Goal: Task Accomplishment & Management: Manage account settings

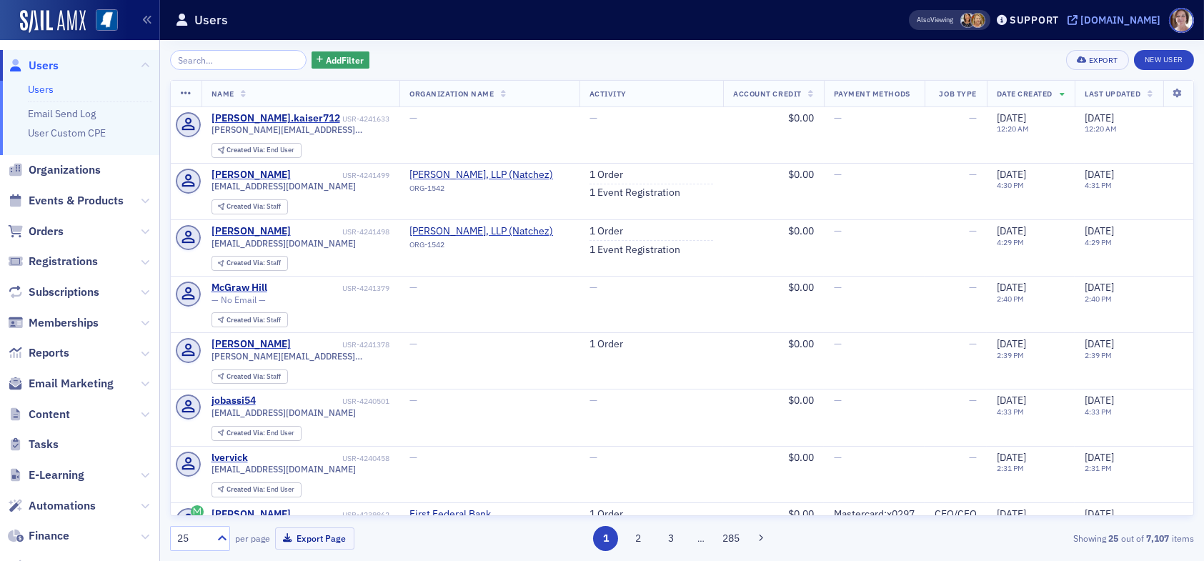
click at [1108, 18] on div "[DOMAIN_NAME]" at bounding box center [1121, 20] width 80 height 13
click at [209, 56] on input "search" at bounding box center [238, 60] width 137 height 20
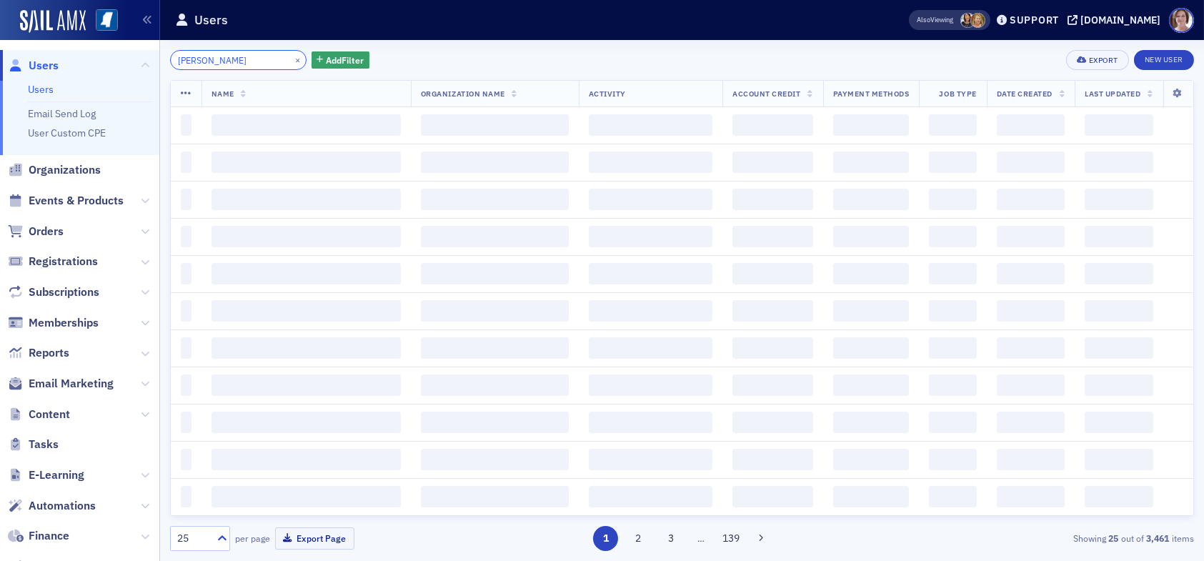
type input "beth burgess"
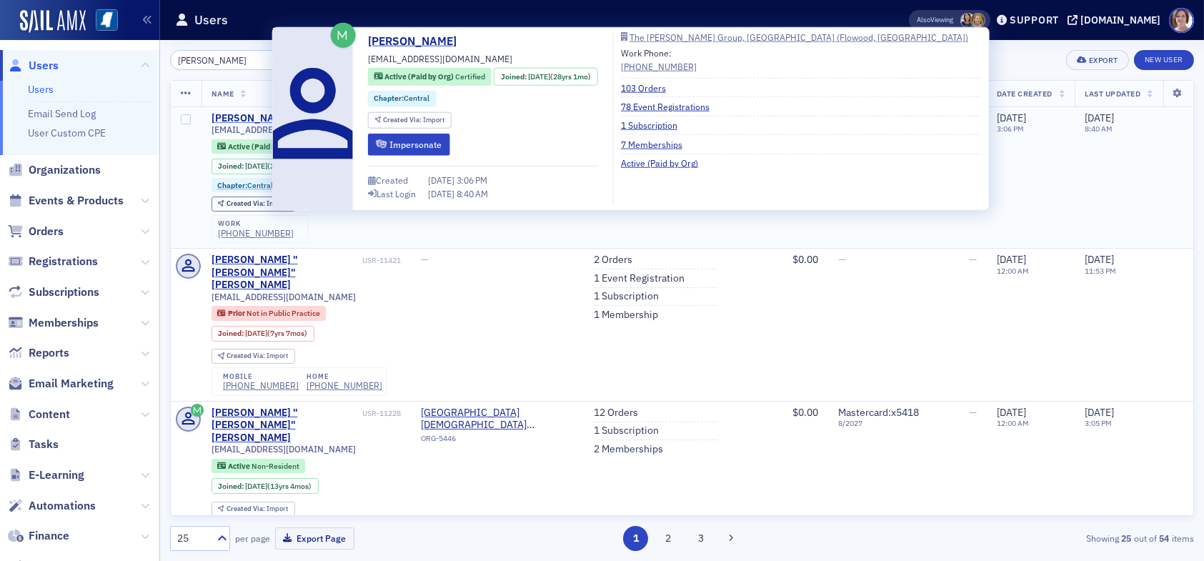
click at [252, 123] on div "Beth Burgess" at bounding box center [251, 118] width 79 height 13
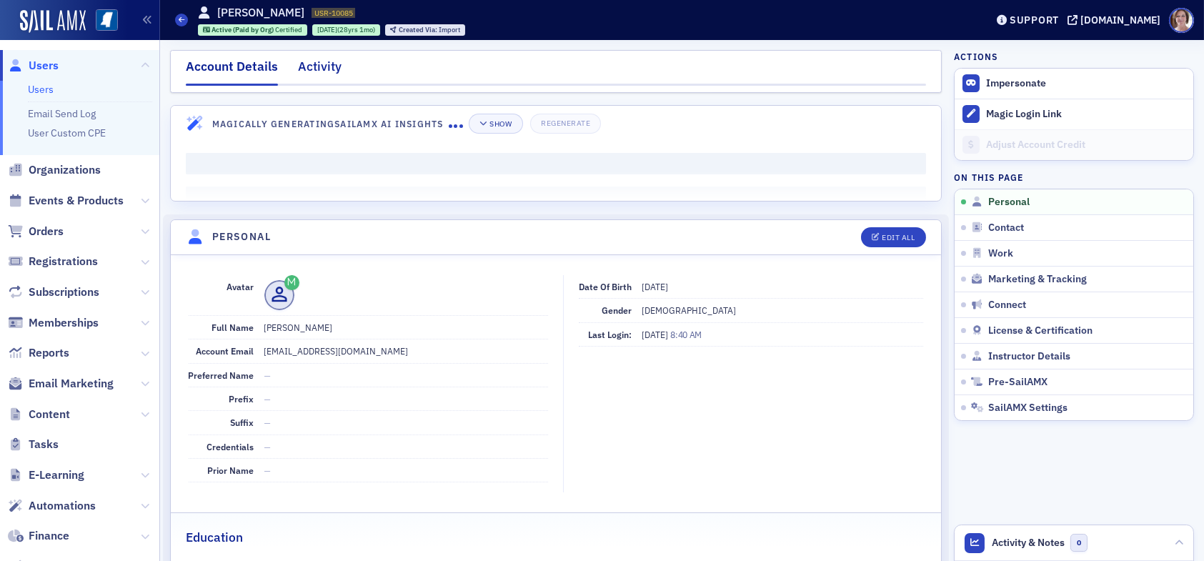
click at [327, 66] on div "Activity" at bounding box center [320, 70] width 44 height 26
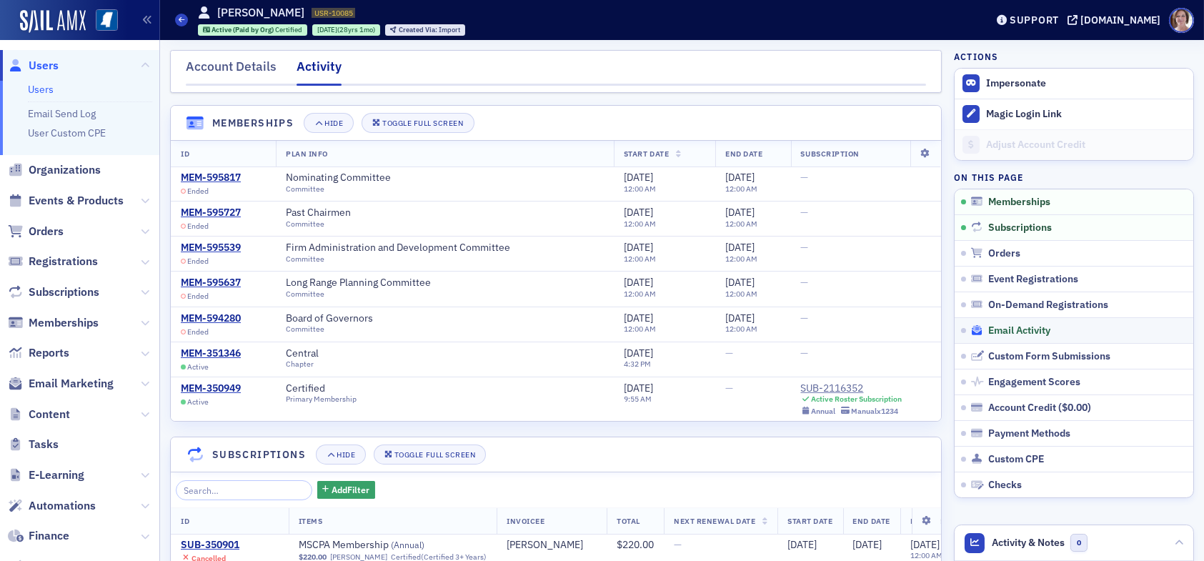
click at [999, 333] on span "Email Activity" at bounding box center [1020, 331] width 62 height 13
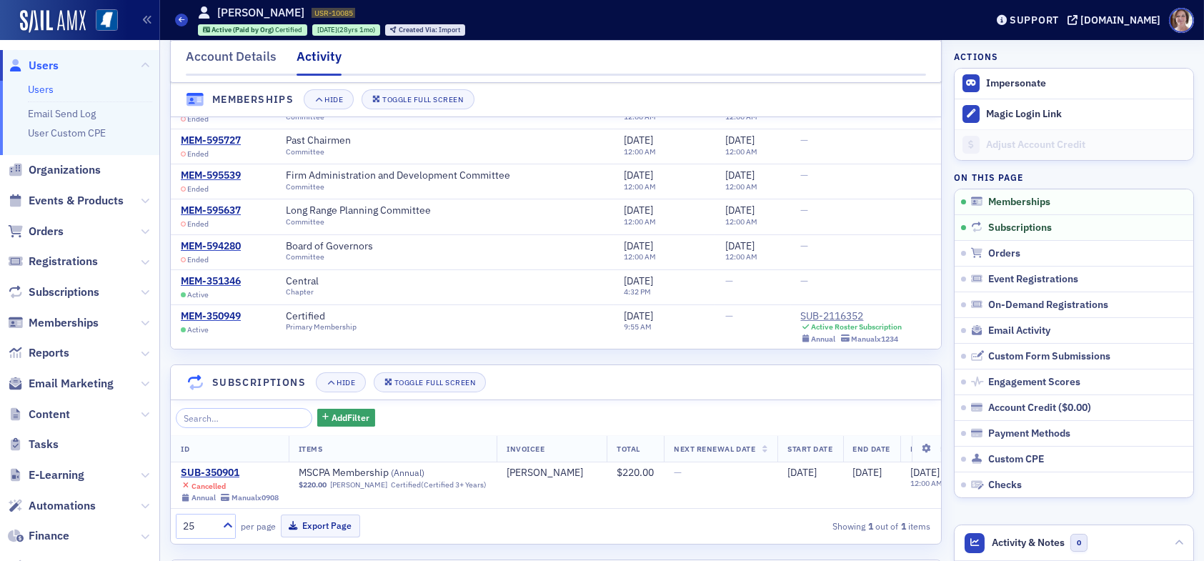
scroll to position [143, 0]
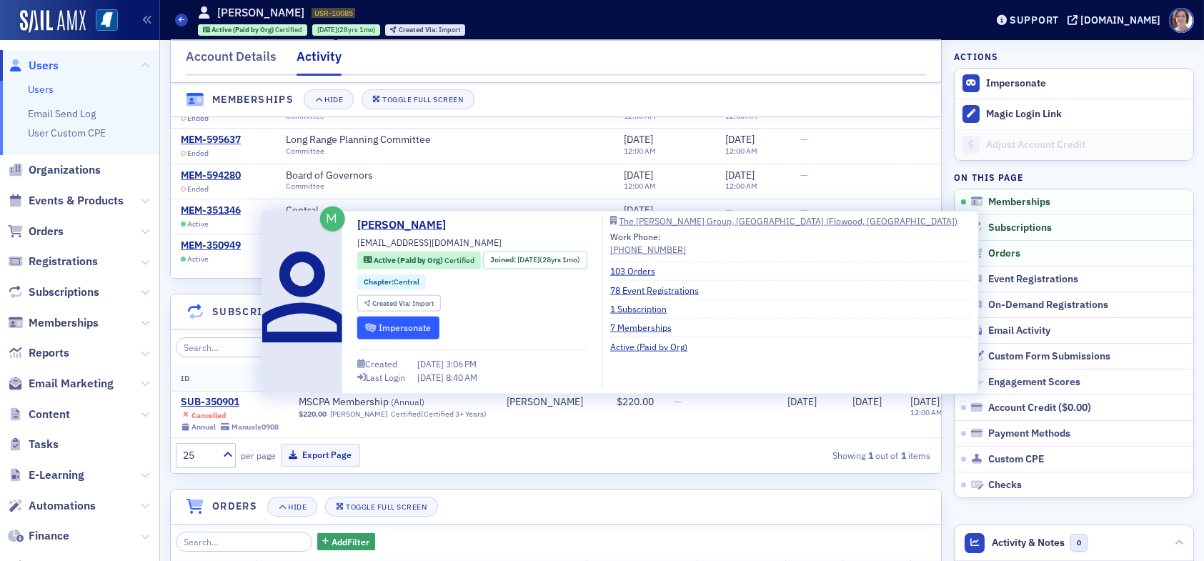
click at [411, 327] on button "Impersonate" at bounding box center [398, 328] width 82 height 22
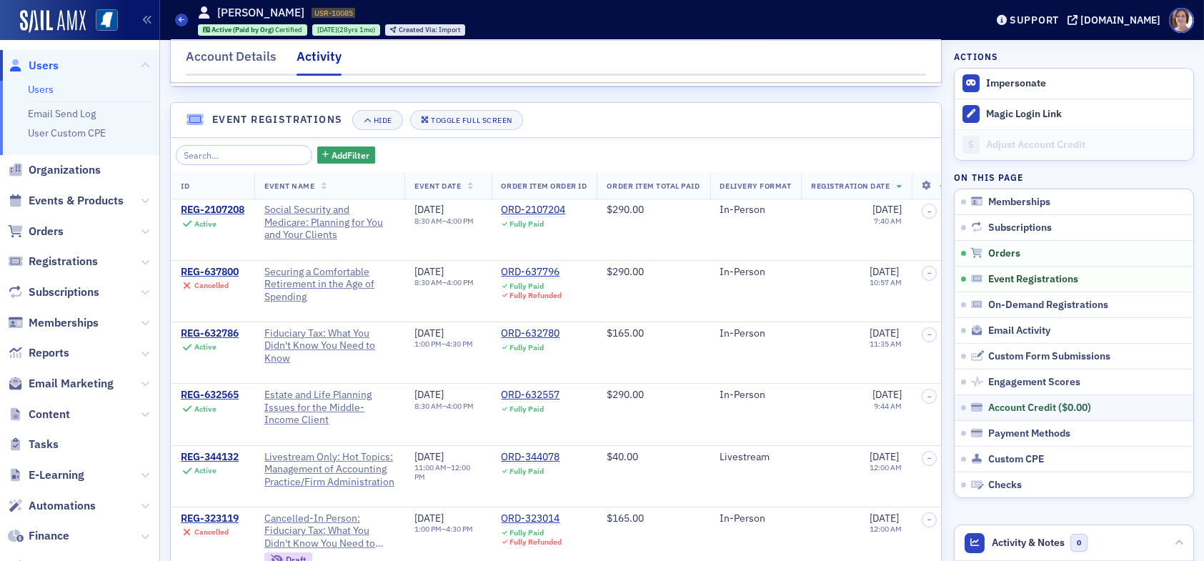
scroll to position [1072, 0]
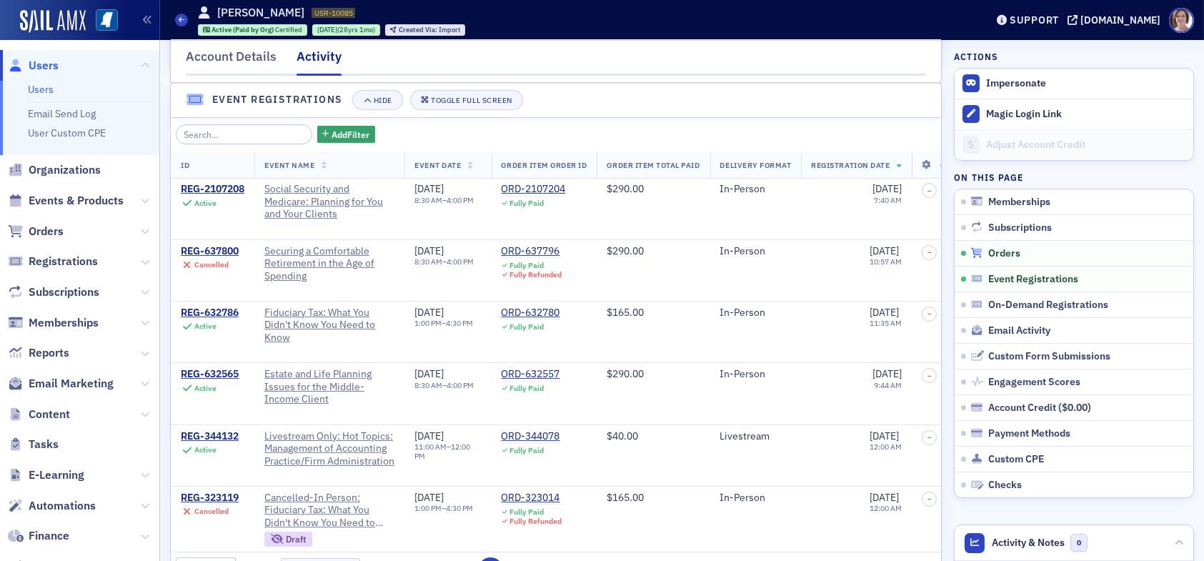
click at [997, 253] on span "Orders" at bounding box center [1005, 253] width 32 height 13
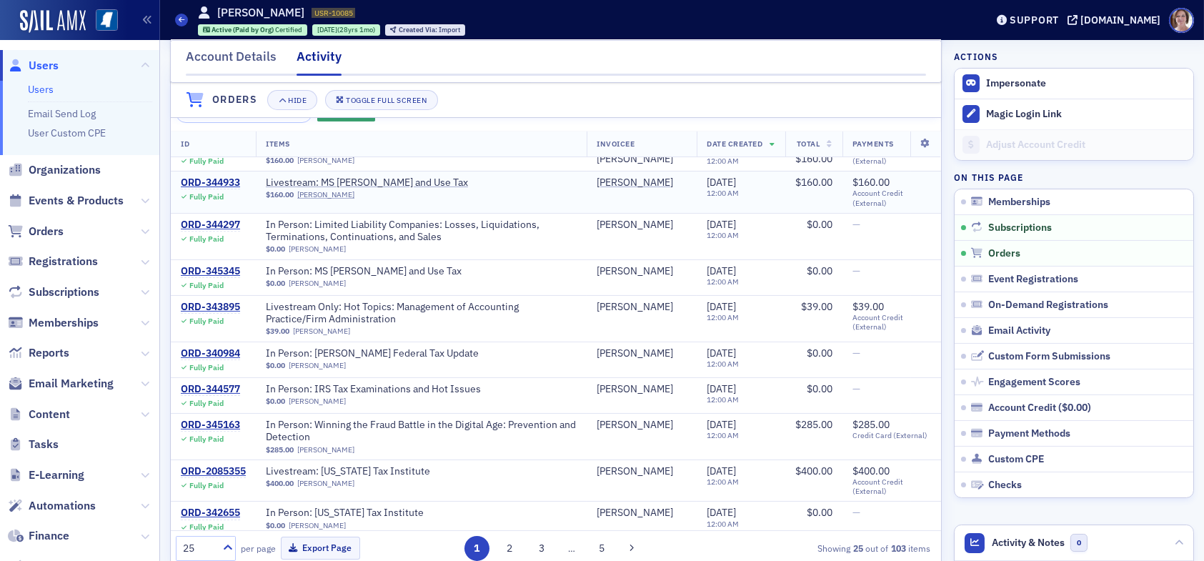
scroll to position [557, 0]
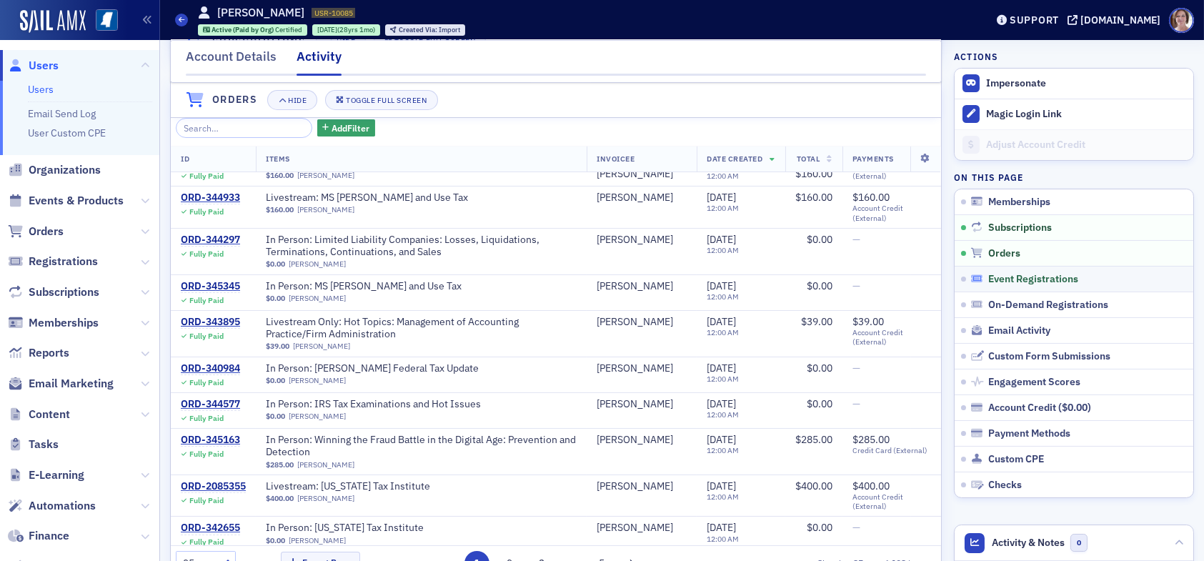
click at [1021, 274] on span "Event Registrations" at bounding box center [1034, 279] width 90 height 13
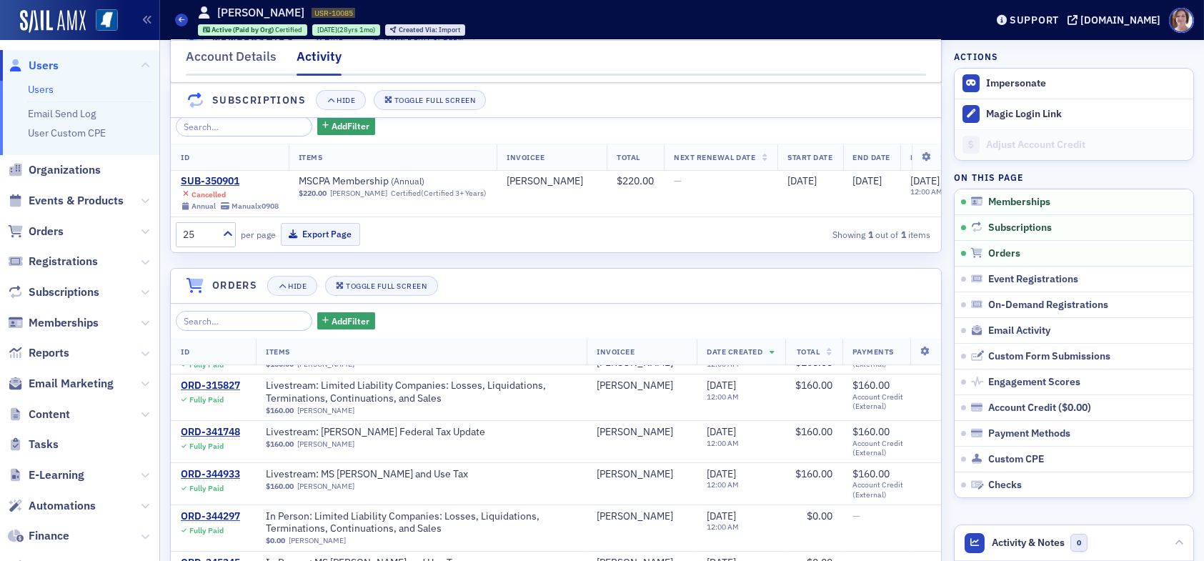
scroll to position [143, 0]
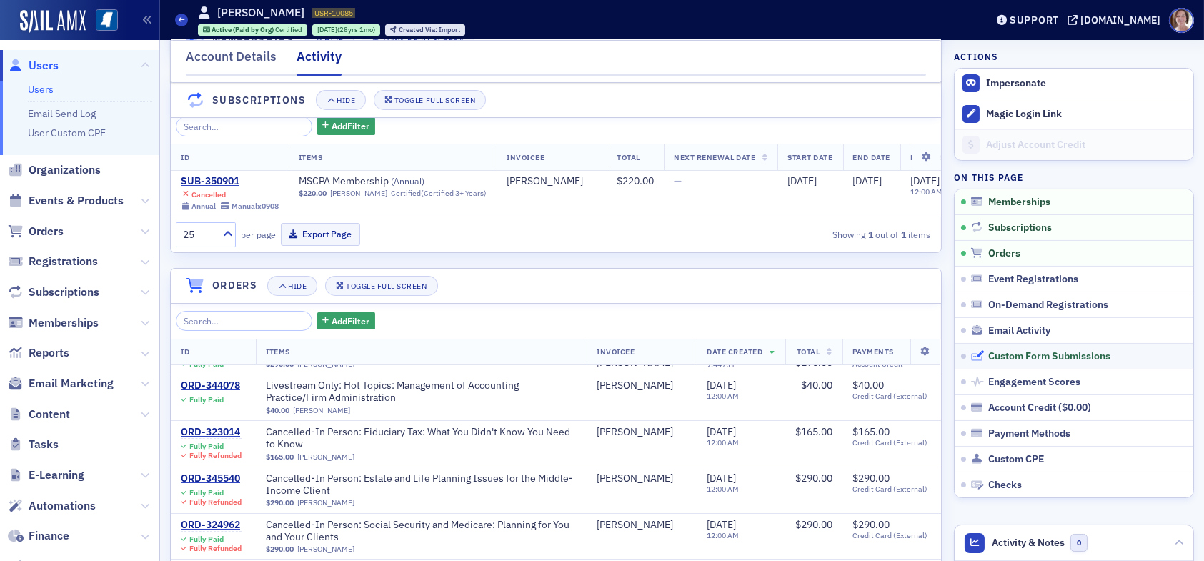
click at [1079, 352] on span "Custom Form Submissions" at bounding box center [1050, 356] width 122 height 13
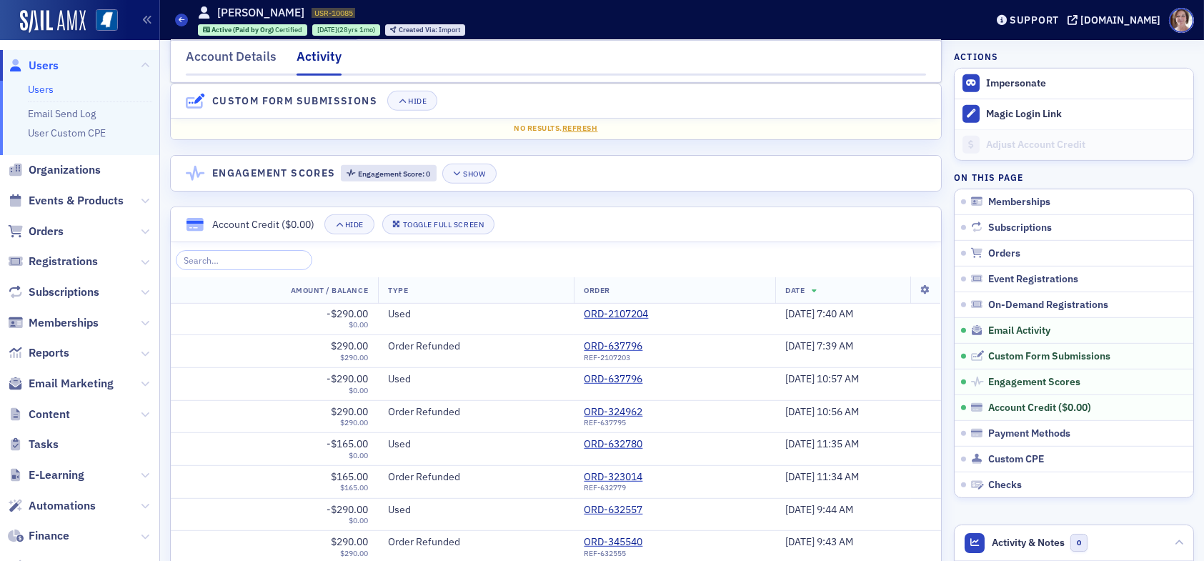
scroll to position [2195, 0]
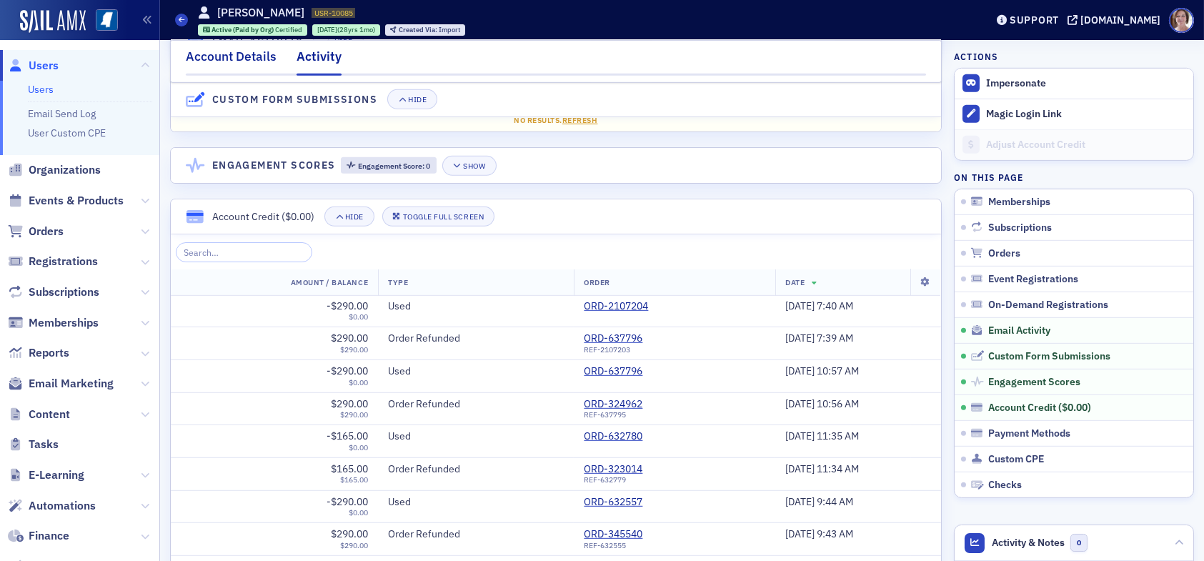
click at [257, 55] on div "Account Details" at bounding box center [231, 60] width 91 height 26
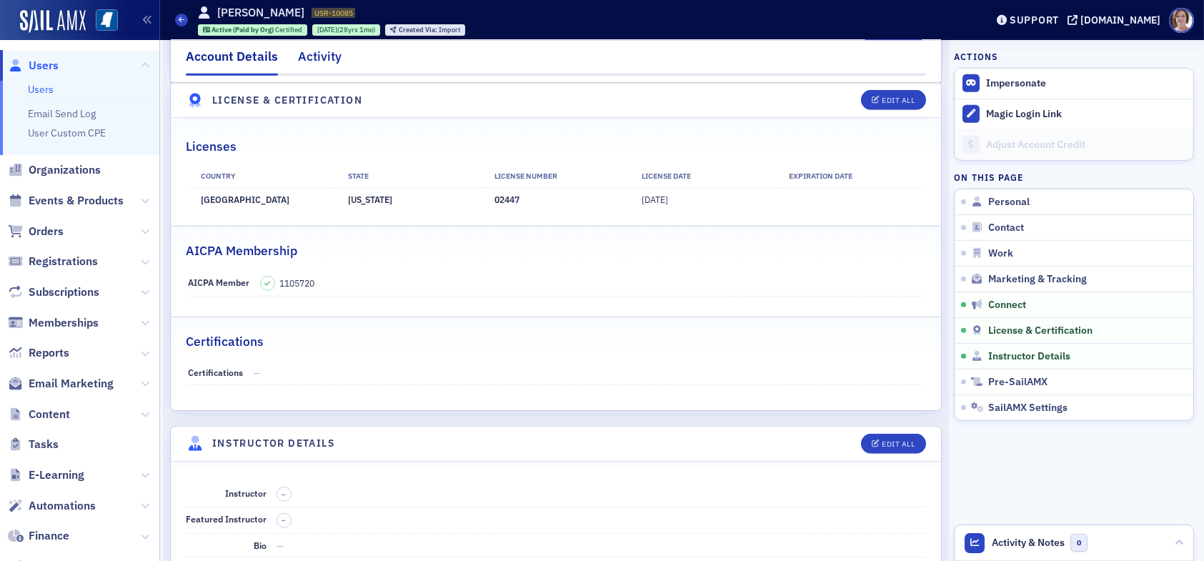
click at [329, 53] on div "Activity" at bounding box center [320, 60] width 44 height 26
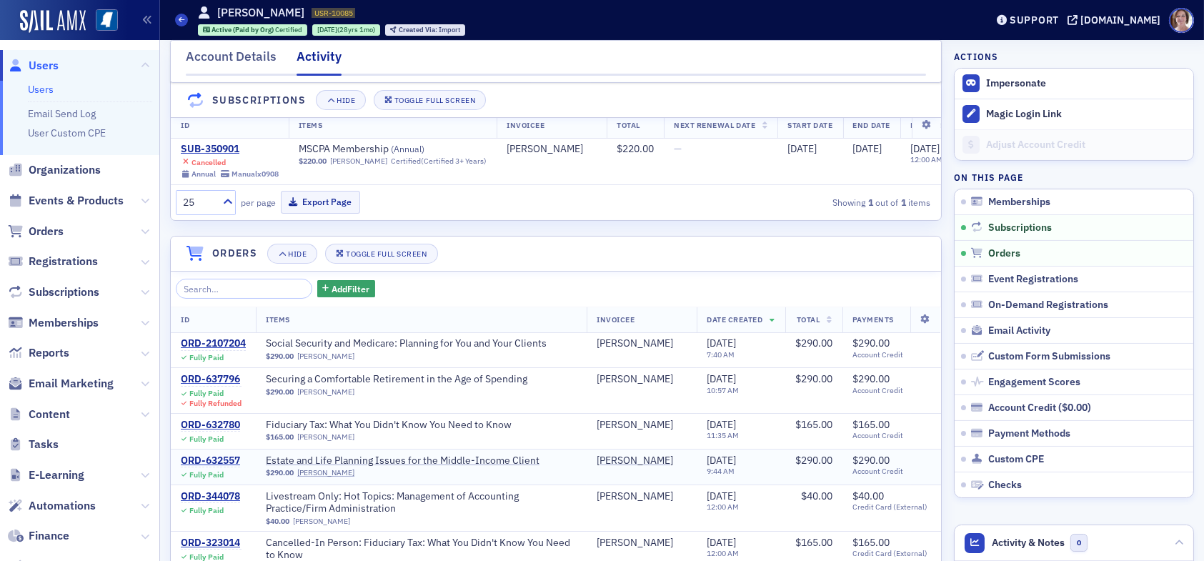
scroll to position [429, 0]
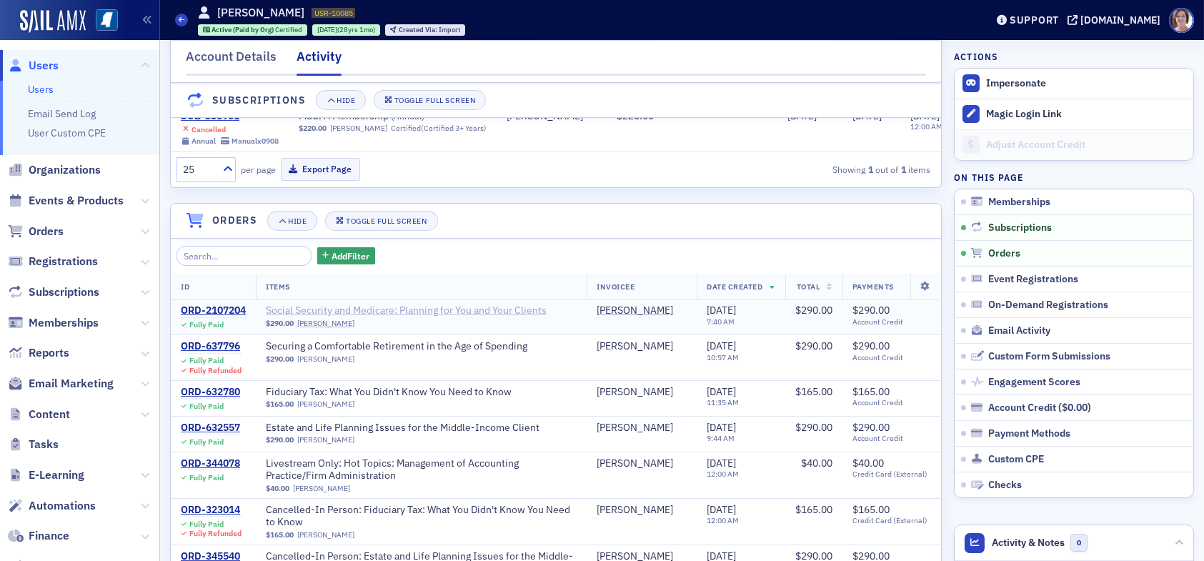
click at [335, 317] on span "Social Security and Medicare: Planning for You and Your Clients" at bounding box center [406, 311] width 281 height 13
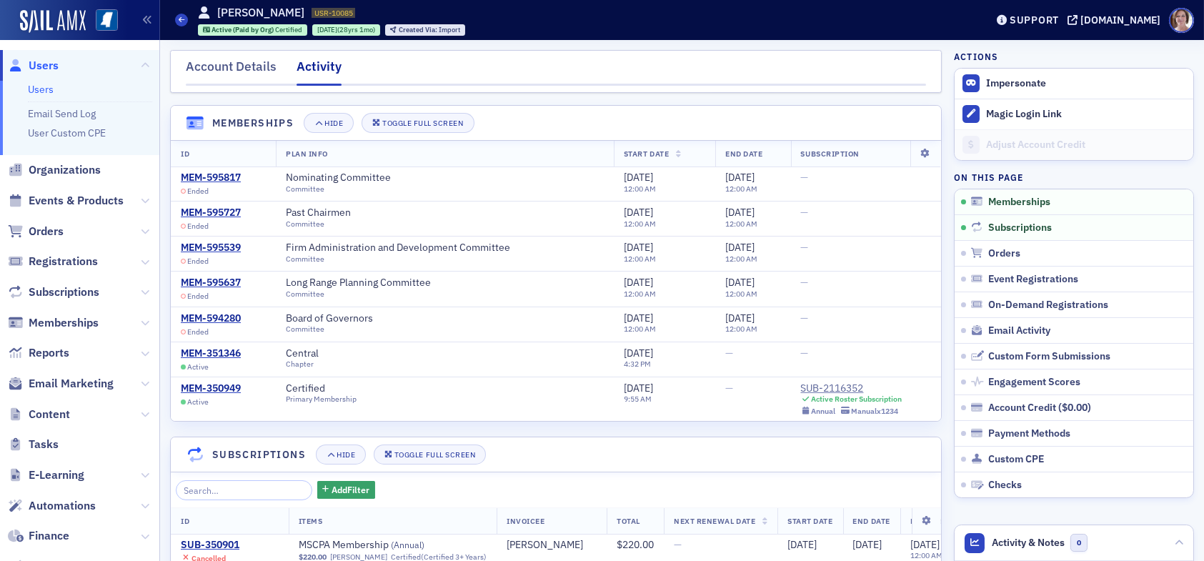
click at [39, 61] on span "Users" at bounding box center [44, 66] width 30 height 16
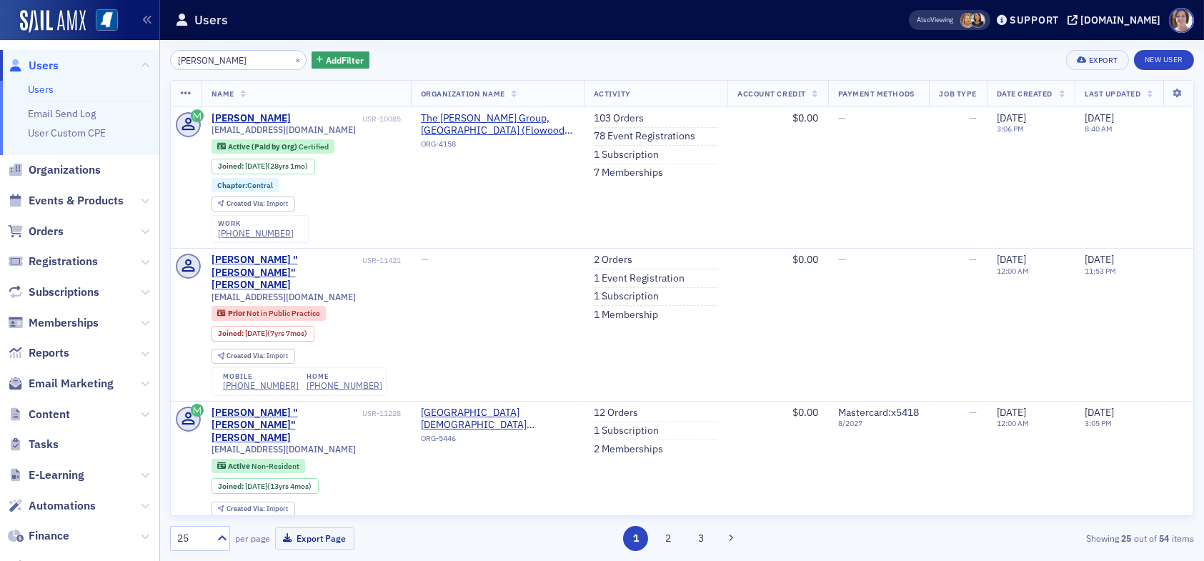
drag, startPoint x: 247, startPoint y: 56, endPoint x: 81, endPoint y: 56, distance: 166.6
click at [82, 56] on div "Users Users Email Send Log User Custom CPE Organizations Events & Products Orde…" at bounding box center [602, 280] width 1204 height 561
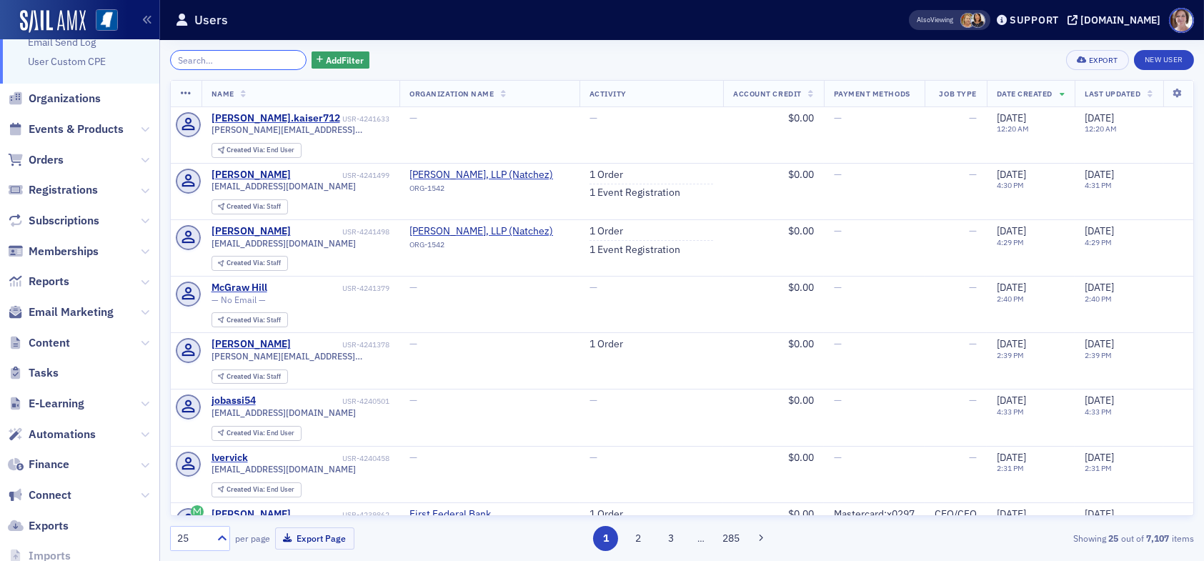
scroll to position [142, 0]
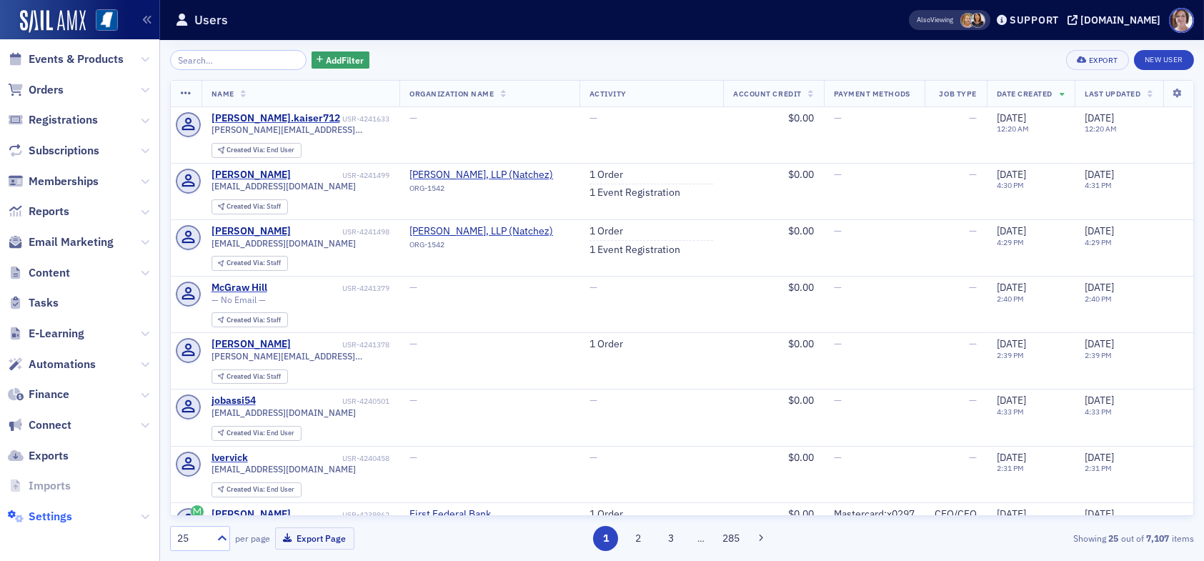
click at [59, 519] on span "Settings" at bounding box center [51, 517] width 44 height 16
select select "US"
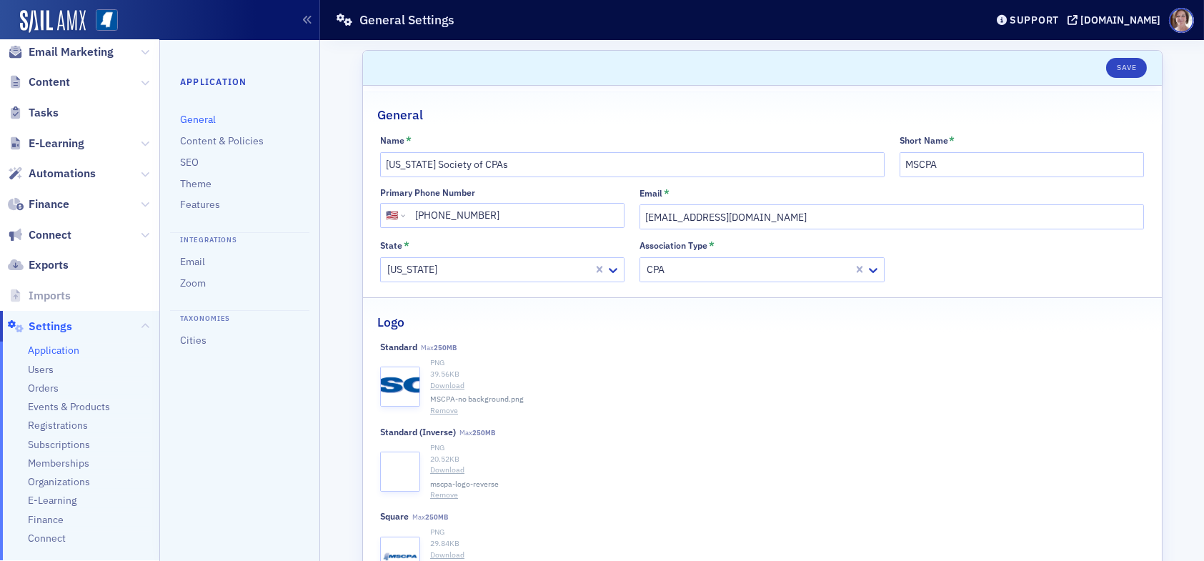
scroll to position [286, 0]
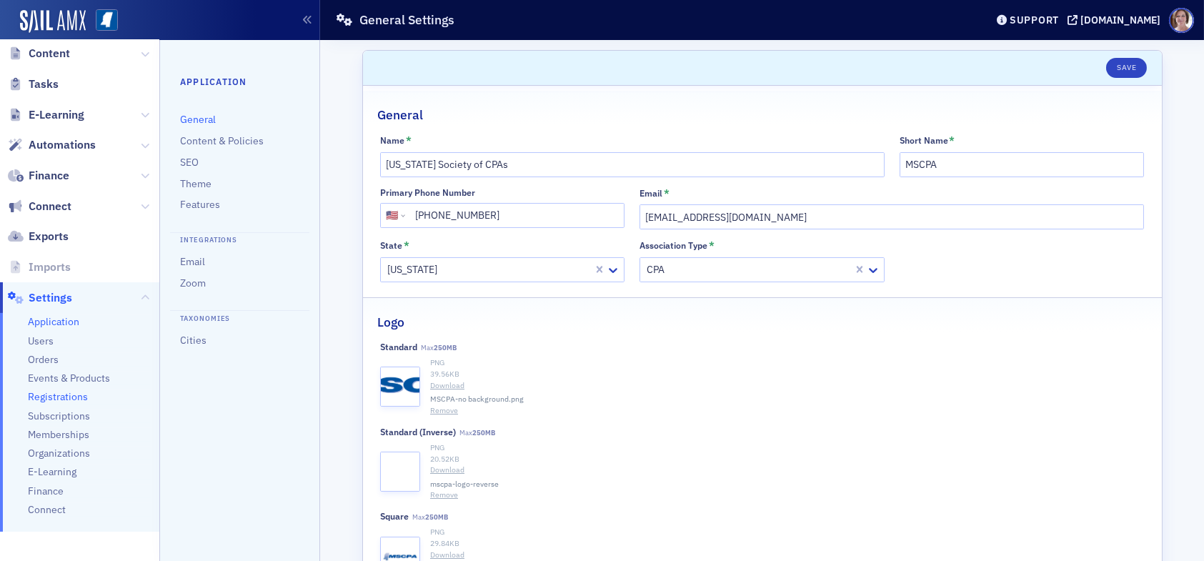
click at [60, 396] on span "Registrations" at bounding box center [58, 397] width 60 height 14
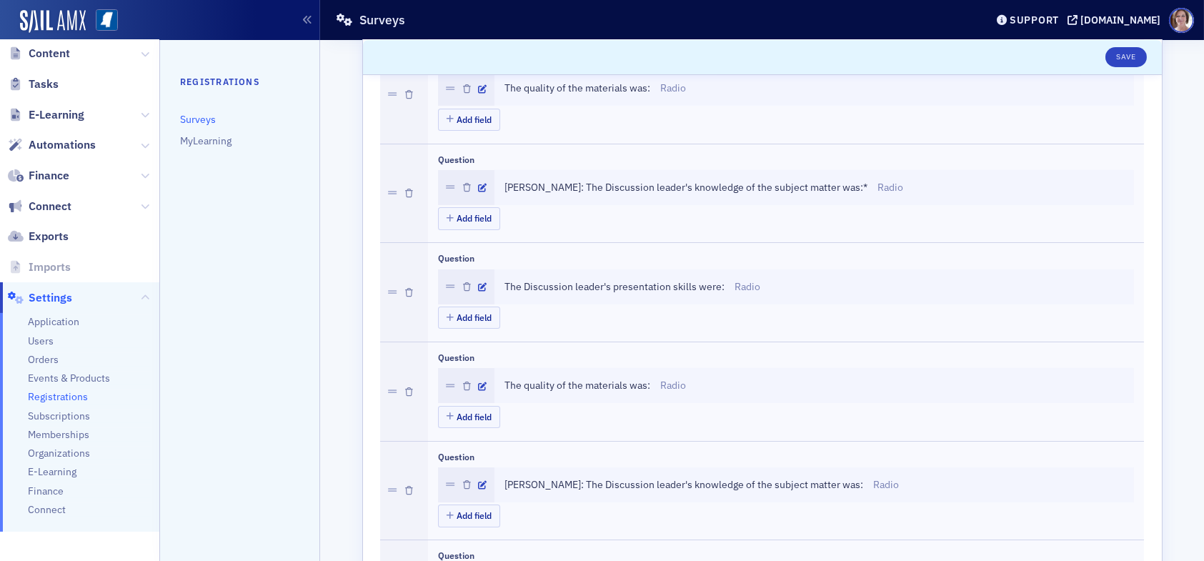
scroll to position [572, 0]
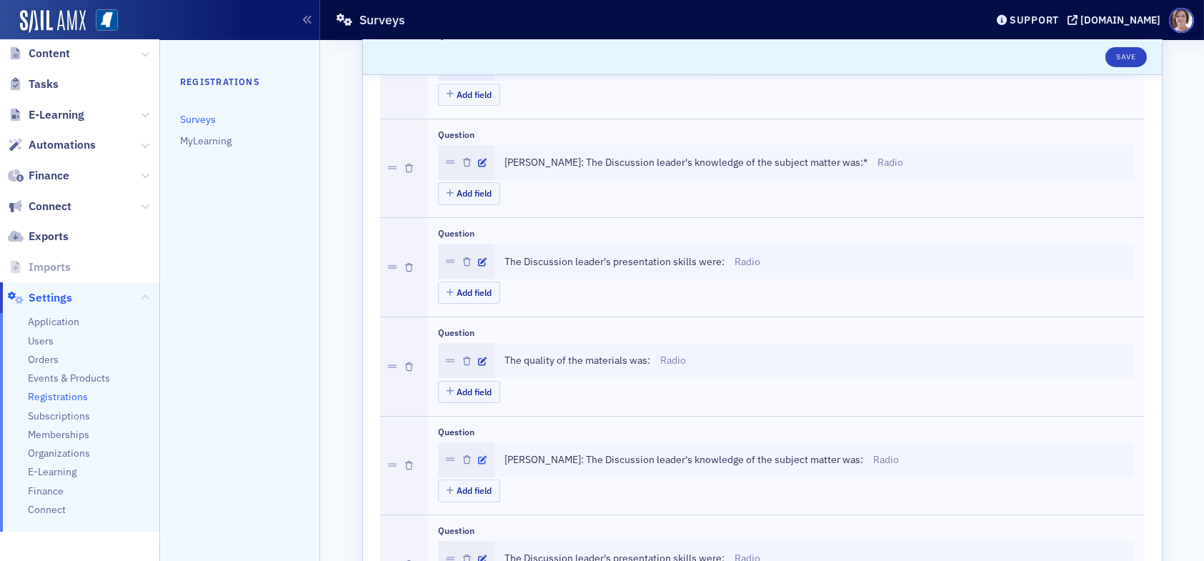
click at [479, 457] on icon "button" at bounding box center [483, 460] width 9 height 9
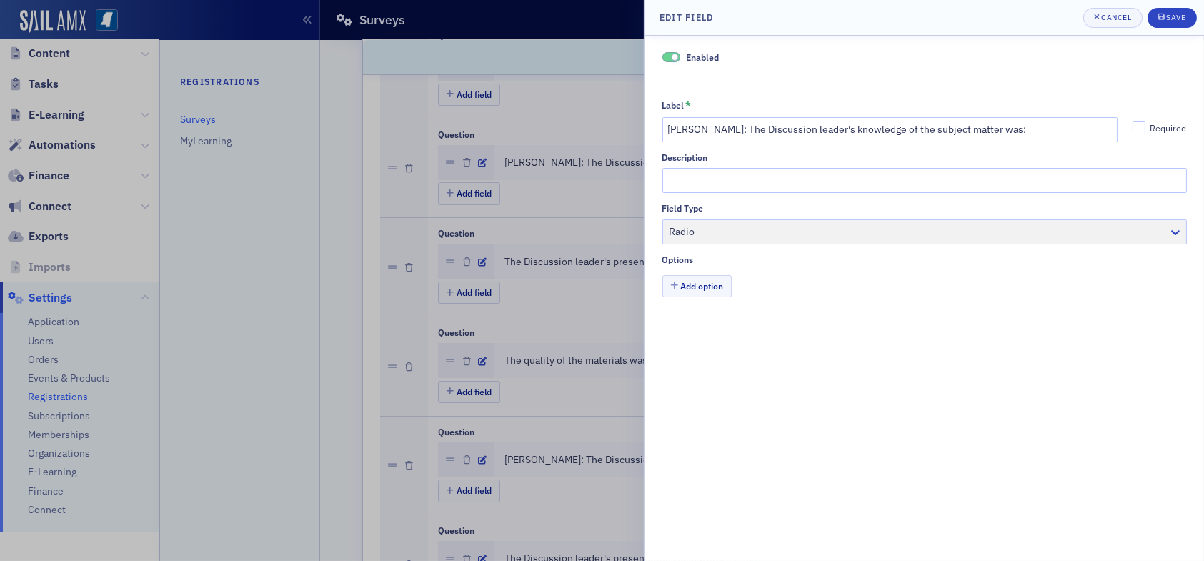
click at [1146, 235] on div "Field Type Radio" at bounding box center [925, 223] width 525 height 41
click at [1174, 236] on div "Field Type Radio" at bounding box center [925, 223] width 525 height 41
click at [1177, 228] on div "Field Type Radio" at bounding box center [925, 223] width 525 height 41
click at [1119, 15] on div "Cancel" at bounding box center [1117, 18] width 30 height 8
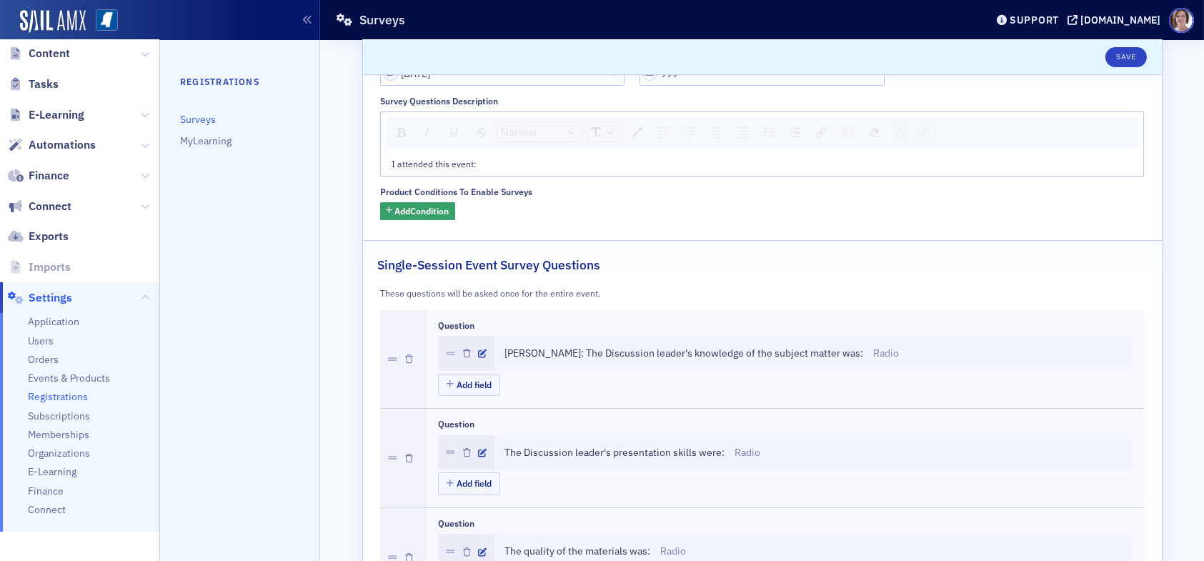
scroll to position [71, 0]
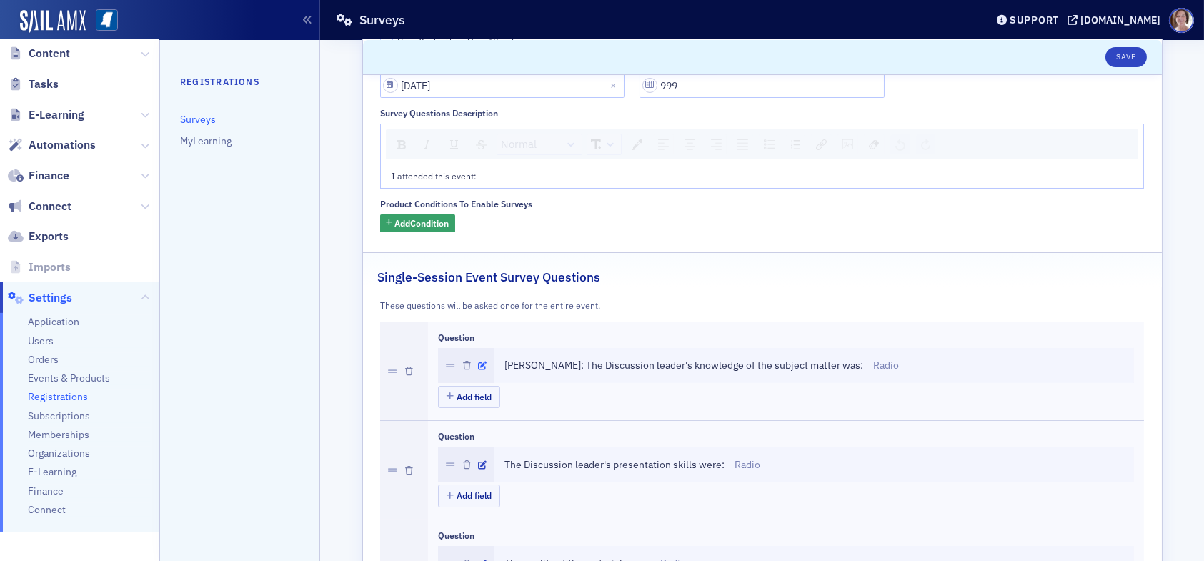
click at [479, 366] on icon "button" at bounding box center [483, 366] width 9 height 9
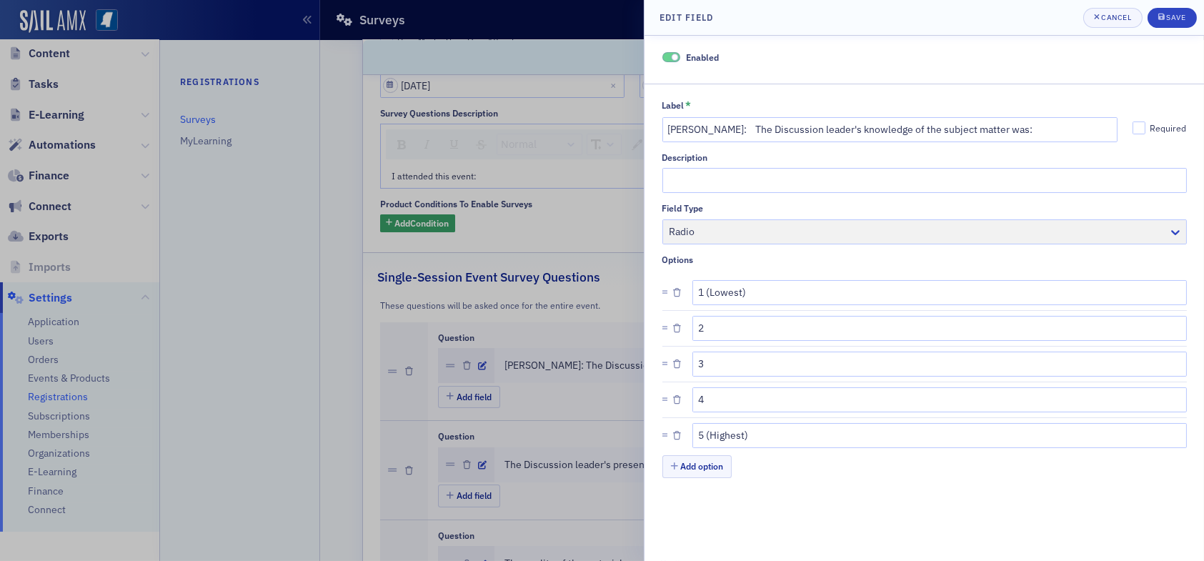
click at [1177, 234] on div "Field Type Radio" at bounding box center [925, 223] width 525 height 41
click at [1112, 18] on div "Cancel" at bounding box center [1117, 18] width 30 height 8
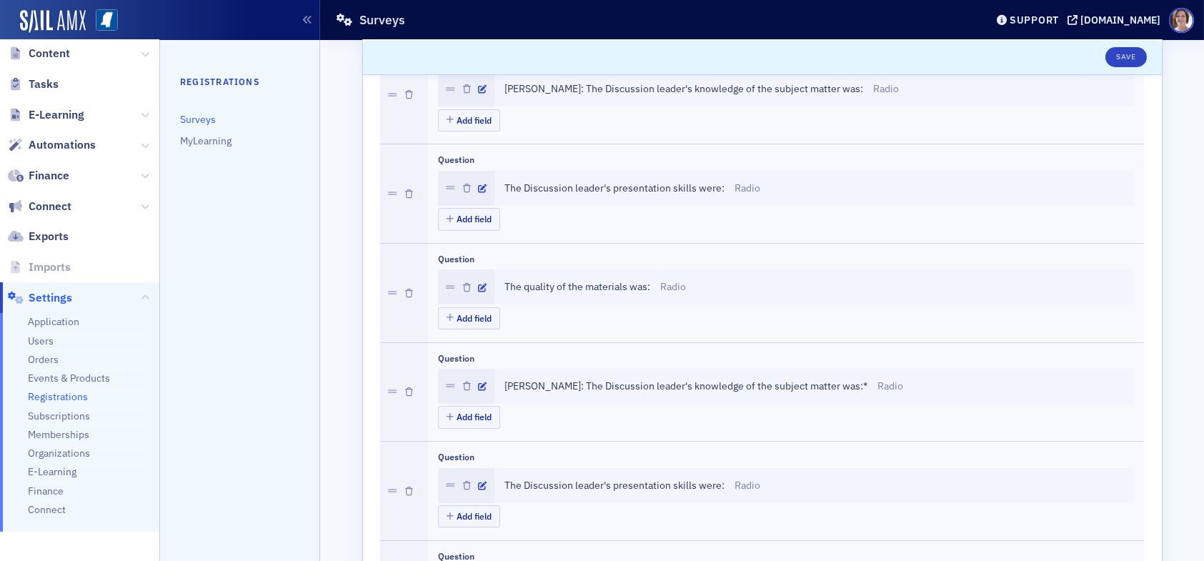
scroll to position [286, 0]
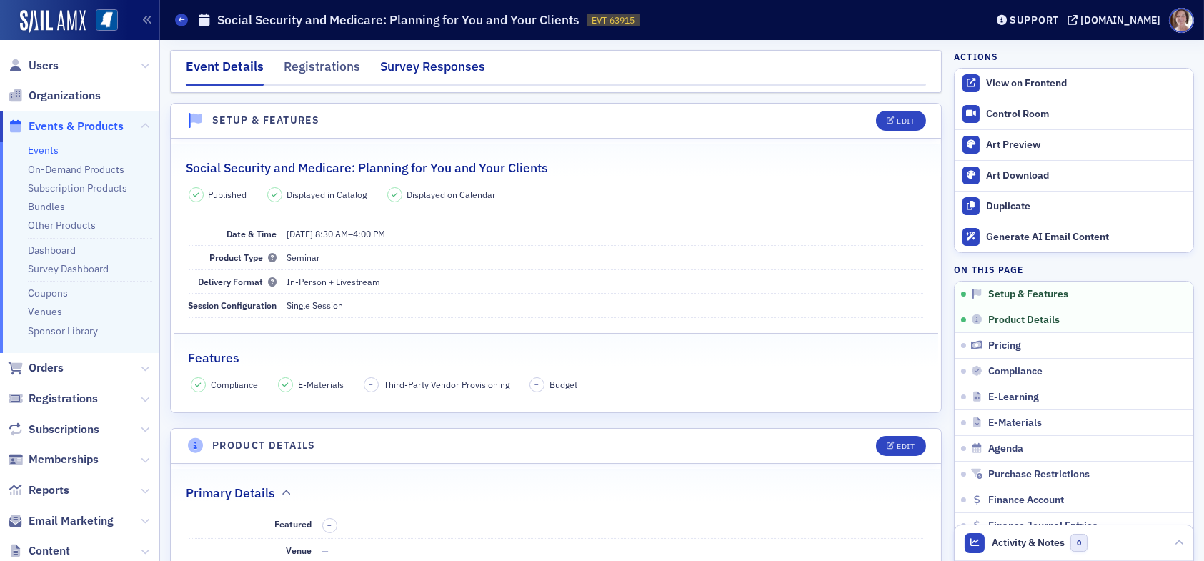
click at [408, 65] on div "Survey Responses" at bounding box center [432, 70] width 105 height 26
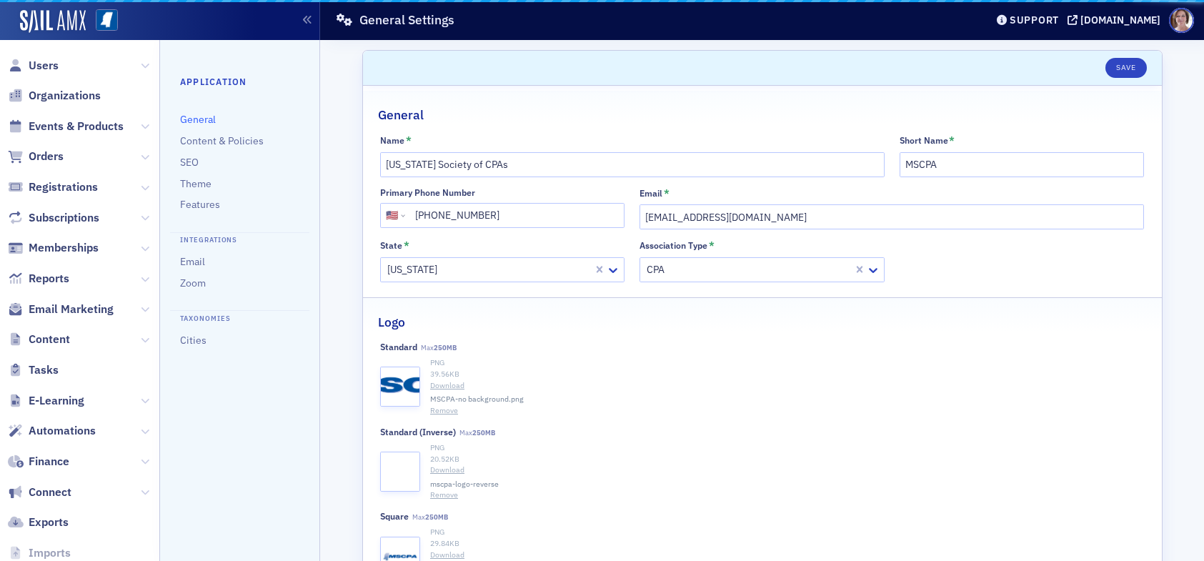
select select "US"
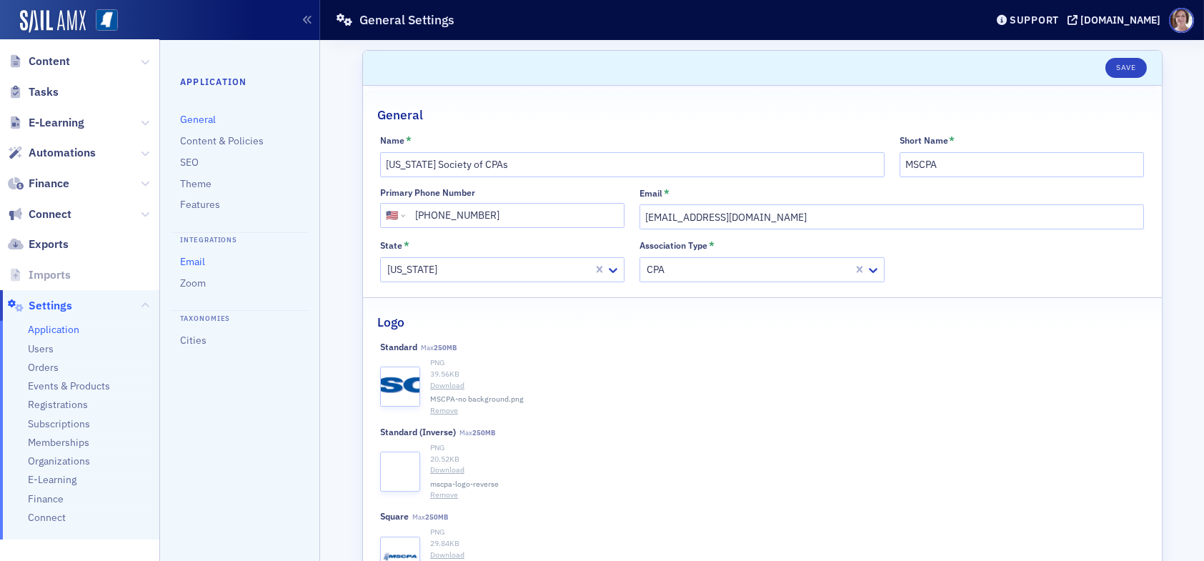
click at [198, 262] on link "Email" at bounding box center [192, 261] width 25 height 13
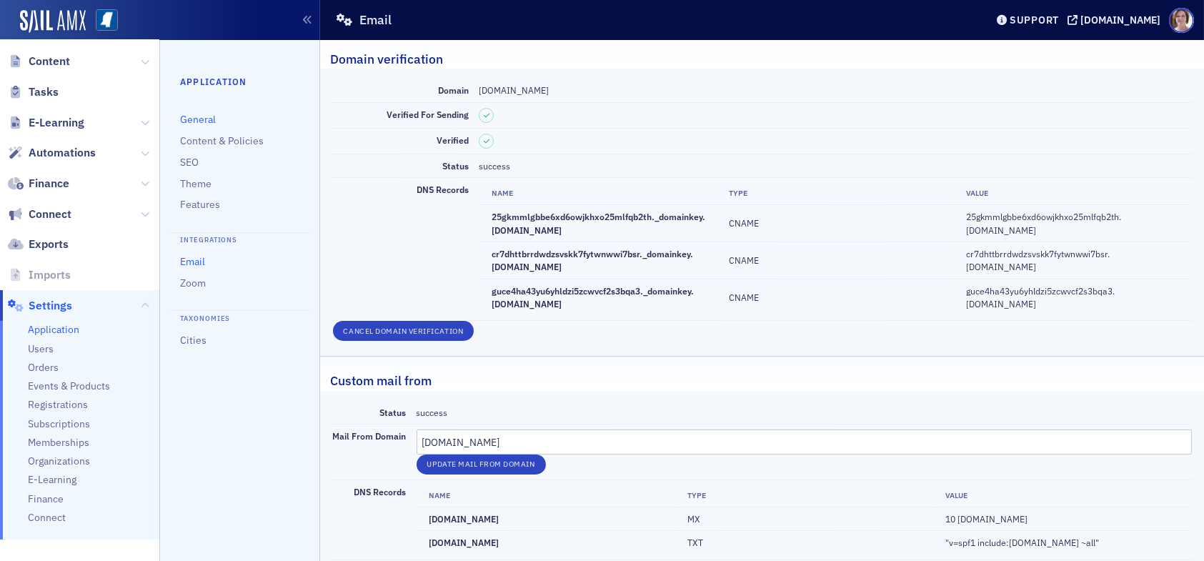
click at [194, 118] on link "General" at bounding box center [198, 119] width 36 height 13
select select "US"
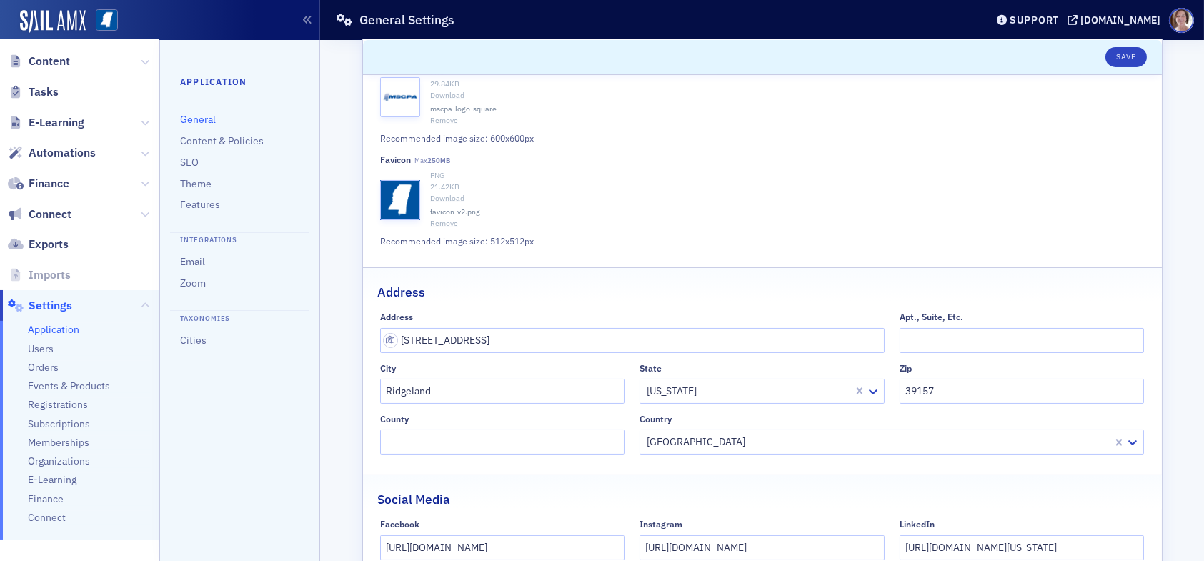
scroll to position [559, 0]
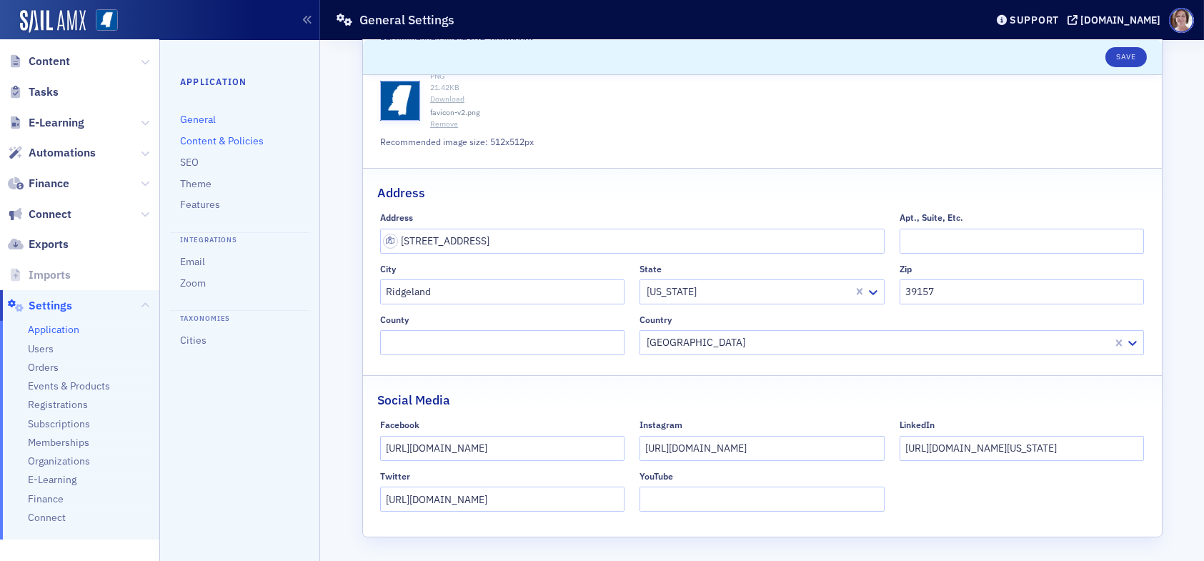
click at [199, 146] on link "Content & Policies" at bounding box center [222, 140] width 84 height 13
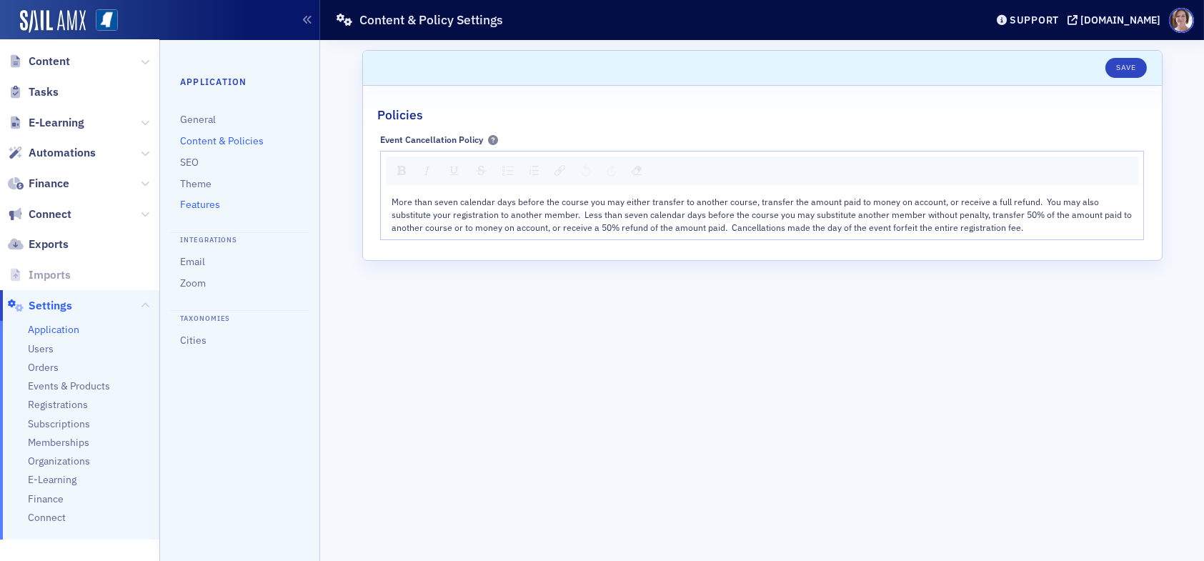
click at [189, 209] on link "Features" at bounding box center [200, 204] width 40 height 13
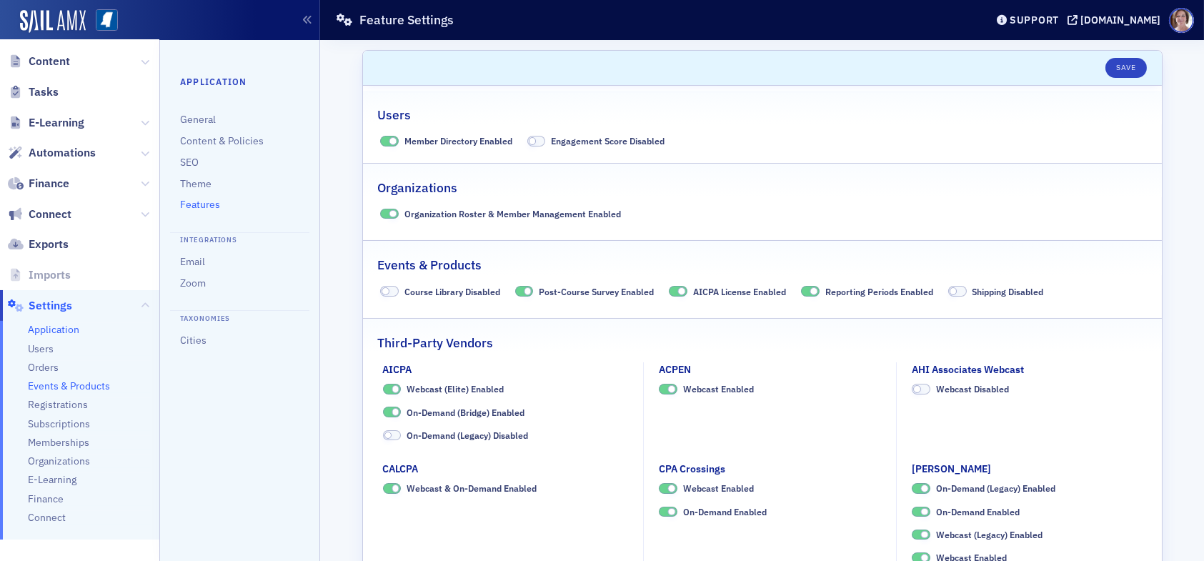
click at [76, 385] on span "Events & Products" at bounding box center [69, 387] width 82 height 14
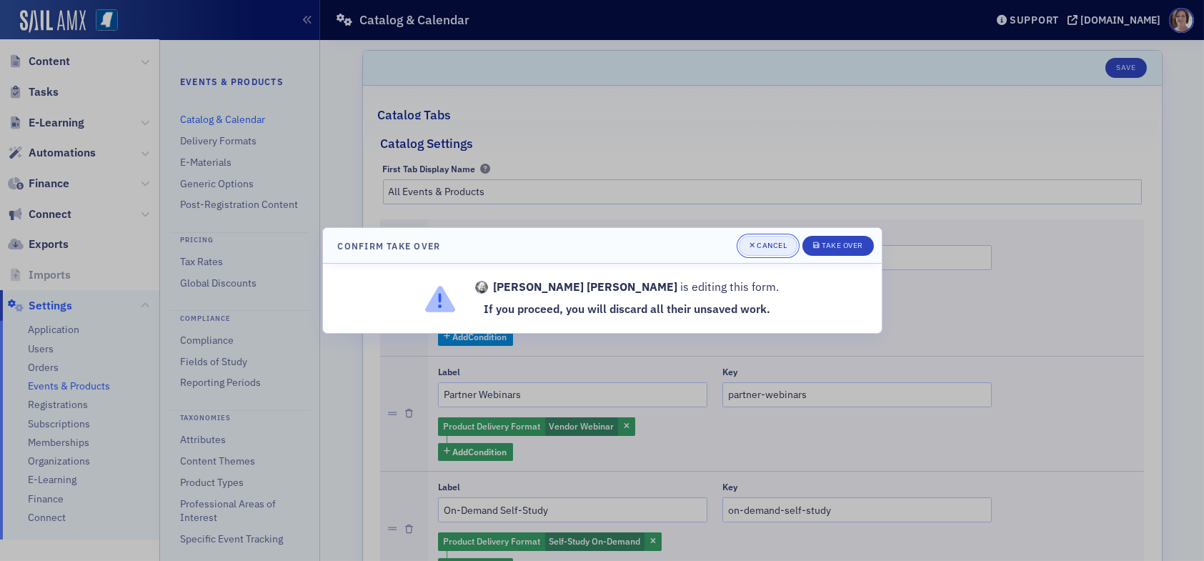
click at [775, 242] on div "Cancel" at bounding box center [772, 246] width 30 height 8
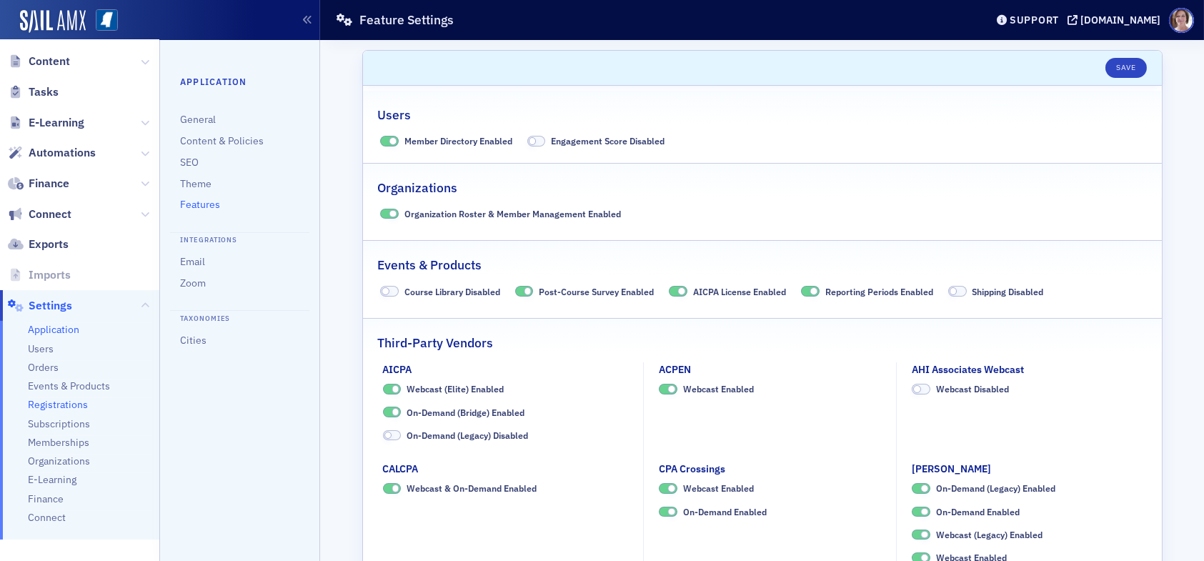
click at [61, 405] on span "Registrations" at bounding box center [58, 405] width 60 height 14
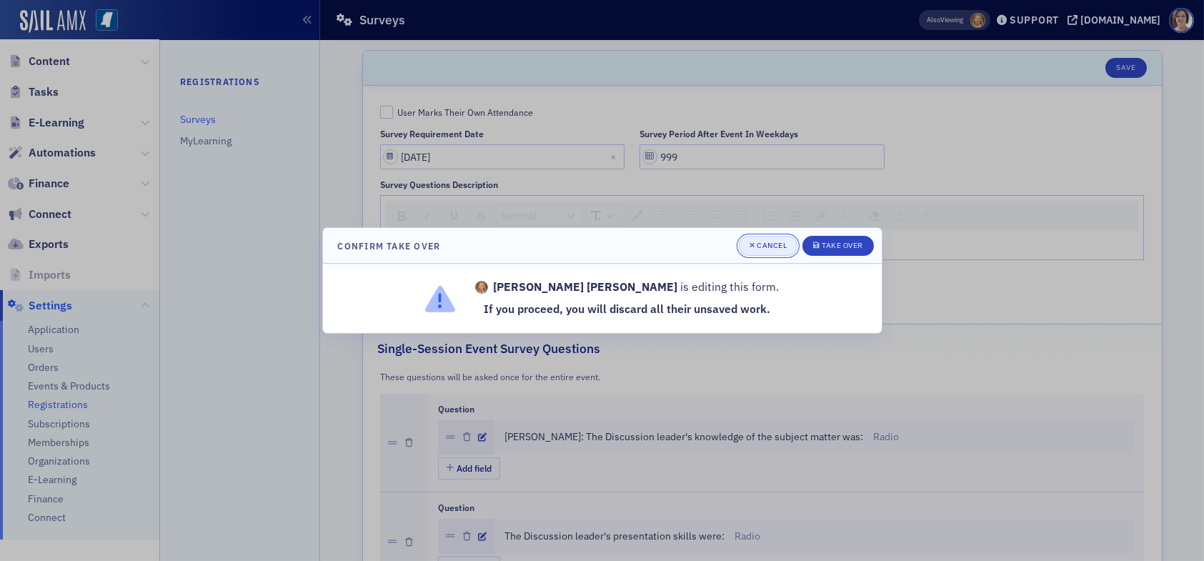
click at [766, 243] on div "Cancel" at bounding box center [772, 246] width 30 height 8
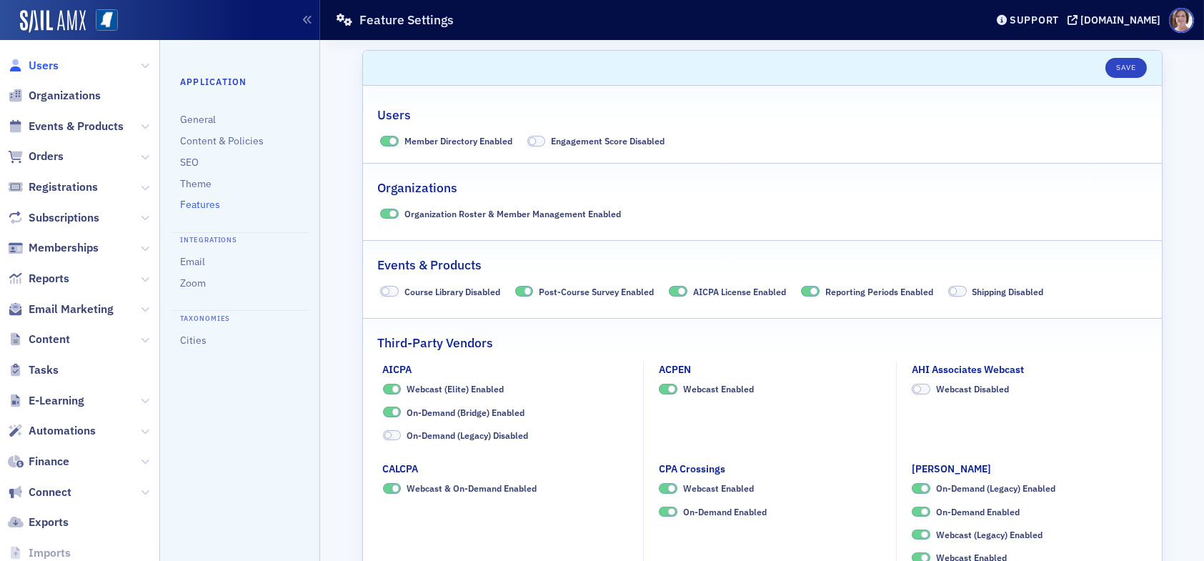
click at [49, 62] on span "Users" at bounding box center [44, 66] width 30 height 16
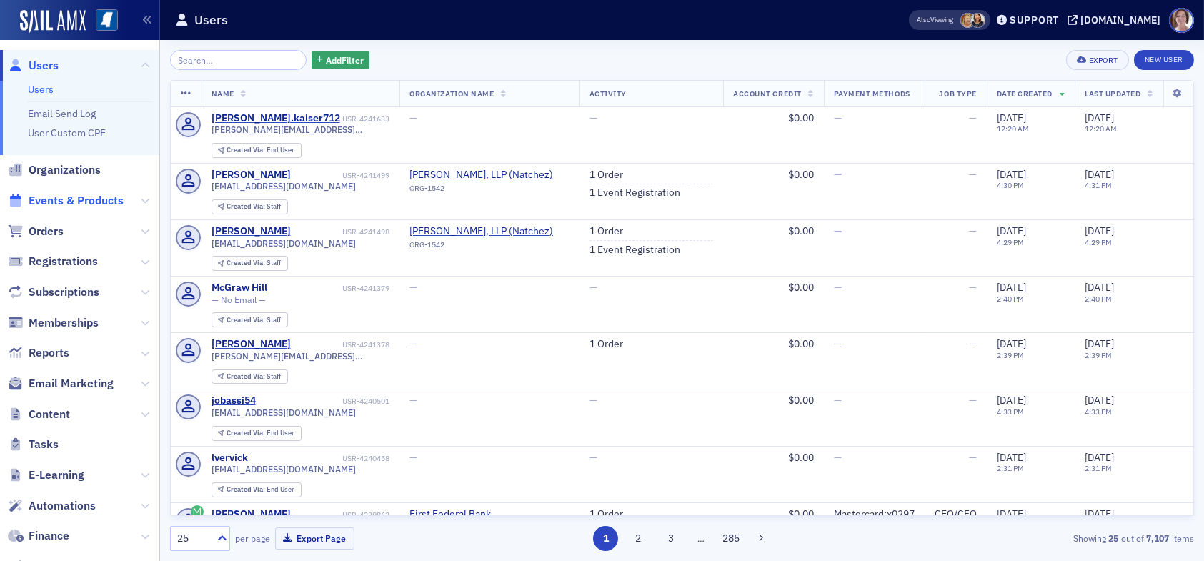
click at [86, 201] on span "Events & Products" at bounding box center [76, 201] width 95 height 16
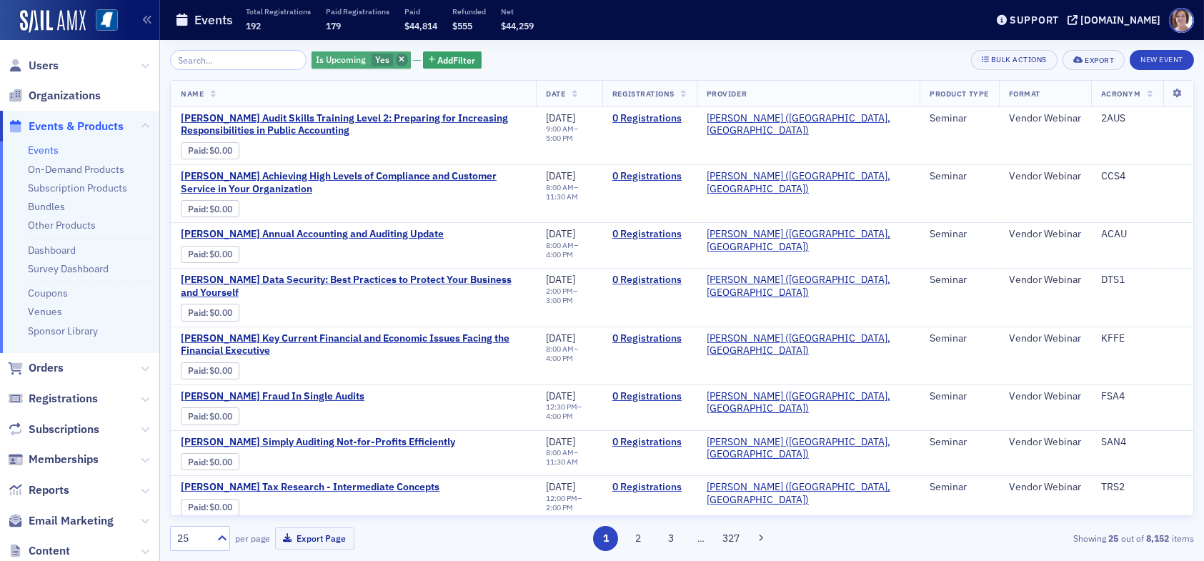
click at [399, 61] on icon "button" at bounding box center [402, 60] width 6 height 8
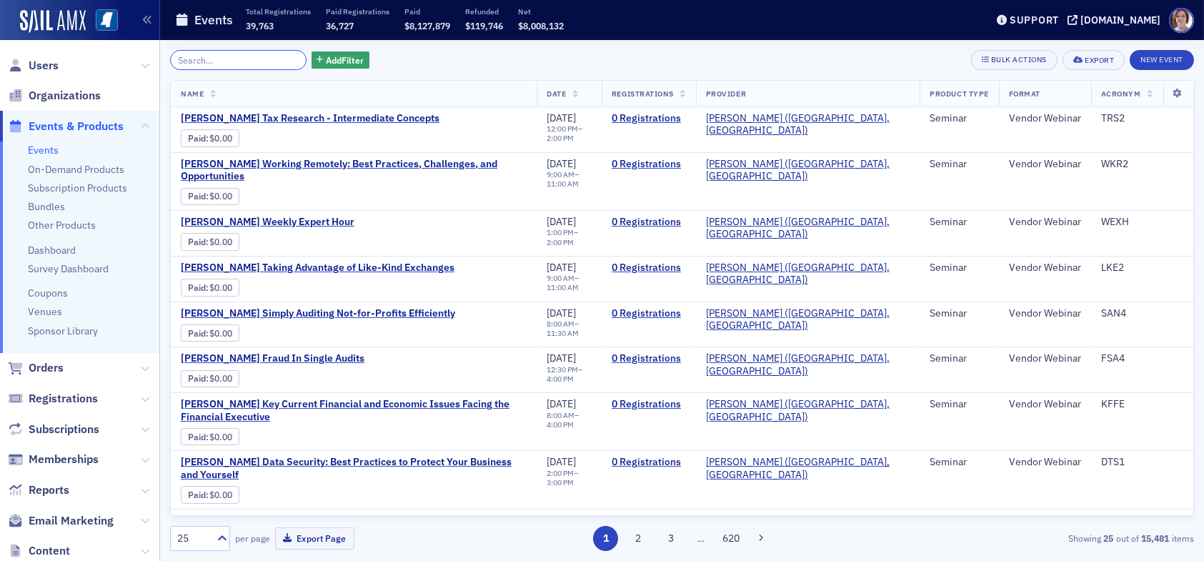
click at [255, 60] on input "search" at bounding box center [238, 60] width 137 height 20
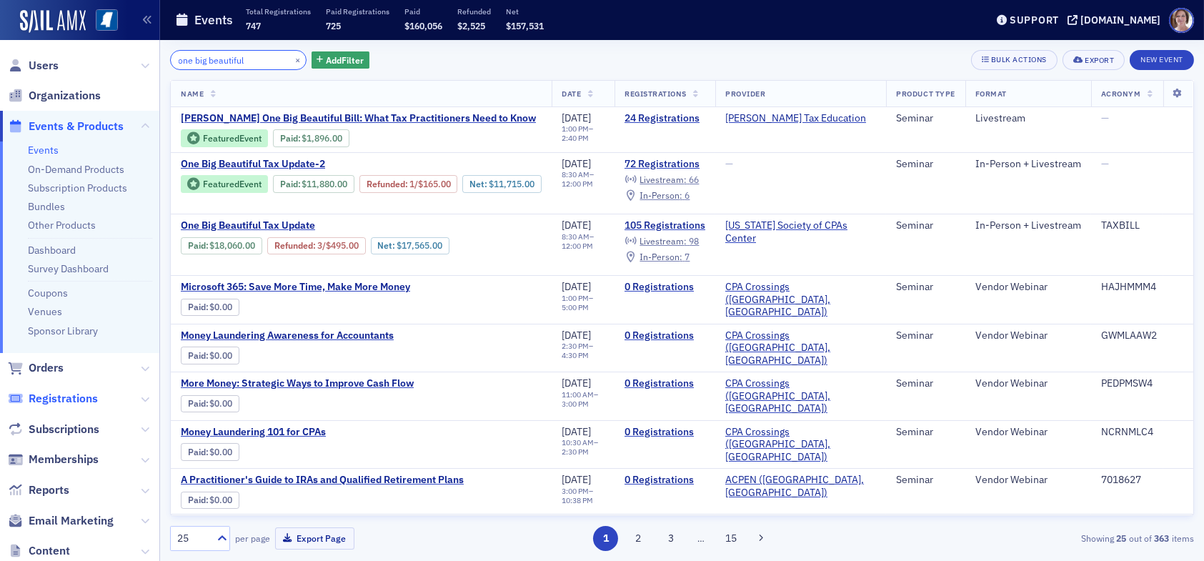
type input "one big beautiful"
click at [74, 397] on span "Registrations" at bounding box center [63, 399] width 69 height 16
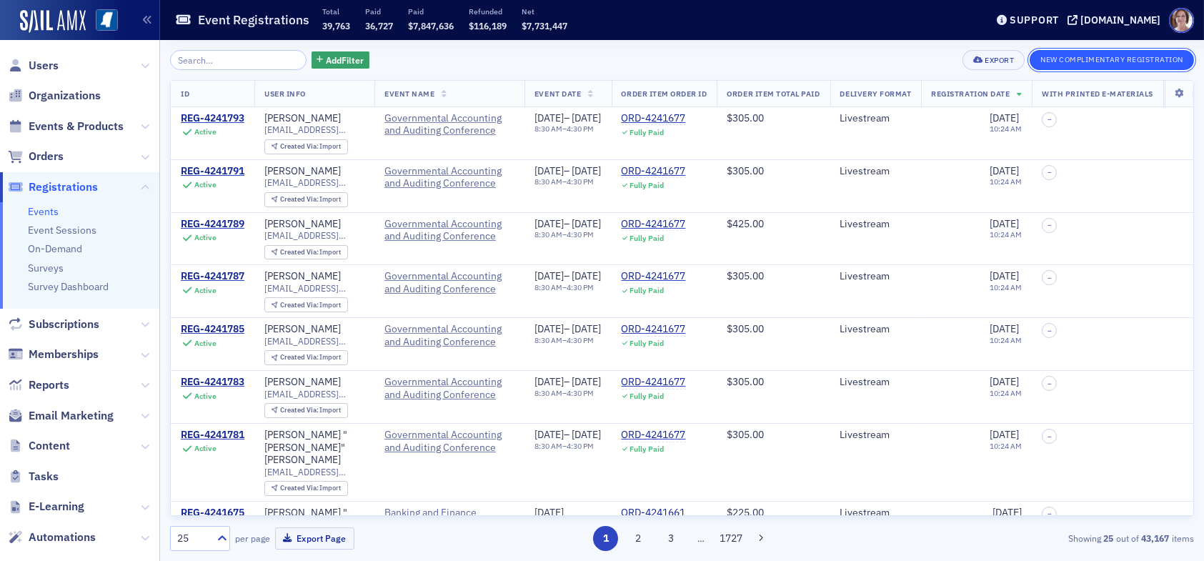
click at [1111, 58] on button "New Complimentary Registration" at bounding box center [1112, 60] width 164 height 20
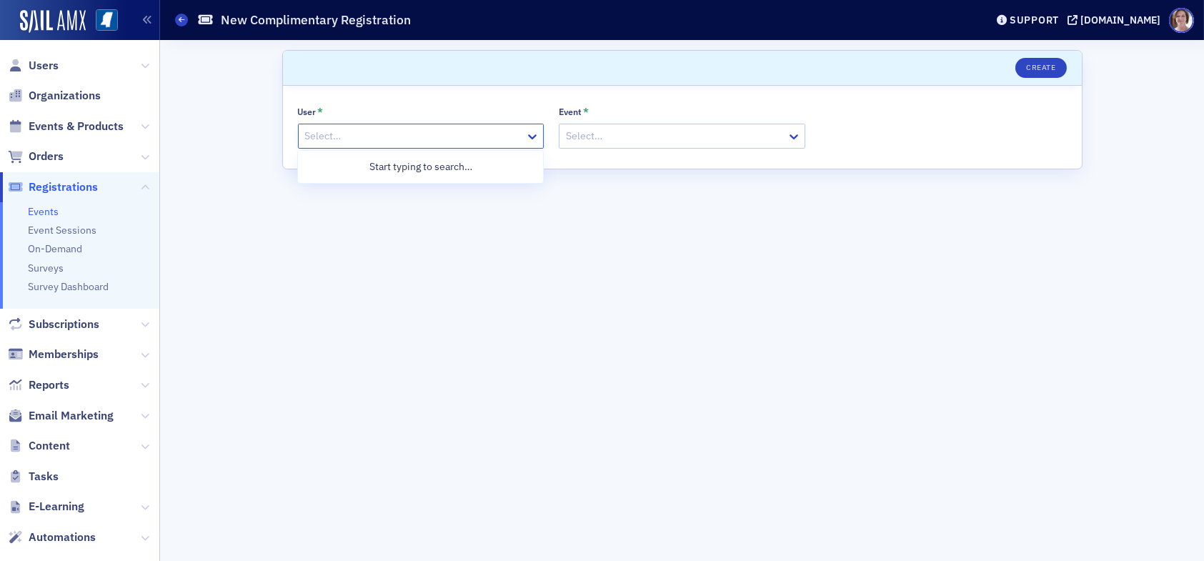
click at [370, 137] on div at bounding box center [414, 136] width 221 height 18
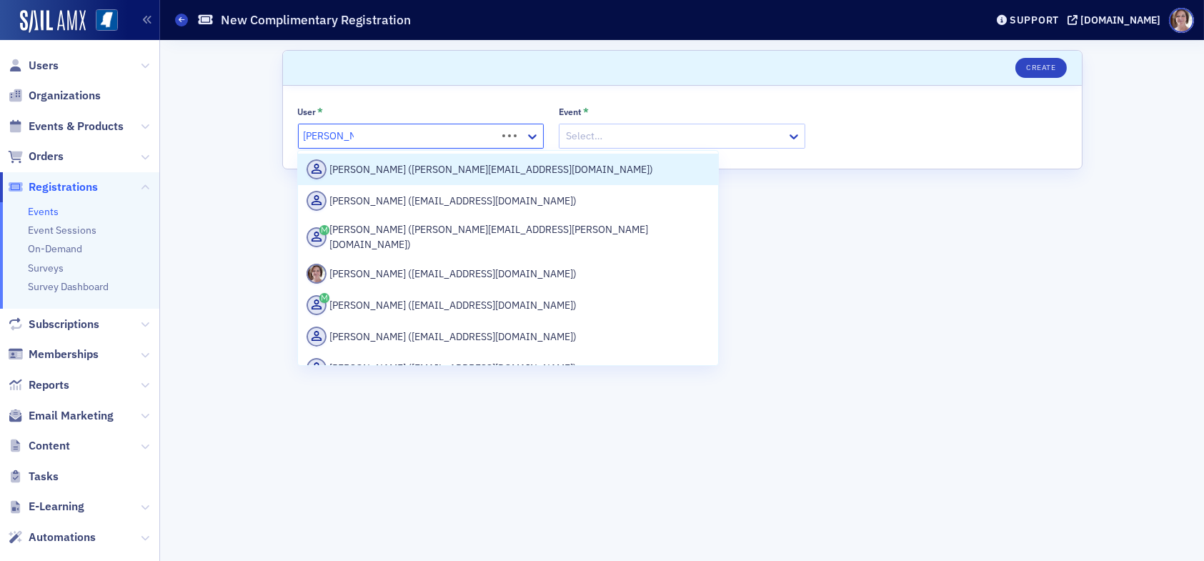
type input "lydia carlisle"
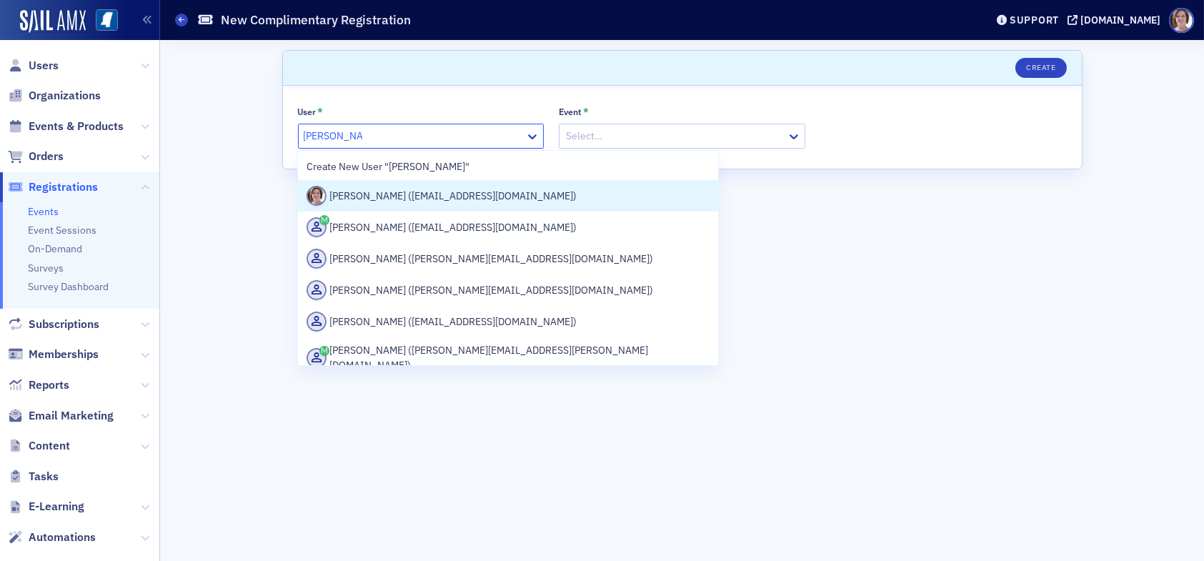
drag, startPoint x: 417, startPoint y: 194, endPoint x: 444, endPoint y: 183, distance: 28.5
click at [420, 193] on div "Lydia Carlisle (lcarlisle@ms-cpa.org)" at bounding box center [508, 196] width 403 height 20
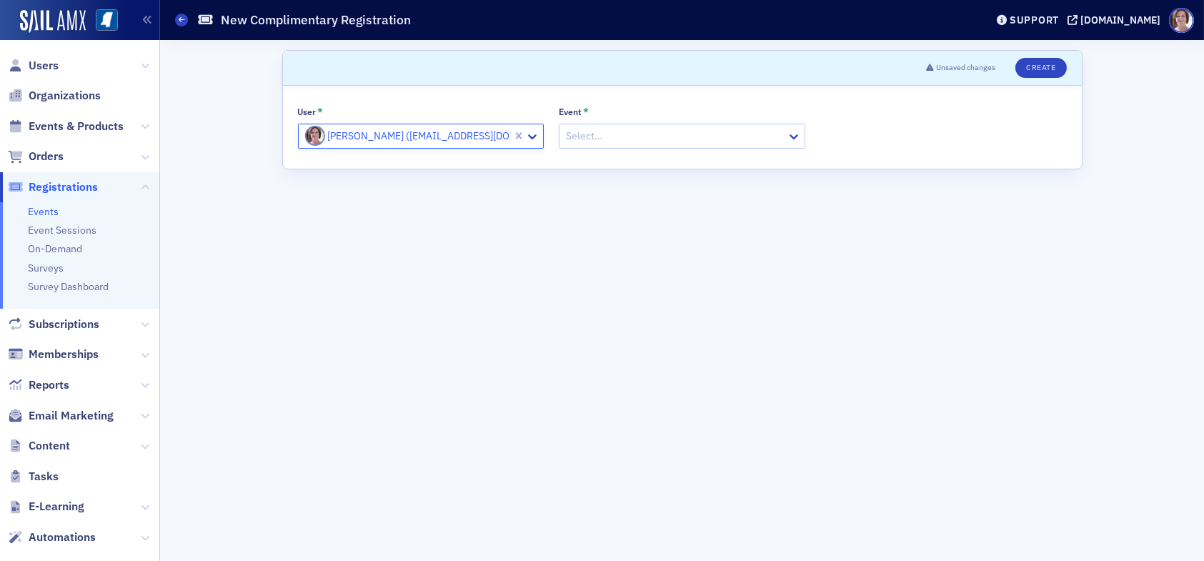
click at [619, 133] on div at bounding box center [675, 136] width 221 height 18
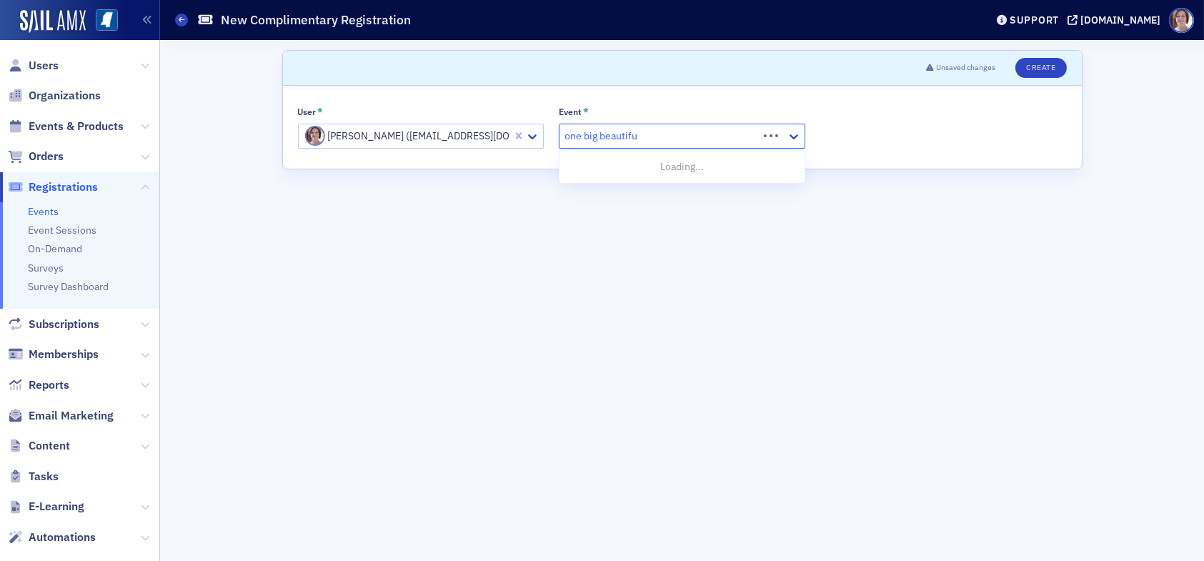
type input "one big beautiful"
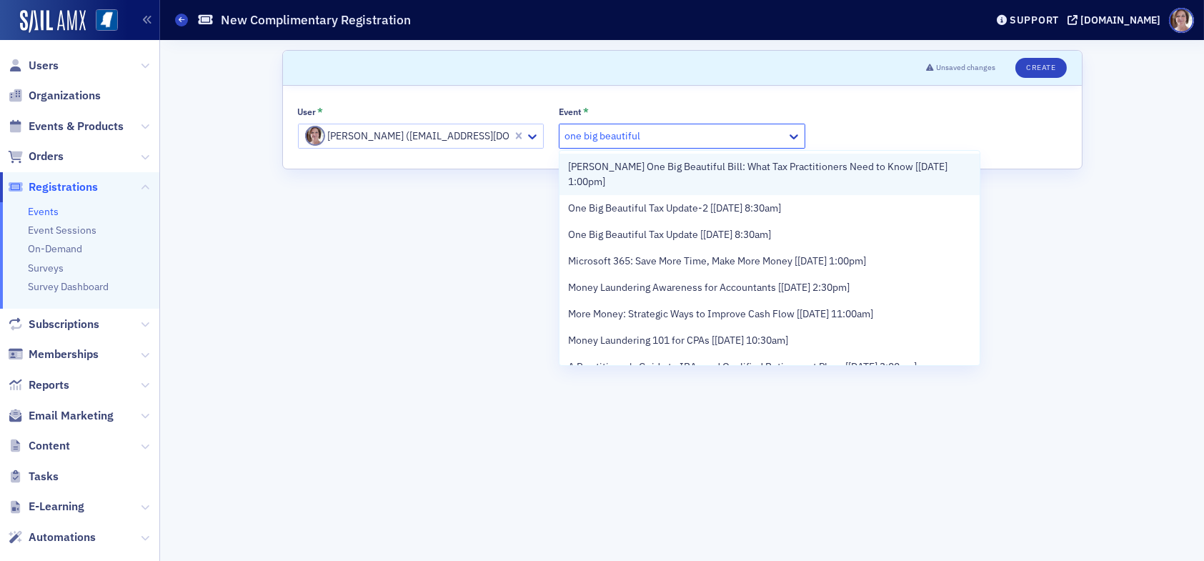
click at [686, 173] on span "Don Farmer's One Big Beautiful Bill: What Tax Practitioners Need to Know [7/28/…" at bounding box center [769, 174] width 403 height 30
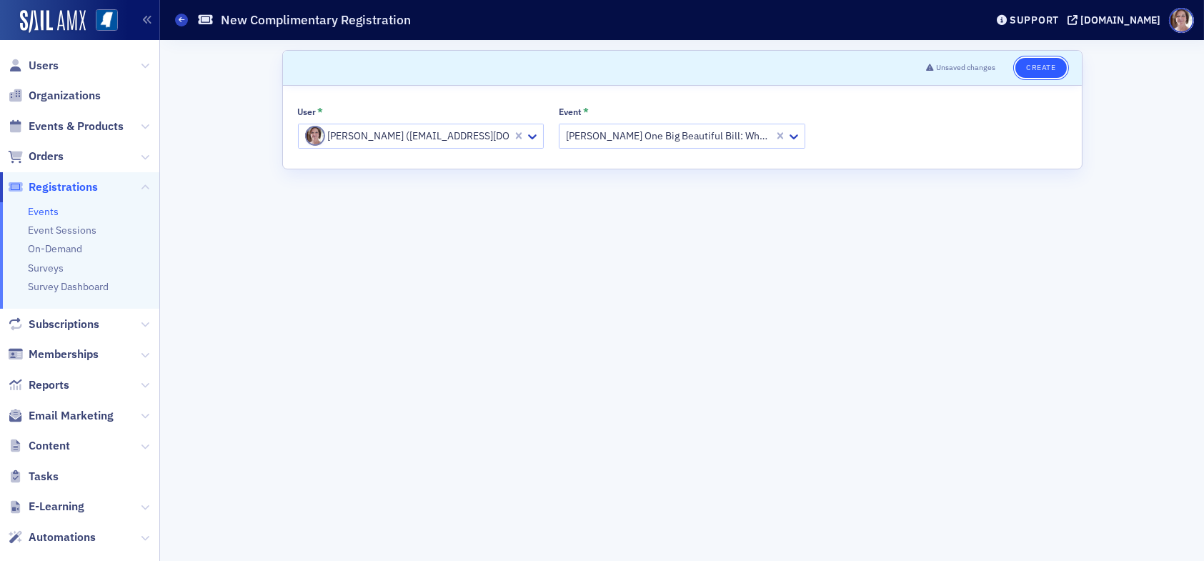
click at [1042, 66] on button "Create" at bounding box center [1041, 68] width 51 height 20
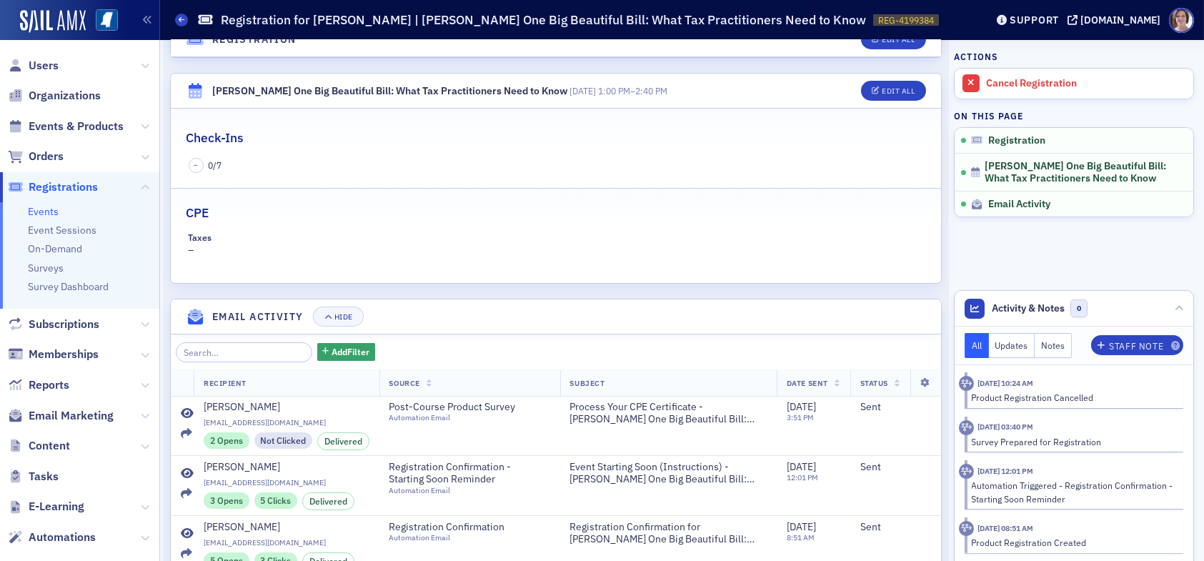
scroll to position [427, 0]
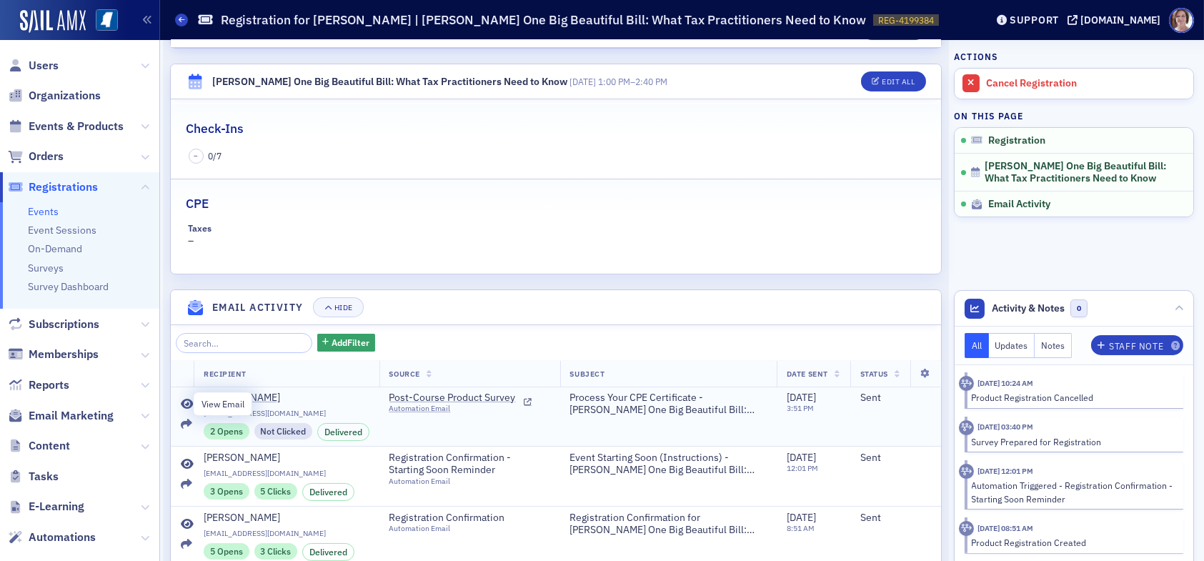
click at [184, 403] on icon at bounding box center [187, 404] width 13 height 11
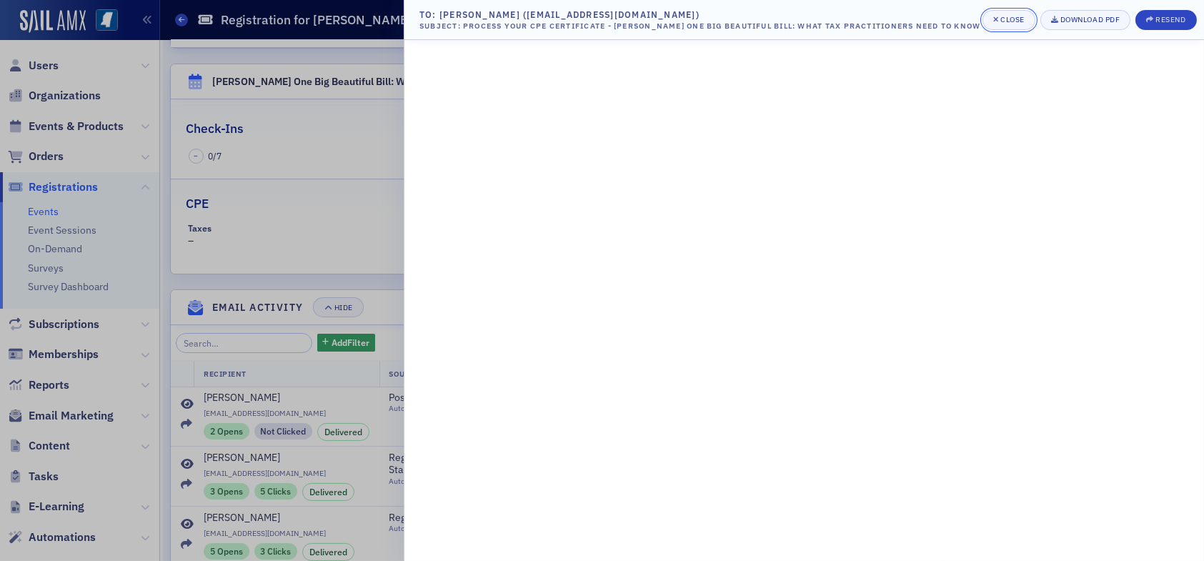
drag, startPoint x: 1068, startPoint y: 13, endPoint x: 1069, endPoint y: 20, distance: 7.2
click at [1025, 17] on div "Close" at bounding box center [1013, 20] width 24 height 8
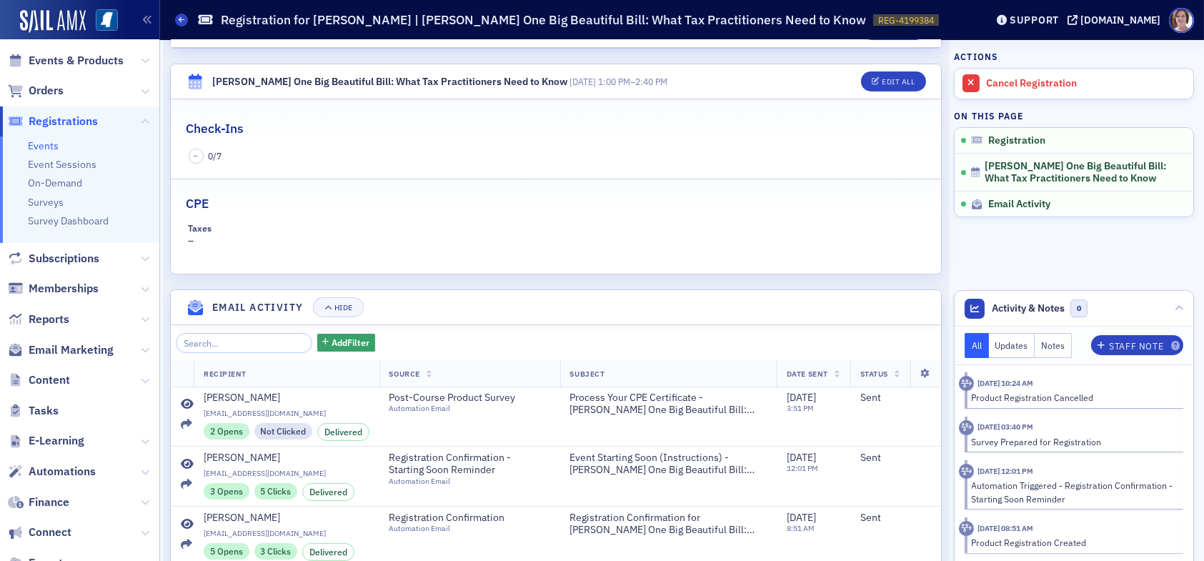
scroll to position [173, 0]
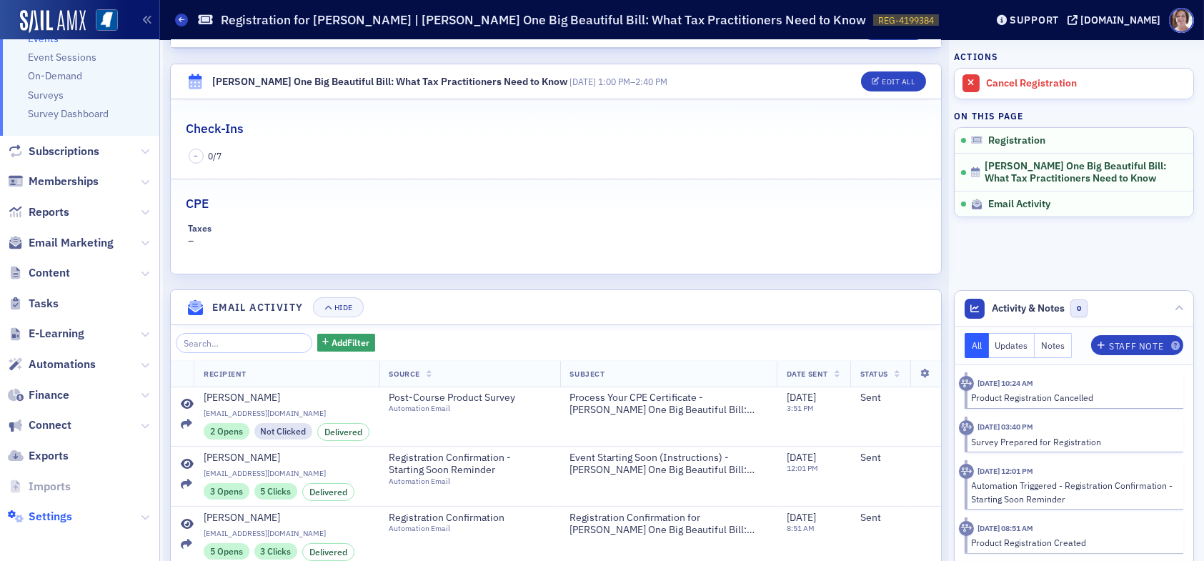
click at [48, 515] on span "Settings" at bounding box center [51, 517] width 44 height 16
select select "US"
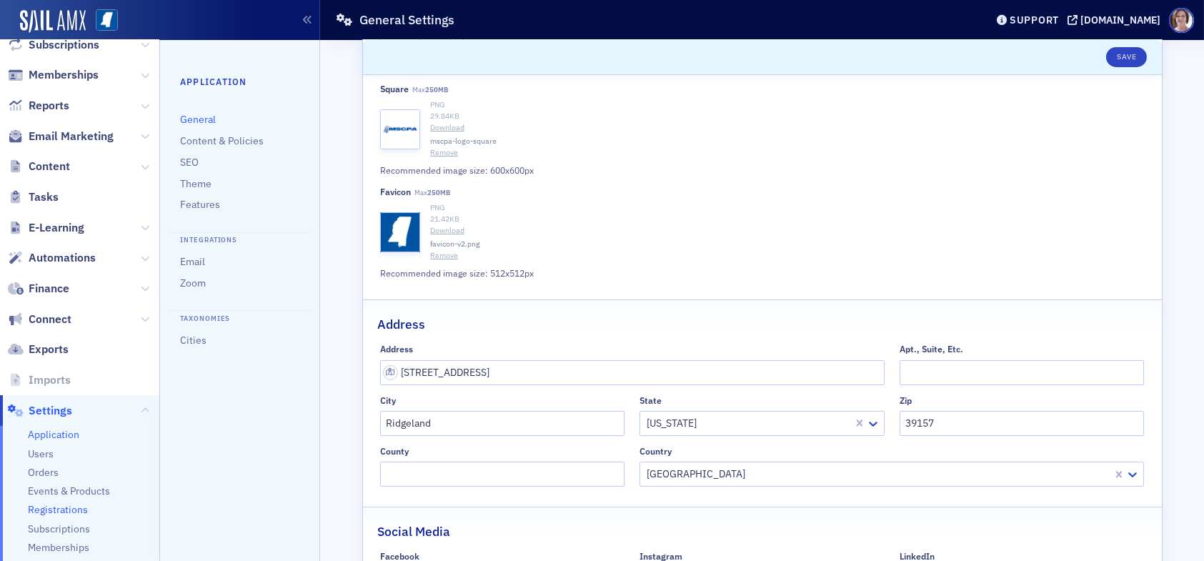
click at [56, 506] on span "Registrations" at bounding box center [58, 510] width 60 height 14
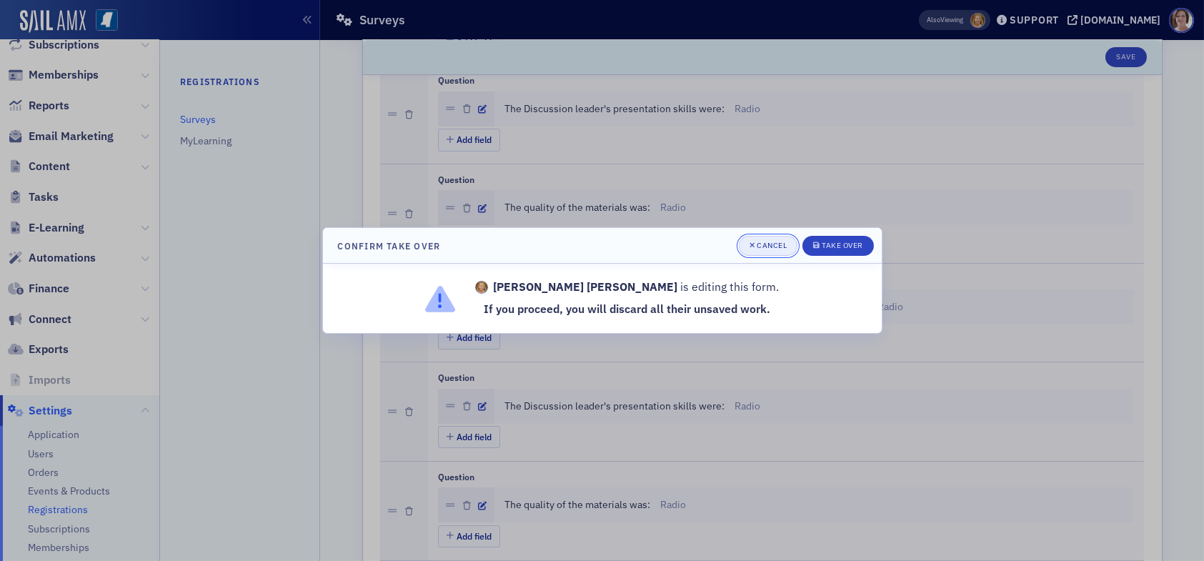
click at [768, 244] on div "Cancel" at bounding box center [772, 246] width 30 height 8
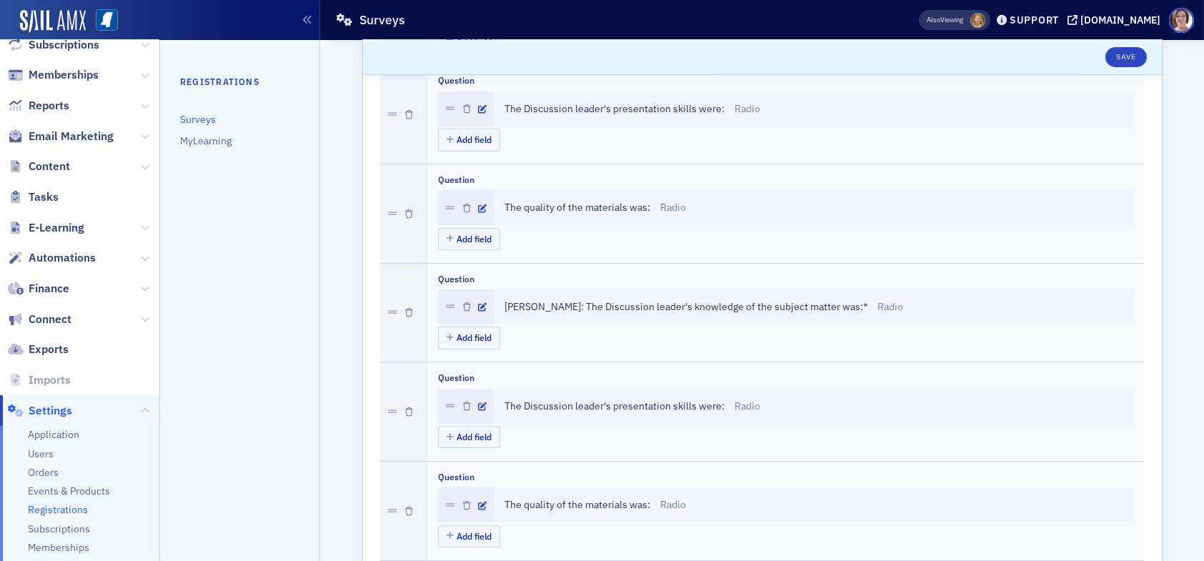
select select "US"
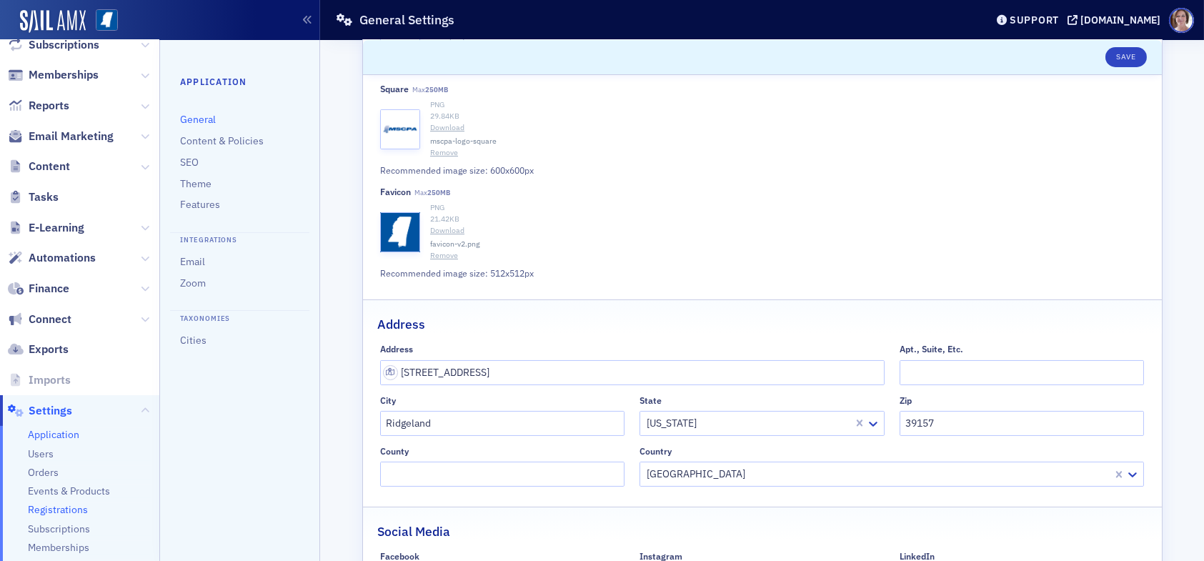
click at [74, 507] on span "Registrations" at bounding box center [58, 510] width 60 height 14
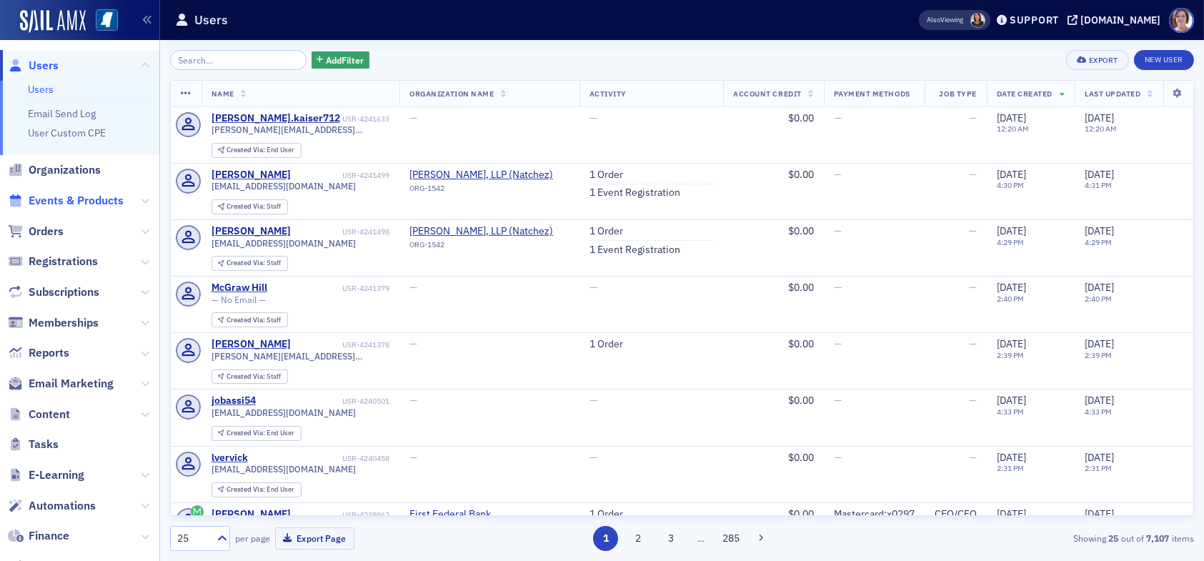
click at [79, 202] on span "Events & Products" at bounding box center [76, 201] width 95 height 16
click at [220, 58] on input "search" at bounding box center [238, 60] width 137 height 20
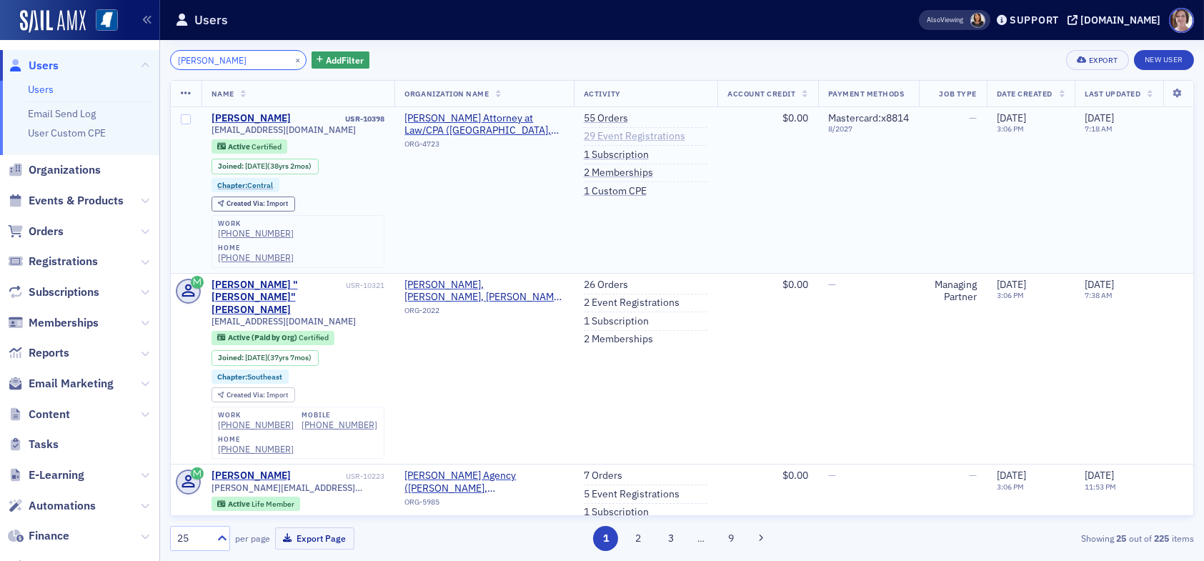
type input "[PERSON_NAME]"
click at [590, 133] on link "29 Event Registrations" at bounding box center [635, 136] width 102 height 13
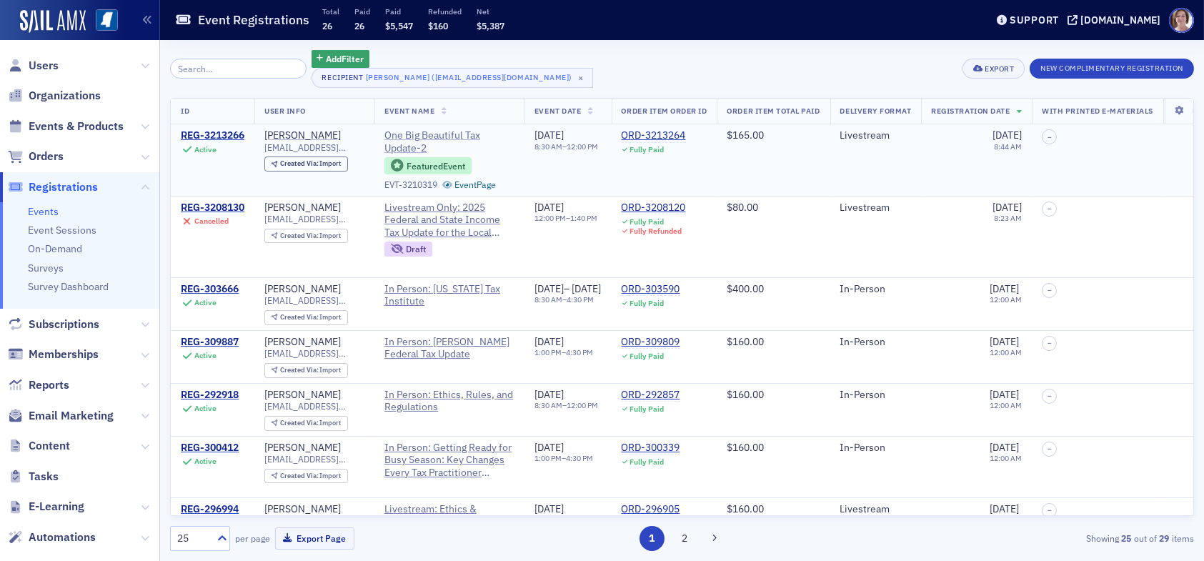
click at [403, 137] on span "One Big Beautiful Tax Update-2" at bounding box center [450, 141] width 130 height 25
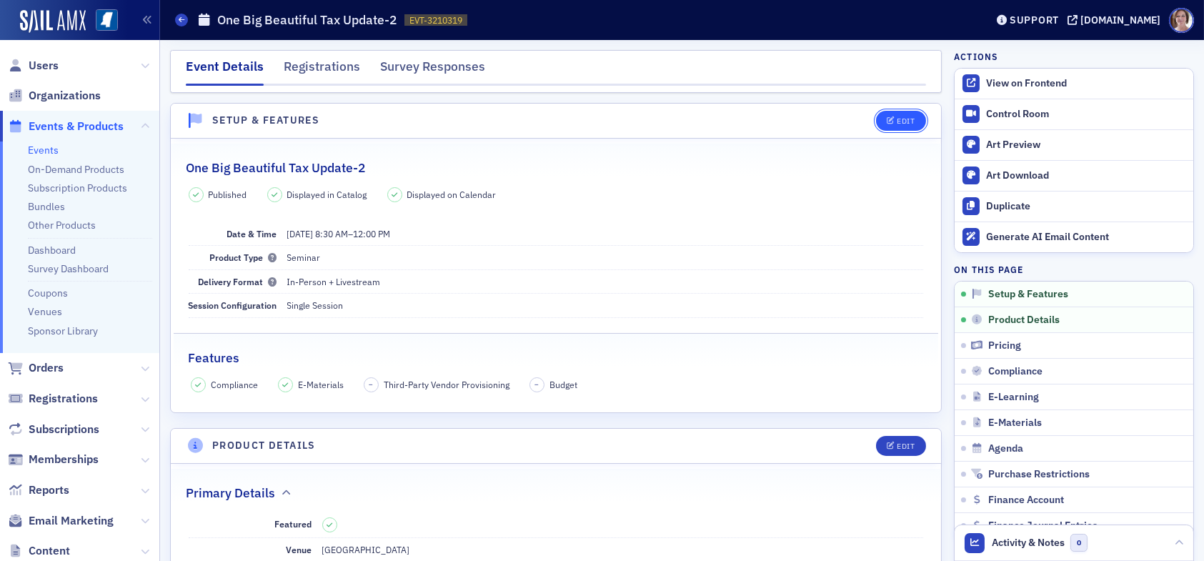
click at [897, 117] on div "Edit" at bounding box center [906, 121] width 18 height 8
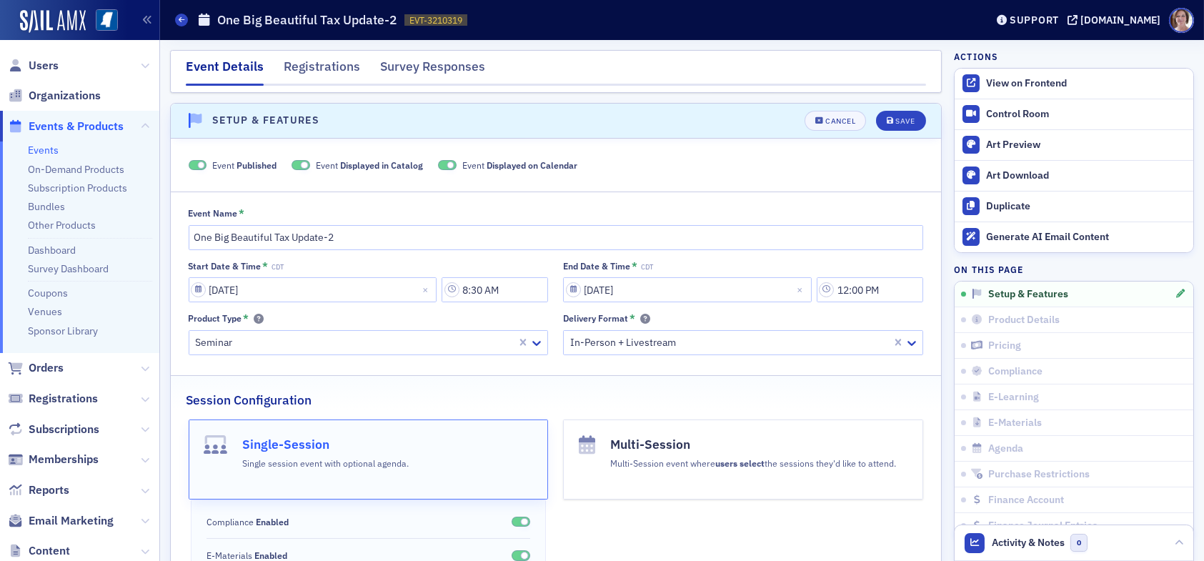
scroll to position [19, 0]
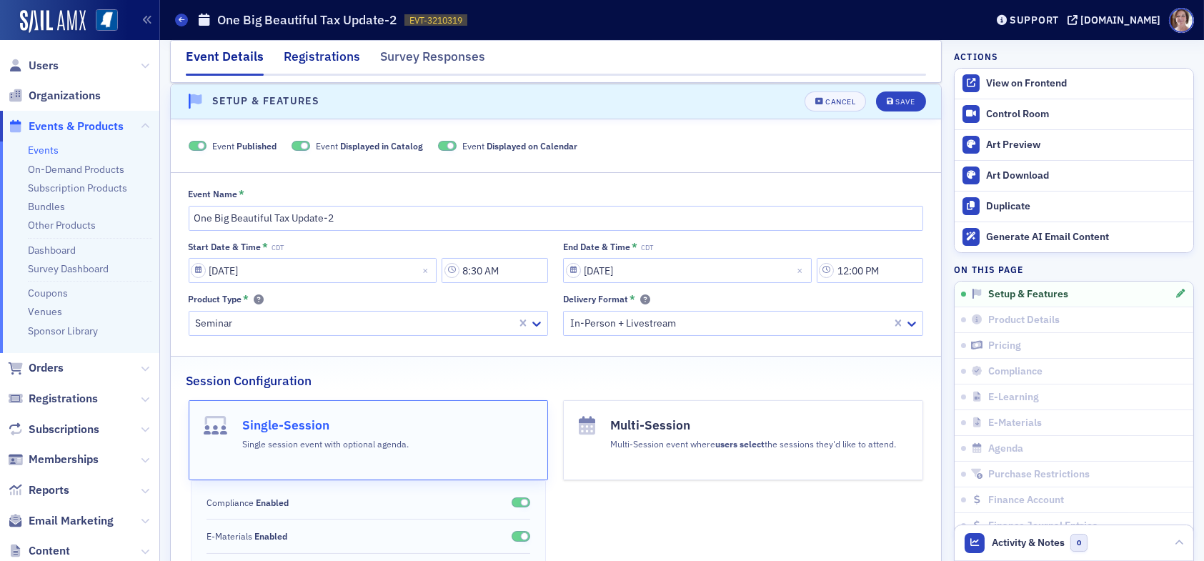
click at [323, 56] on div "Registrations" at bounding box center [322, 60] width 76 height 26
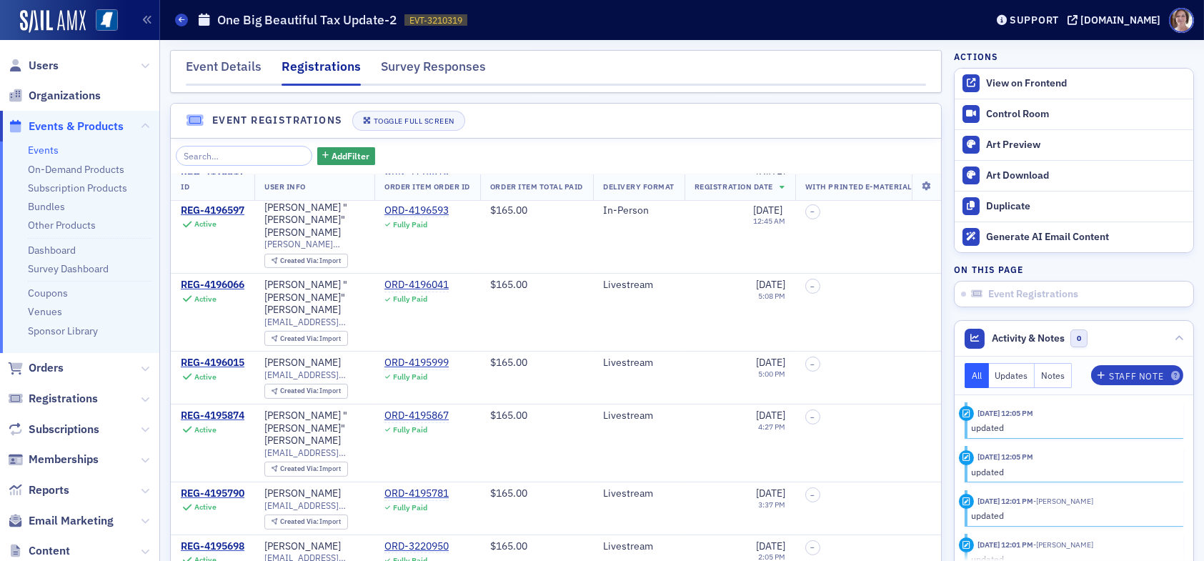
scroll to position [65, 0]
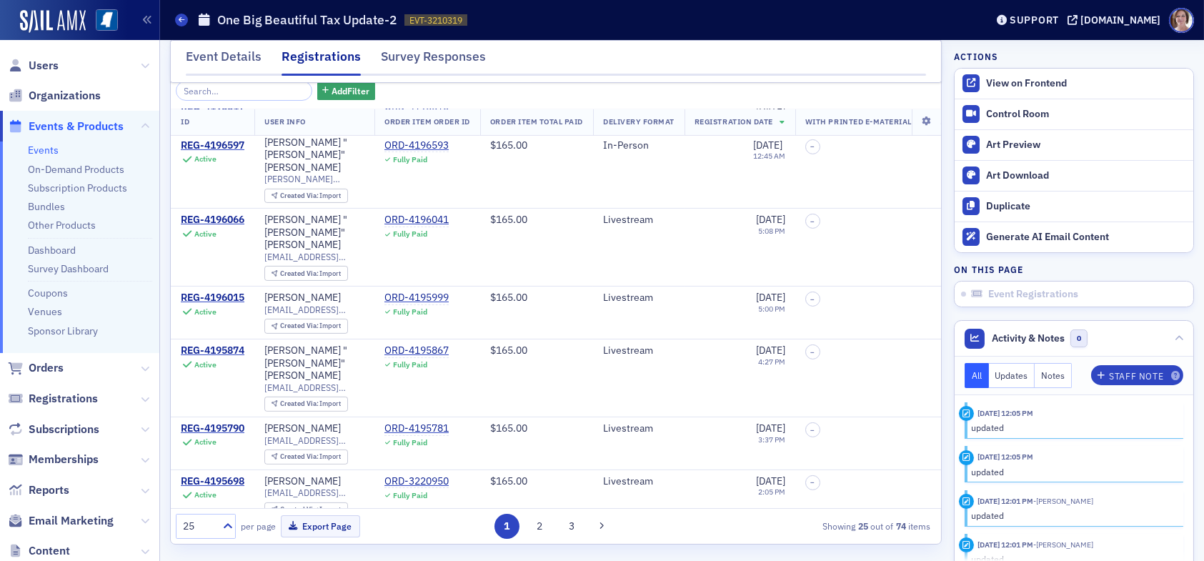
drag, startPoint x: 531, startPoint y: 530, endPoint x: 537, endPoint y: 516, distance: 14.7
click at [533, 528] on button "2" at bounding box center [539, 526] width 25 height 25
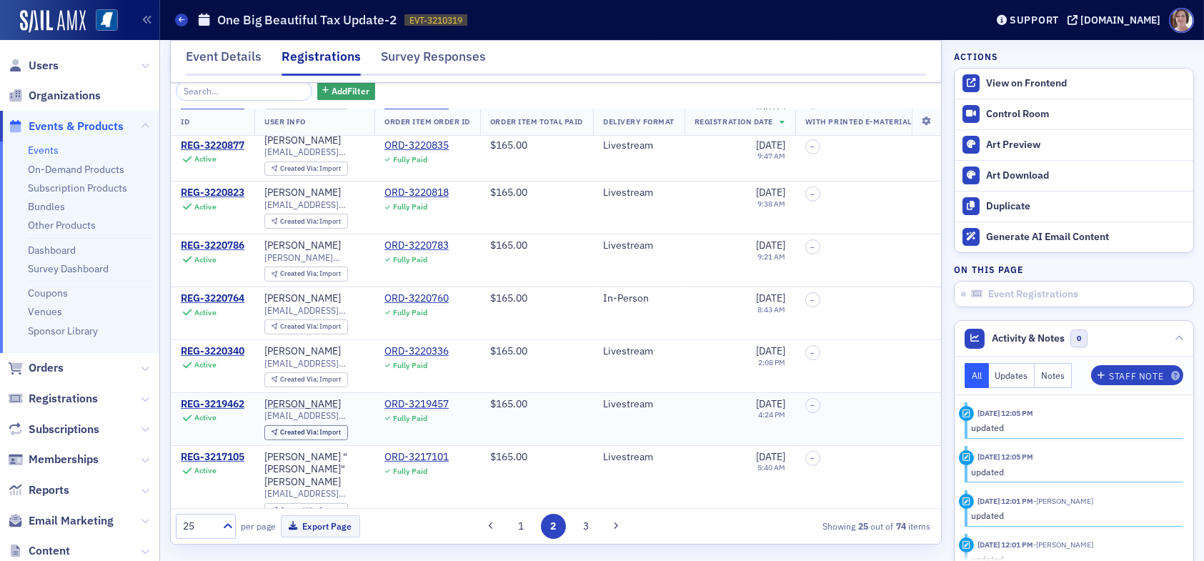
scroll to position [1024, 0]
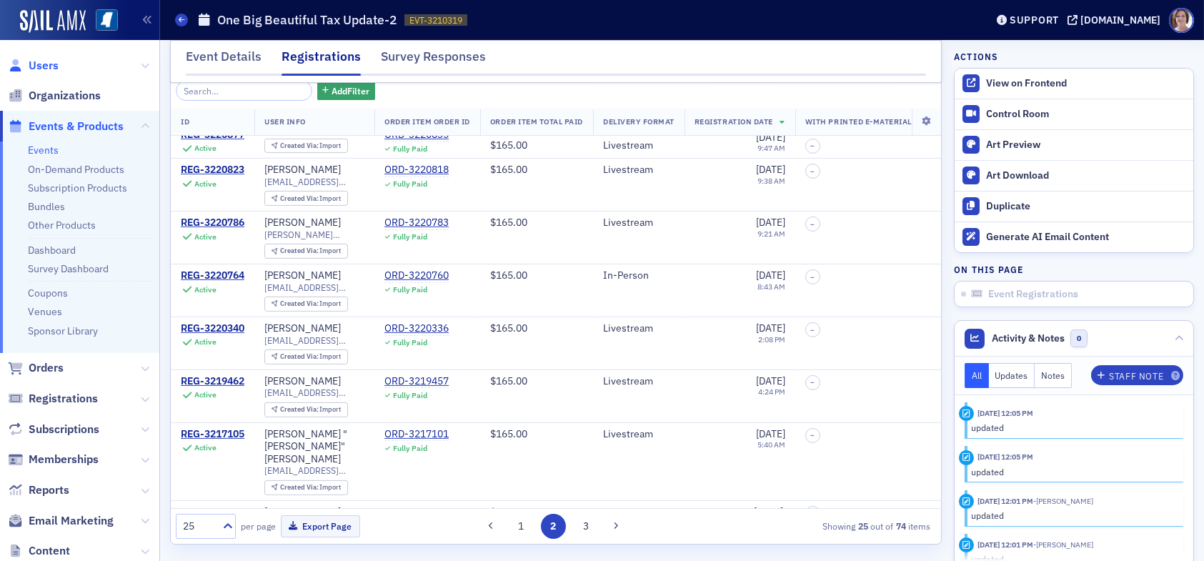
click at [46, 66] on span "Users" at bounding box center [44, 66] width 30 height 16
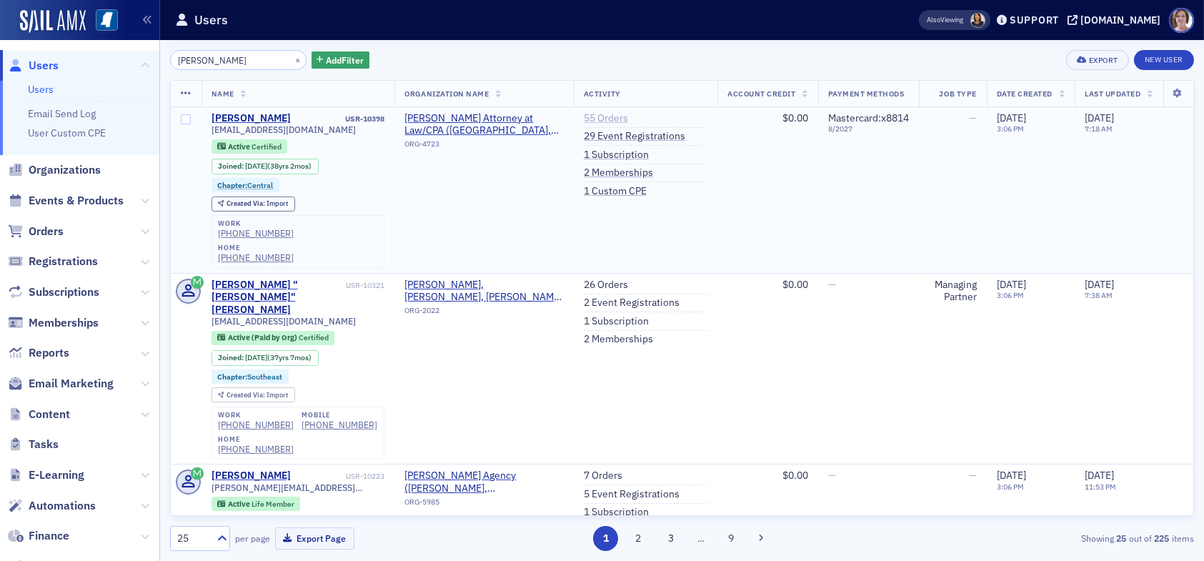
click at [594, 114] on link "55 Orders" at bounding box center [606, 118] width 44 height 13
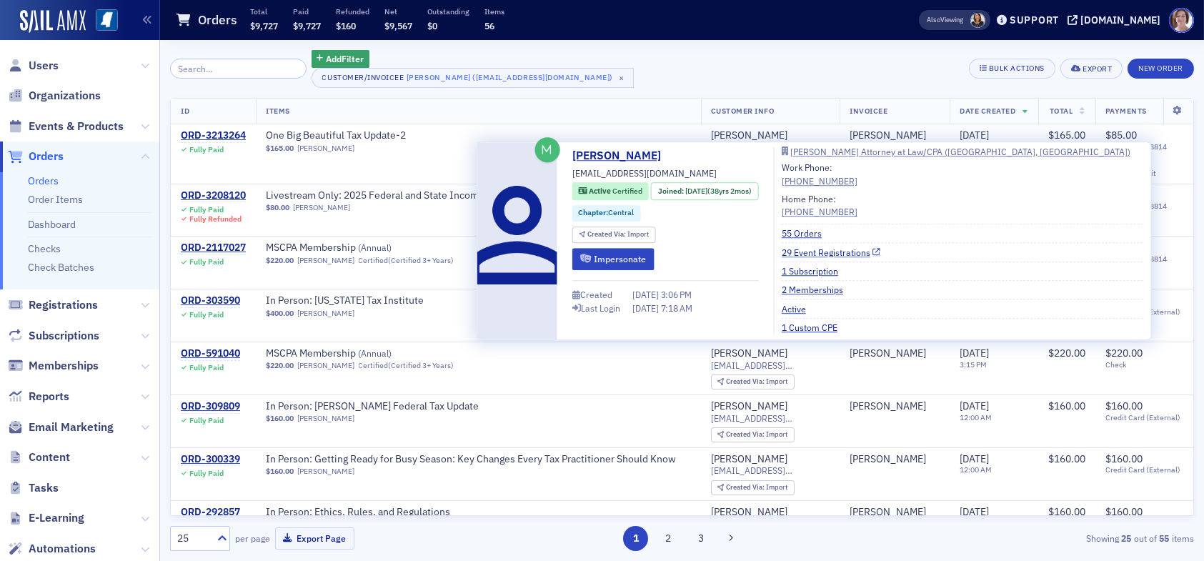
click at [830, 251] on link "29 Event Registrations" at bounding box center [831, 252] width 99 height 13
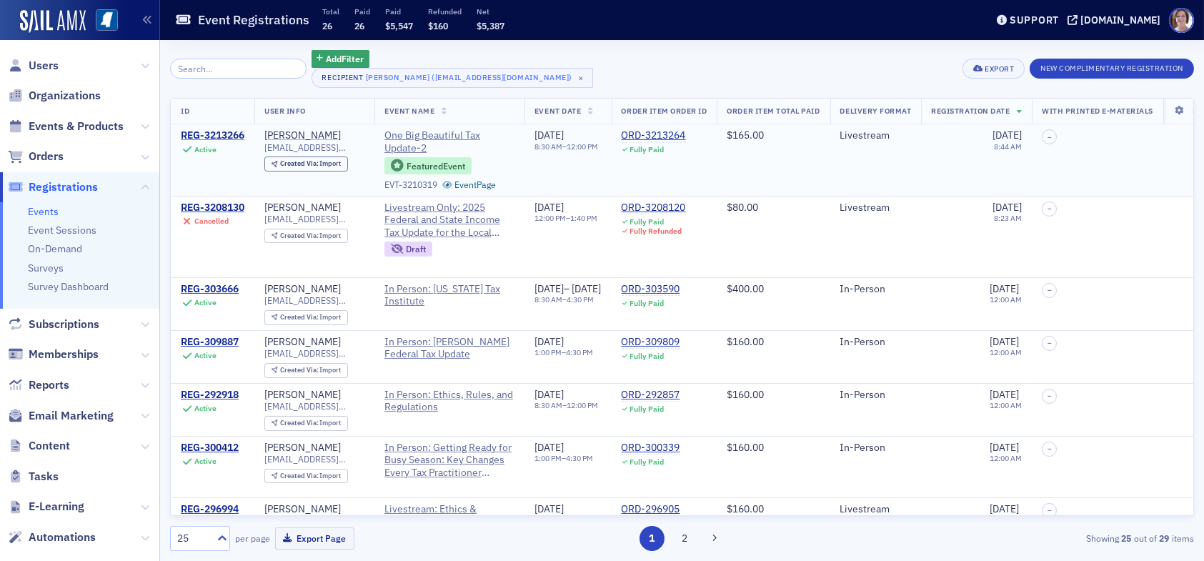
click at [234, 137] on div "REG-3213266" at bounding box center [213, 135] width 64 height 13
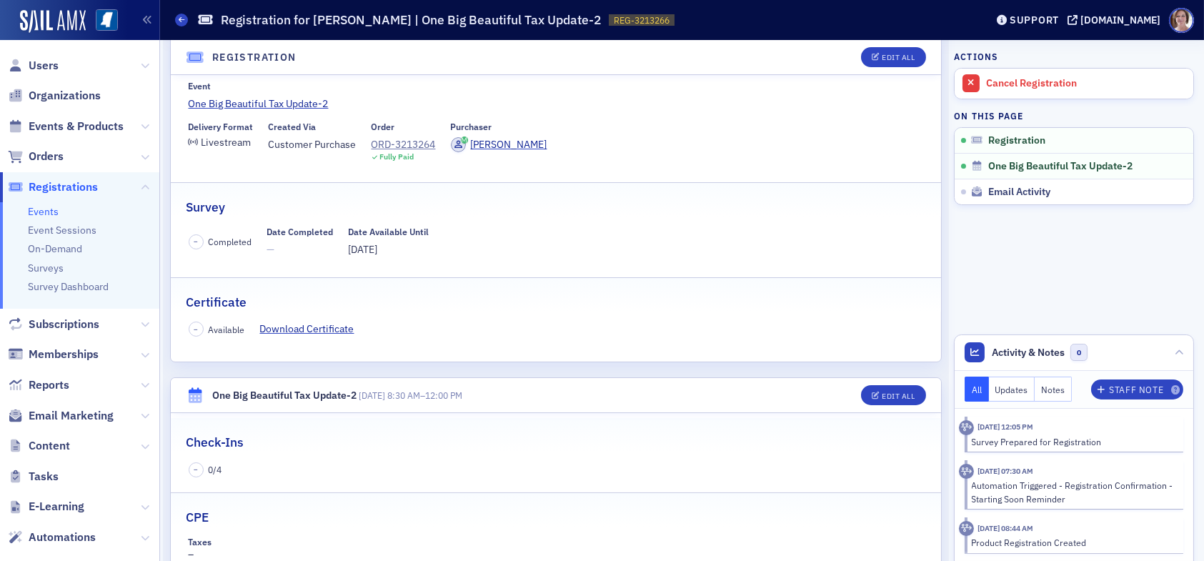
scroll to position [143, 0]
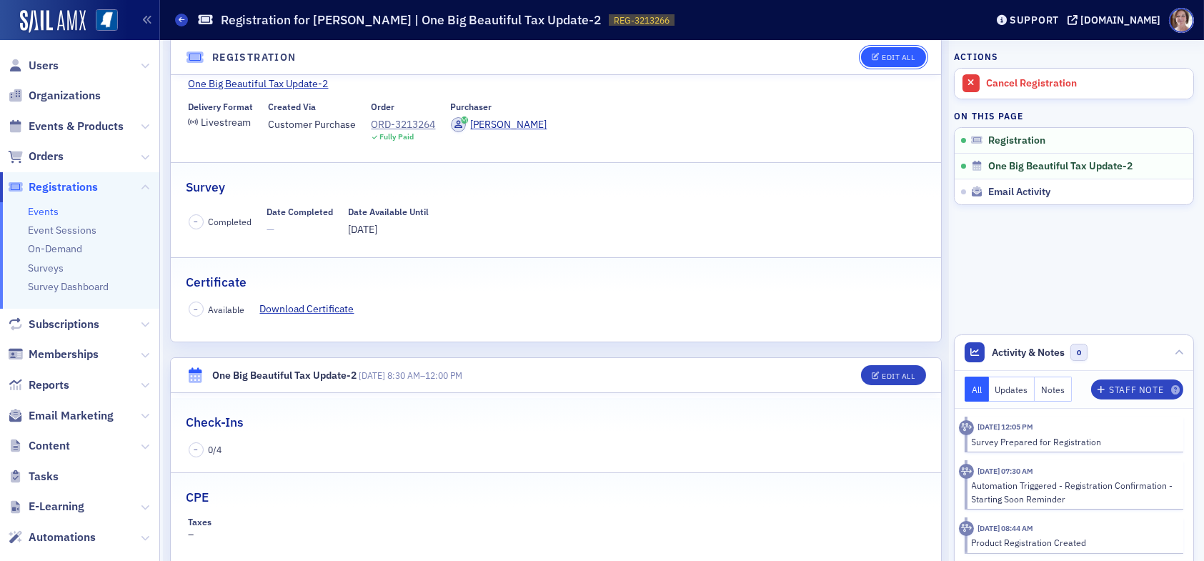
click at [885, 54] on div "Edit All" at bounding box center [898, 58] width 33 height 8
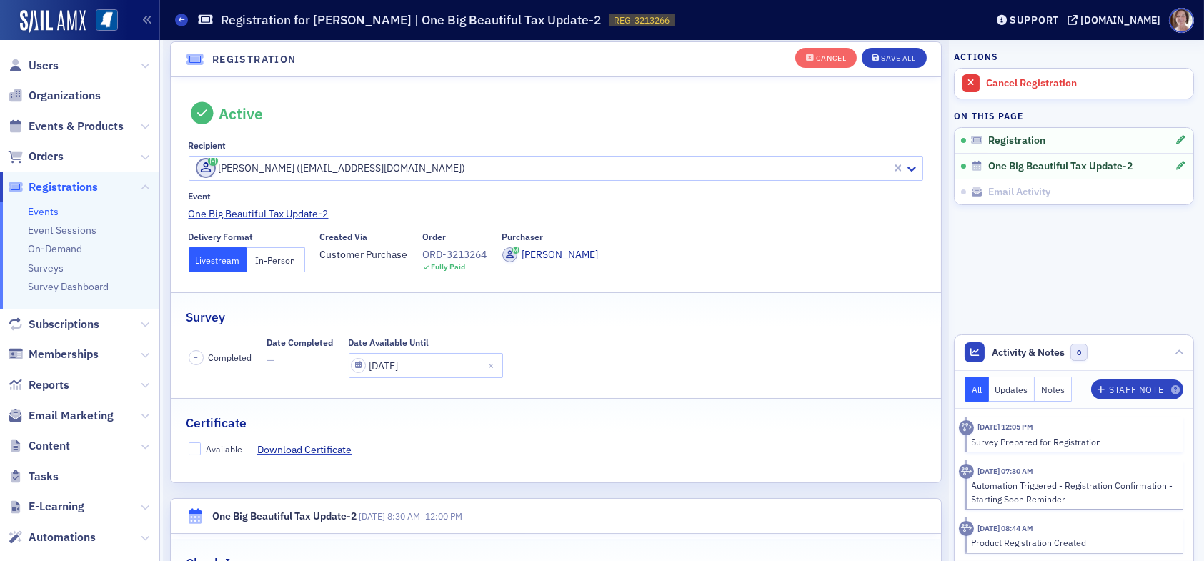
scroll to position [37, 0]
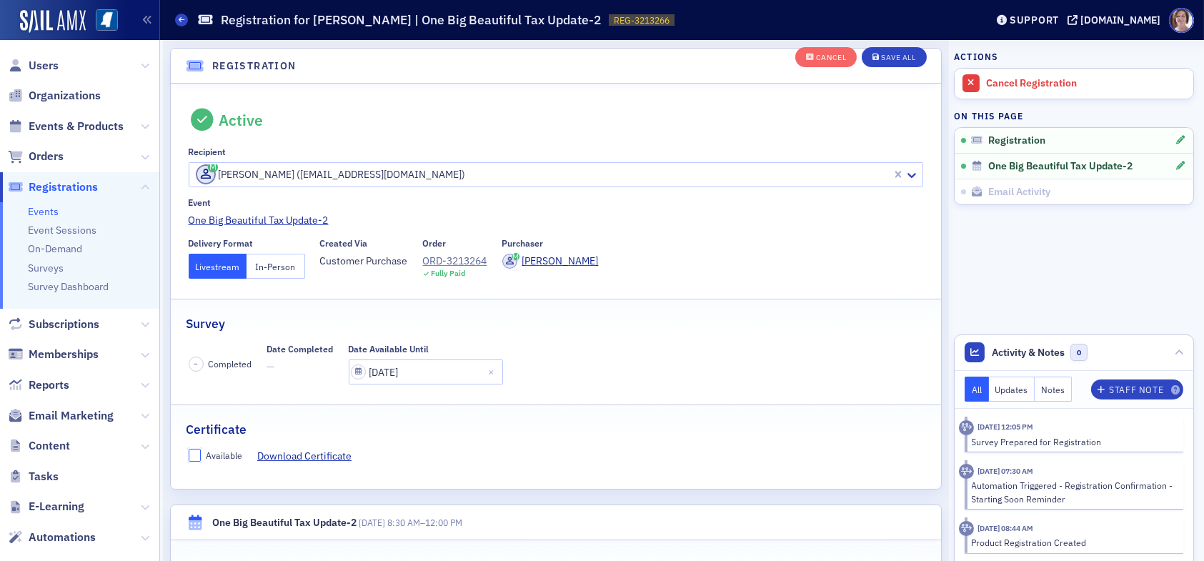
drag, startPoint x: 199, startPoint y: 453, endPoint x: 293, endPoint y: 439, distance: 95.4
click at [199, 452] on input "Available" at bounding box center [195, 455] width 13 height 13
checkbox input "true"
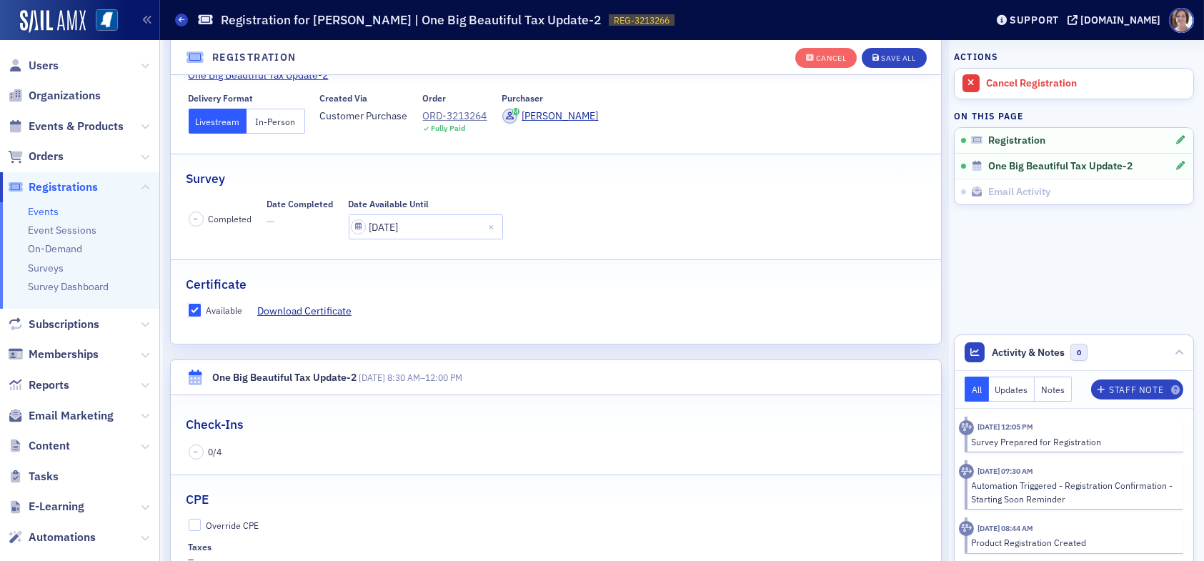
scroll to position [252, 0]
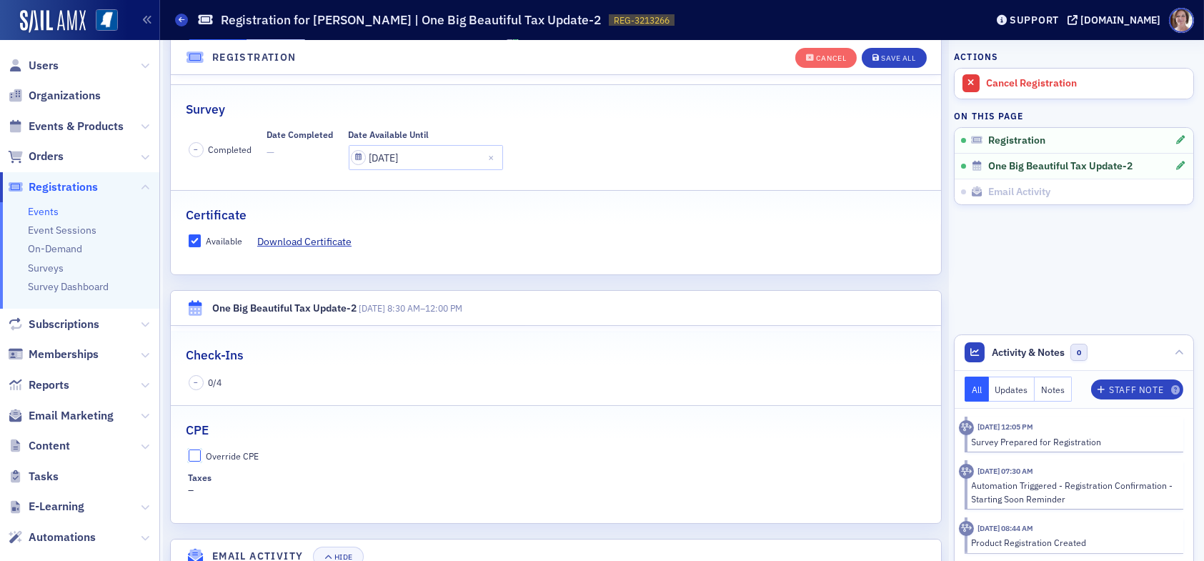
drag, startPoint x: 194, startPoint y: 453, endPoint x: 214, endPoint y: 462, distance: 22.7
click at [198, 454] on input "Override CPE" at bounding box center [195, 456] width 13 height 13
checkbox input "true"
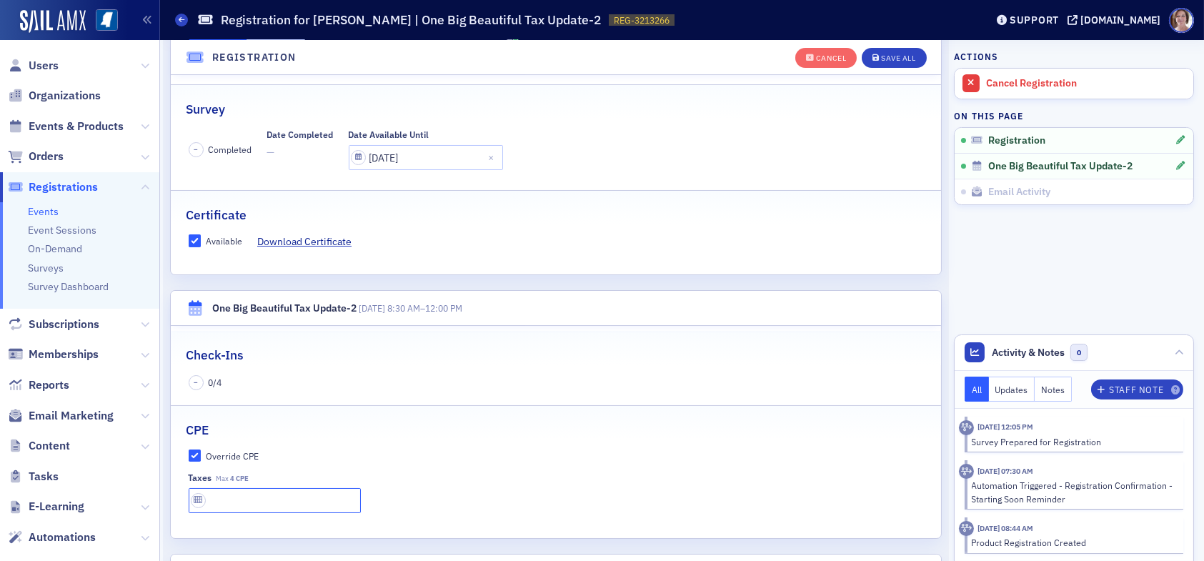
click at [229, 498] on input "text" at bounding box center [275, 500] width 172 height 25
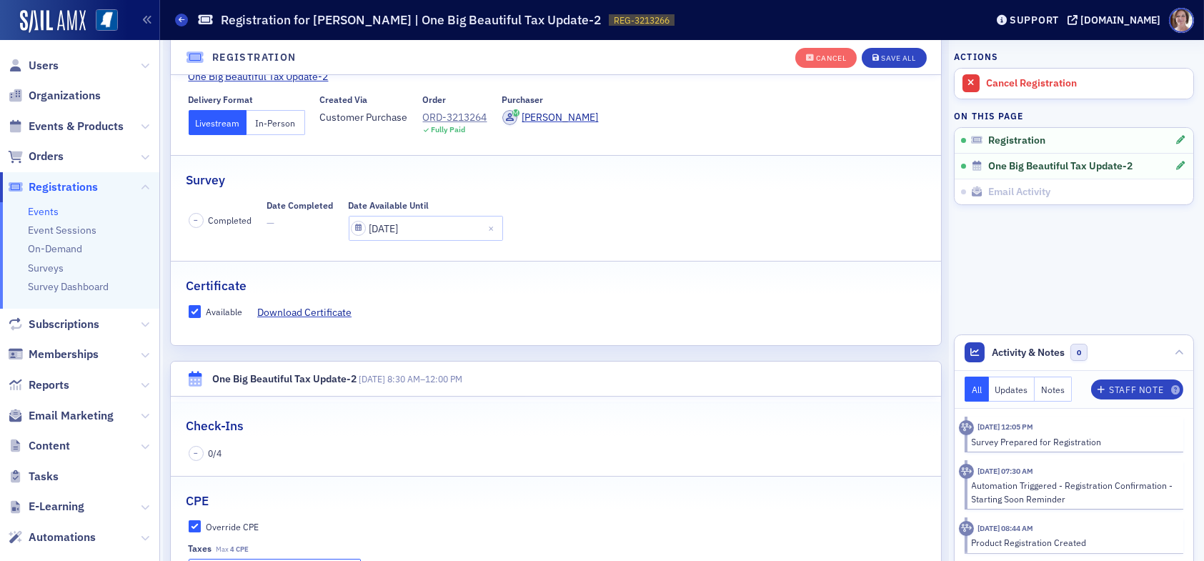
scroll to position [180, 0]
type input "4 CPE"
click at [881, 58] on div "Save All" at bounding box center [898, 58] width 34 height 8
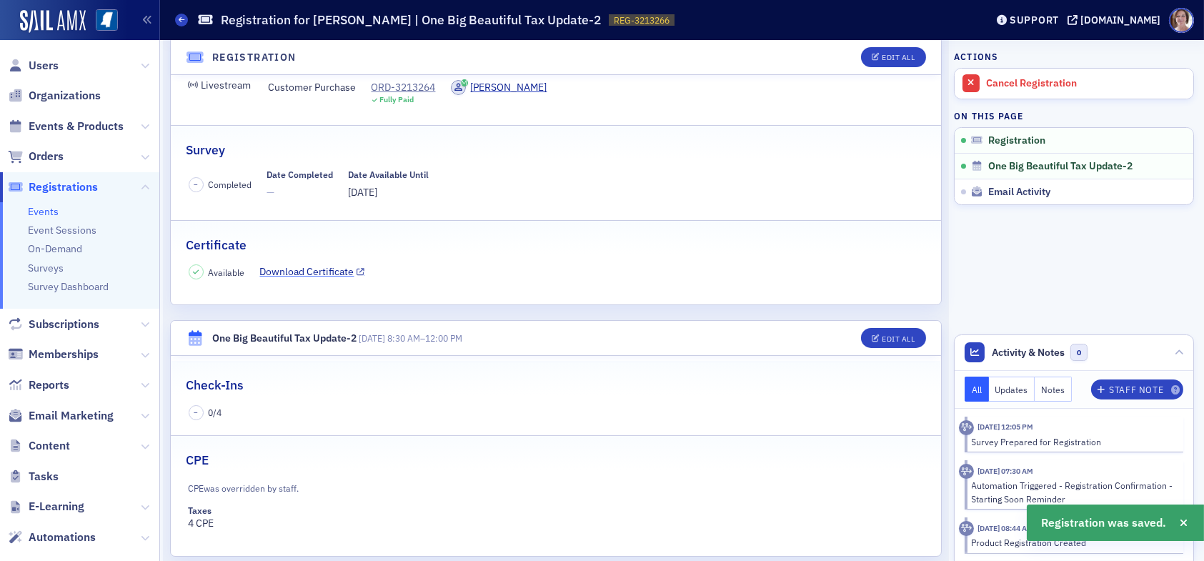
click at [330, 270] on link "Download Certificate" at bounding box center [312, 271] width 105 height 15
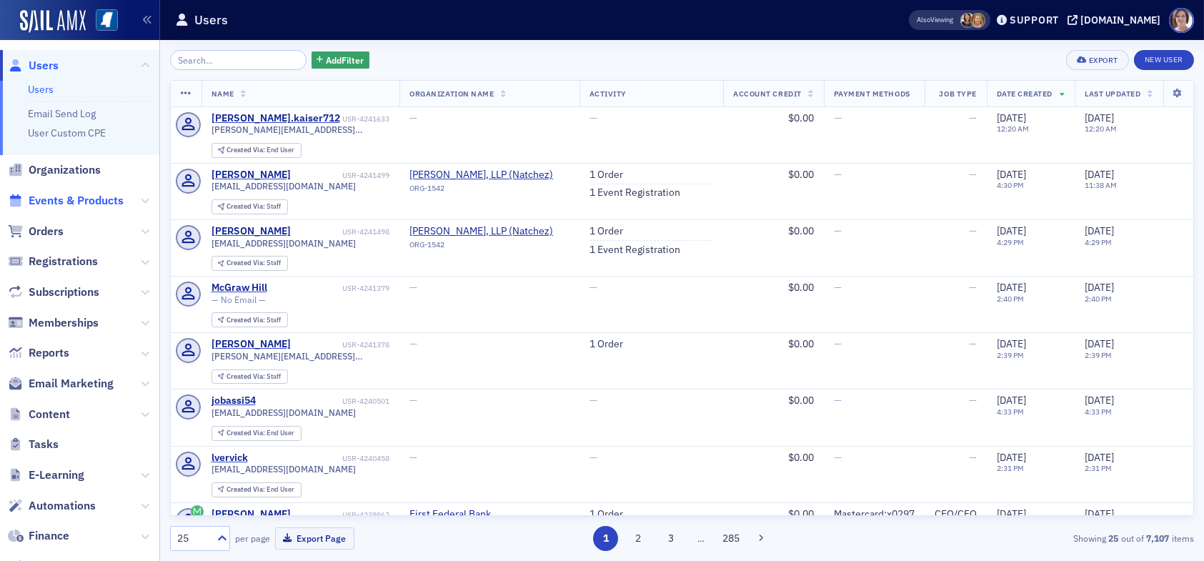
click at [66, 196] on span "Events & Products" at bounding box center [76, 201] width 95 height 16
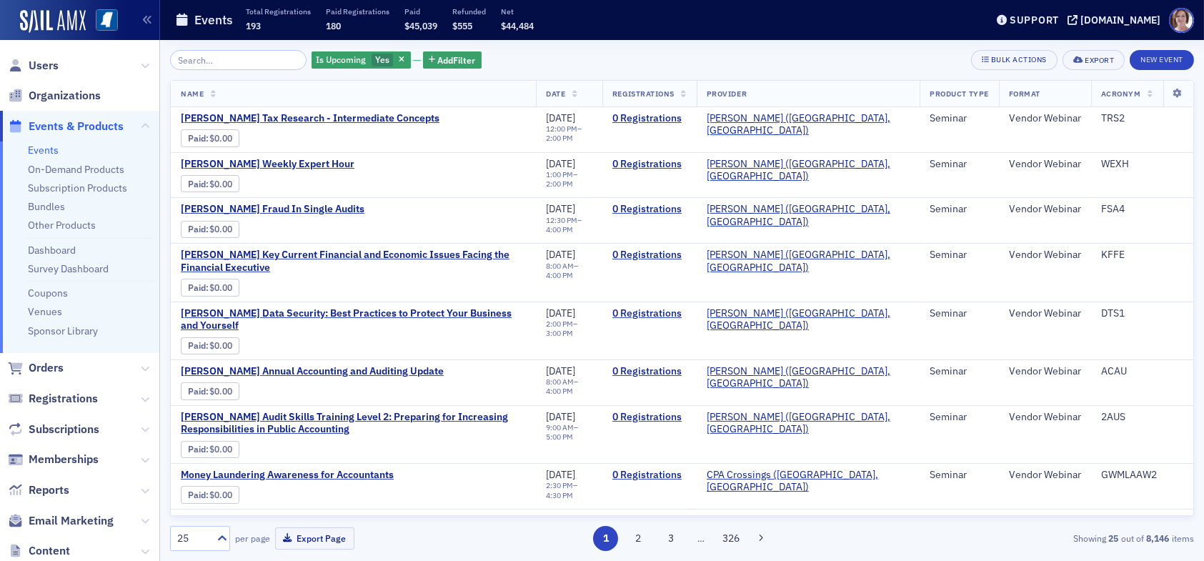
click at [396, 61] on span "button" at bounding box center [402, 60] width 13 height 13
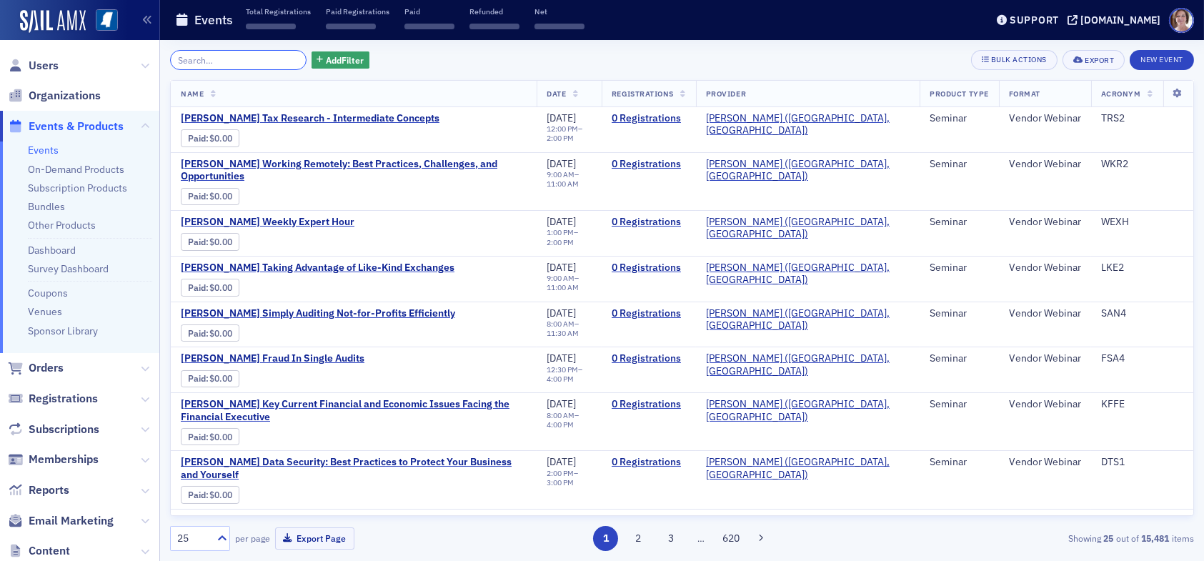
click at [264, 61] on input "search" at bounding box center [238, 60] width 137 height 20
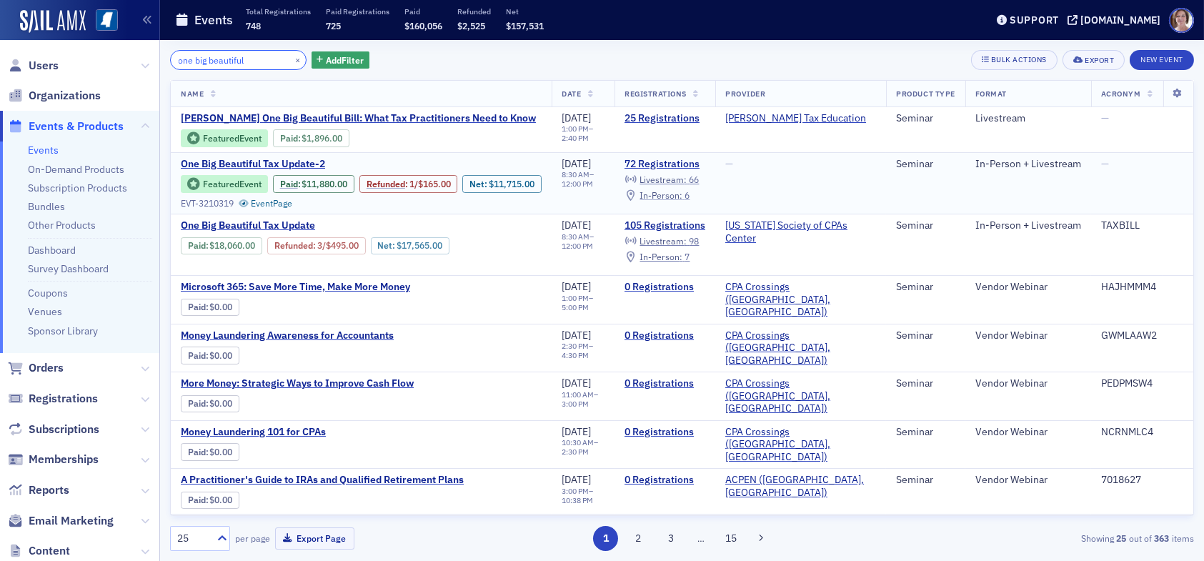
type input "one big beautiful"
click at [683, 195] on span "In-Person :" at bounding box center [661, 194] width 43 height 11
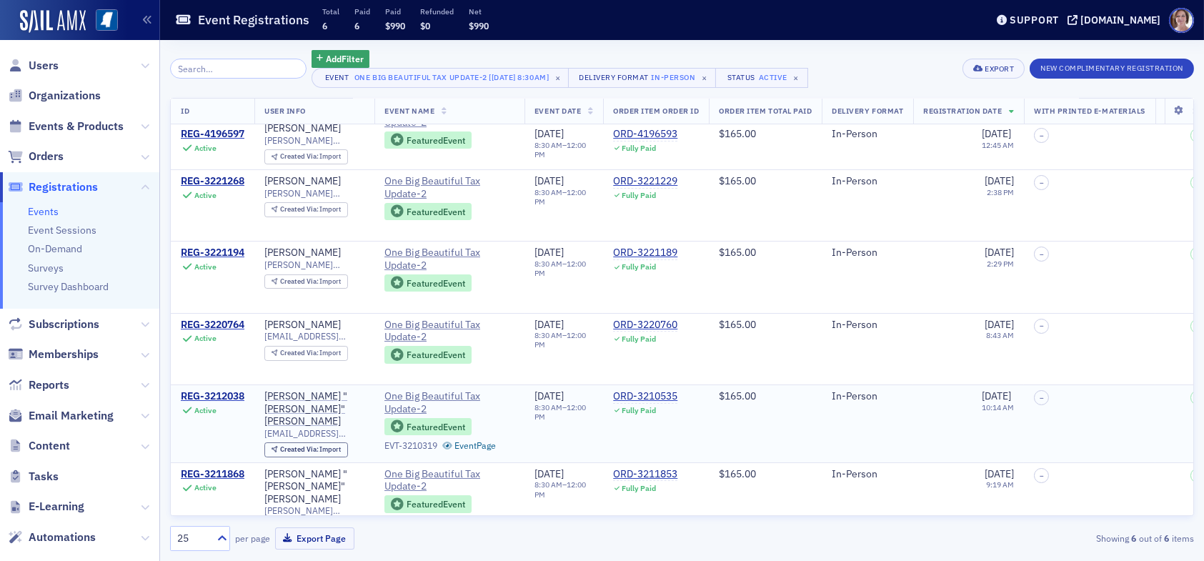
scroll to position [48, 0]
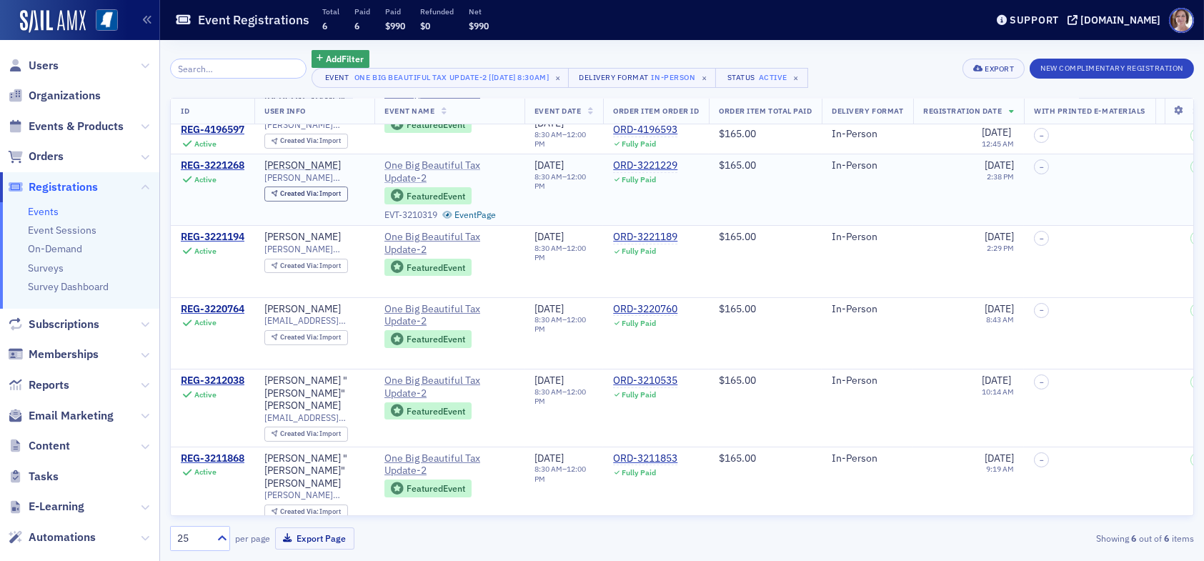
click at [444, 160] on span "One Big Beautiful Tax Update-2" at bounding box center [450, 171] width 130 height 25
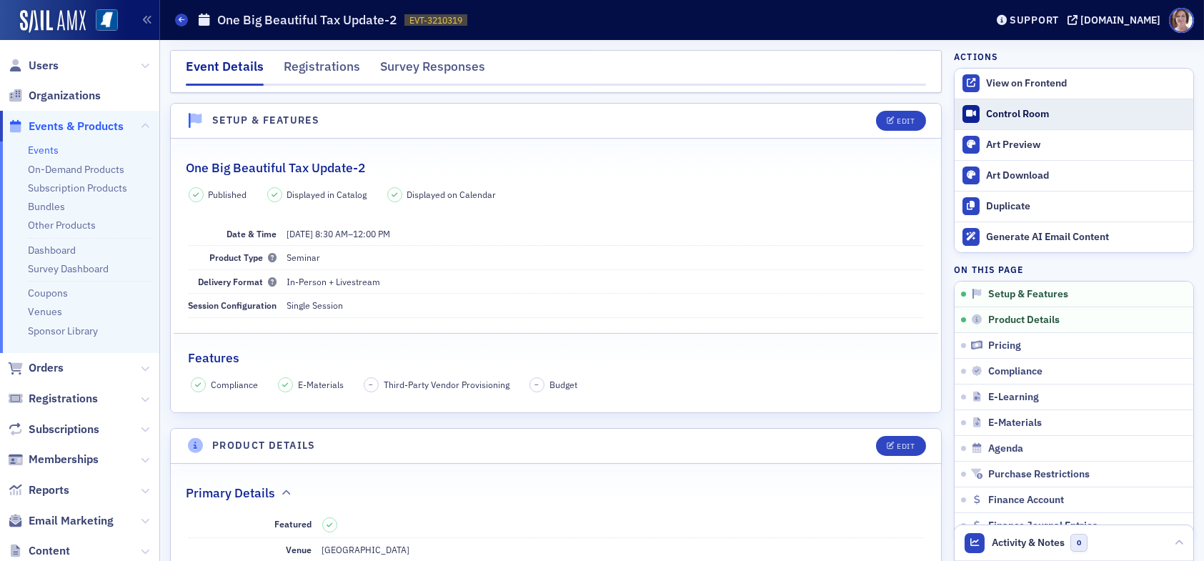
click at [994, 112] on div "Control Room" at bounding box center [1086, 114] width 200 height 13
click at [36, 59] on span "Users" at bounding box center [44, 66] width 30 height 16
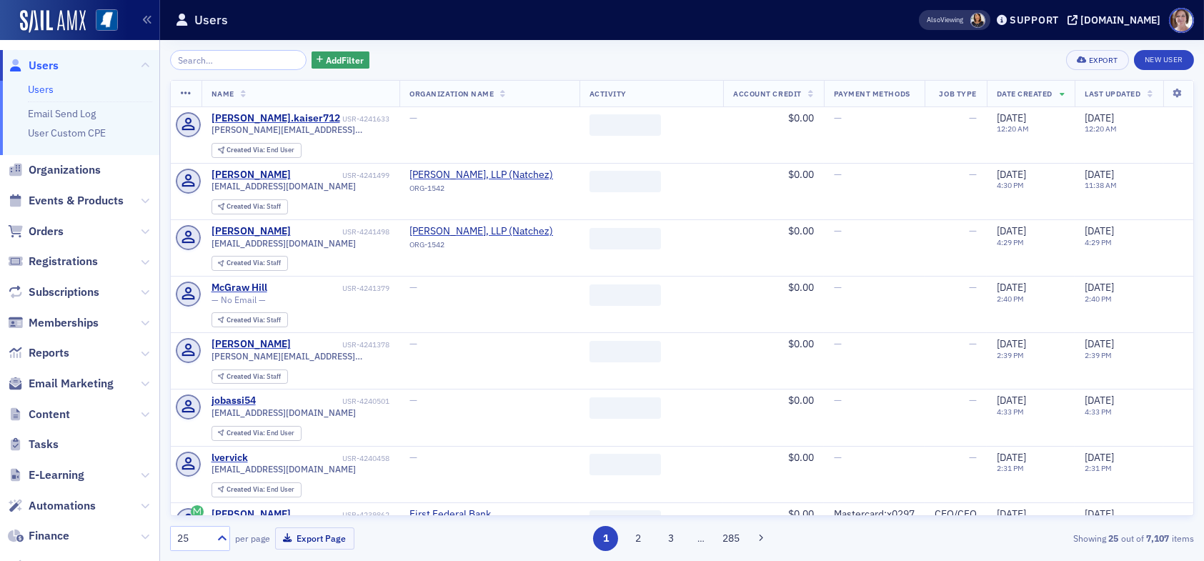
click at [216, 56] on input "search" at bounding box center [238, 60] width 137 height 20
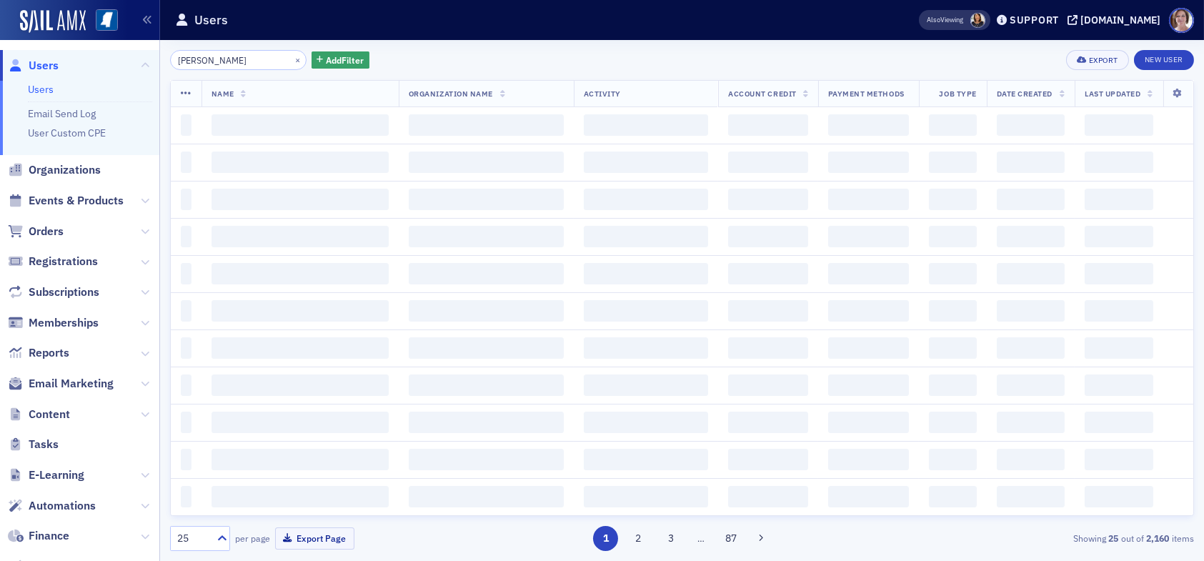
type input "john scott"
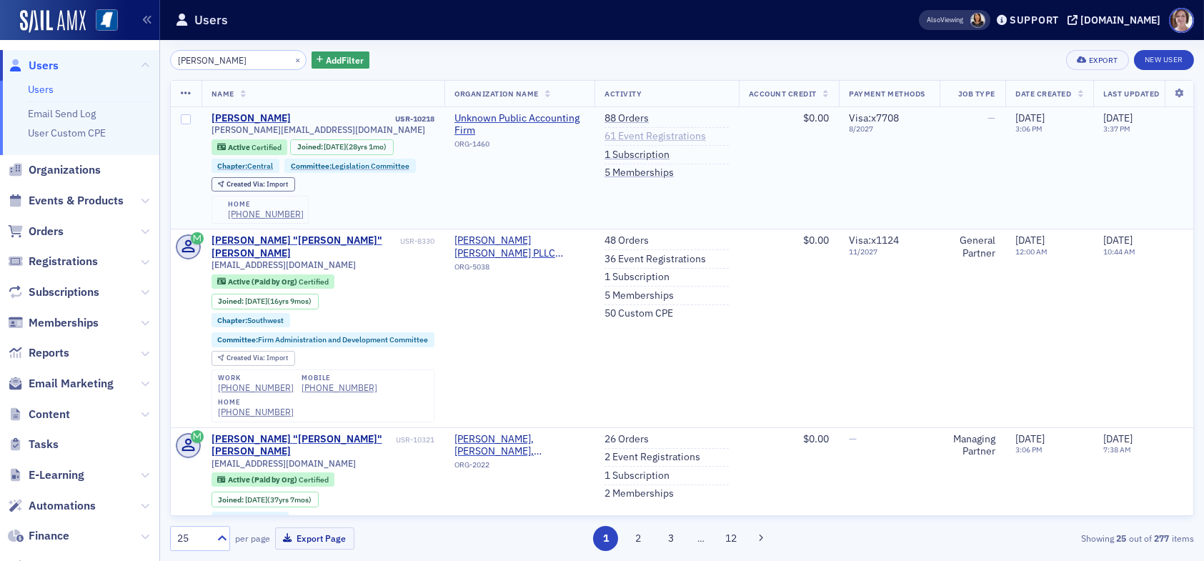
click at [651, 132] on link "61 Event Registrations" at bounding box center [656, 136] width 102 height 13
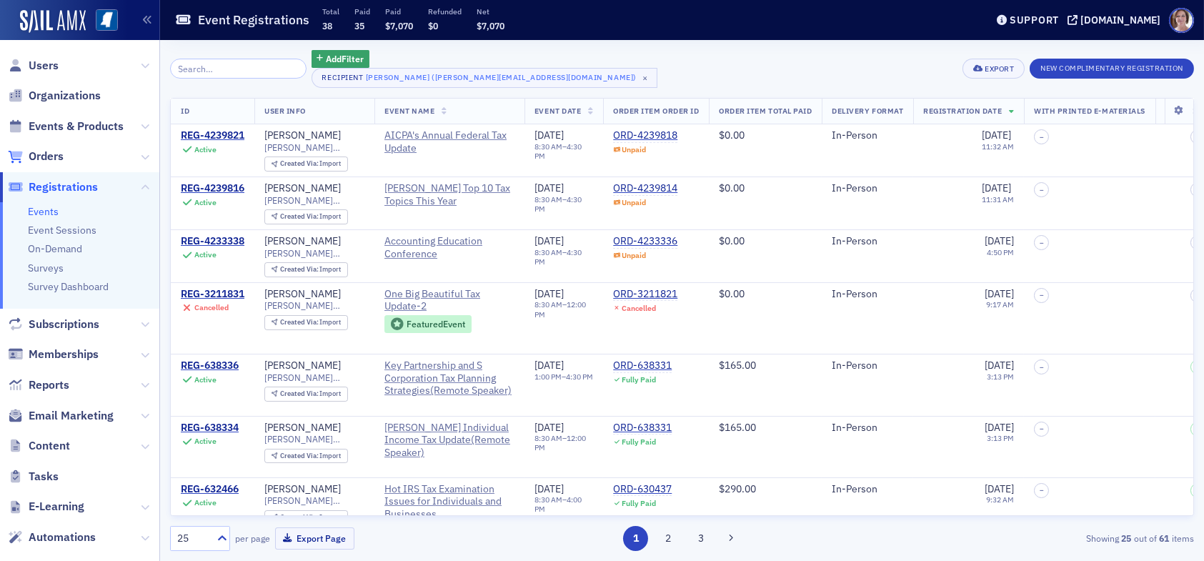
click at [26, 156] on link "Orders" at bounding box center [36, 157] width 56 height 16
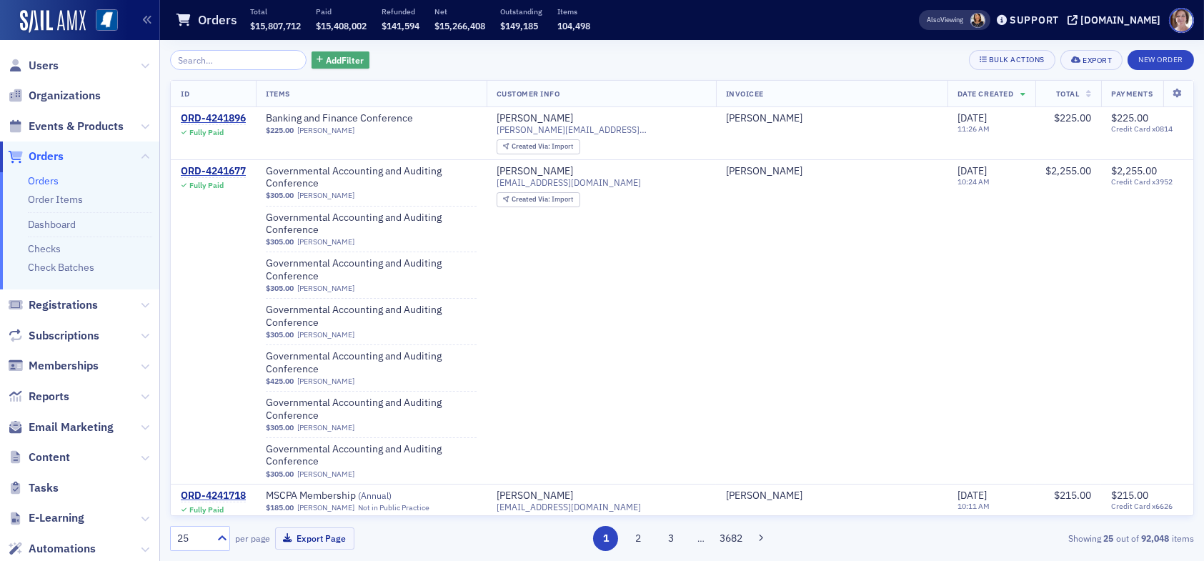
click at [332, 59] on span "Add Filter" at bounding box center [345, 60] width 38 height 13
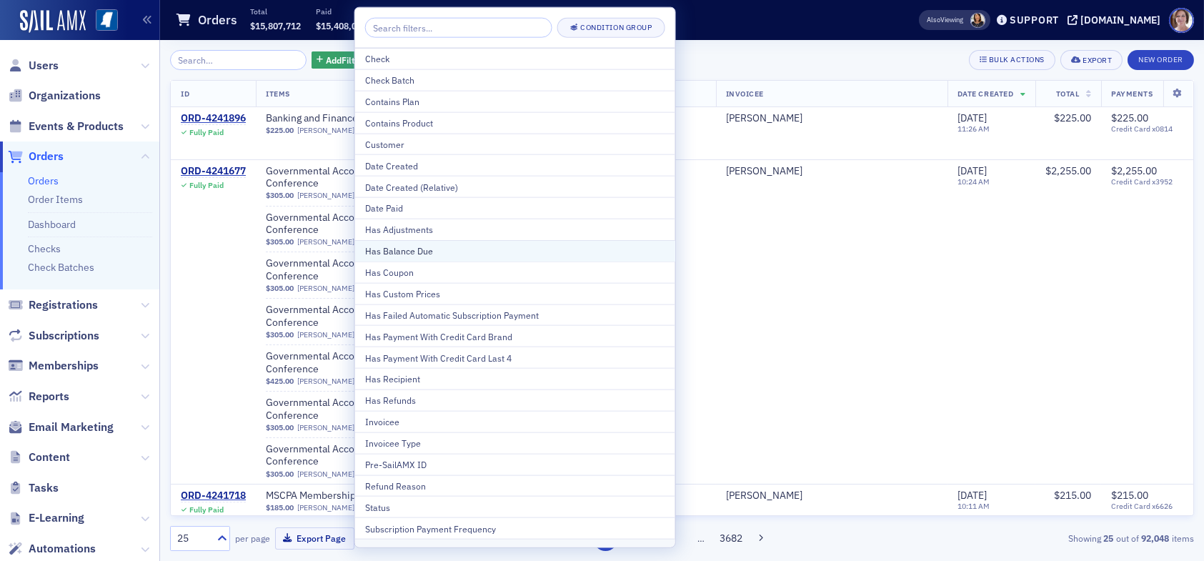
click at [455, 250] on div "Has Balance Due" at bounding box center [515, 250] width 300 height 13
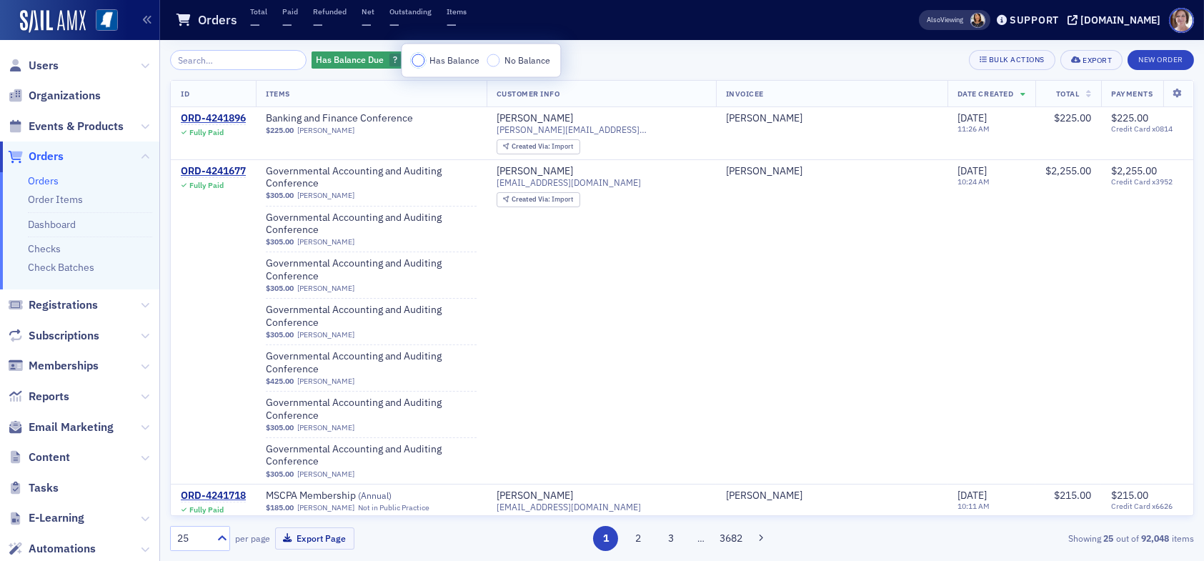
click at [417, 61] on input "Has Balance" at bounding box center [418, 60] width 13 height 13
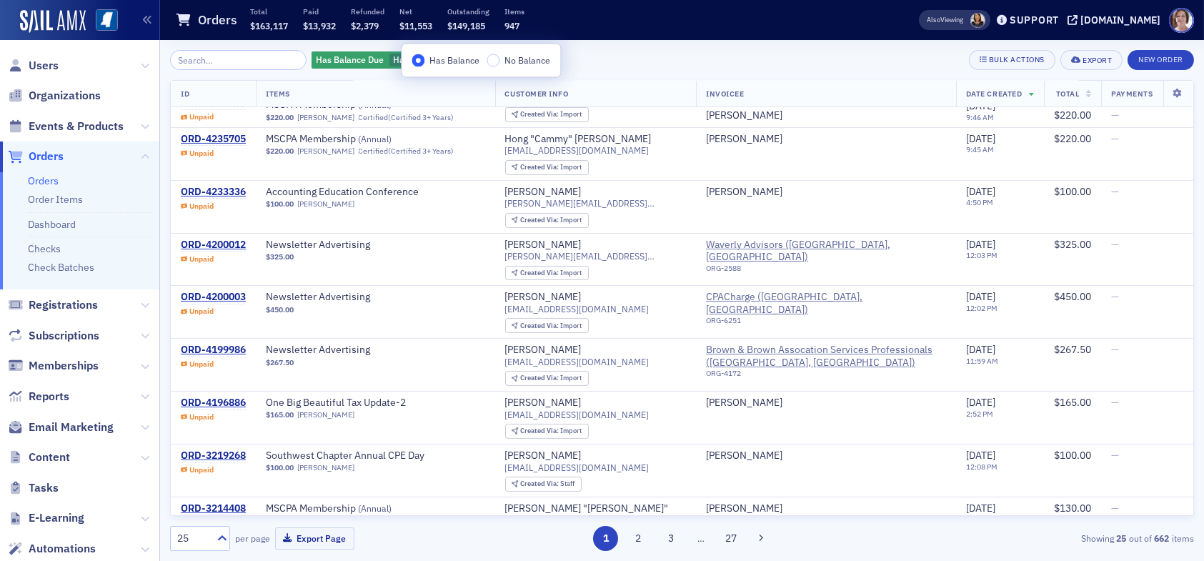
scroll to position [715, 0]
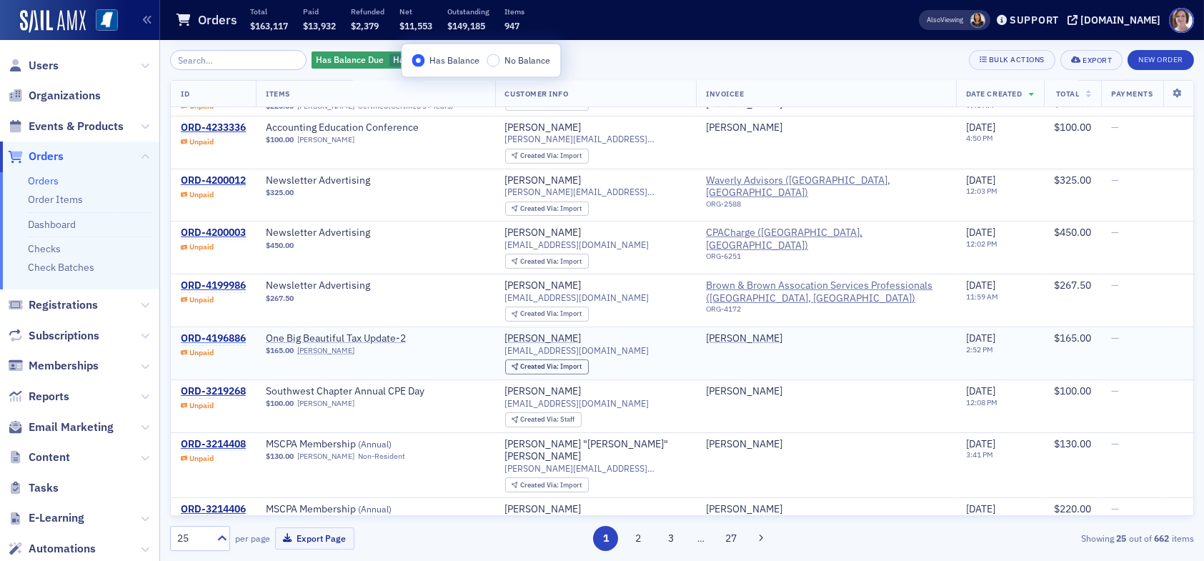
click at [232, 332] on div "ORD-4196886" at bounding box center [213, 338] width 65 height 13
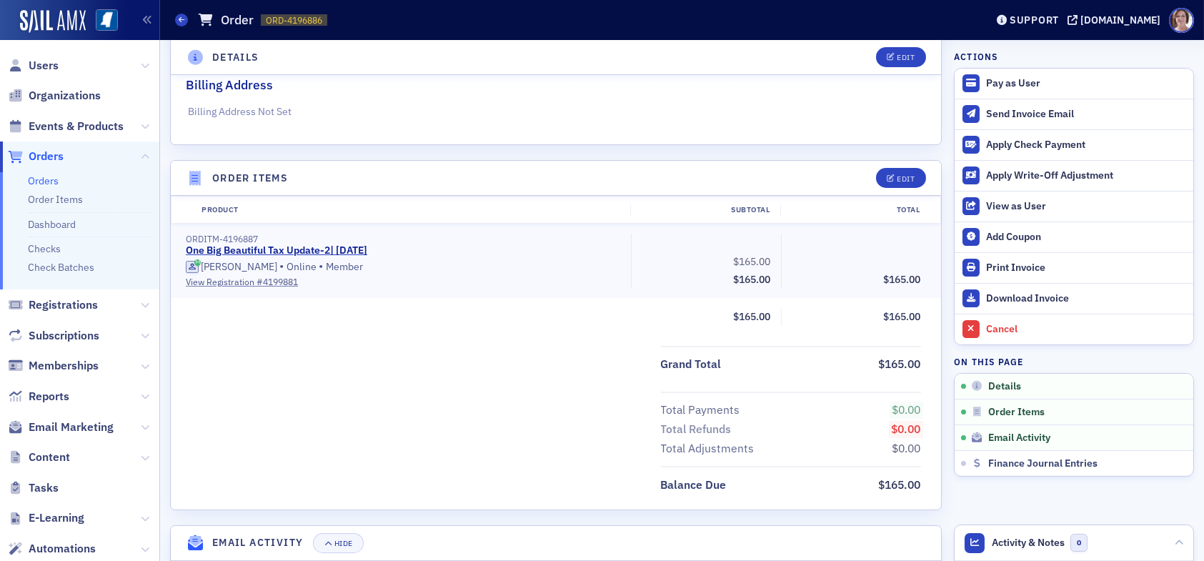
scroll to position [357, 0]
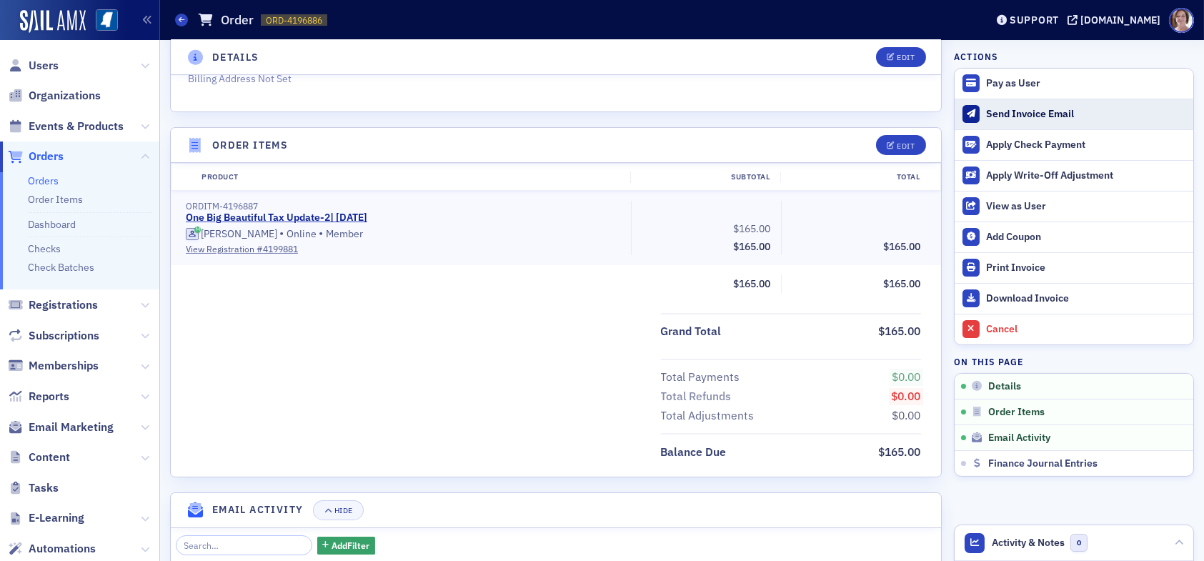
click at [1034, 109] on div "Send Invoice Email" at bounding box center [1086, 114] width 200 height 13
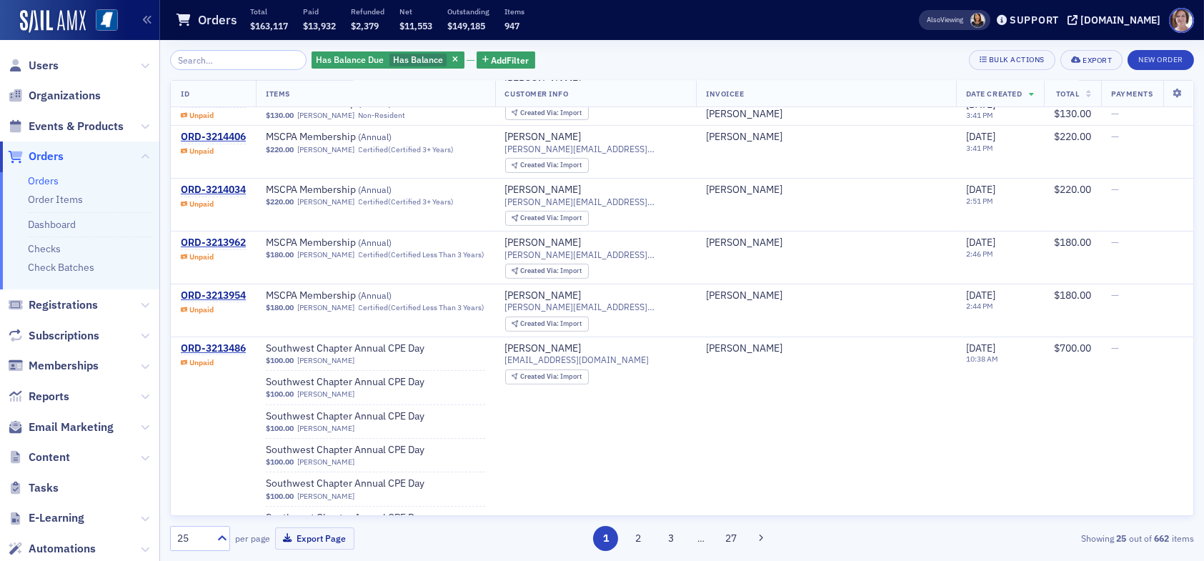
scroll to position [1106, 0]
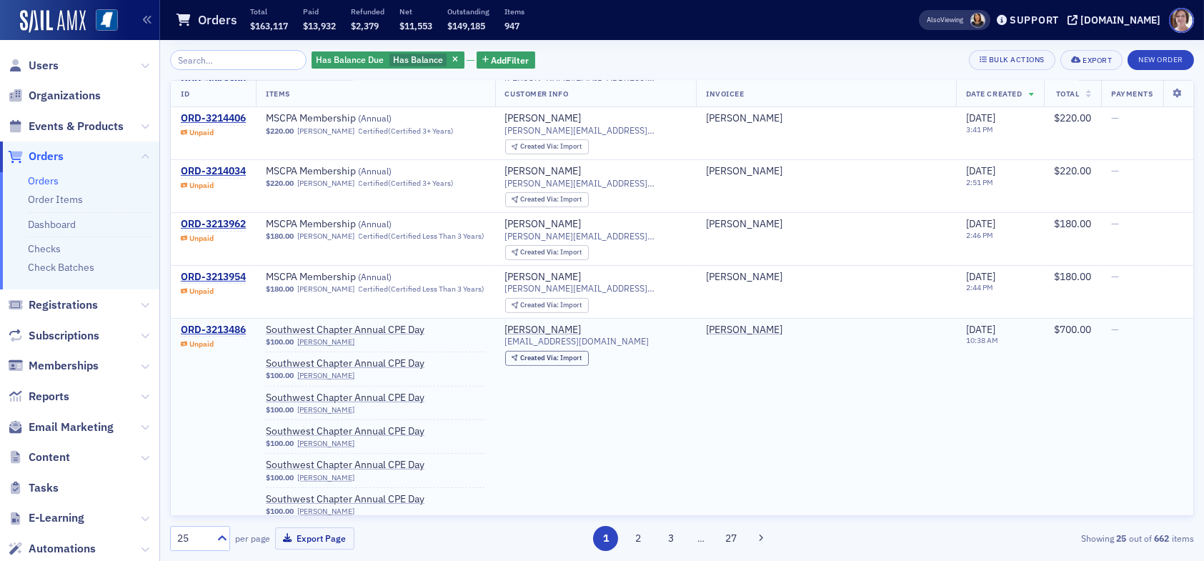
click at [894, 375] on td "Christy Waggoner" at bounding box center [826, 436] width 260 height 237
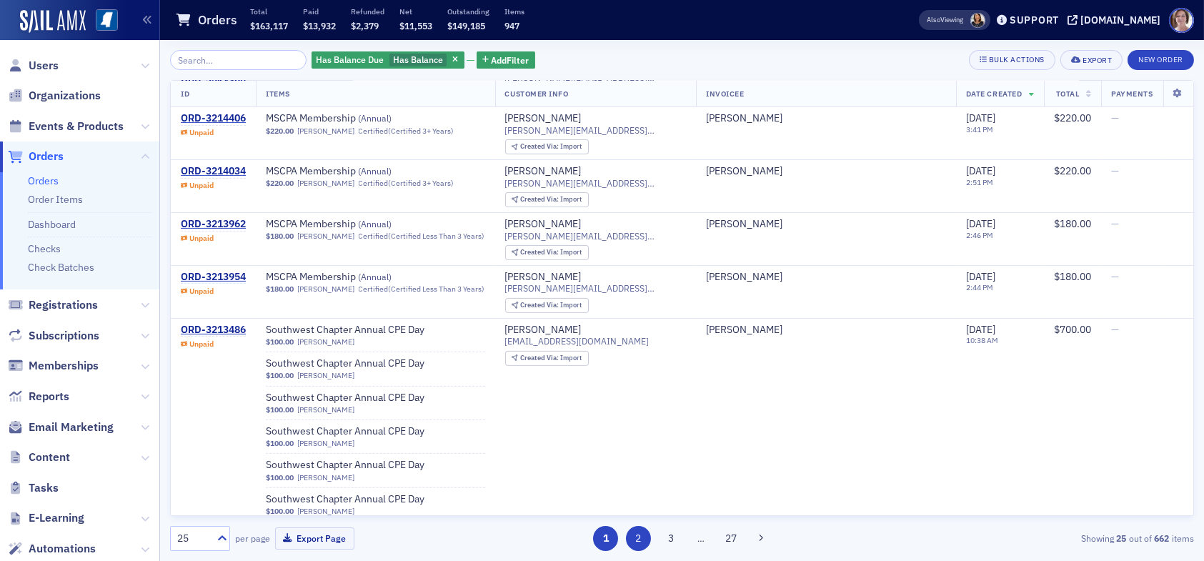
click at [643, 543] on button "2" at bounding box center [638, 538] width 25 height 25
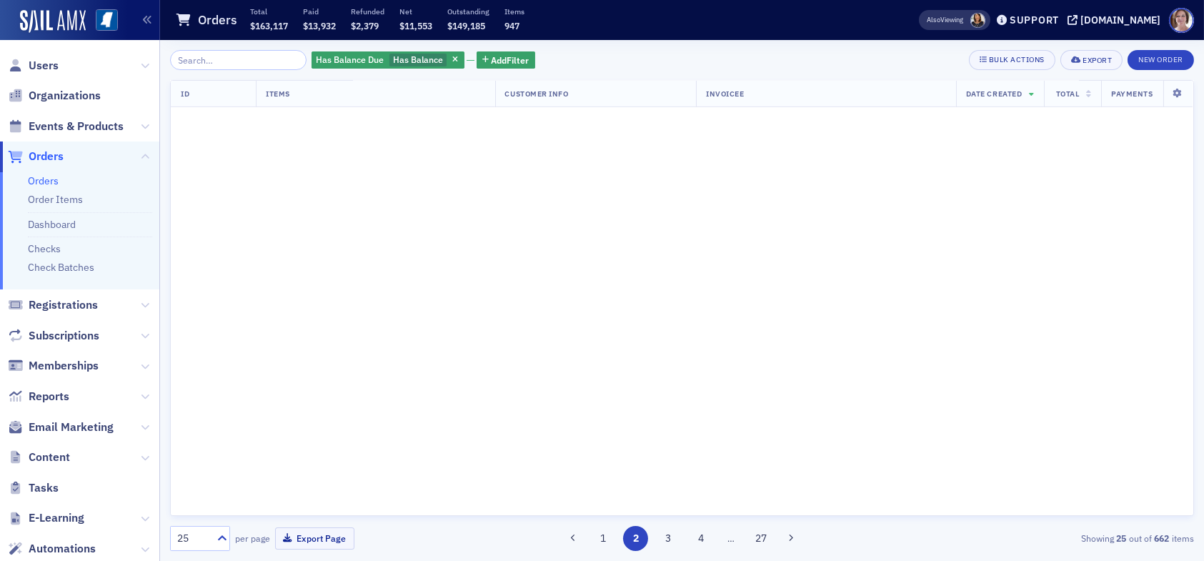
scroll to position [0, 0]
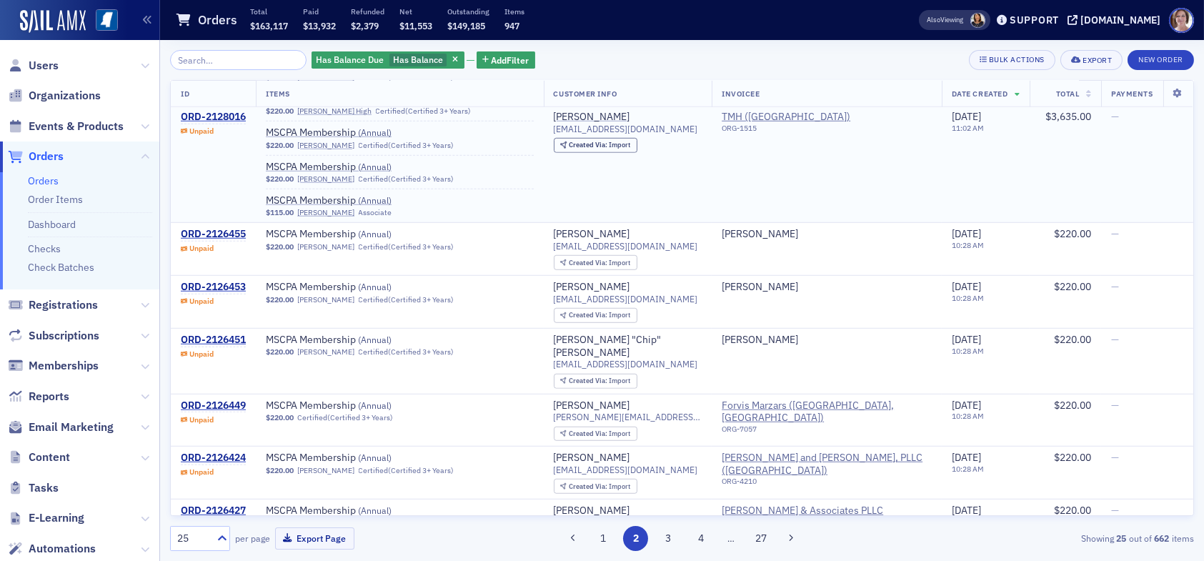
scroll to position [3002, 0]
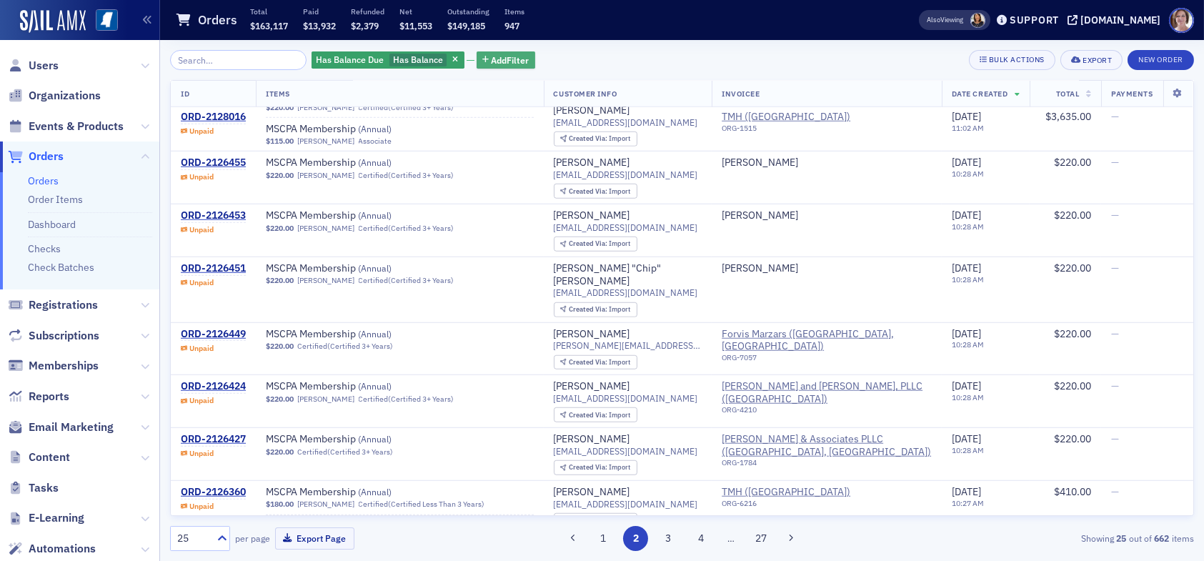
click at [498, 62] on span "Add Filter" at bounding box center [511, 60] width 38 height 13
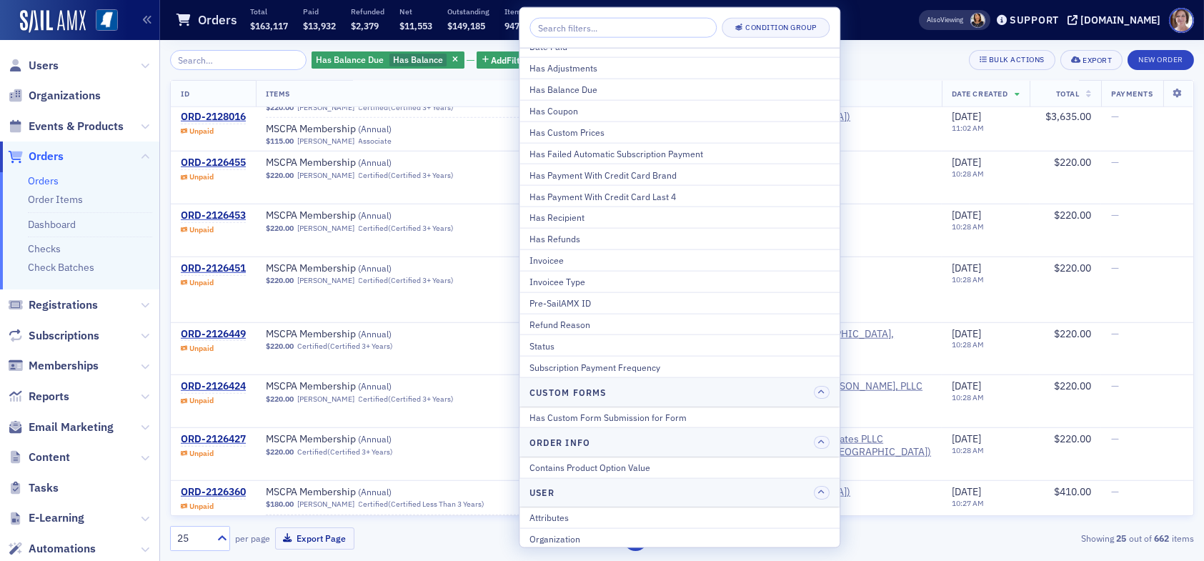
scroll to position [182, 0]
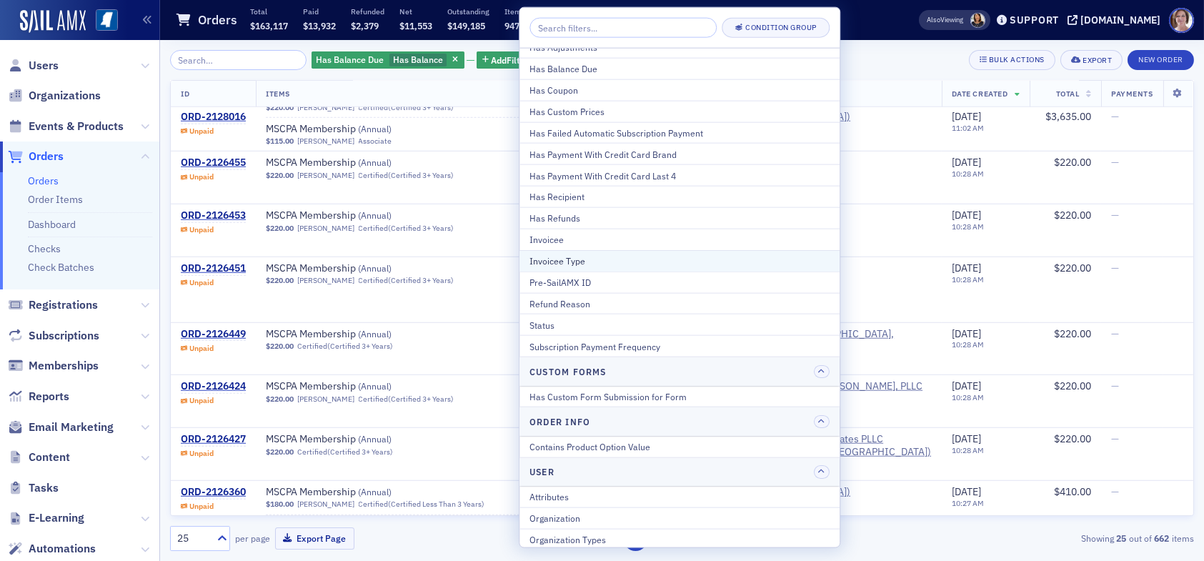
click at [624, 260] on div "Invoicee Type" at bounding box center [680, 260] width 300 height 13
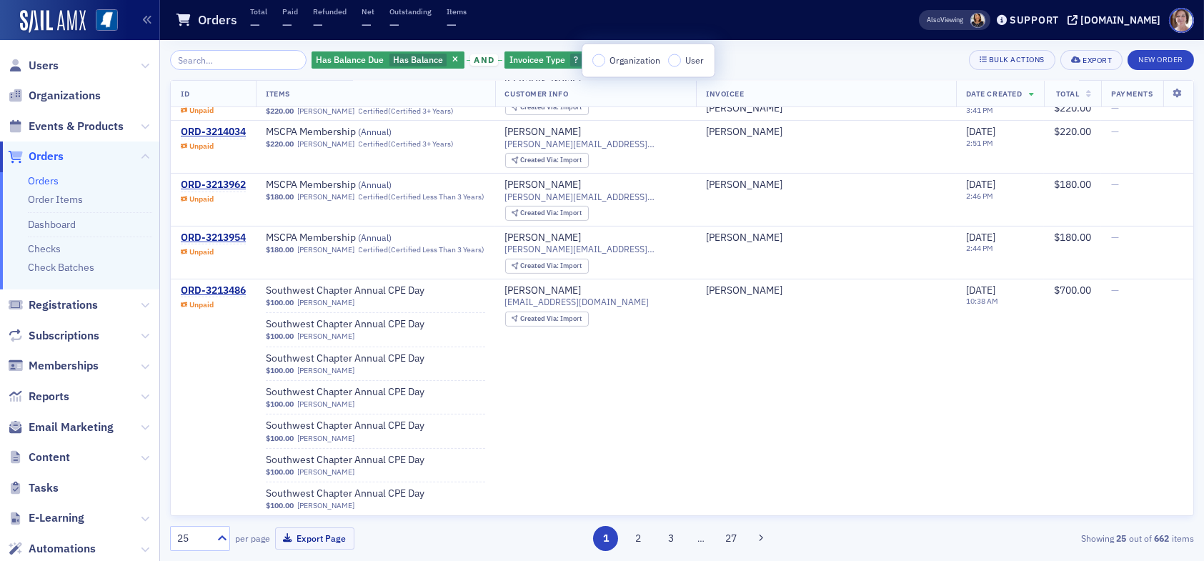
scroll to position [1106, 0]
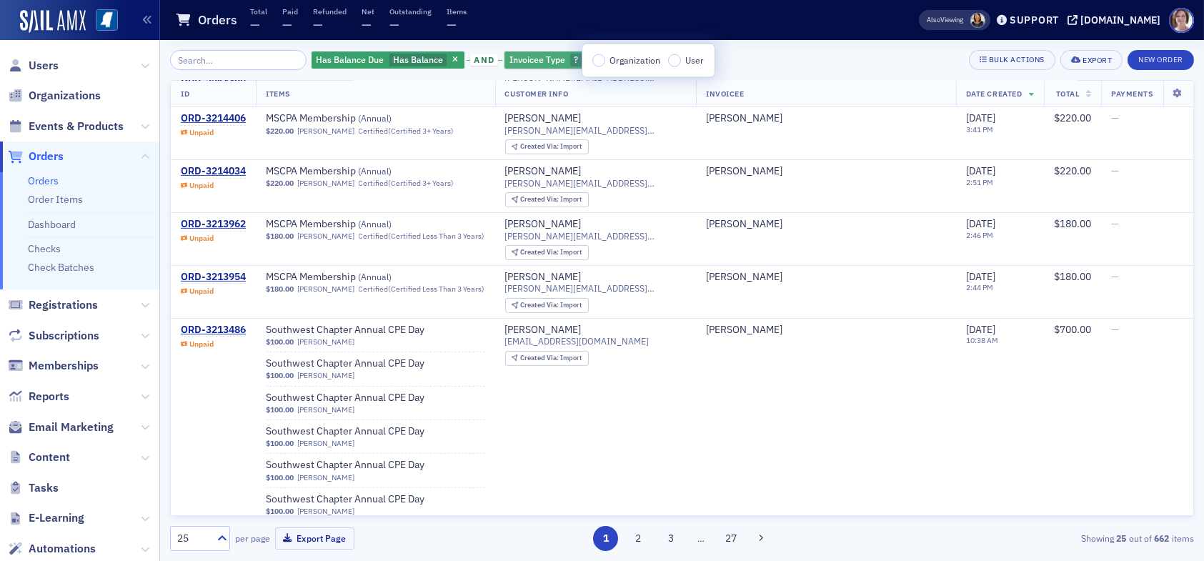
click at [588, 56] on icon "button" at bounding box center [591, 60] width 6 height 8
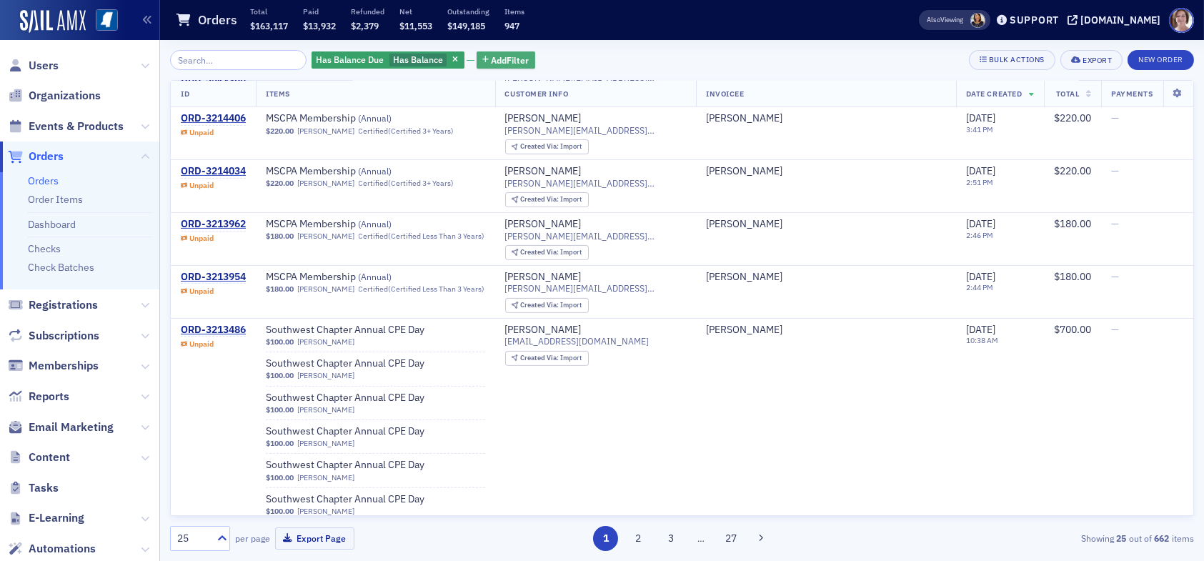
click at [492, 56] on span "Add Filter" at bounding box center [511, 60] width 38 height 13
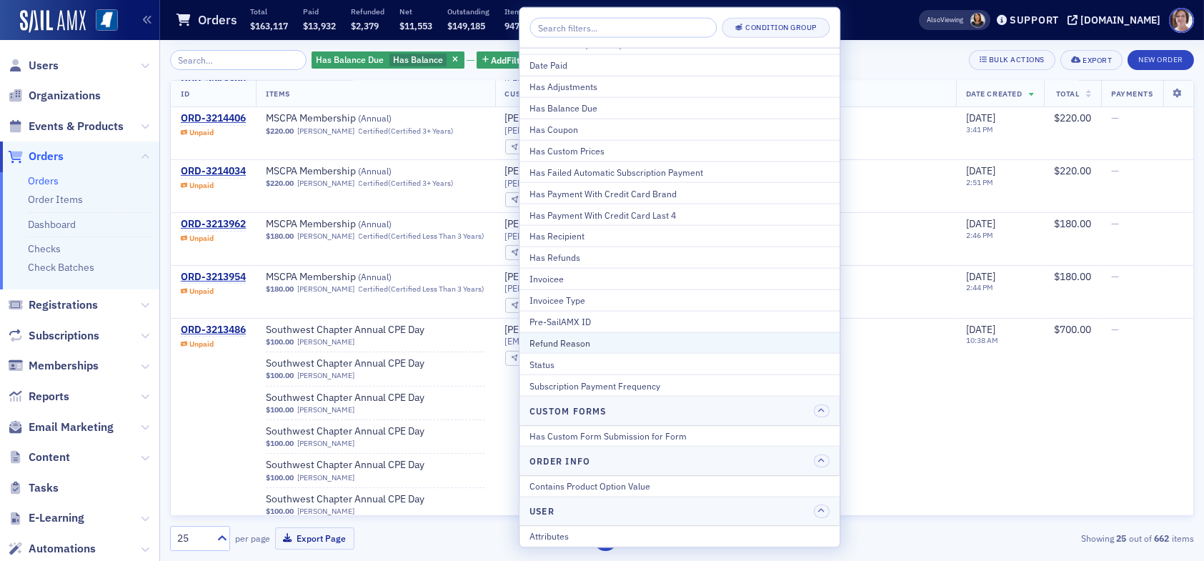
scroll to position [182, 0]
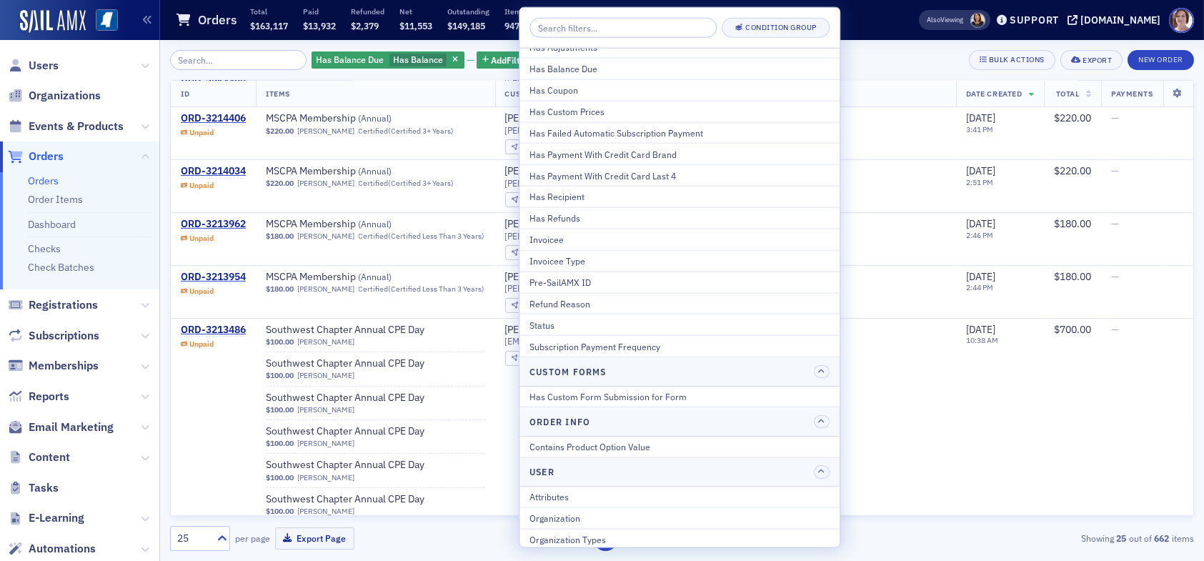
click at [852, 25] on div "Orders Total $163,117 Paid $13,932 Refunded $2,379 Net $11,553 Outstanding $149…" at bounding box center [524, 20] width 699 height 38
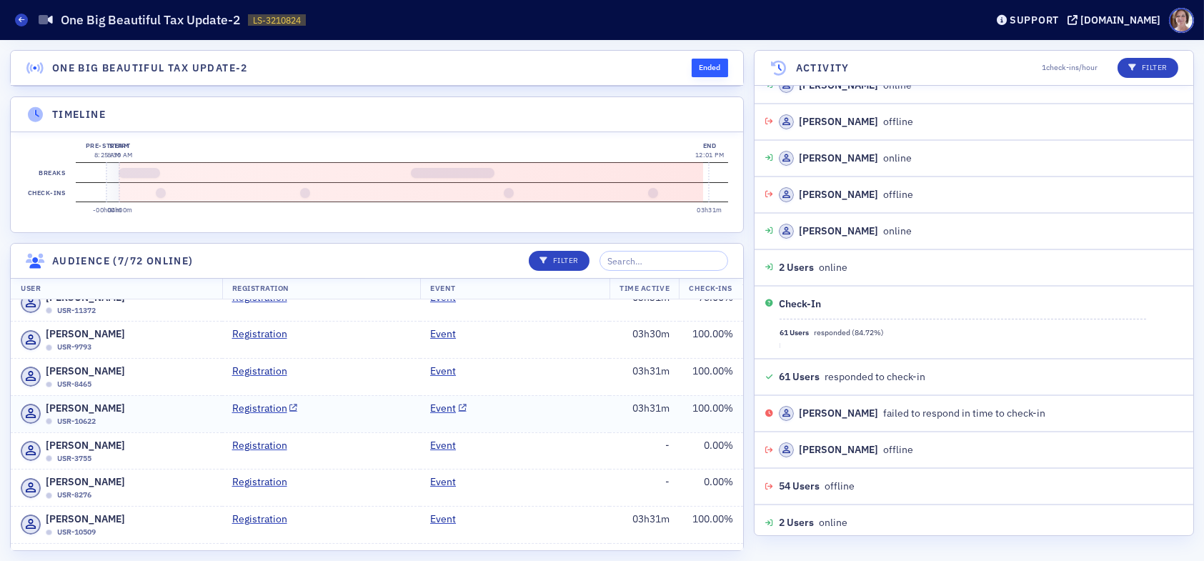
scroll to position [572, 0]
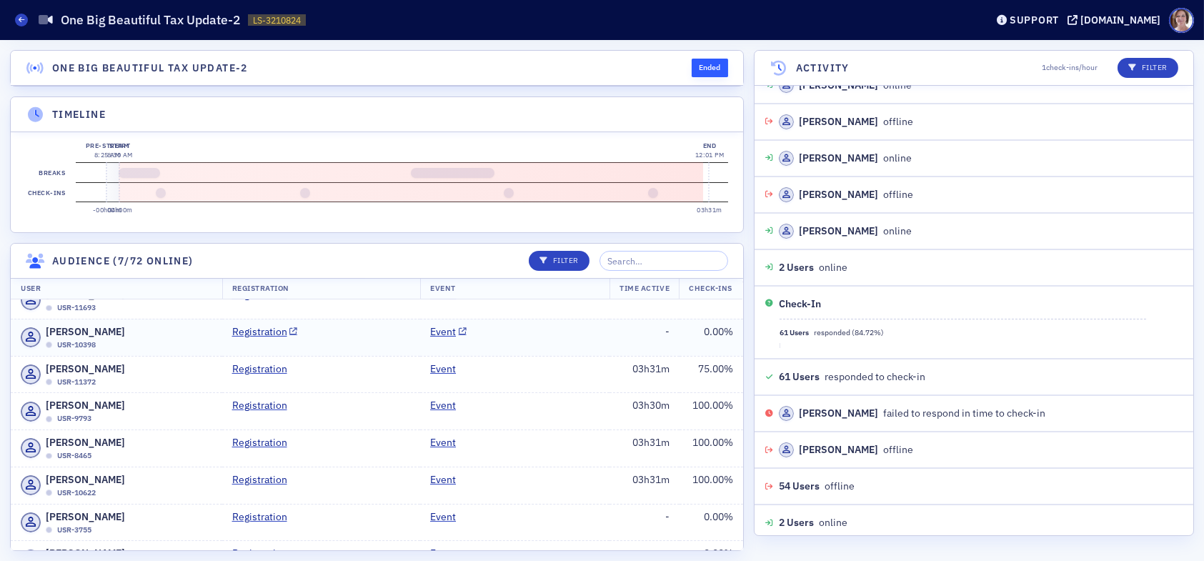
click at [546, 355] on td "Event" at bounding box center [514, 337] width 189 height 37
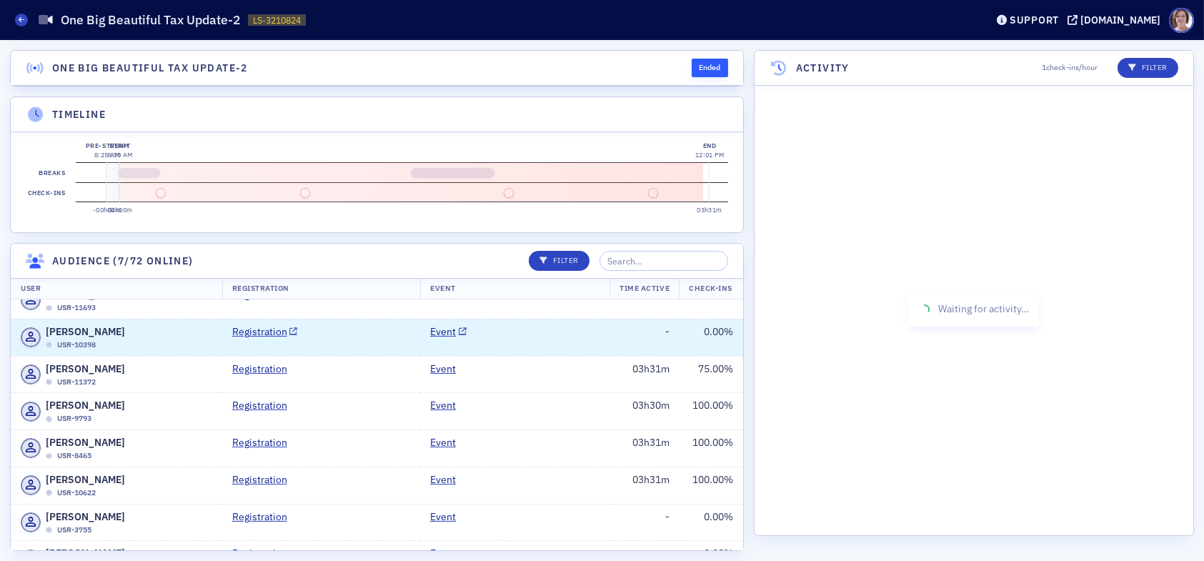
scroll to position [0, 0]
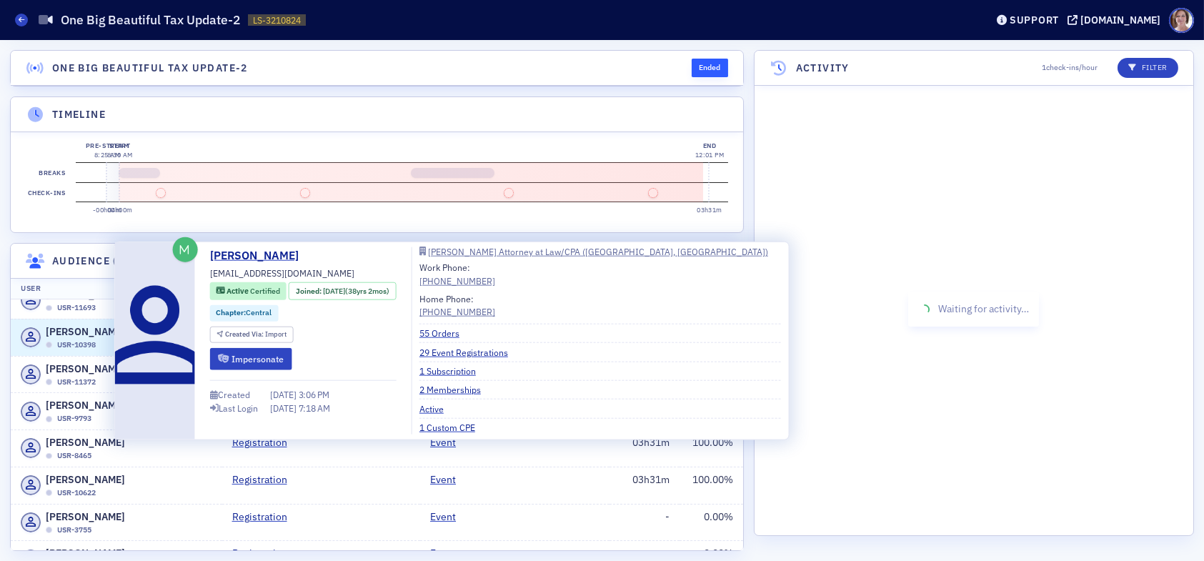
click at [83, 340] on span "[PERSON_NAME]" at bounding box center [85, 332] width 79 height 15
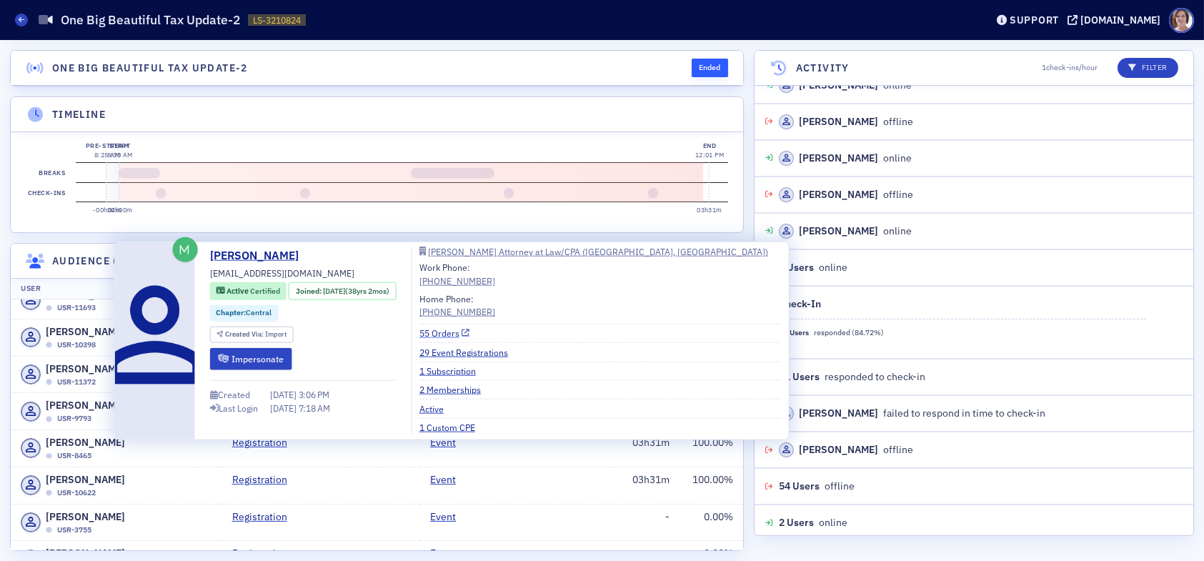
click at [449, 332] on link "55 Orders" at bounding box center [445, 333] width 51 height 13
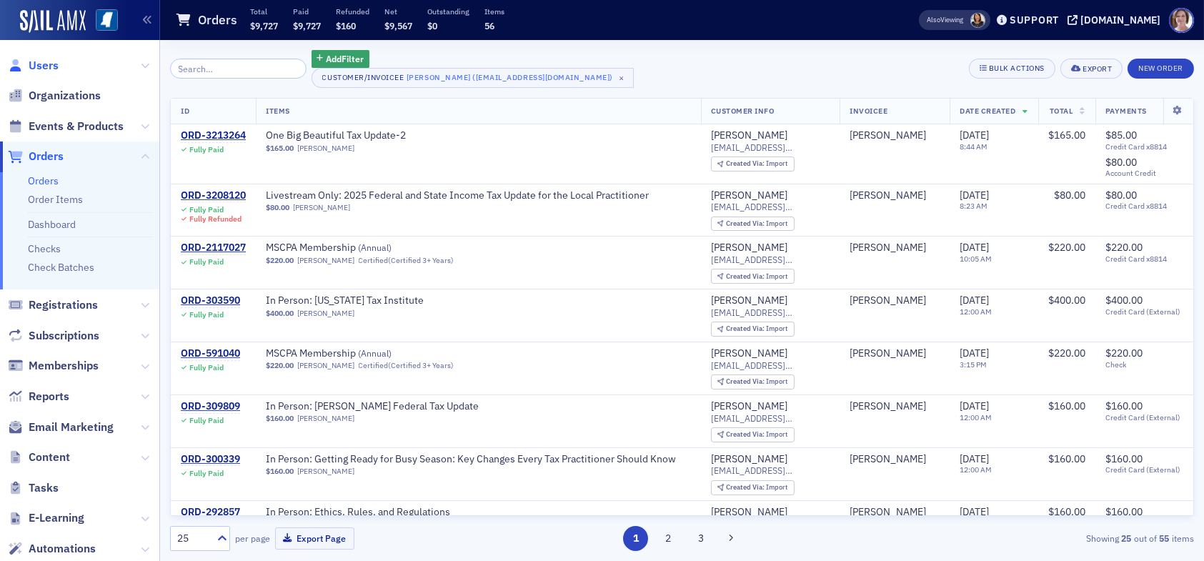
click at [46, 64] on span "Users" at bounding box center [44, 66] width 30 height 16
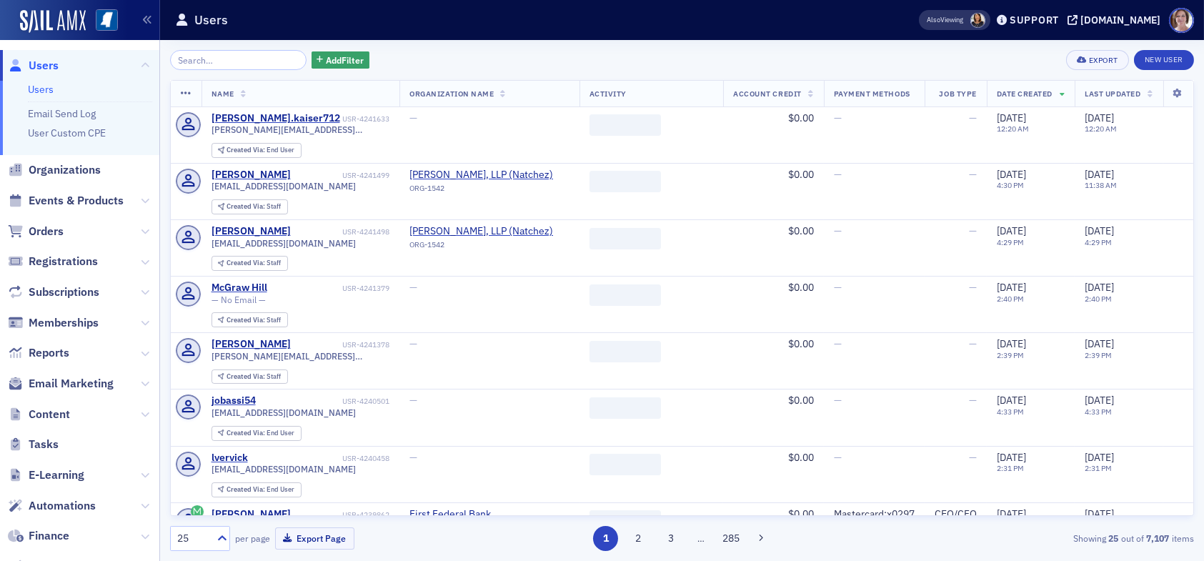
click at [225, 59] on input "search" at bounding box center [238, 60] width 137 height 20
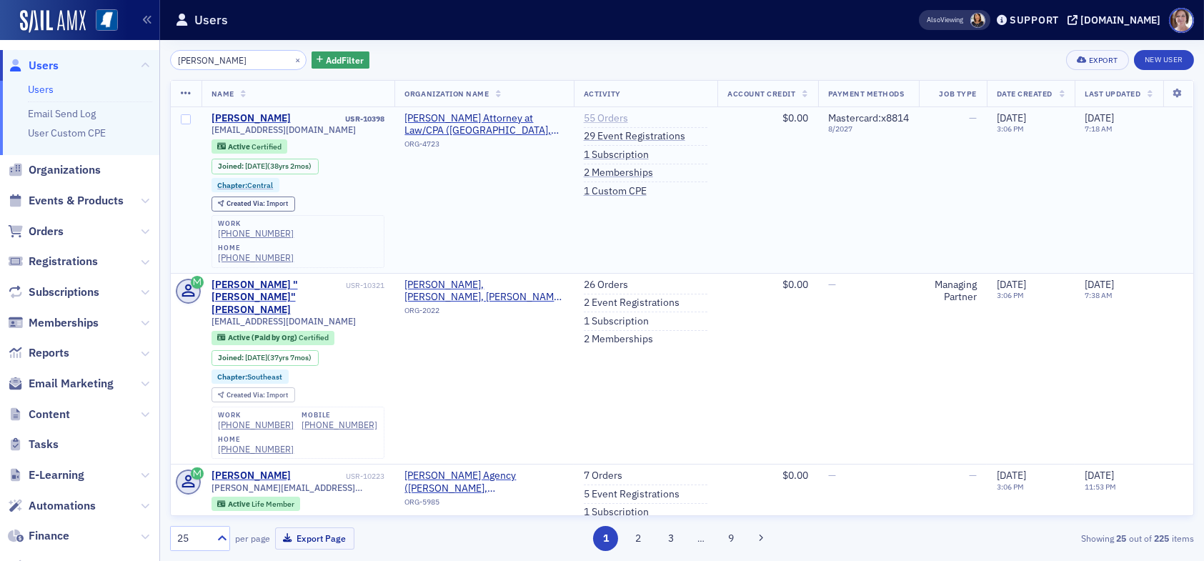
type input "john dong"
click at [588, 117] on link "55 Orders" at bounding box center [606, 118] width 44 height 13
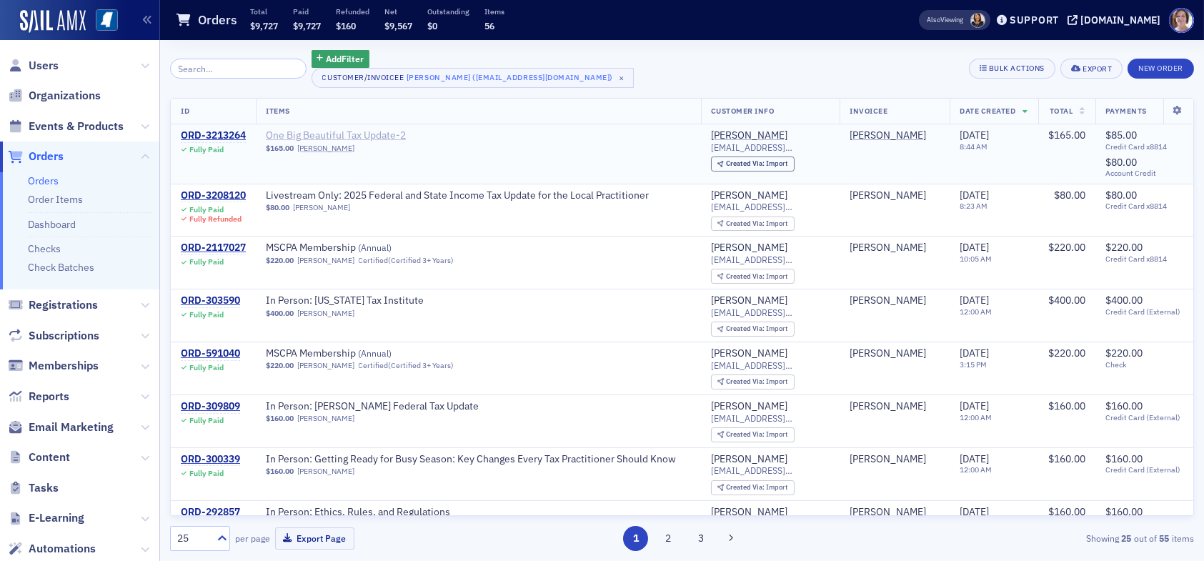
click at [382, 133] on span "One Big Beautiful Tax Update-2" at bounding box center [356, 135] width 180 height 13
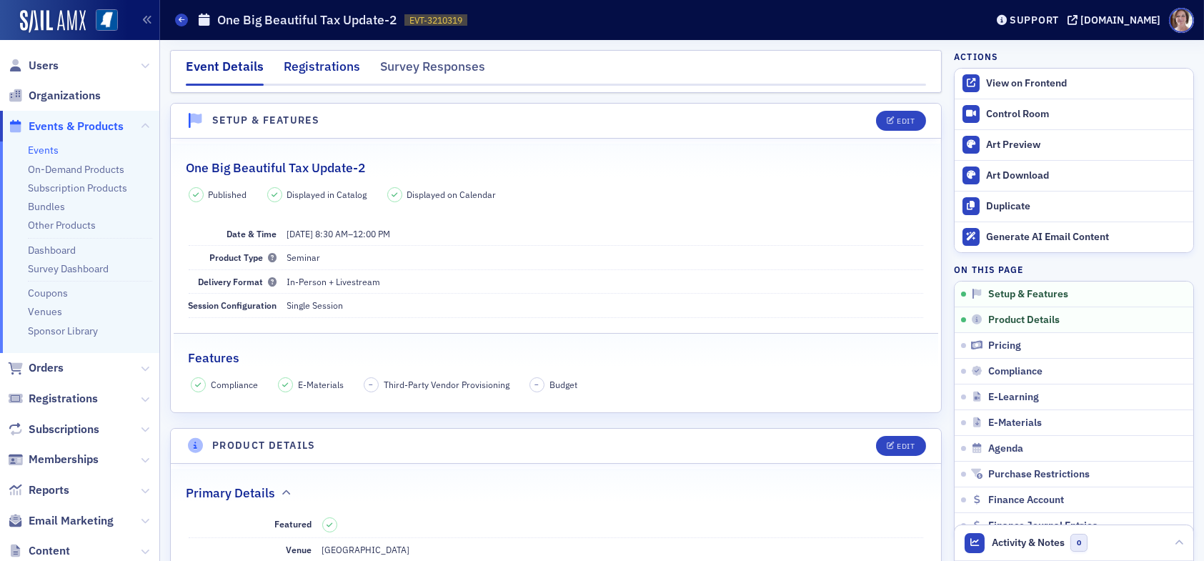
click at [328, 67] on div "Registrations" at bounding box center [322, 70] width 76 height 26
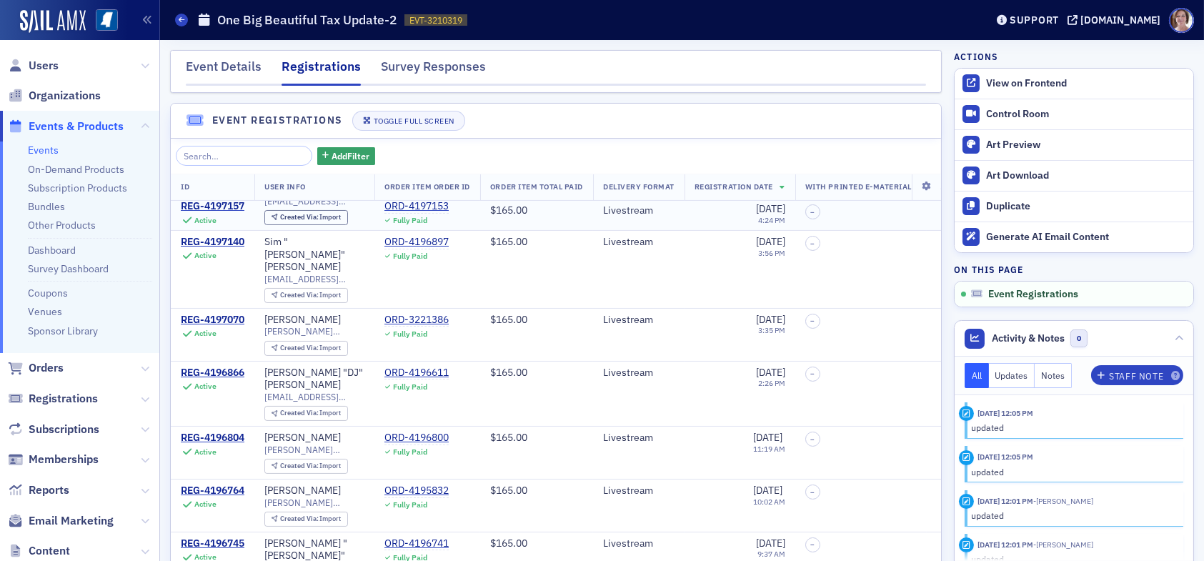
scroll to position [500, 0]
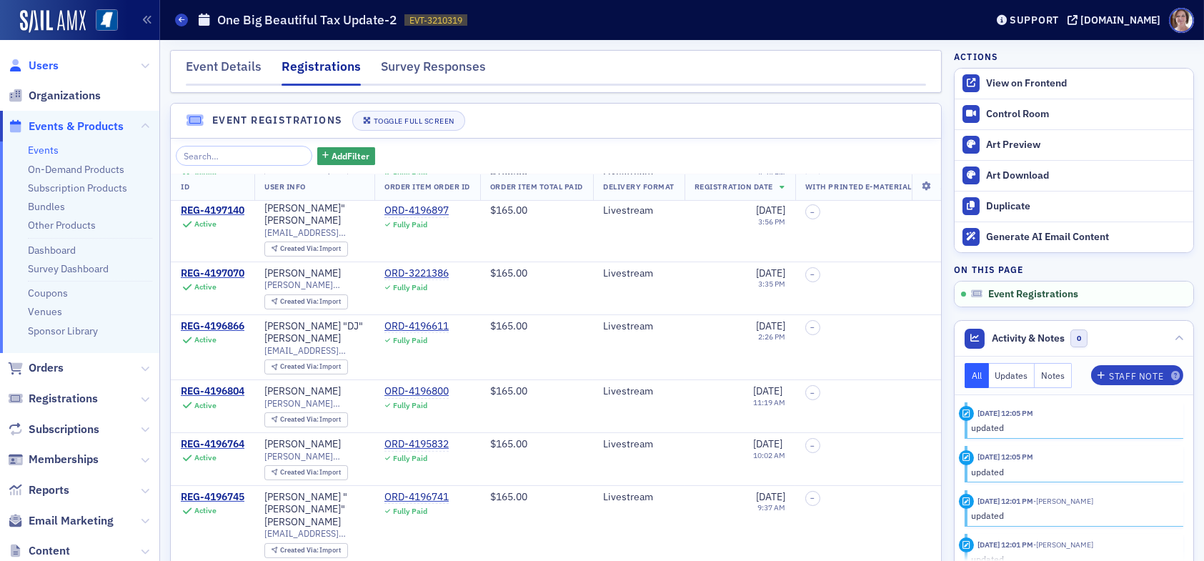
click at [47, 61] on span "Users" at bounding box center [44, 66] width 30 height 16
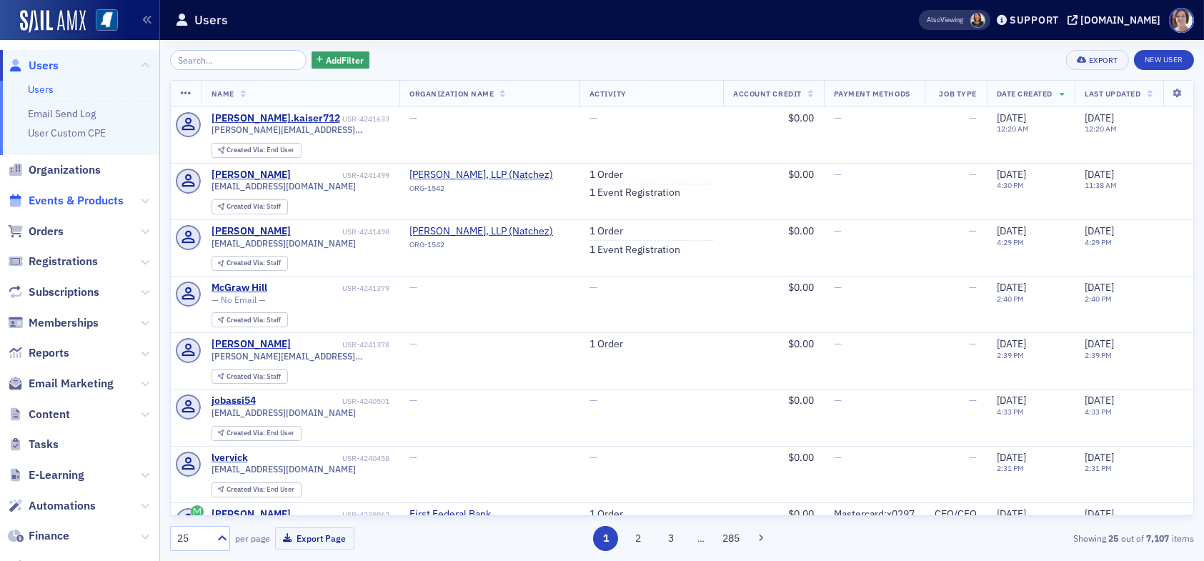
click at [86, 199] on span "Events & Products" at bounding box center [76, 201] width 95 height 16
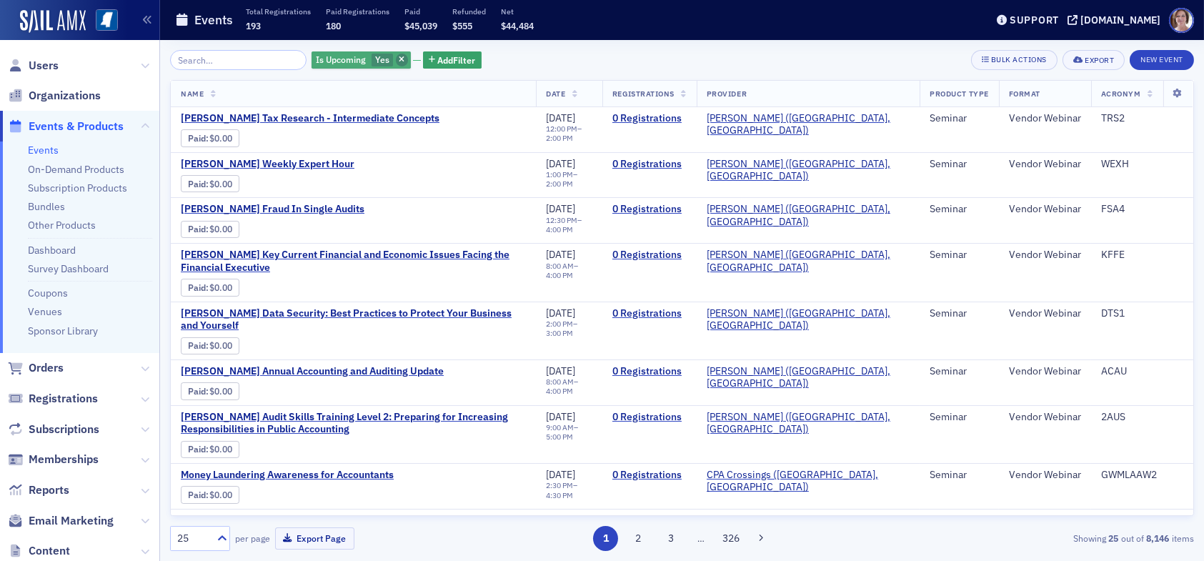
click at [396, 59] on span "button" at bounding box center [402, 60] width 13 height 13
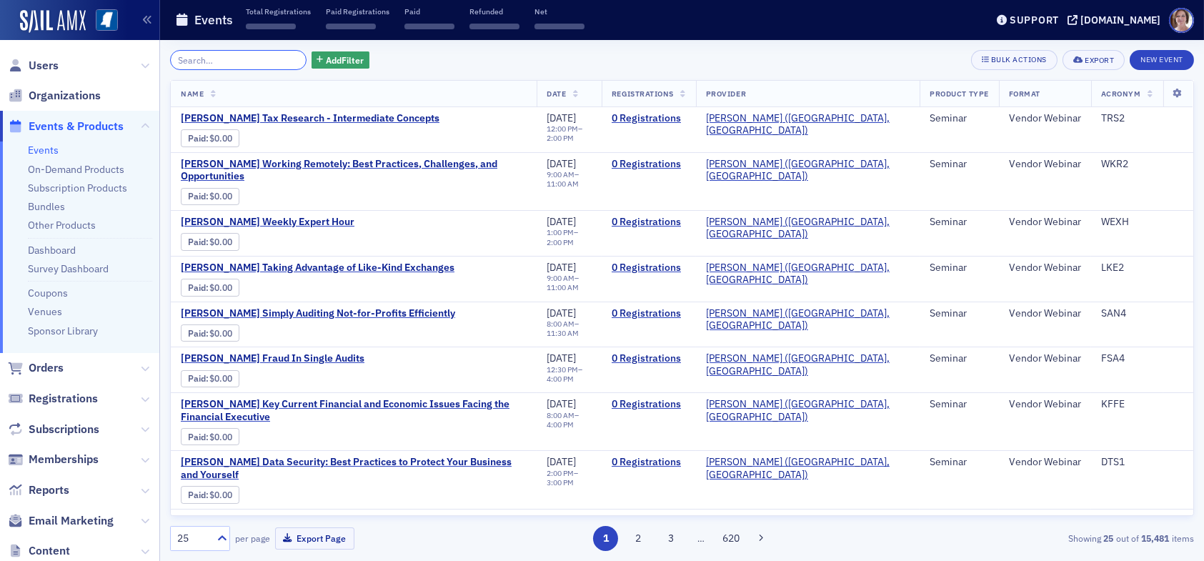
click at [255, 58] on input "search" at bounding box center [238, 60] width 137 height 20
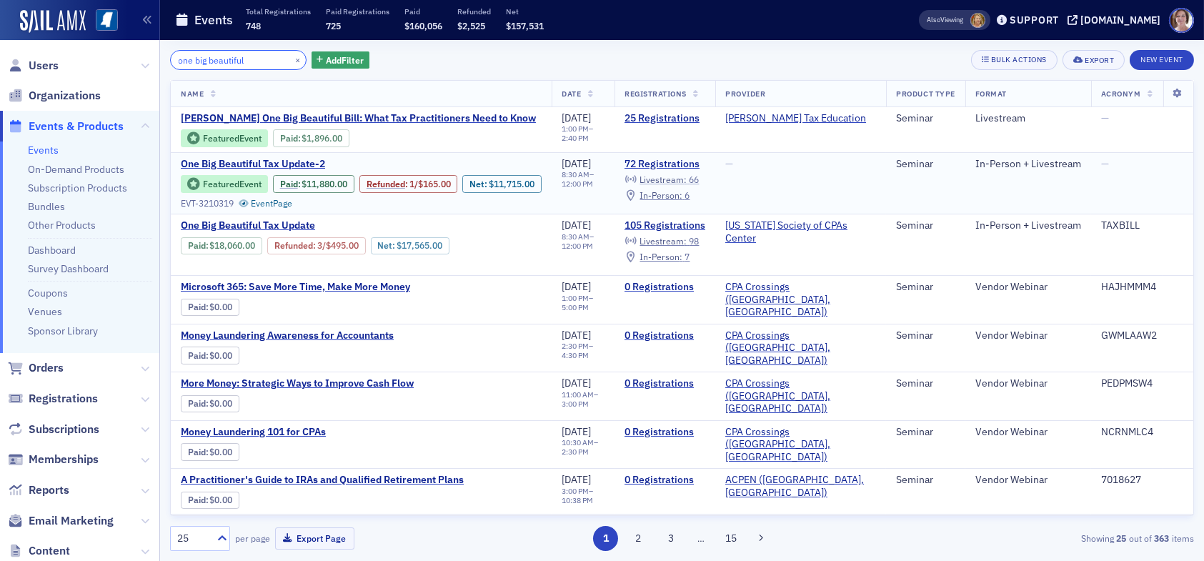
type input "one big beautiful"
click at [687, 179] on span "Livestream :" at bounding box center [663, 179] width 47 height 11
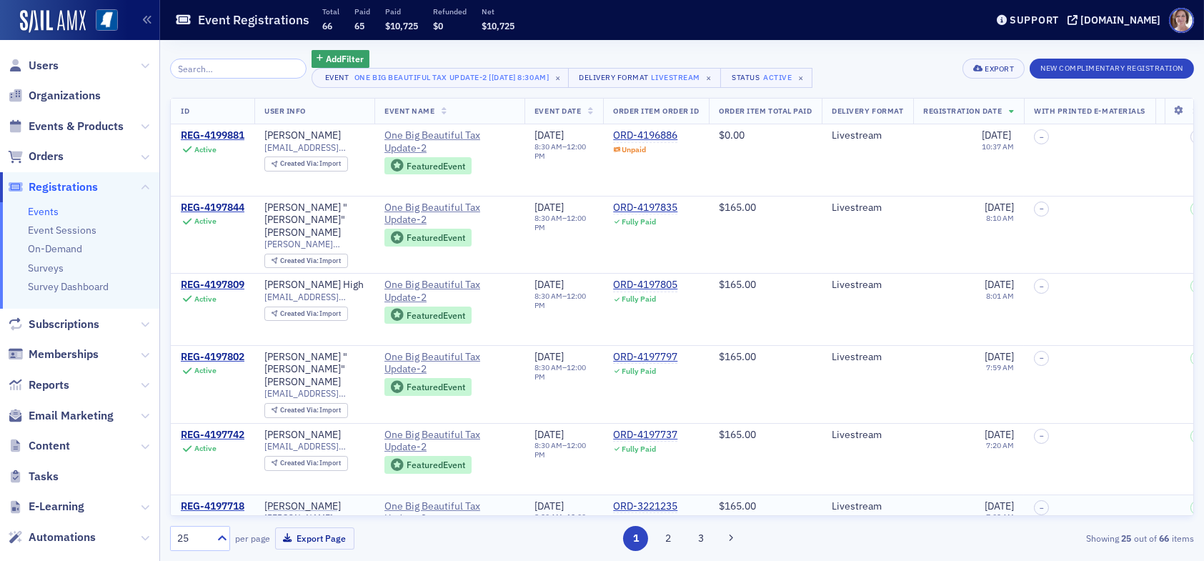
click at [885, 505] on td "Livestream" at bounding box center [867, 530] width 91 height 71
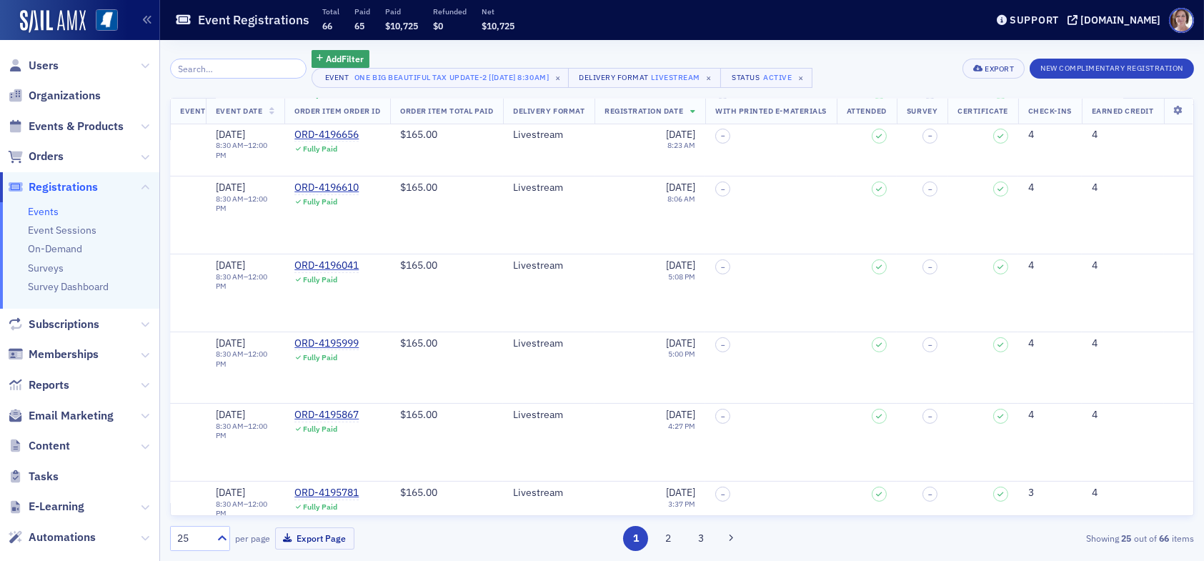
scroll to position [1072, 347]
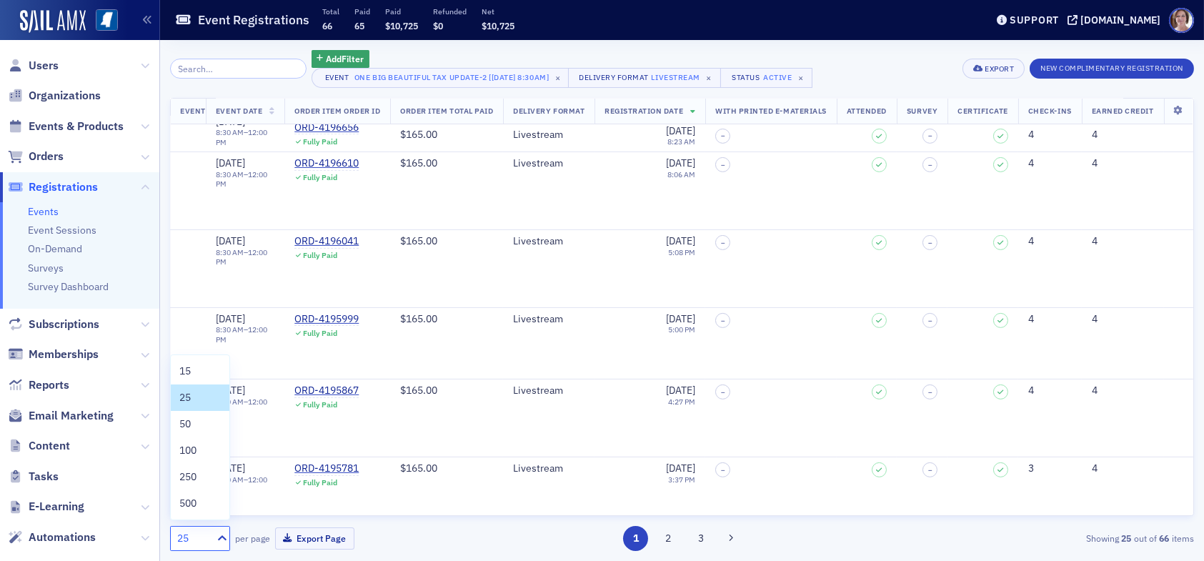
click at [192, 536] on div "25" at bounding box center [192, 538] width 31 height 15
click at [199, 449] on div "100" at bounding box center [199, 450] width 41 height 15
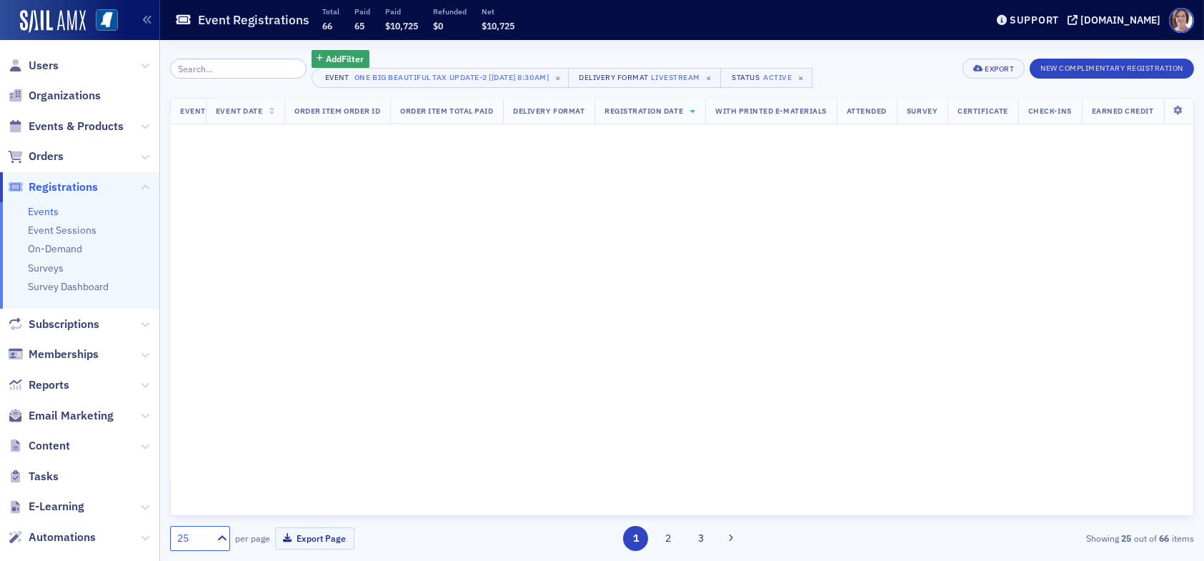
scroll to position [0, 347]
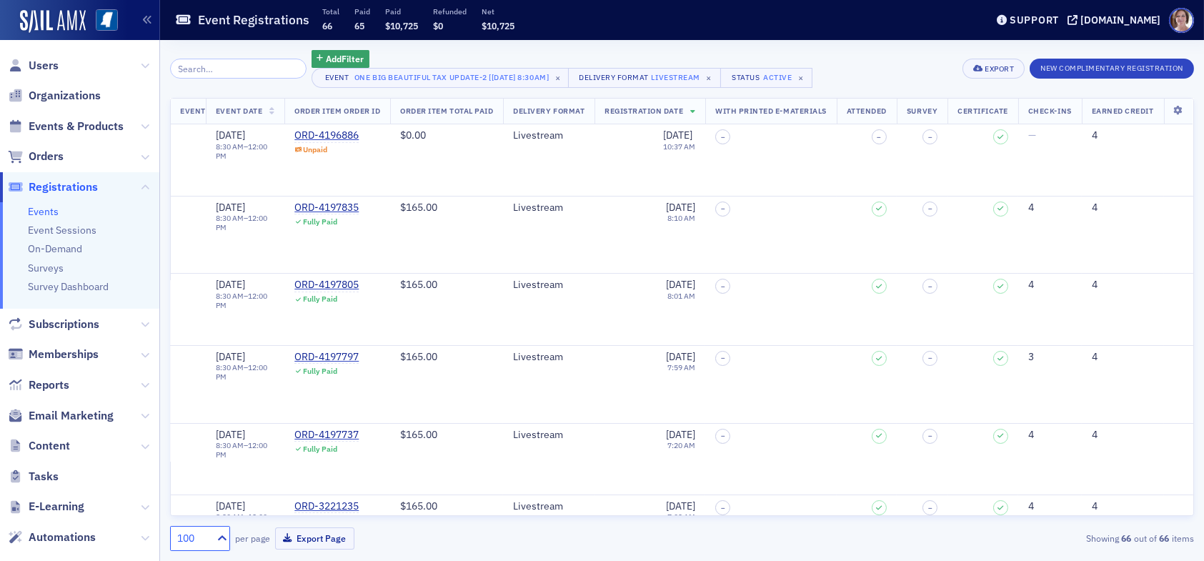
scroll to position [0, 347]
click at [315, 134] on div "ORD-4196886" at bounding box center [327, 135] width 64 height 13
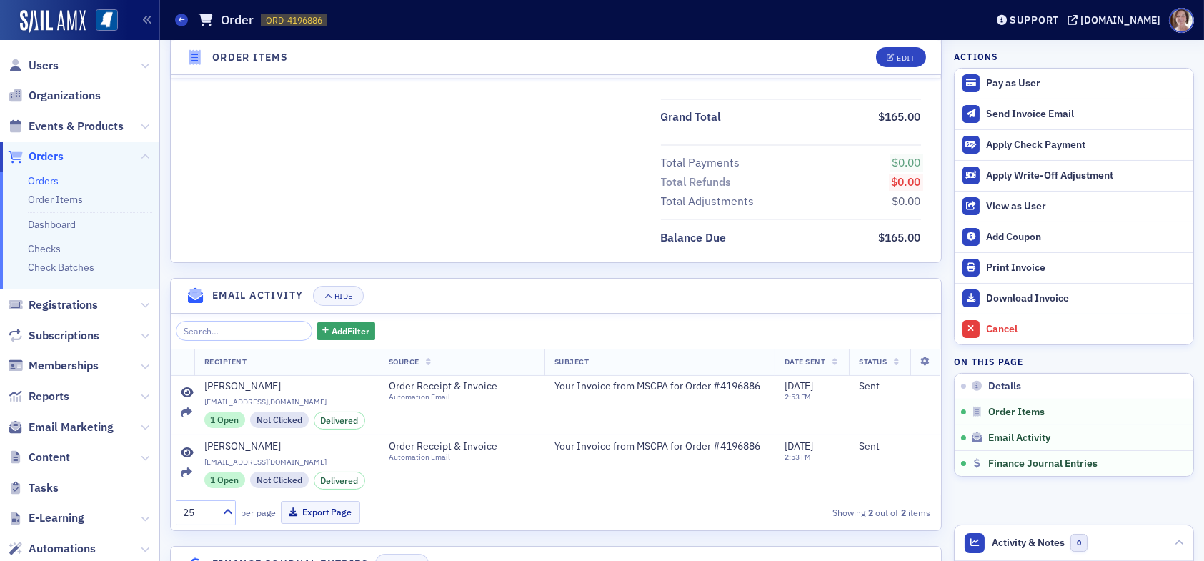
scroll to position [614, 0]
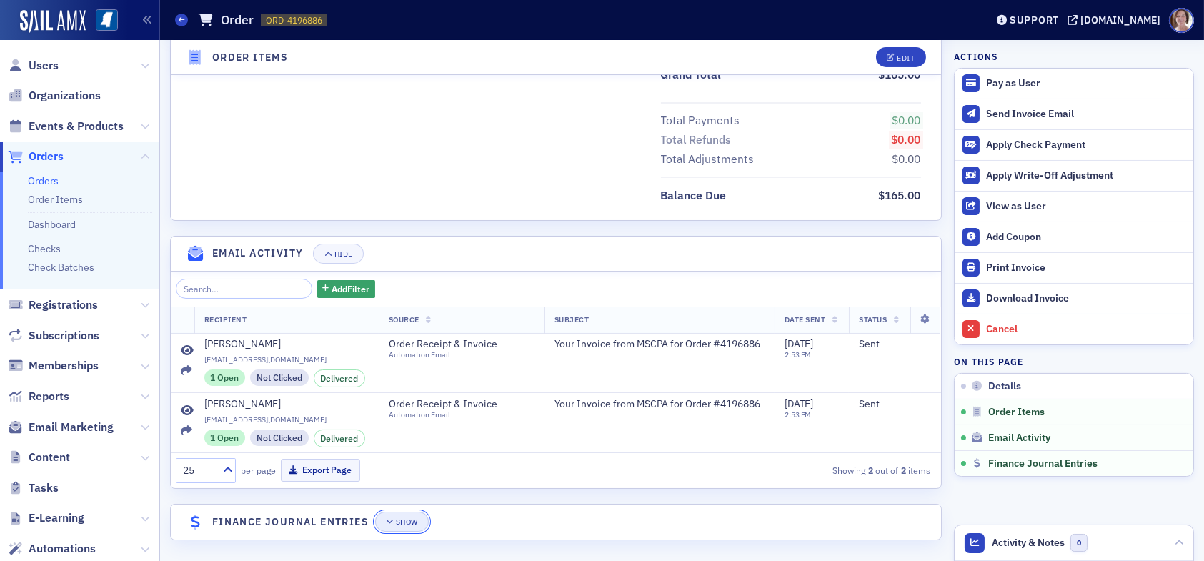
click at [408, 518] on div "Show" at bounding box center [407, 522] width 22 height 8
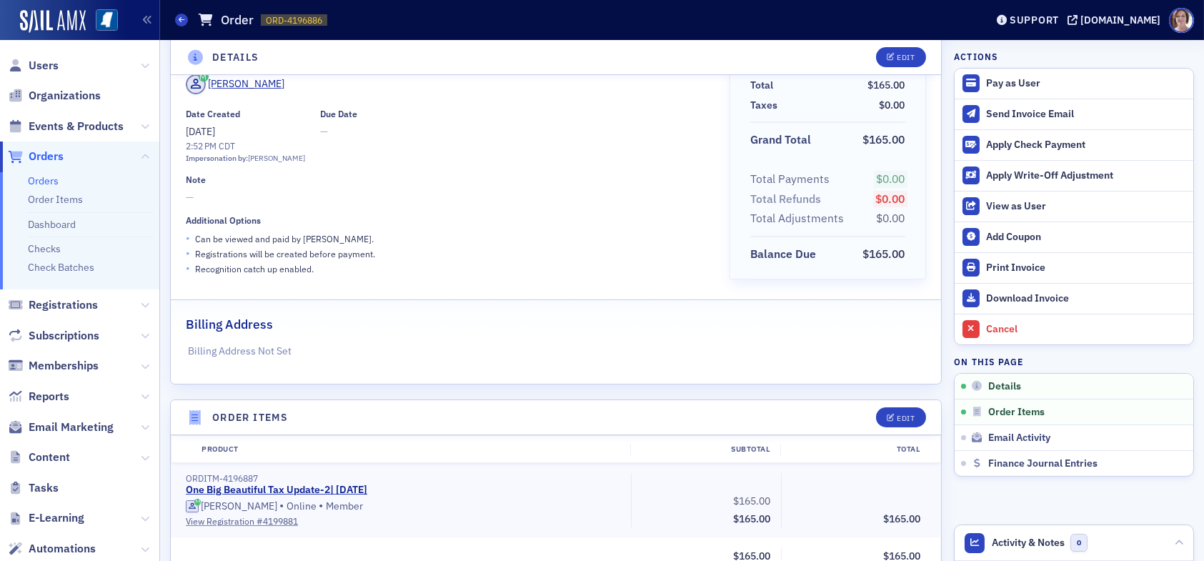
scroll to position [0, 0]
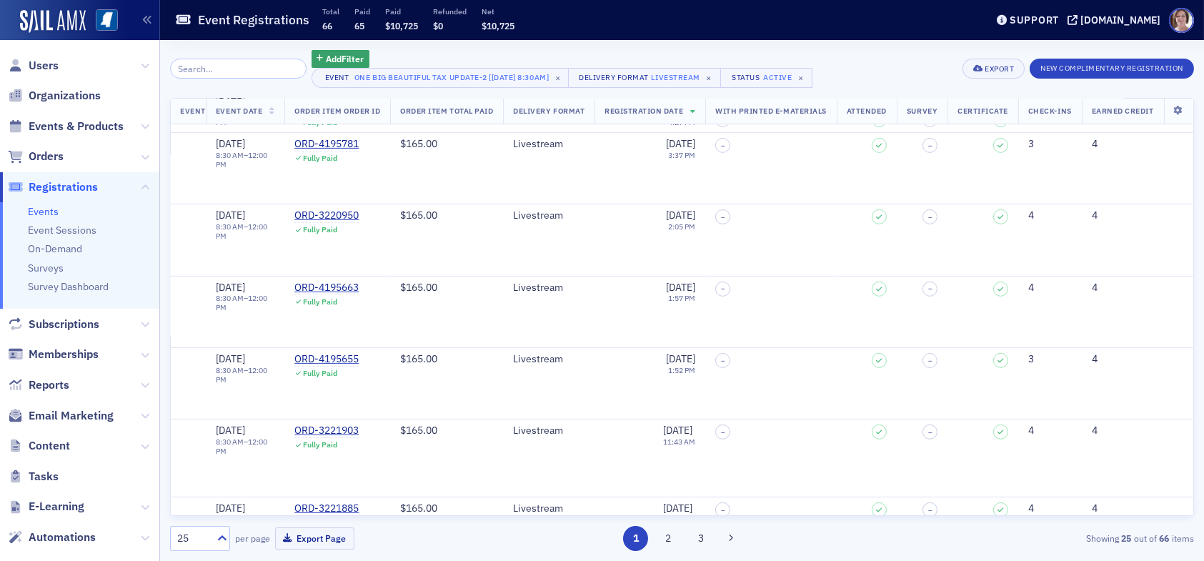
scroll to position [1407, 347]
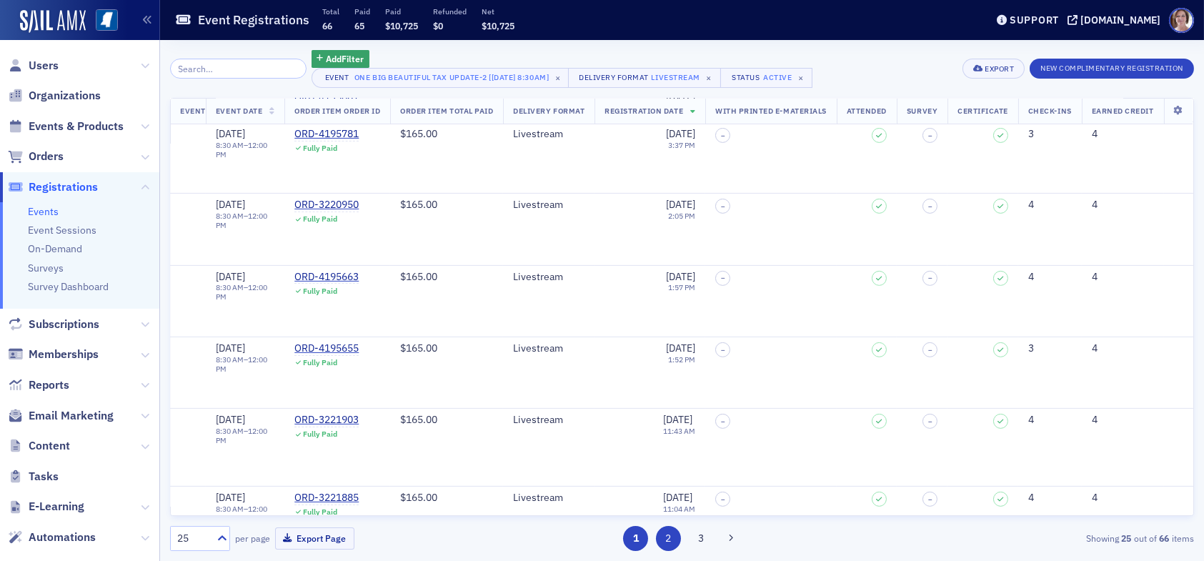
click at [664, 545] on button "2" at bounding box center [668, 538] width 25 height 25
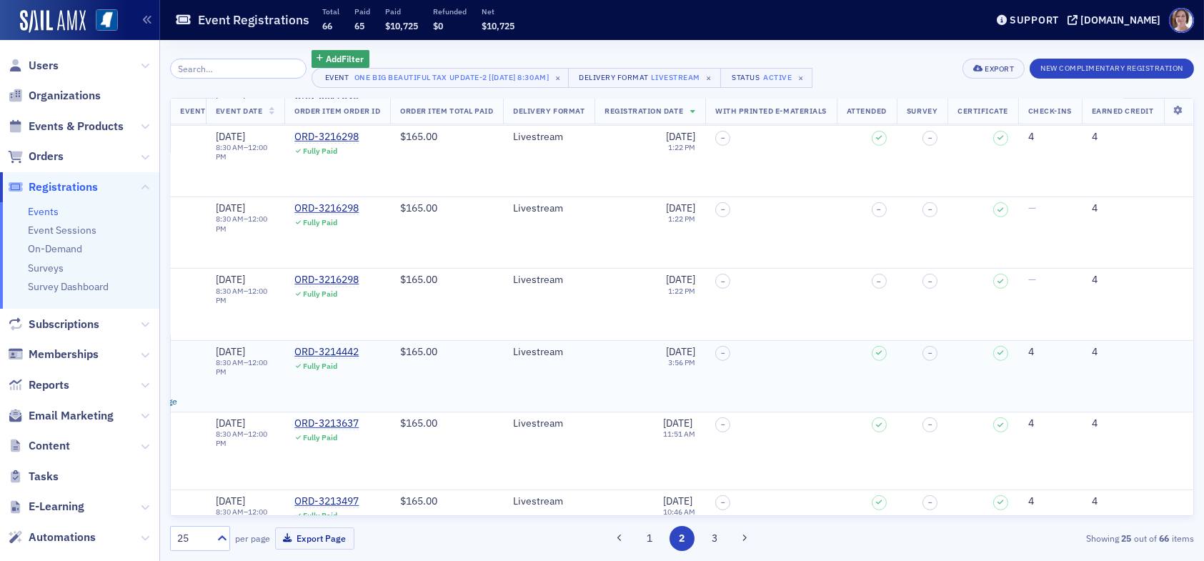
scroll to position [1407, 347]
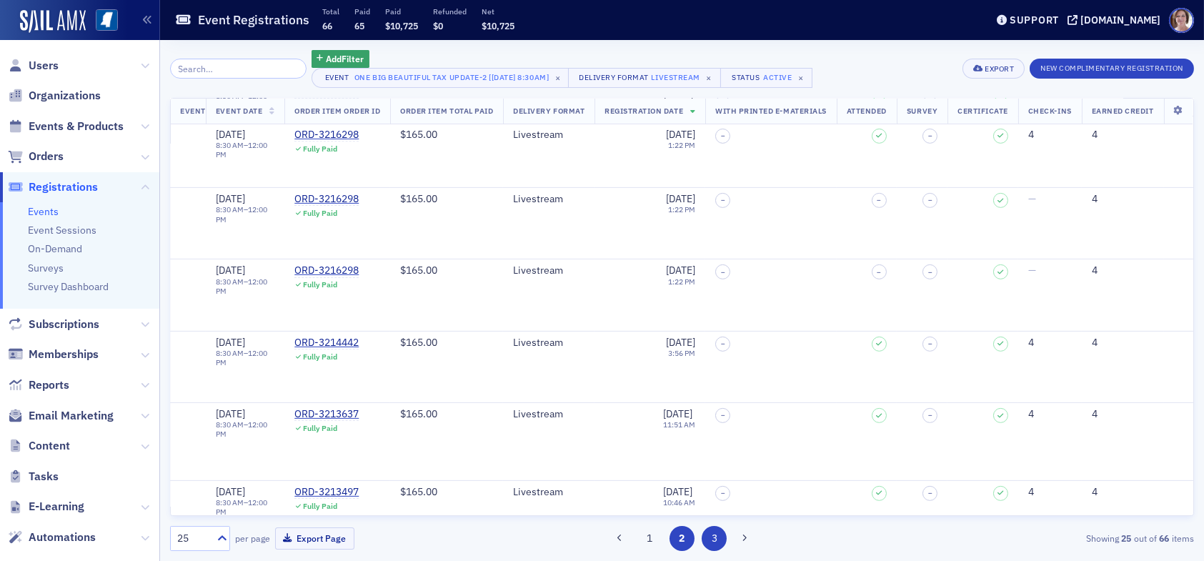
click at [715, 538] on button "3" at bounding box center [714, 538] width 25 height 25
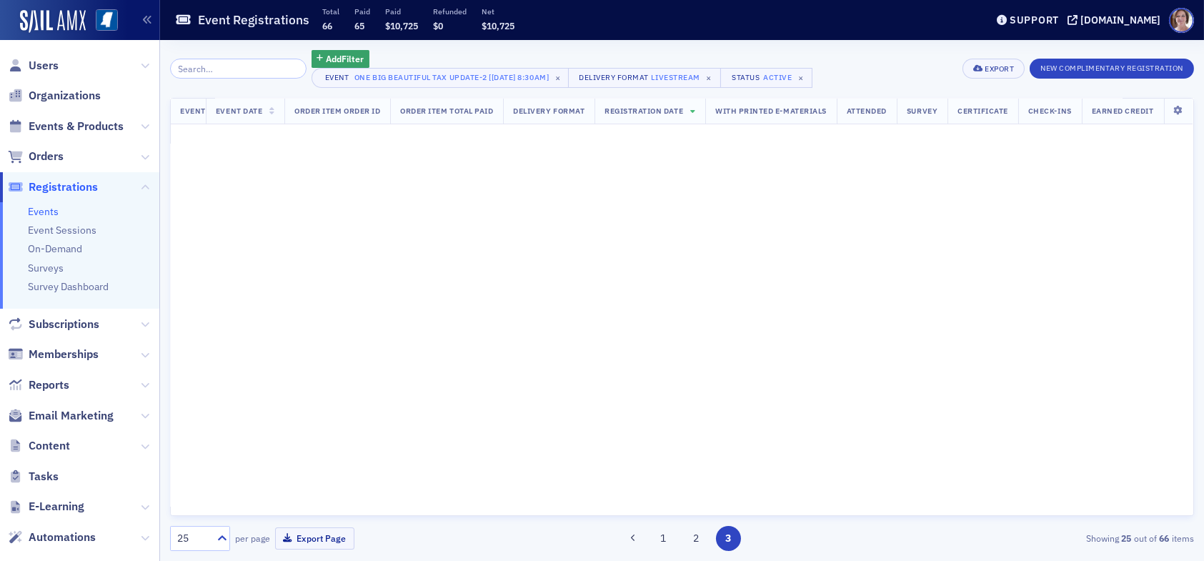
scroll to position [0, 347]
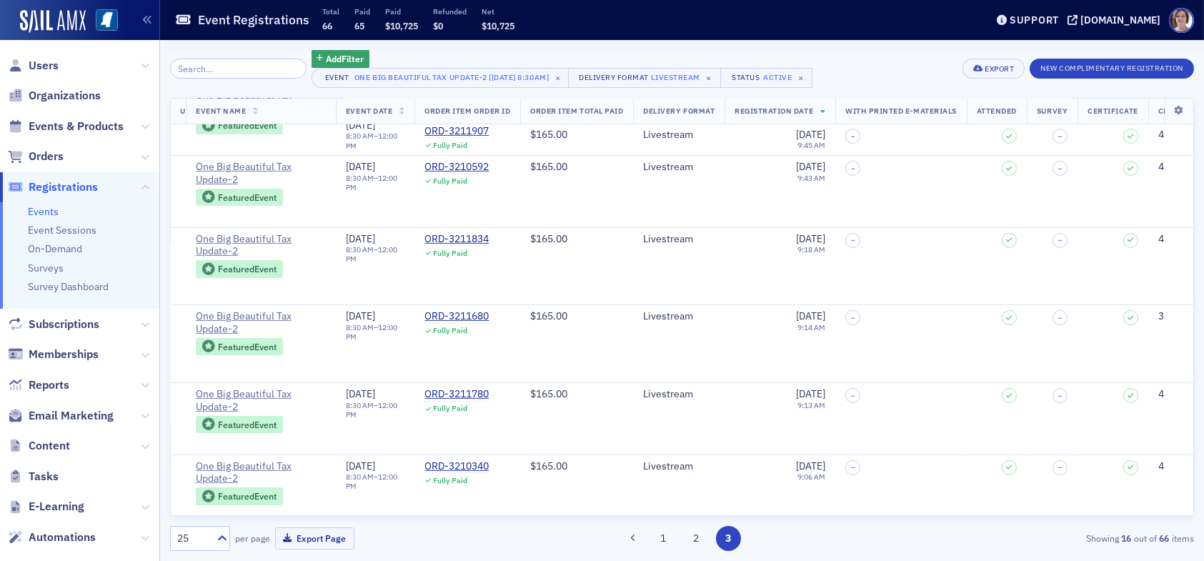
scroll to position [763, 0]
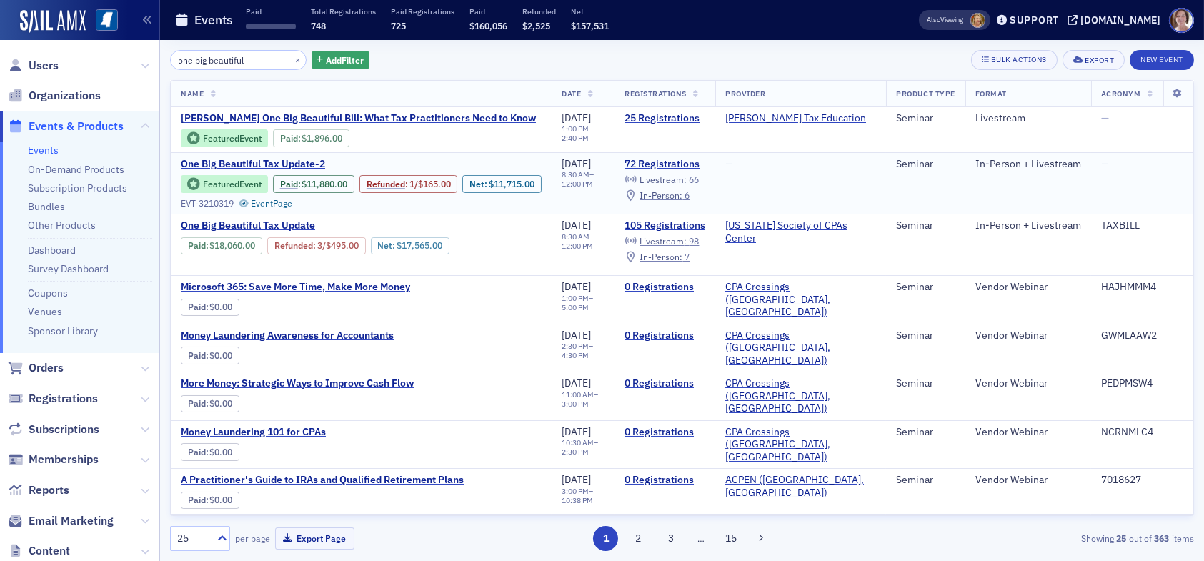
click at [687, 178] on span "Livestream :" at bounding box center [663, 179] width 47 height 11
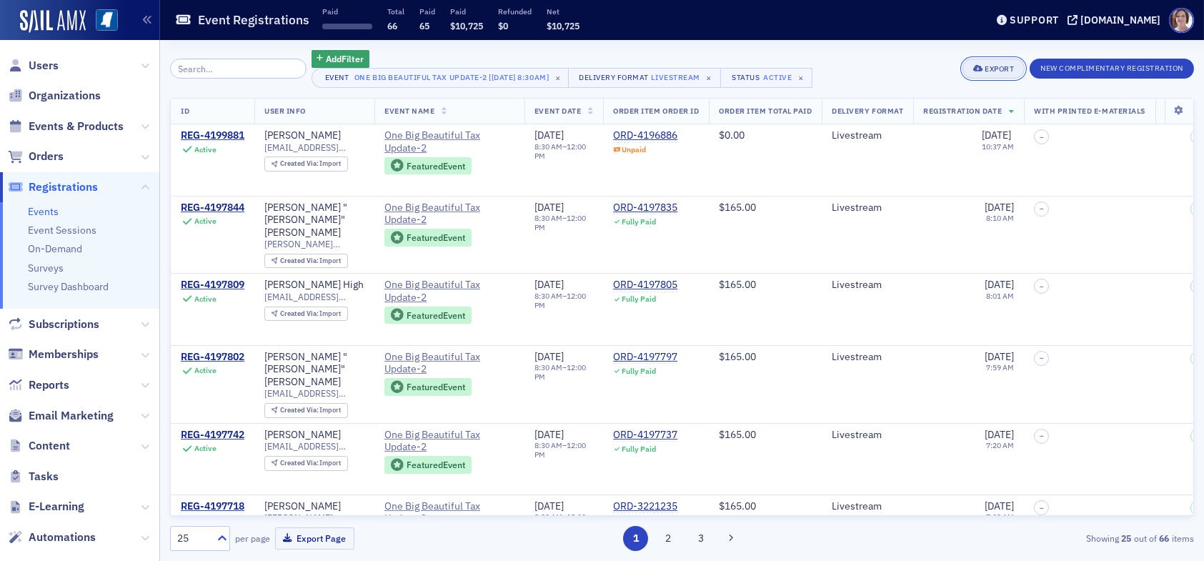
click at [1006, 69] on div "Export" at bounding box center [999, 69] width 29 height 8
click at [904, 115] on button "Export All ( 66 Event Registrations )" at bounding box center [945, 117] width 154 height 23
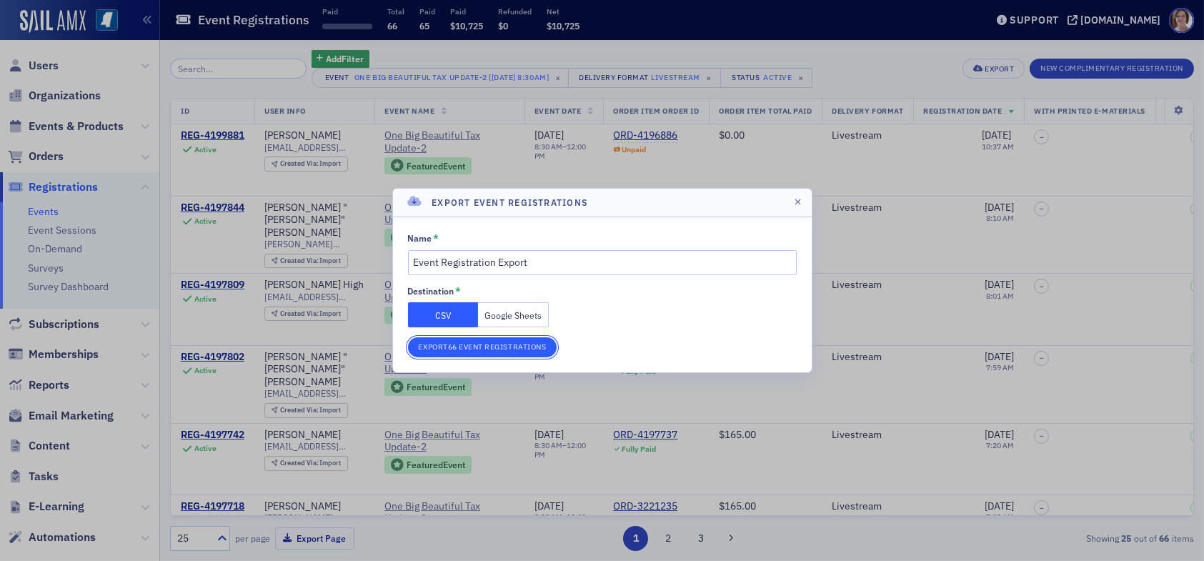
click at [475, 347] on button "Export 66 Event Registrations" at bounding box center [482, 347] width 149 height 20
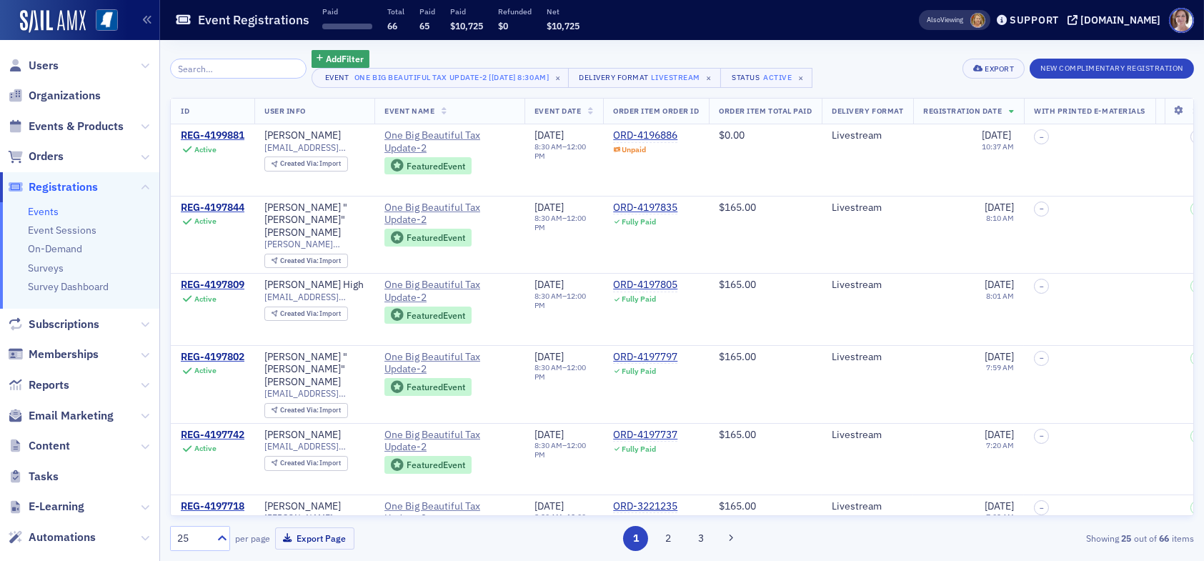
click at [61, 64] on span "Users" at bounding box center [79, 65] width 159 height 31
click at [51, 67] on span "Users" at bounding box center [44, 66] width 30 height 16
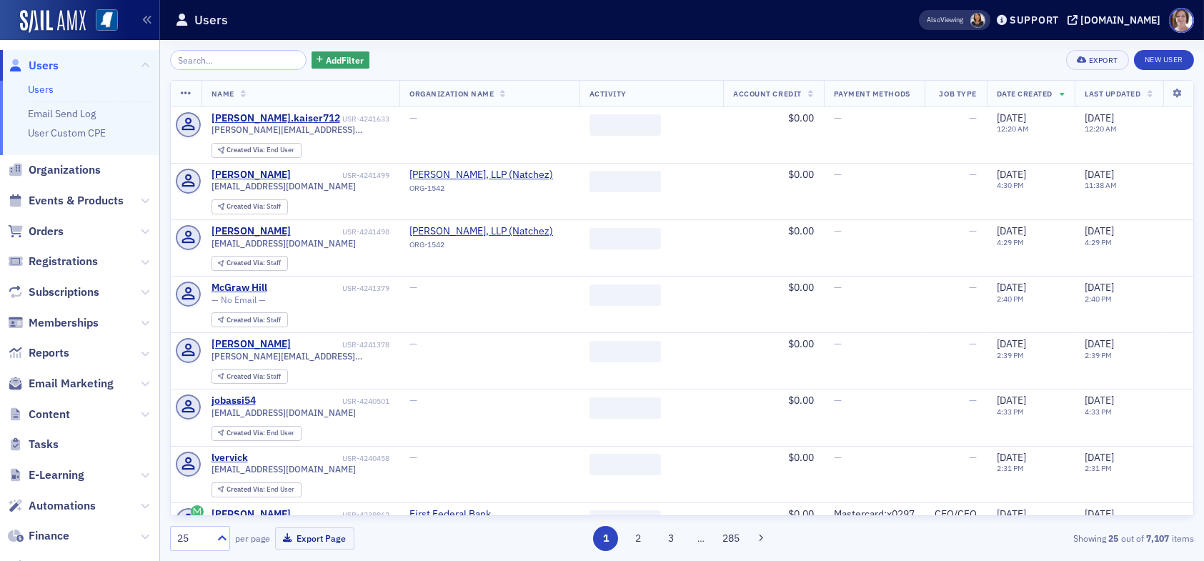
click at [226, 51] on input "search" at bounding box center [238, 60] width 137 height 20
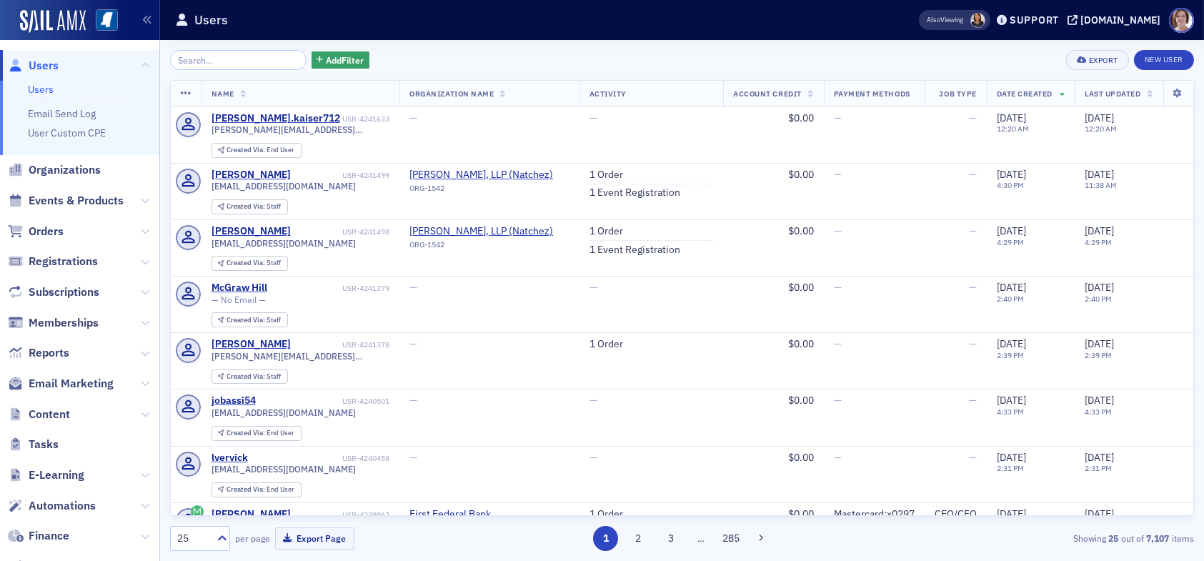
click at [224, 58] on input "search" at bounding box center [238, 60] width 137 height 20
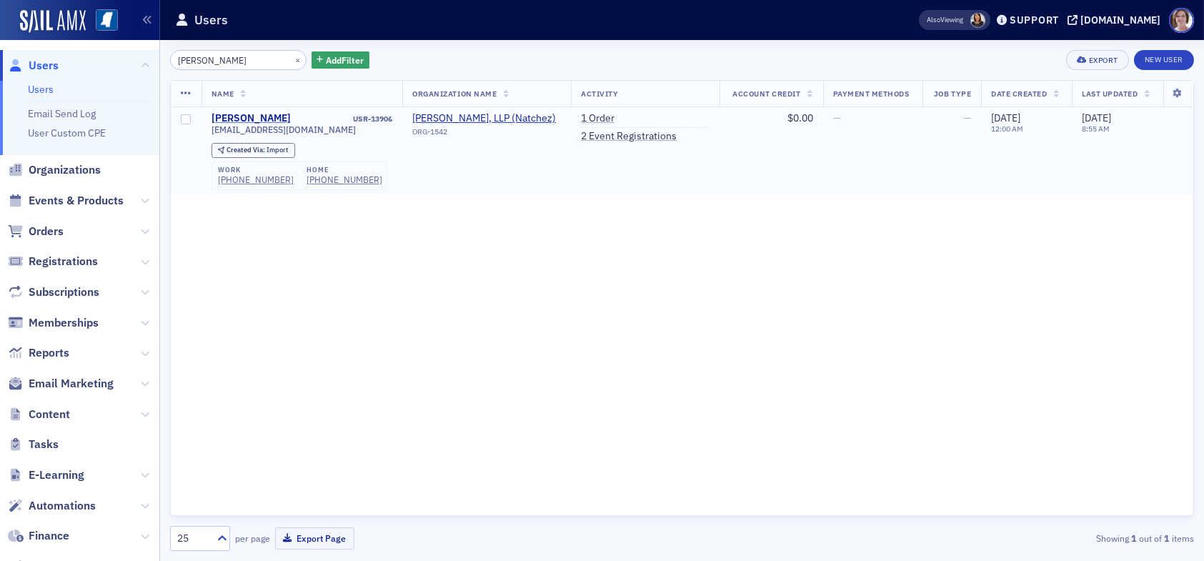
type input "ekaterina"
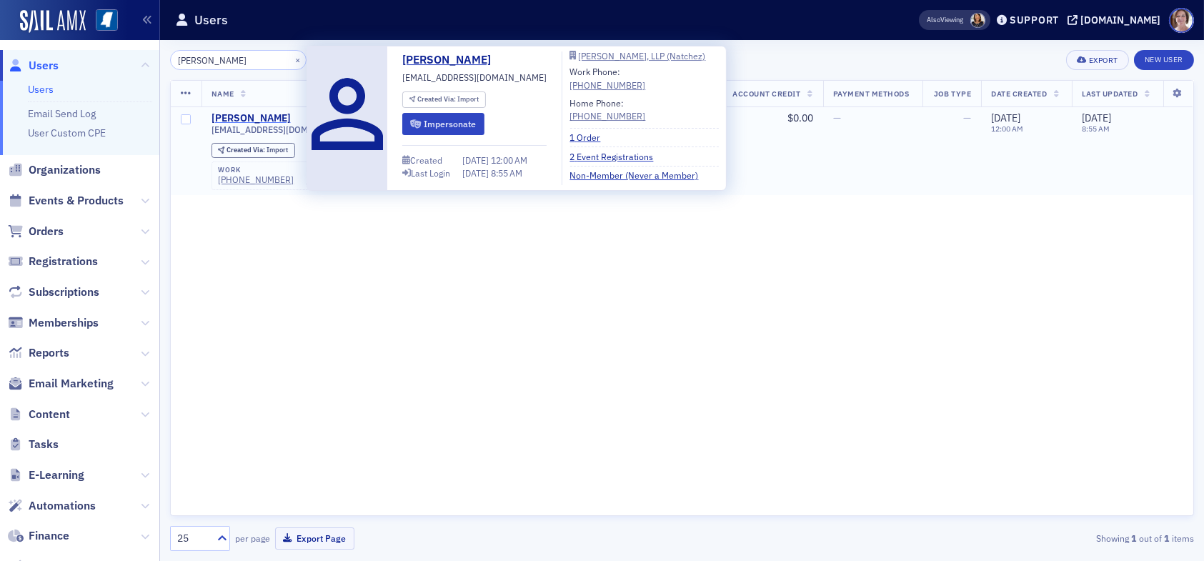
click at [264, 117] on div "Ekaterina Neveykina" at bounding box center [251, 118] width 79 height 13
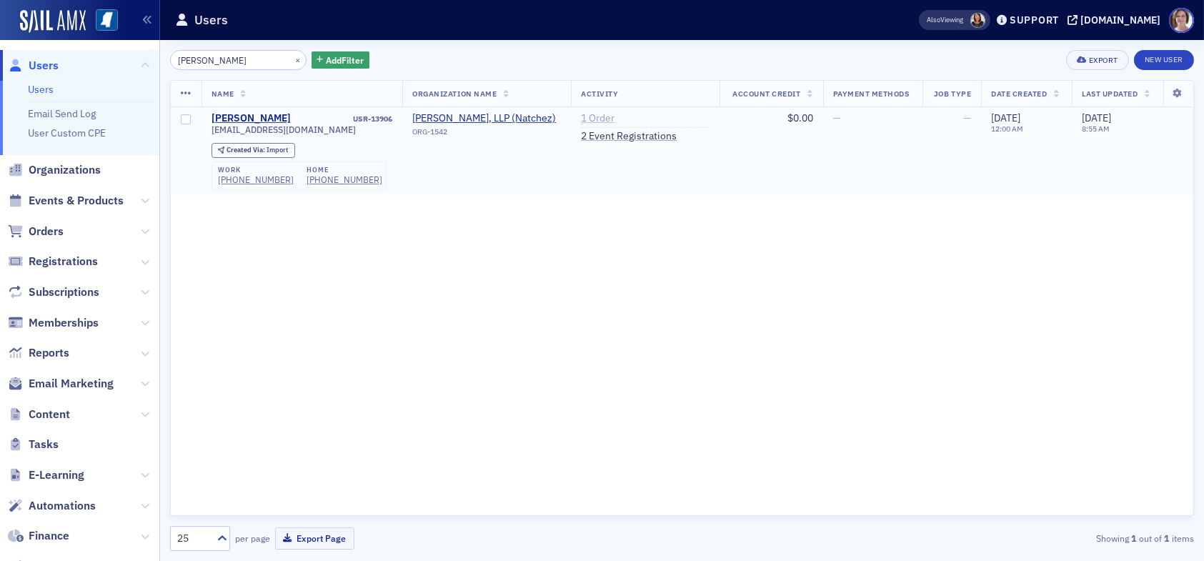
click at [585, 118] on link "1 Order" at bounding box center [598, 118] width 34 height 13
drag, startPoint x: 219, startPoint y: 59, endPoint x: 144, endPoint y: 56, distance: 74.4
click at [144, 56] on div "Users Users Email Send Log User Custom CPE Organizations Events & Products Orde…" at bounding box center [602, 280] width 1204 height 561
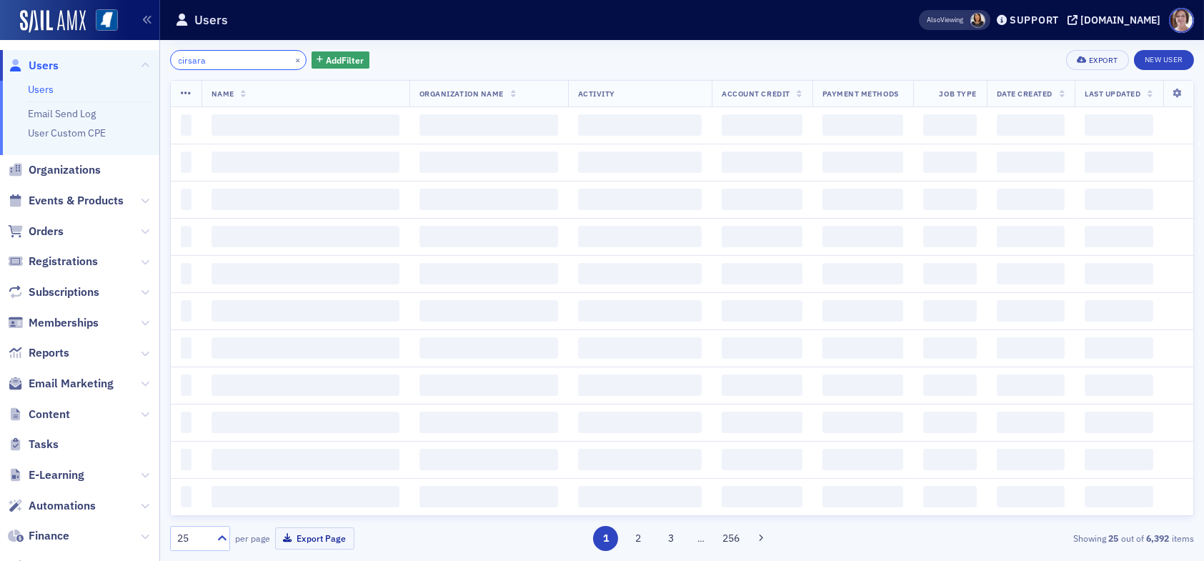
type input "cirsara"
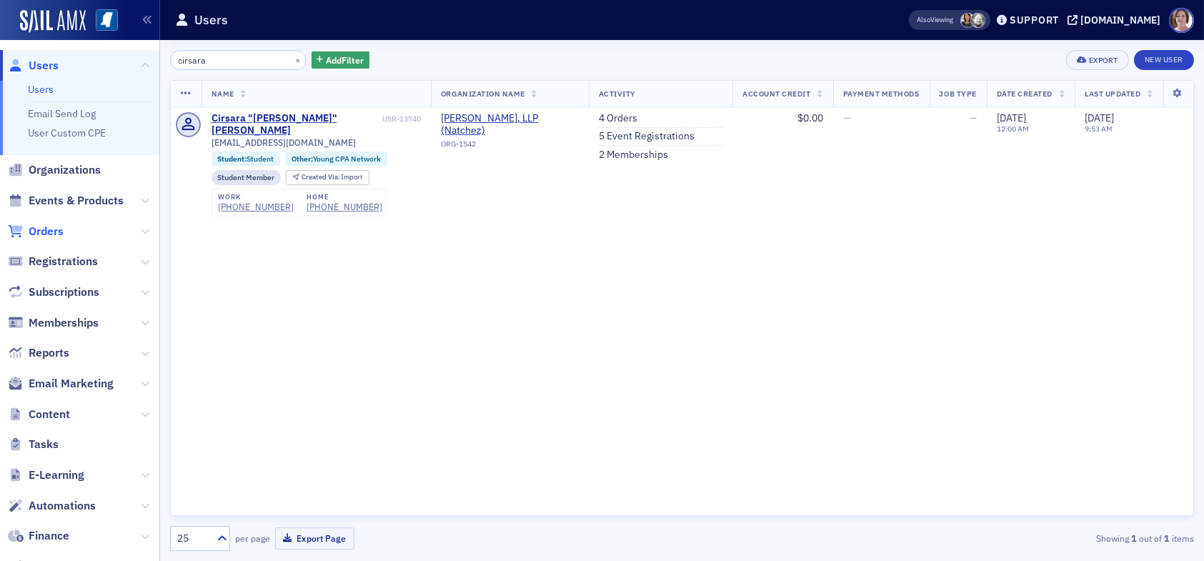
click at [53, 233] on span "Orders" at bounding box center [46, 232] width 35 height 16
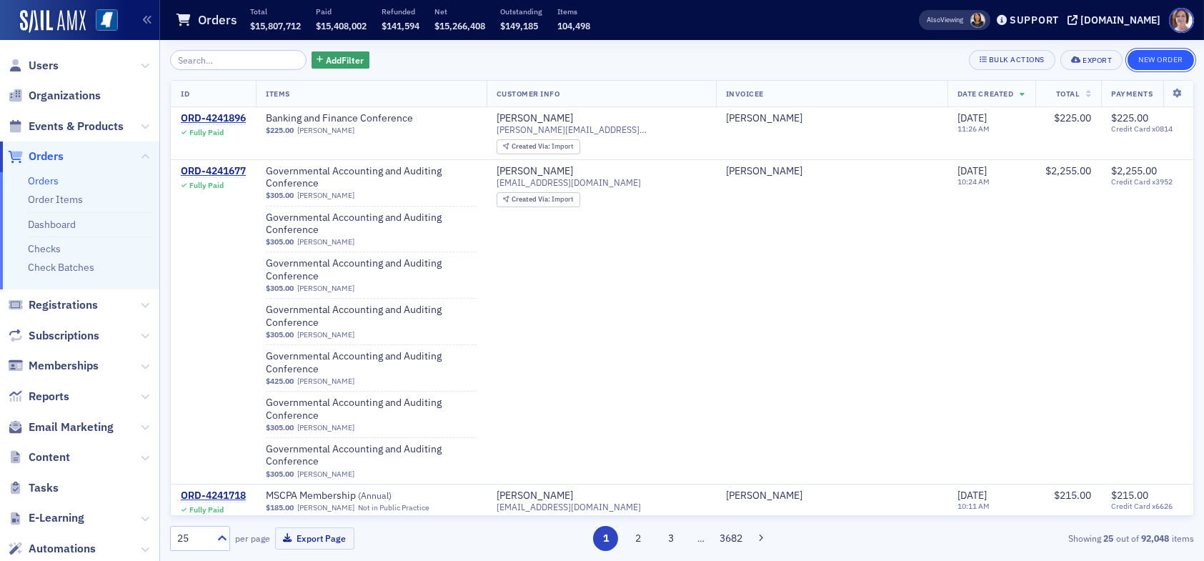
click at [1152, 62] on button "New Order" at bounding box center [1161, 60] width 66 height 20
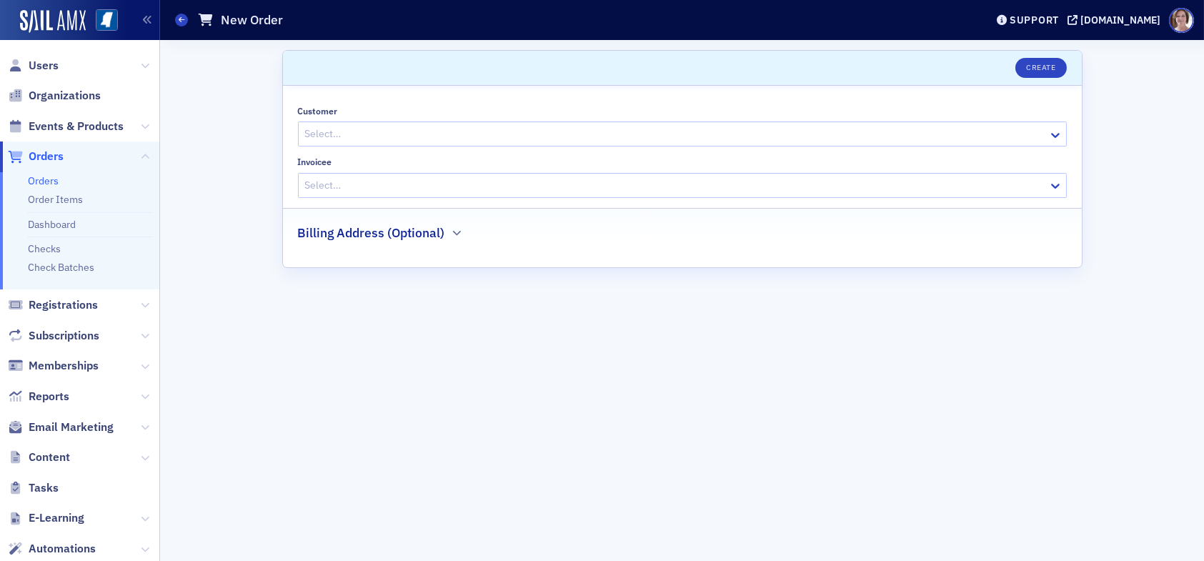
click at [632, 138] on div at bounding box center [675, 134] width 743 height 18
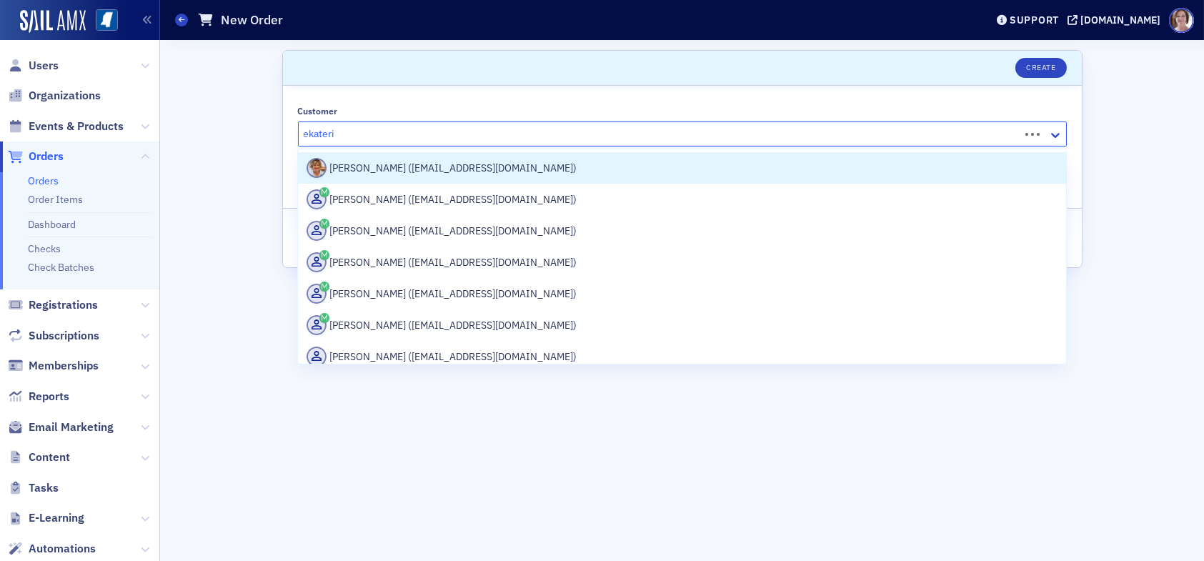
type input "ekaterina"
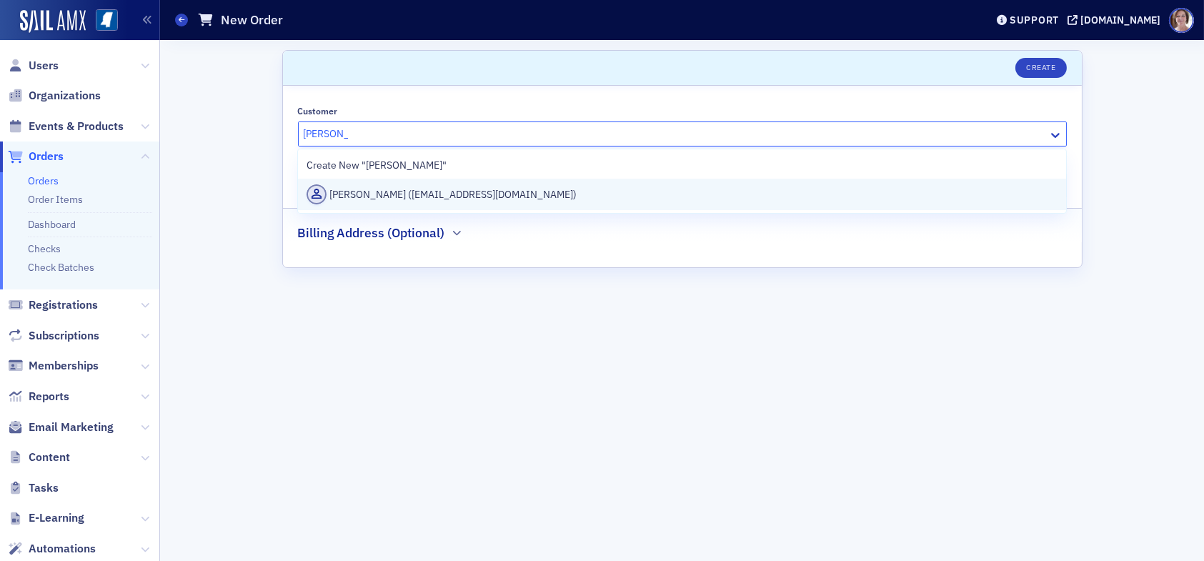
click at [537, 192] on div "Ekaterina Neveykina (eneveykina@silassimmons.com)" at bounding box center [682, 194] width 751 height 20
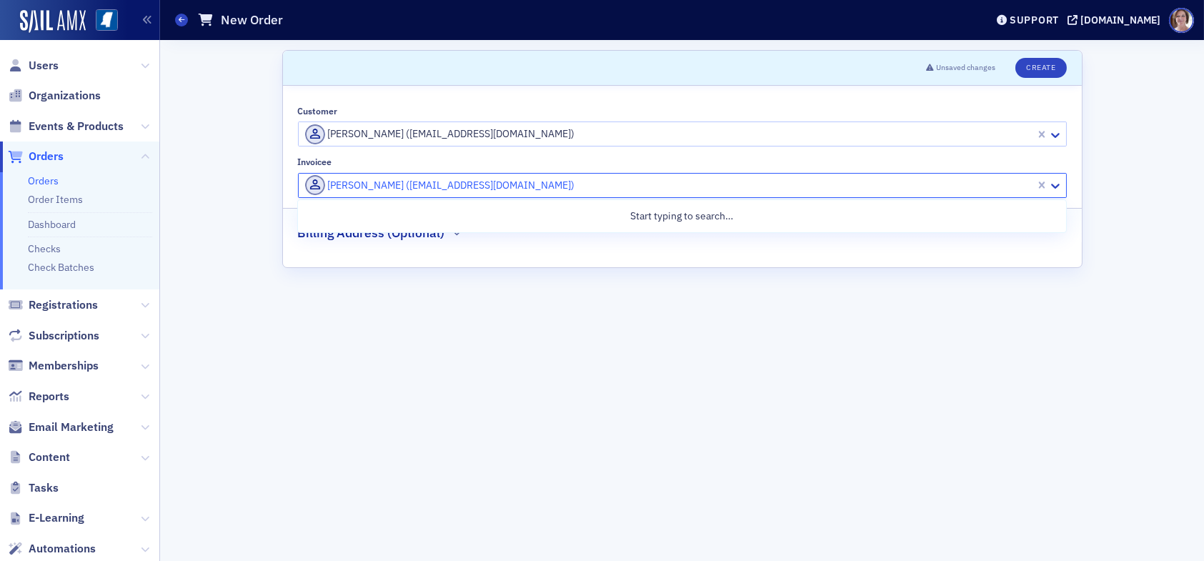
click at [480, 186] on div at bounding box center [669, 186] width 731 height 18
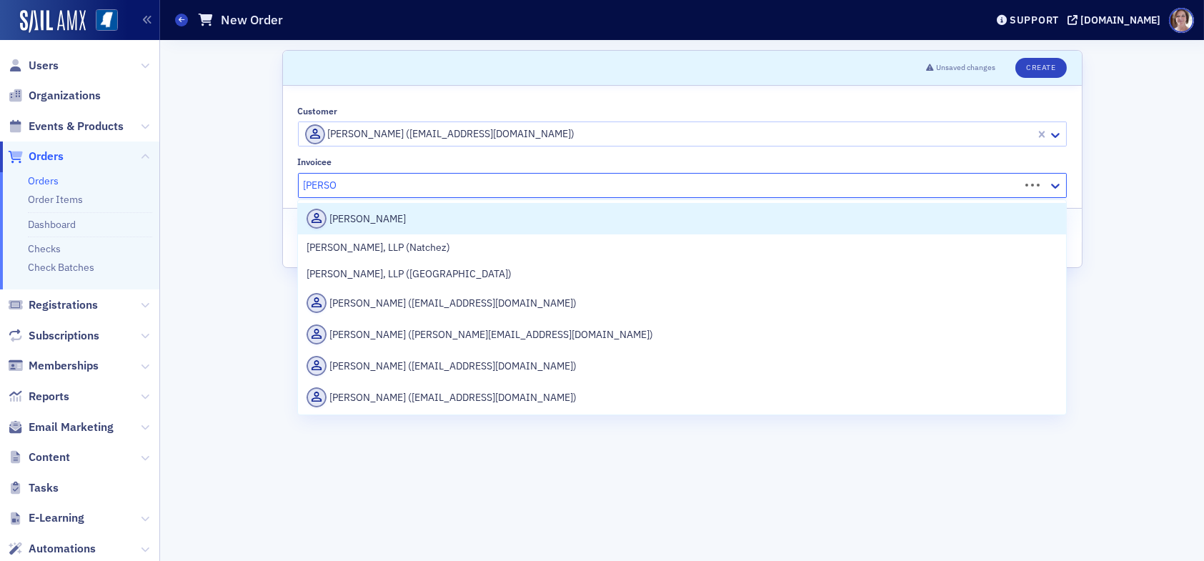
type input "silas simm"
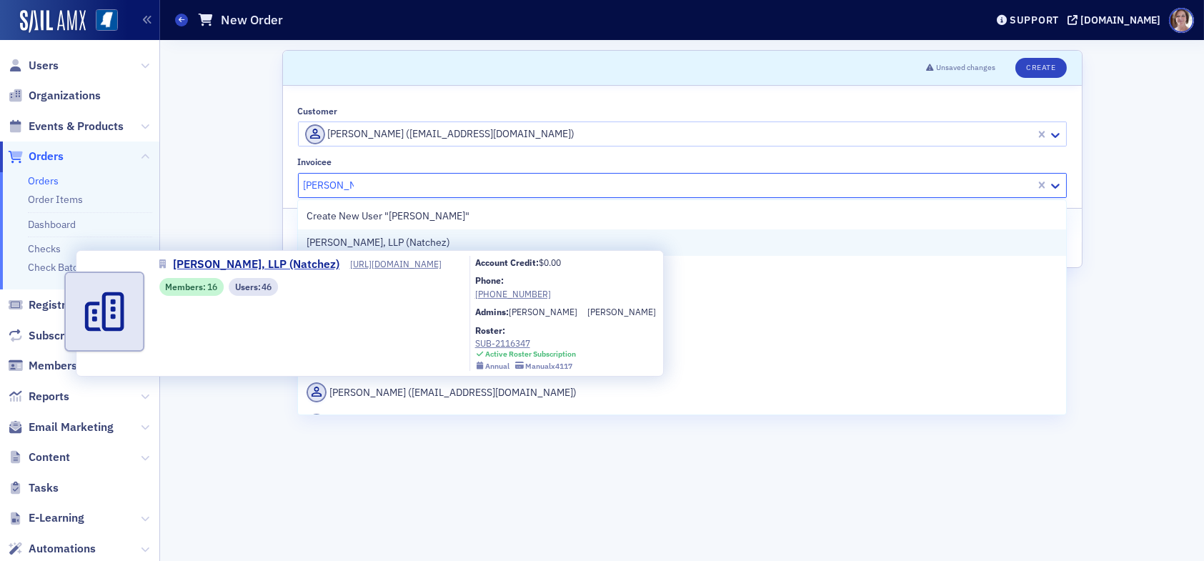
click at [403, 245] on span "[PERSON_NAME], LLP (Natchez)" at bounding box center [379, 242] width 144 height 15
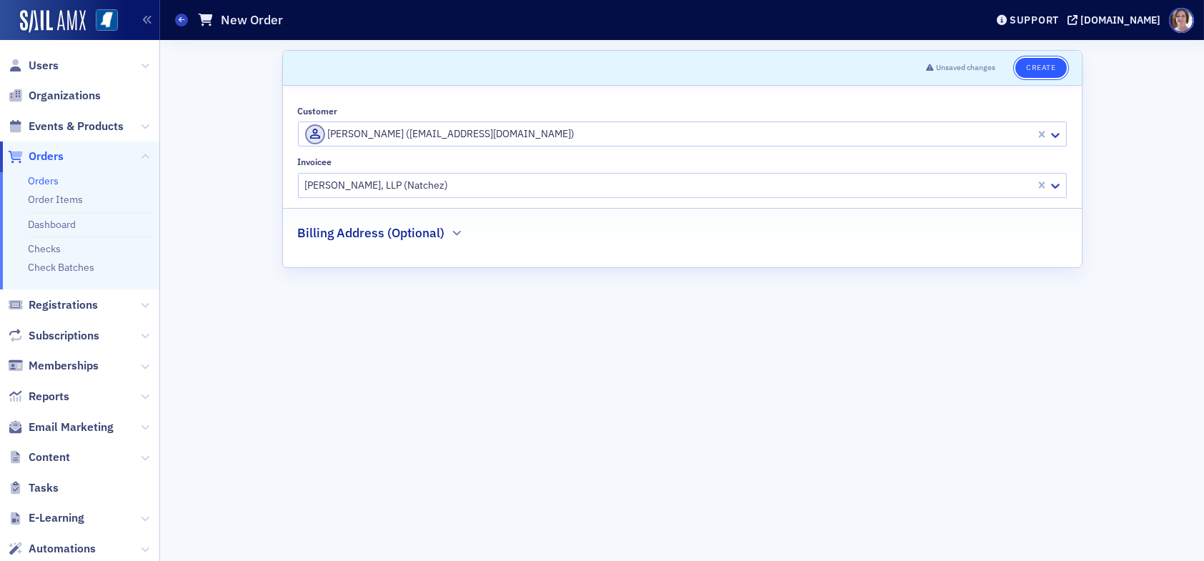
click at [1043, 70] on button "Create" at bounding box center [1041, 68] width 51 height 20
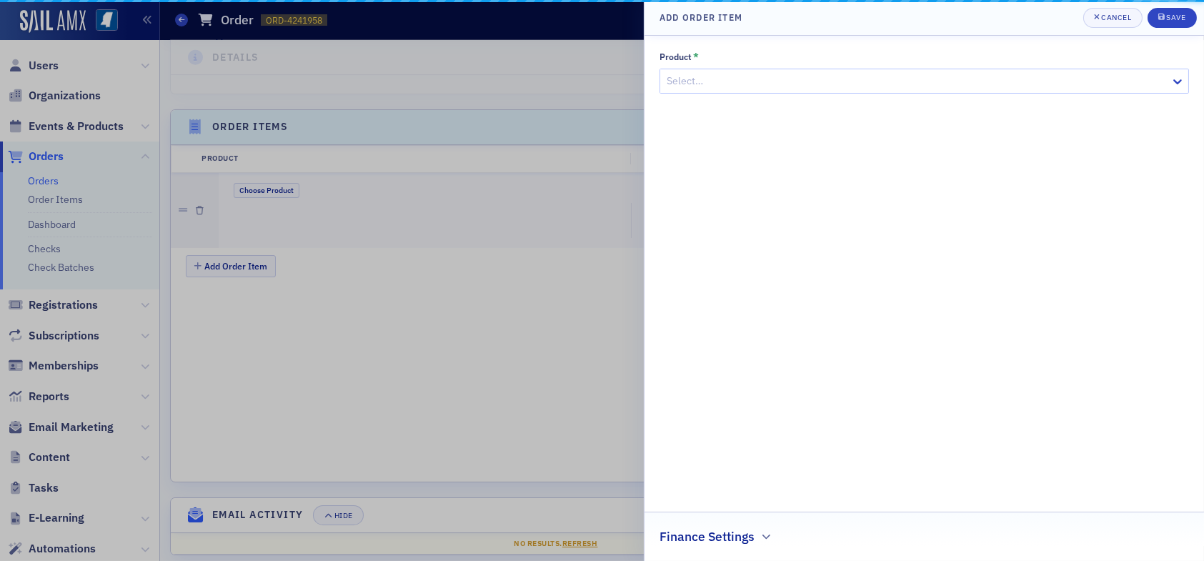
scroll to position [420, 0]
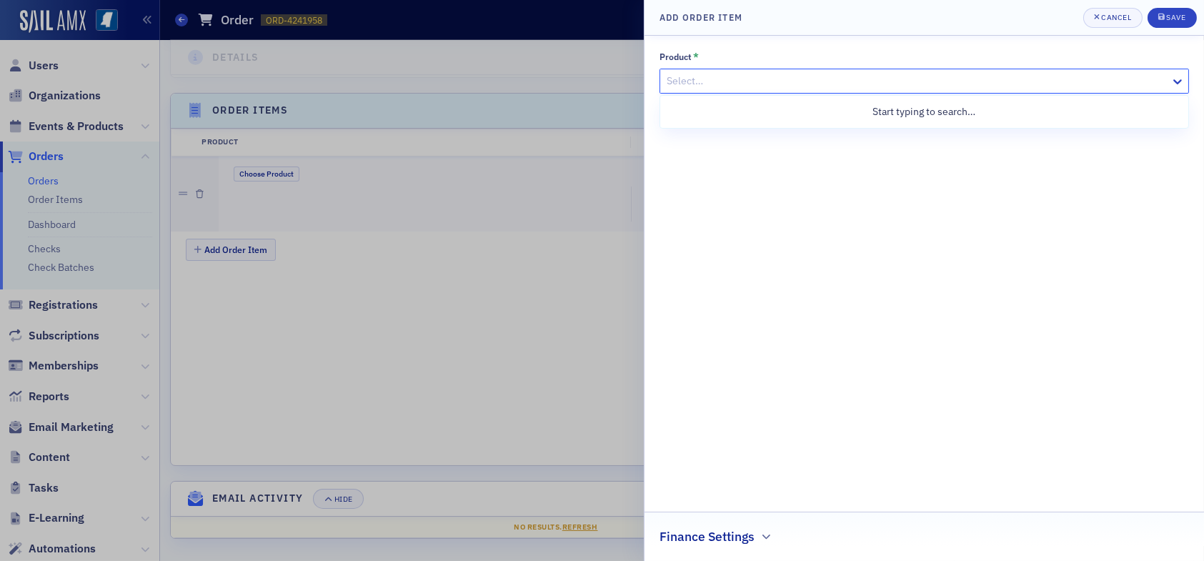
click at [741, 81] on div at bounding box center [917, 81] width 504 height 18
type input "agriculture"
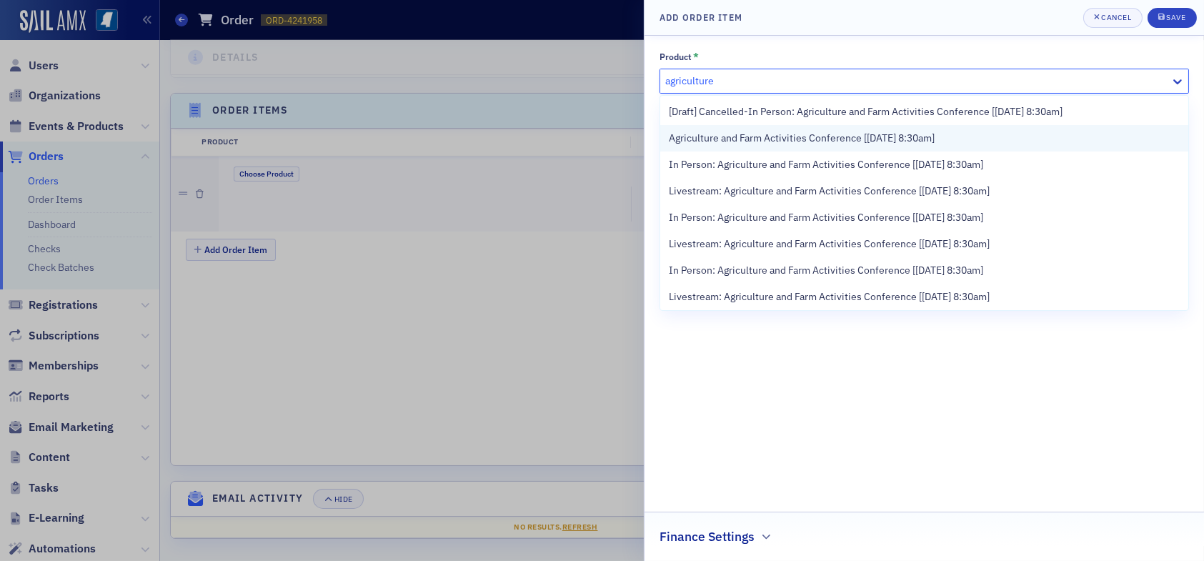
click at [755, 142] on span "Agriculture and Farm Activities Conference [8/19/2025 8:30am]" at bounding box center [802, 138] width 266 height 15
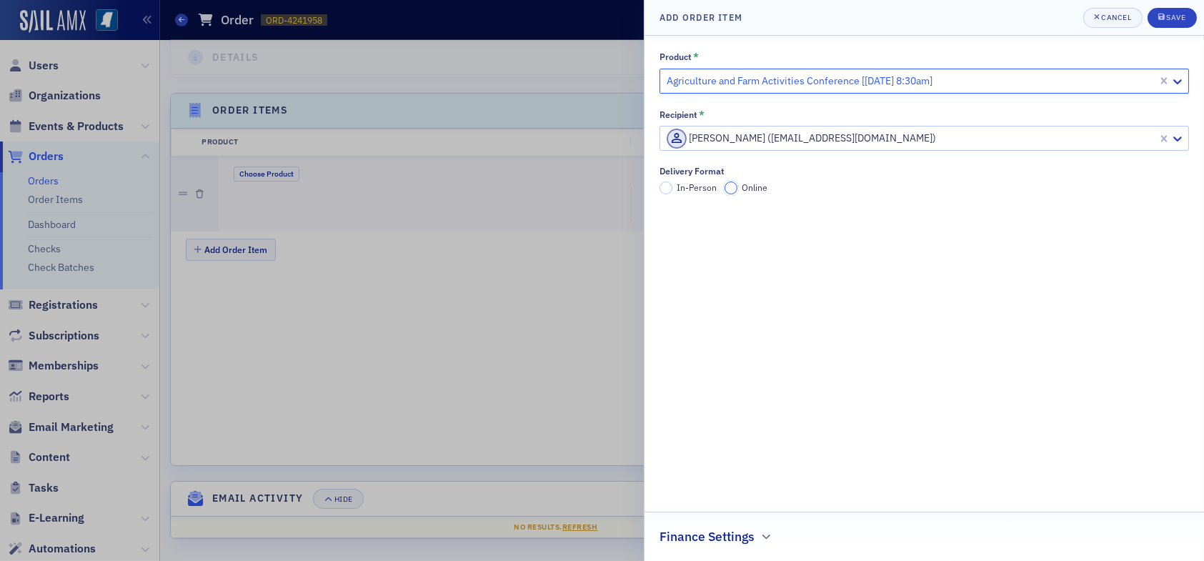
click at [729, 189] on input "Online" at bounding box center [731, 188] width 13 height 13
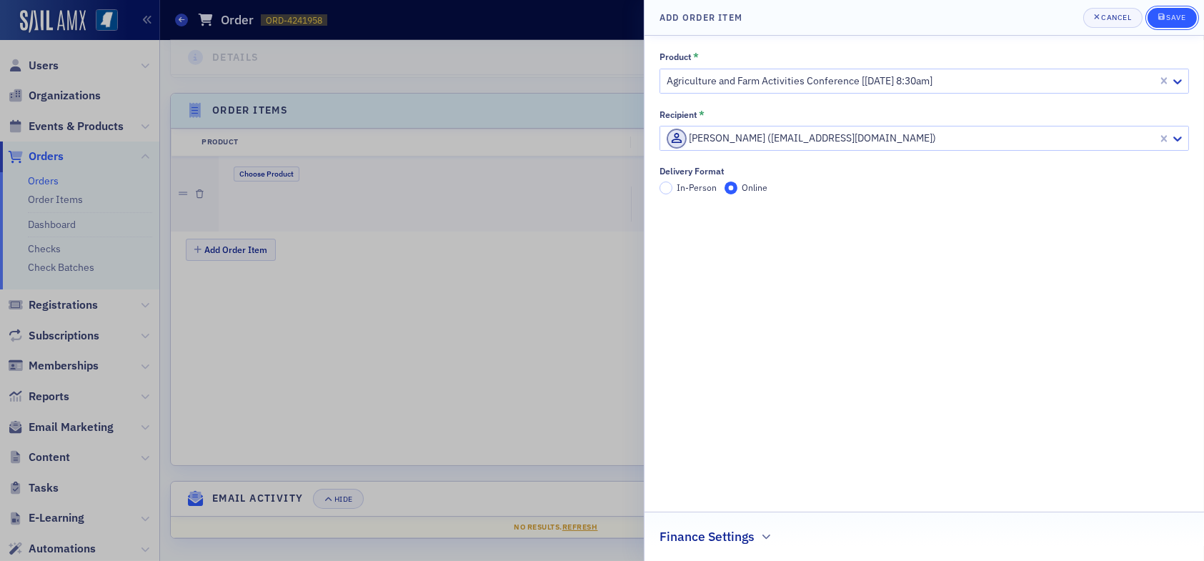
click at [1177, 15] on div "Save" at bounding box center [1176, 18] width 19 height 8
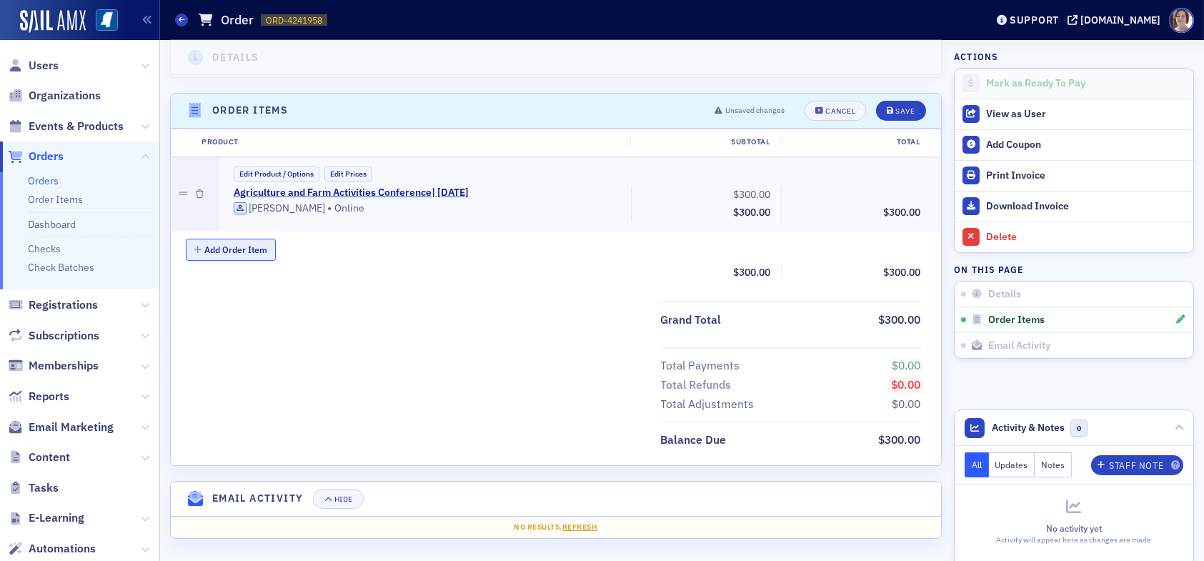
click at [238, 248] on button "Add Order Item" at bounding box center [231, 250] width 90 height 22
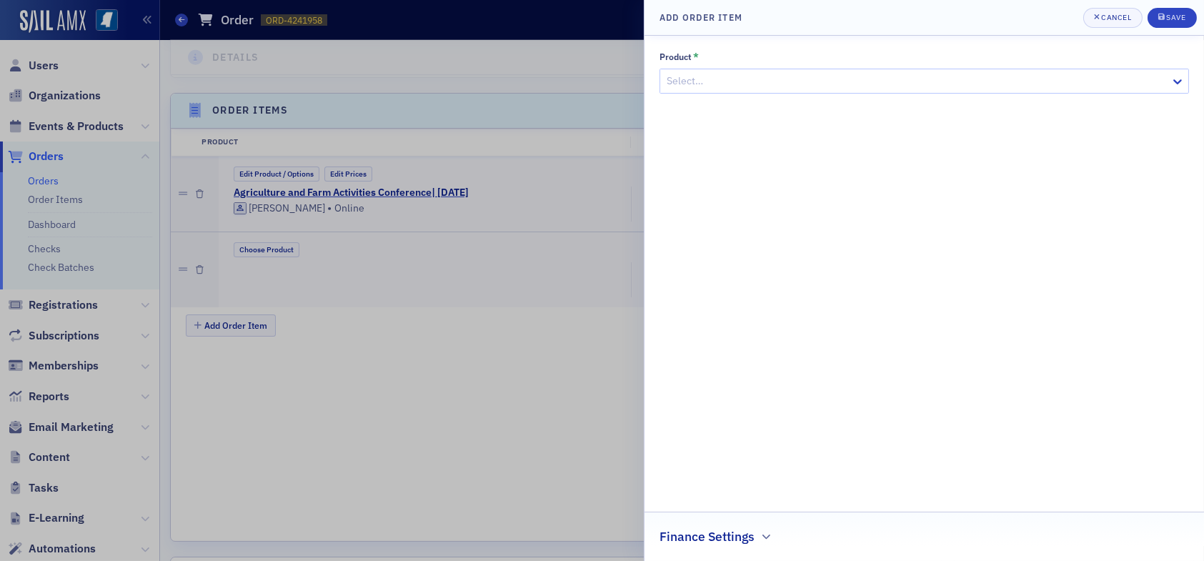
click at [757, 79] on div at bounding box center [917, 81] width 504 height 18
type input "banking"
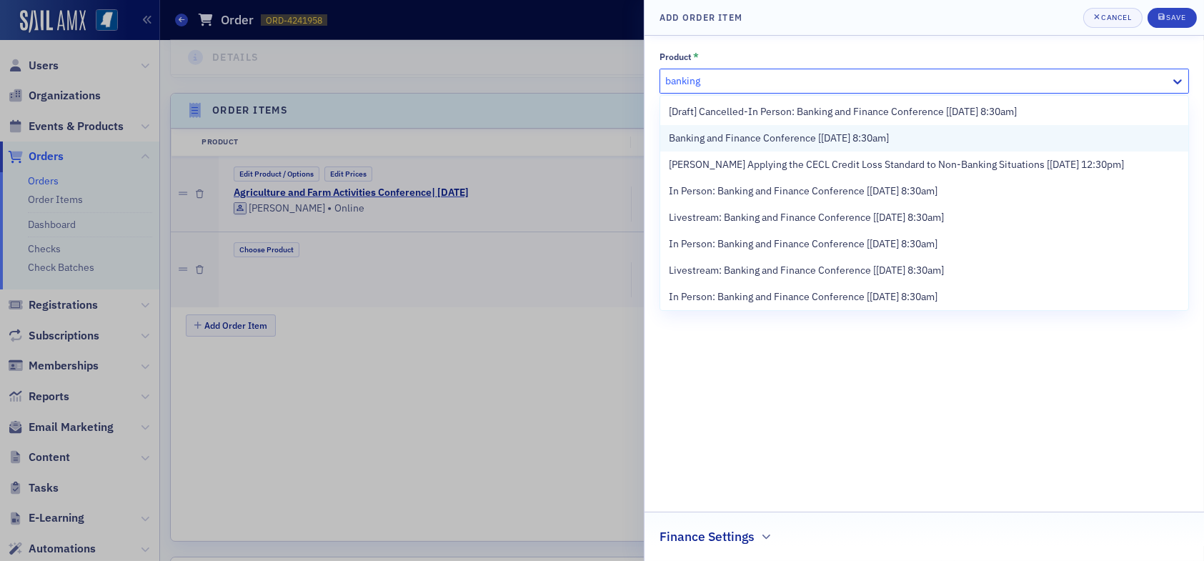
click at [755, 139] on span "Banking and Finance Conference [8/21/2025 8:30am]" at bounding box center [779, 138] width 220 height 15
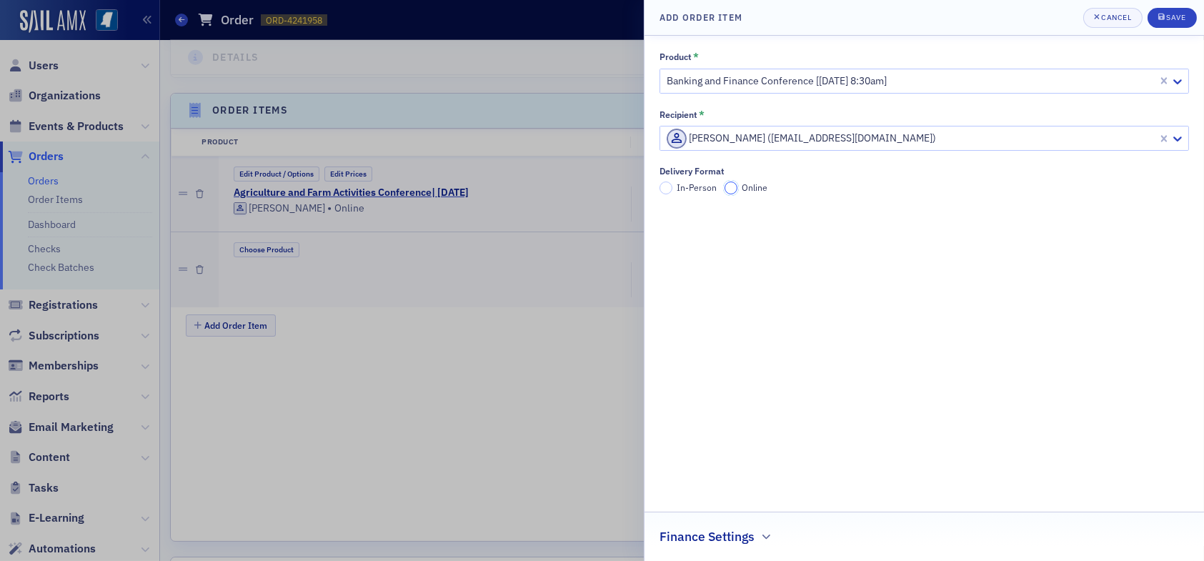
click at [729, 192] on input "Online" at bounding box center [731, 188] width 13 height 13
click at [1180, 14] on div "Save" at bounding box center [1176, 18] width 19 height 8
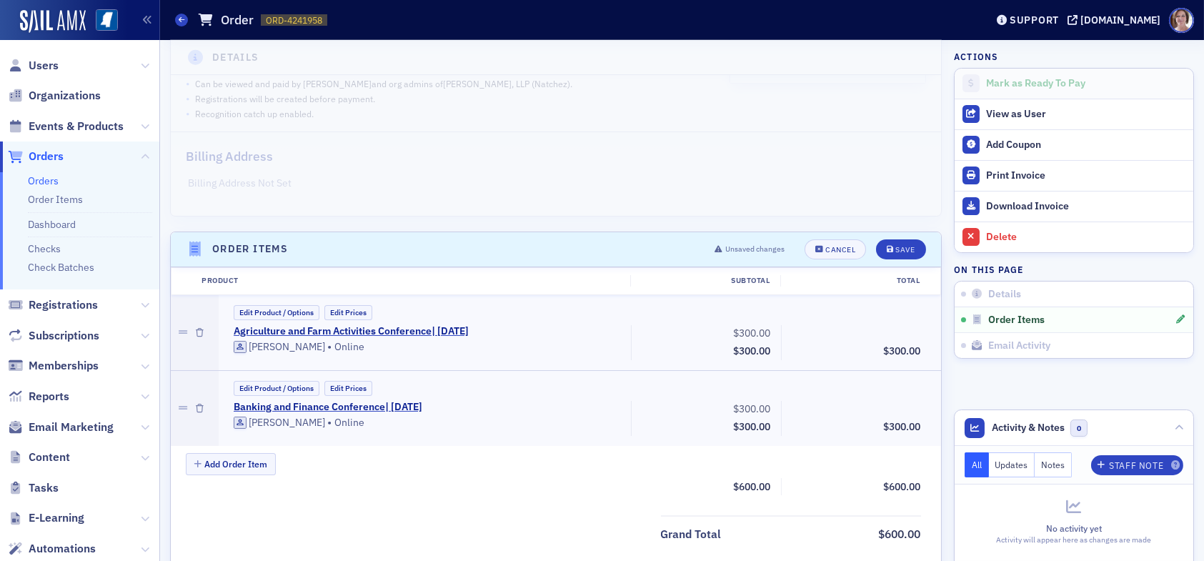
scroll to position [352, 0]
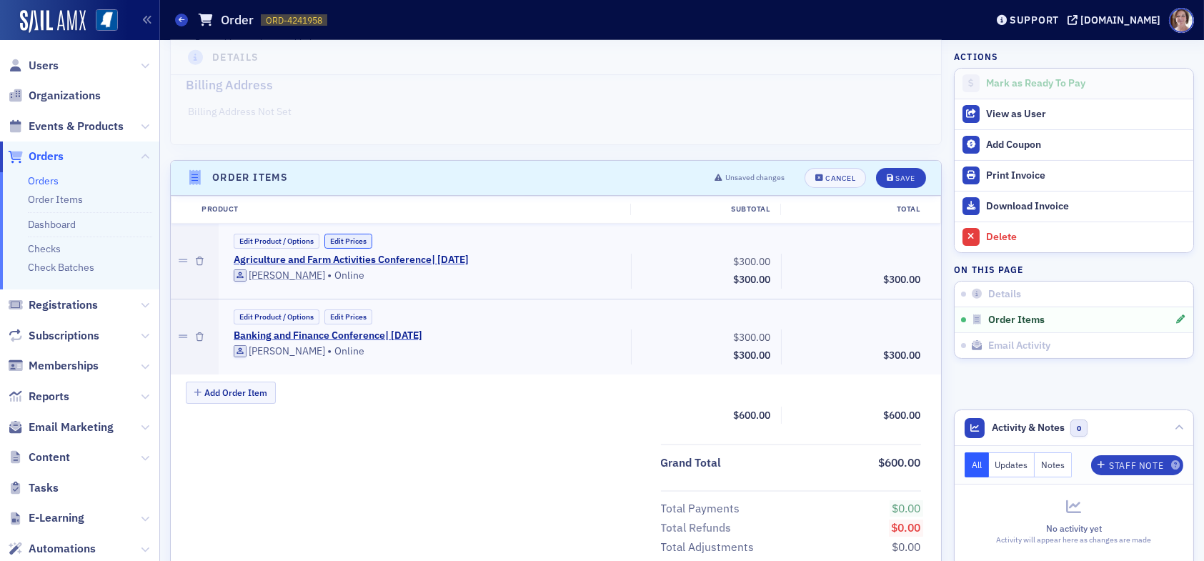
click at [355, 242] on button "Edit Prices" at bounding box center [349, 241] width 48 height 15
drag, startPoint x: 728, startPoint y: 262, endPoint x: 784, endPoint y: 270, distance: 56.4
click at [782, 268] on div "Agriculture and Farm Activities Conference | 8/19/2025 (Custom Price) Ekaterina…" at bounding box center [578, 273] width 708 height 38
type input "225.00"
click at [362, 319] on button "Edit Prices" at bounding box center [349, 319] width 48 height 15
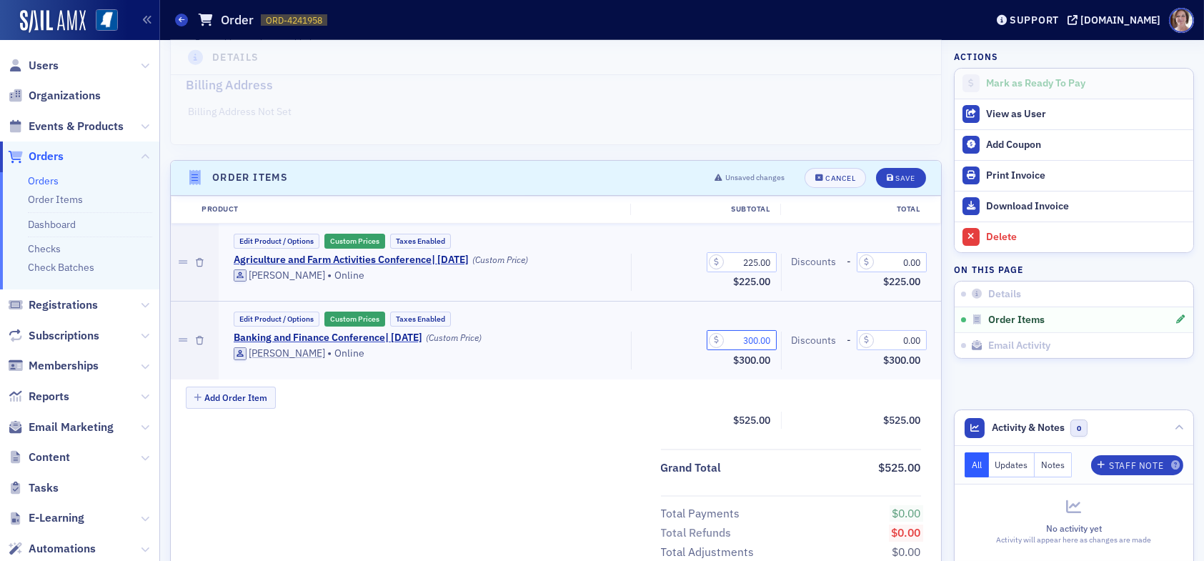
drag, startPoint x: 729, startPoint y: 341, endPoint x: 770, endPoint y: 340, distance: 40.8
click at [770, 340] on div "Banking and Finance Conference | 8/21/2025 (Custom Price) Ekaterina Neveykina •…" at bounding box center [578, 351] width 708 height 38
type input "225.00"
click at [560, 420] on div "Subtotal $450.00 Total $450.00" at bounding box center [556, 421] width 771 height 18
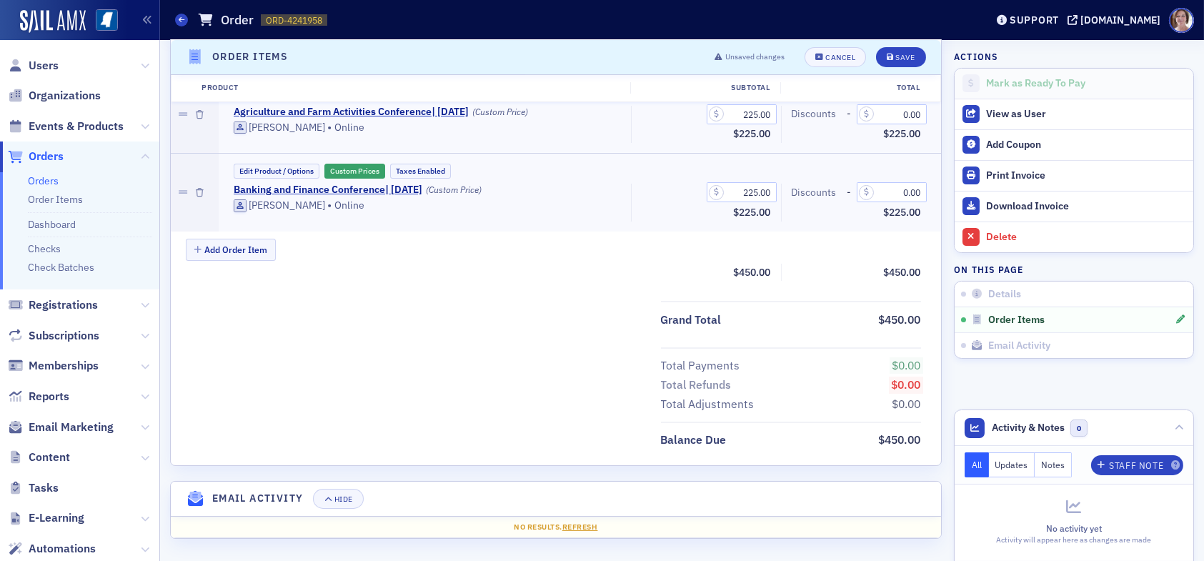
scroll to position [500, 0]
click at [896, 59] on div "Save" at bounding box center [905, 58] width 19 height 8
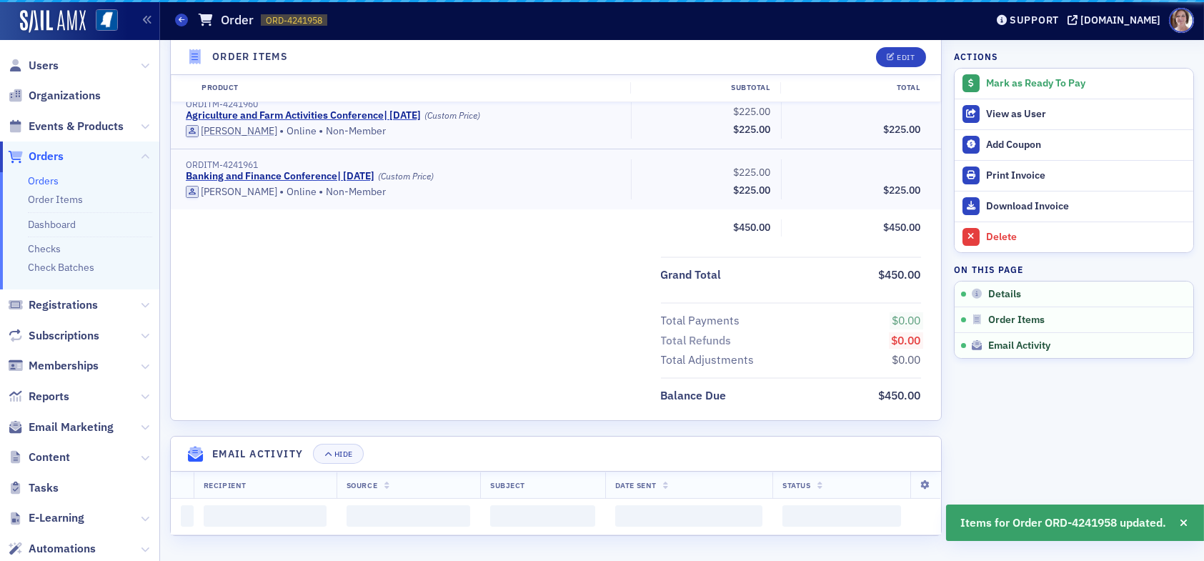
scroll to position [444, 0]
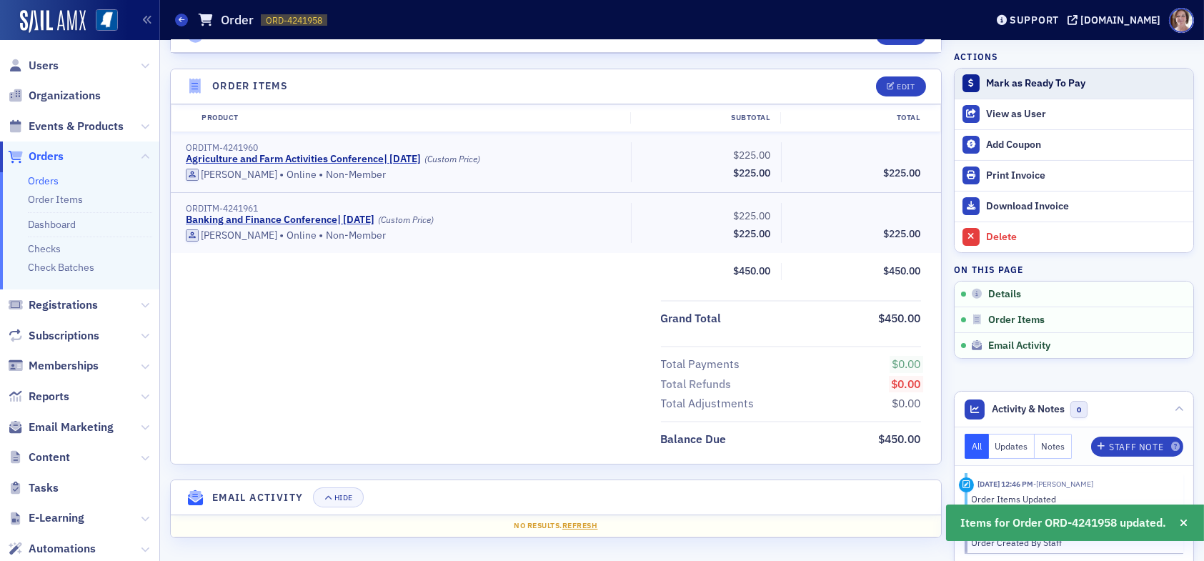
click at [1006, 83] on div "Mark as Ready To Pay" at bounding box center [1086, 83] width 200 height 13
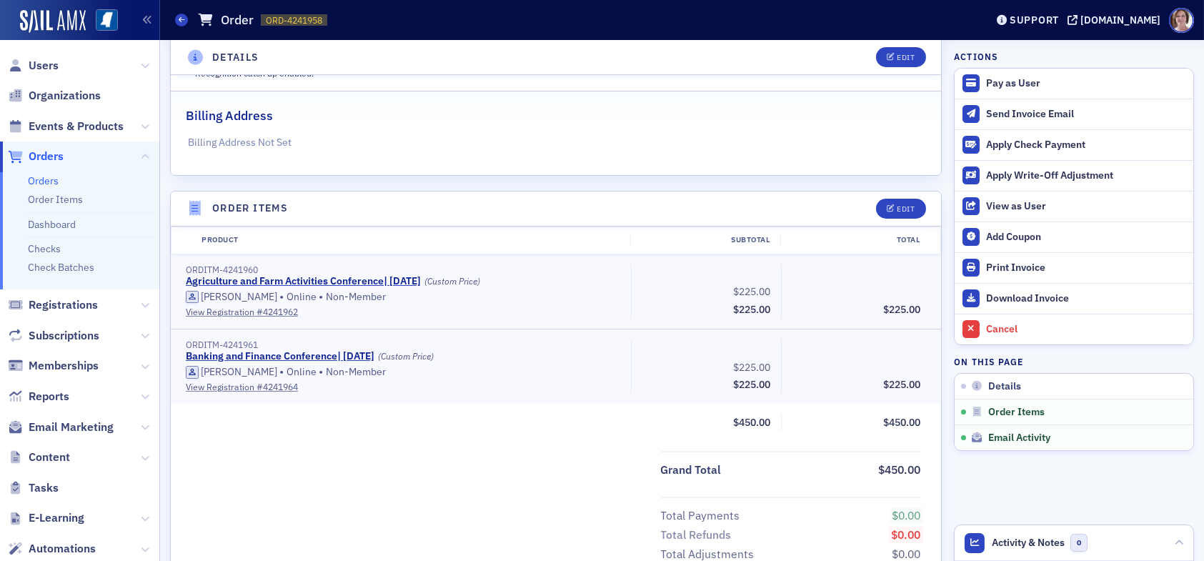
scroll to position [472, 0]
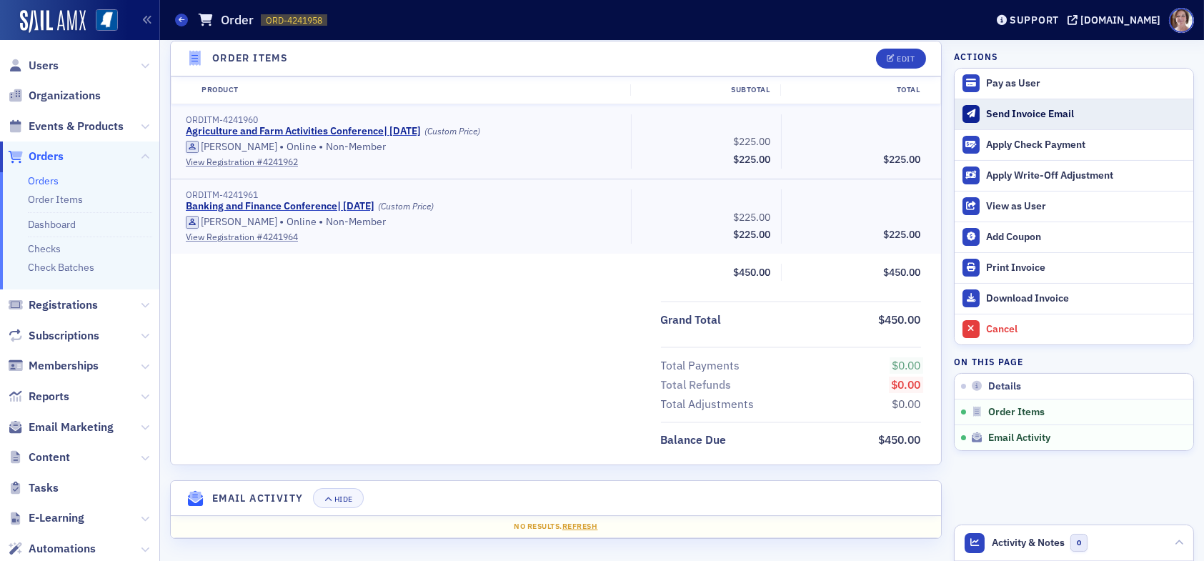
click at [996, 114] on div "Send Invoice Email" at bounding box center [1086, 114] width 200 height 13
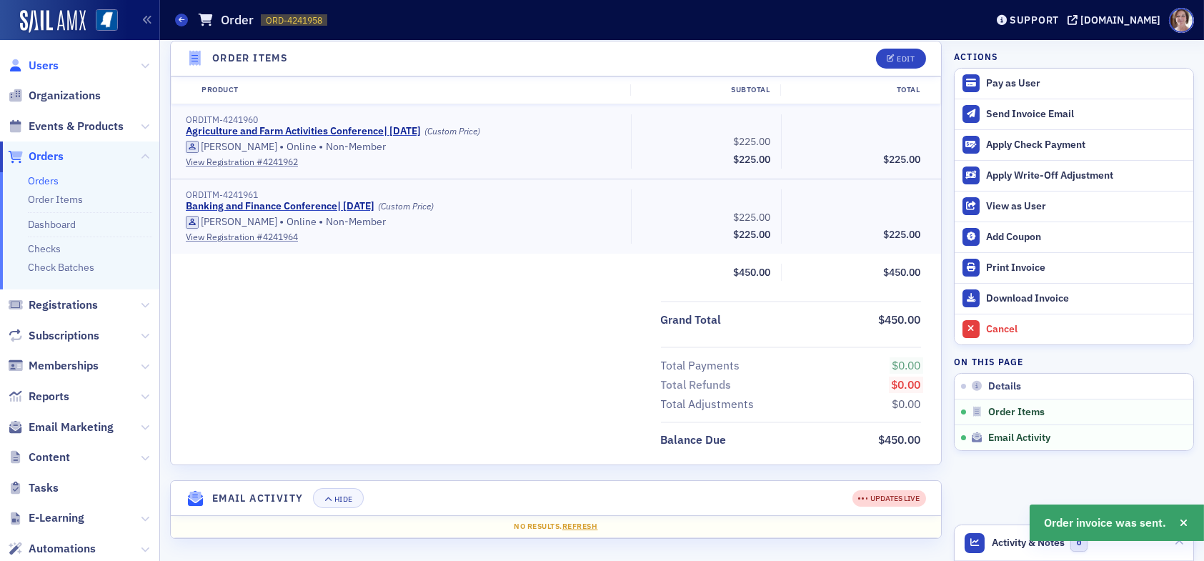
click at [49, 66] on span "Users" at bounding box center [44, 66] width 30 height 16
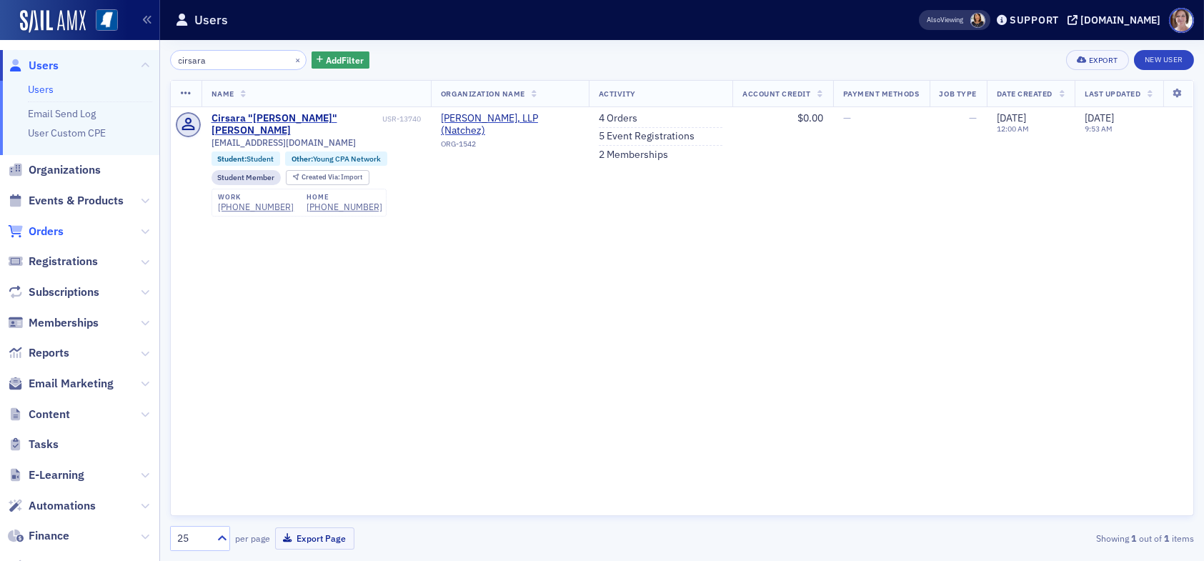
click at [54, 232] on span "Orders" at bounding box center [46, 232] width 35 height 16
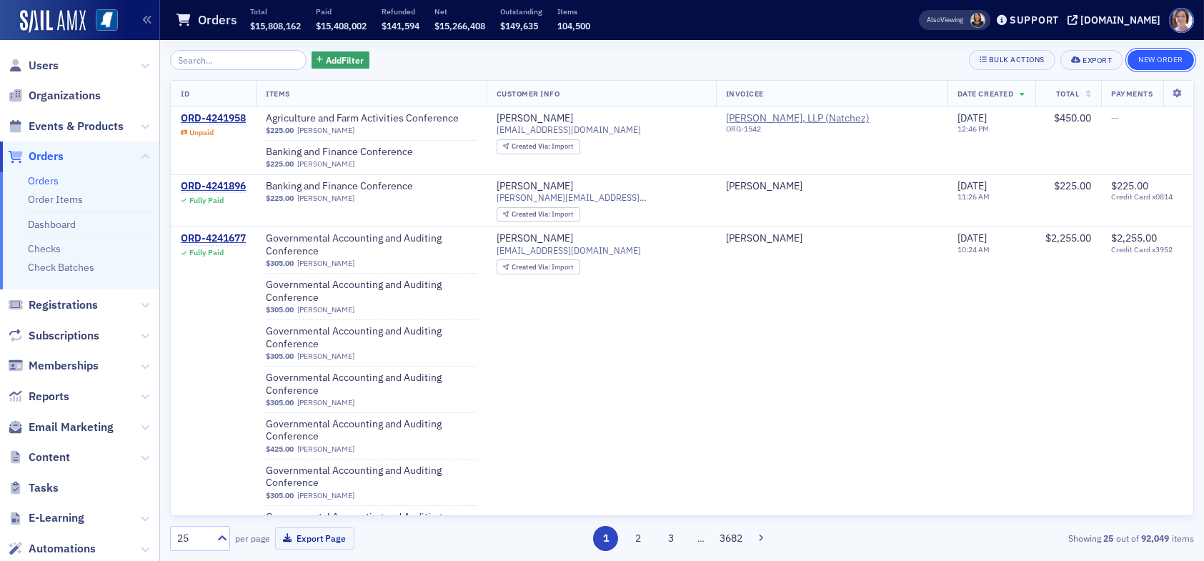
click at [1167, 59] on button "New Order" at bounding box center [1161, 60] width 66 height 20
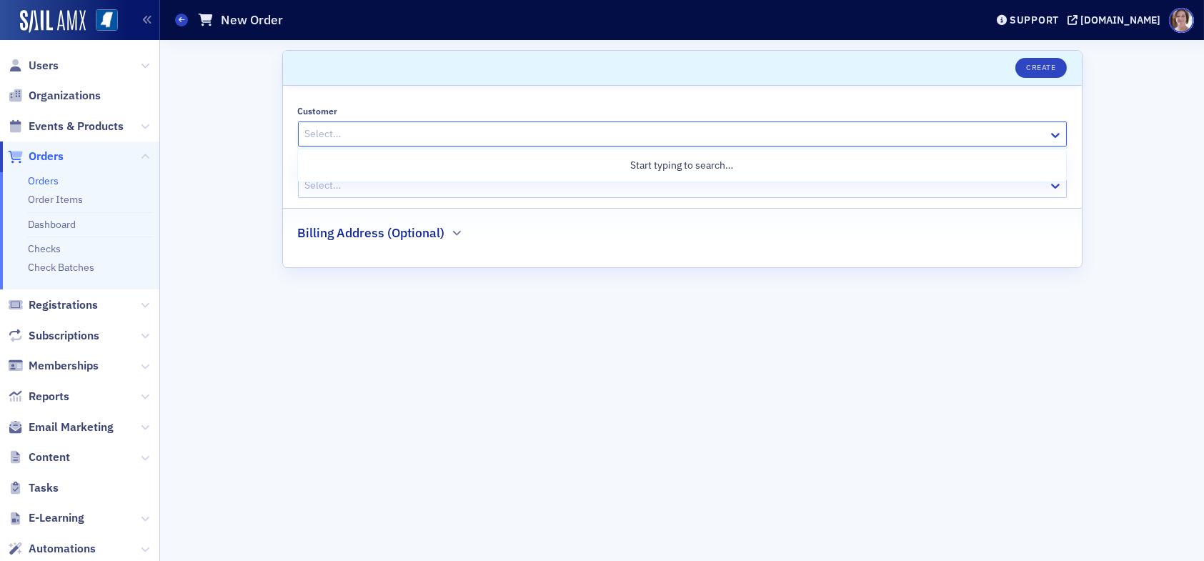
click at [763, 135] on div at bounding box center [675, 134] width 743 height 18
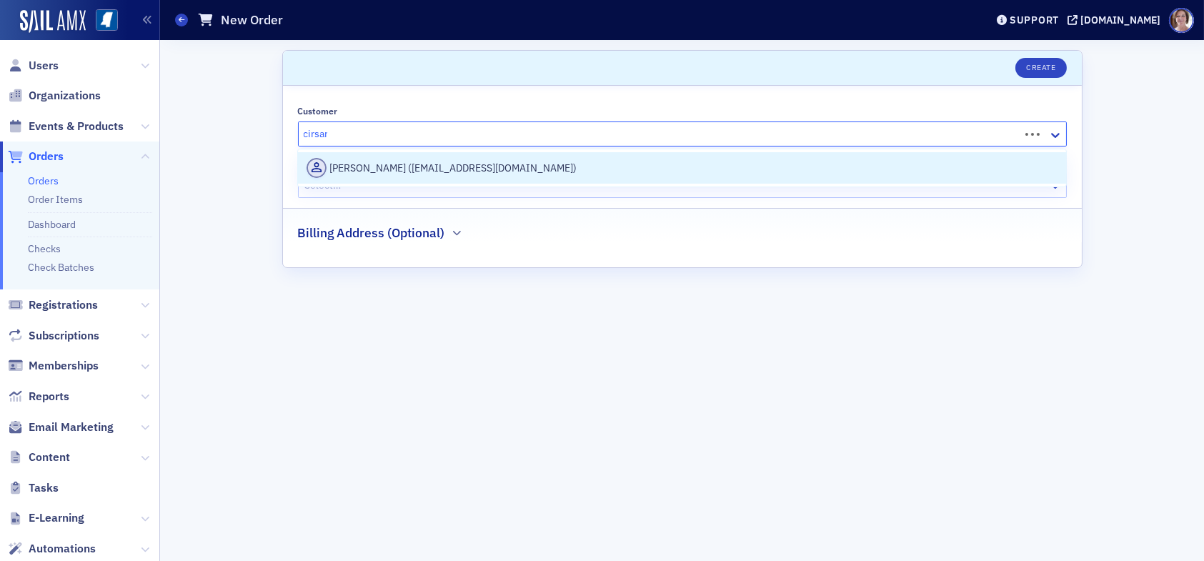
type input "cirsara"
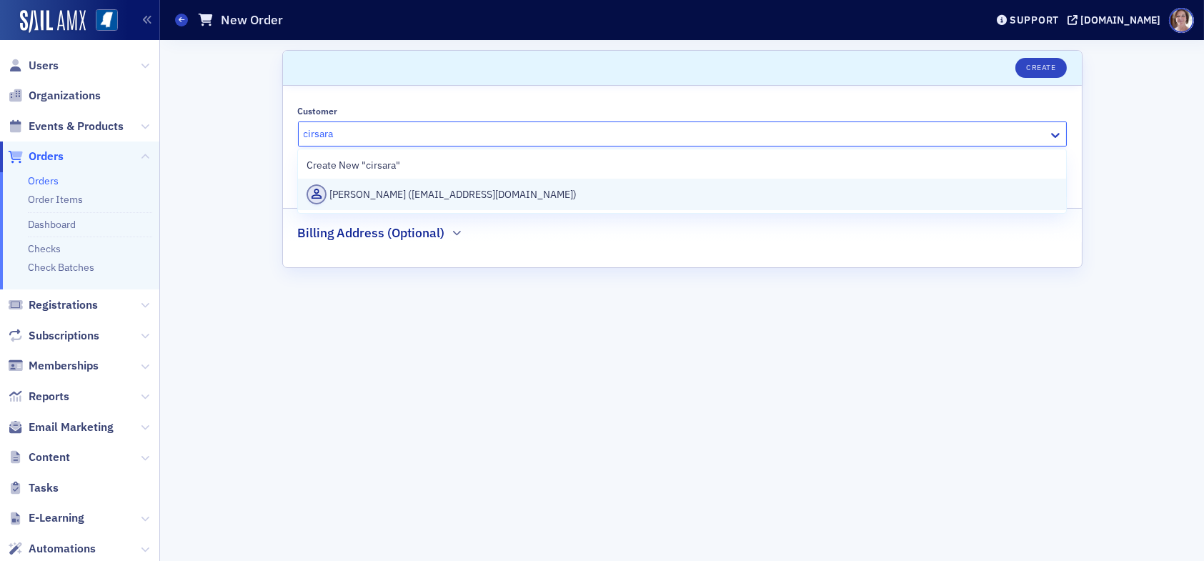
click at [553, 194] on div "Sara Bequette (cbequette@silassimmons.com)" at bounding box center [682, 194] width 751 height 20
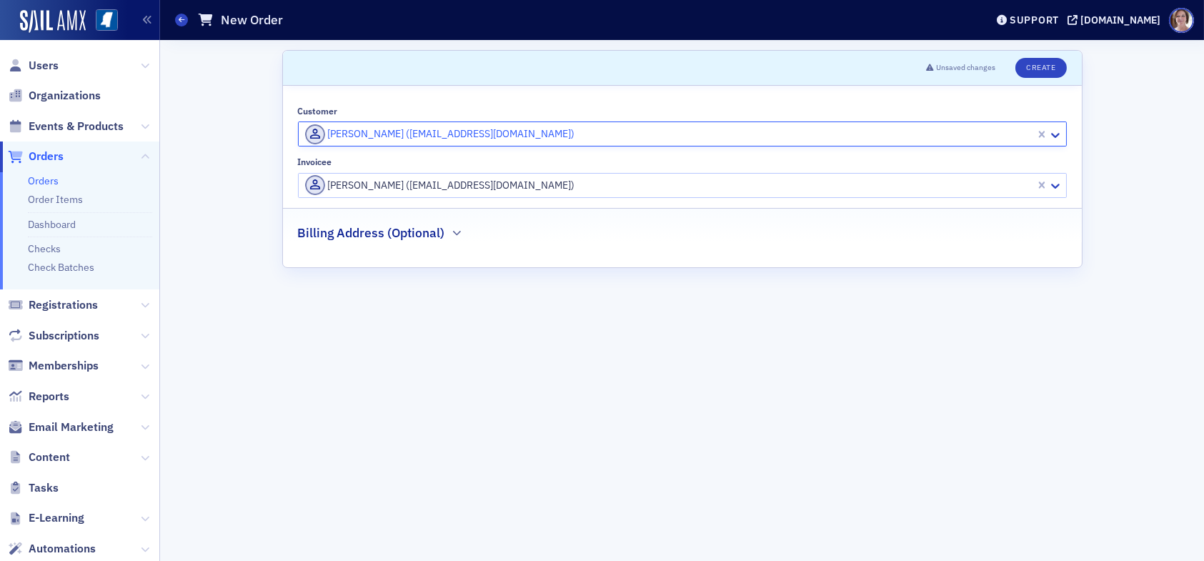
click at [372, 179] on div at bounding box center [669, 186] width 731 height 18
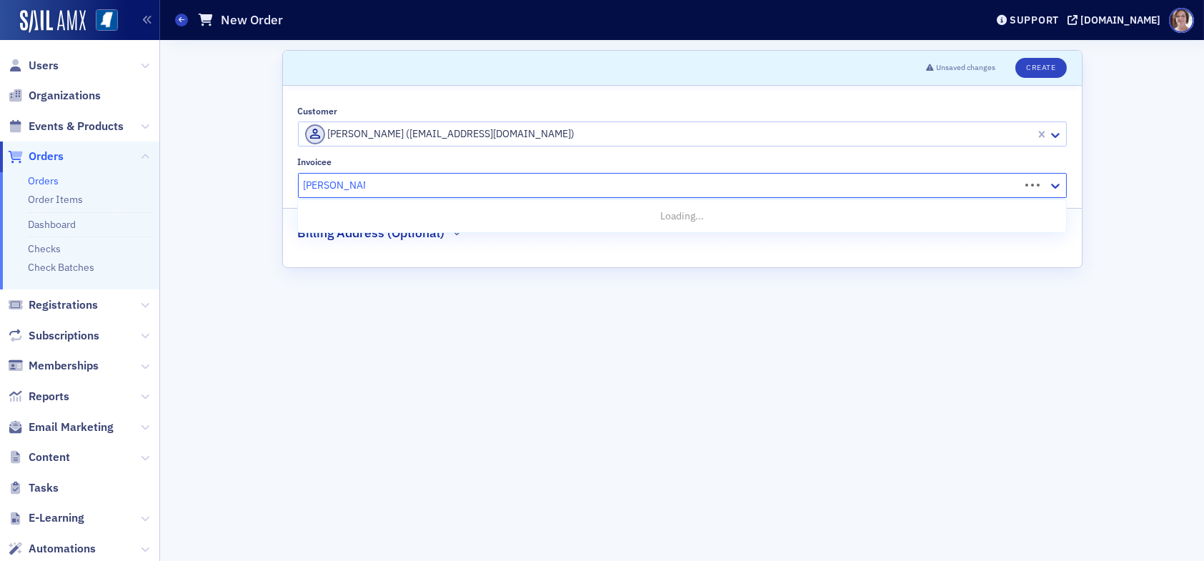
type input "silas simmons"
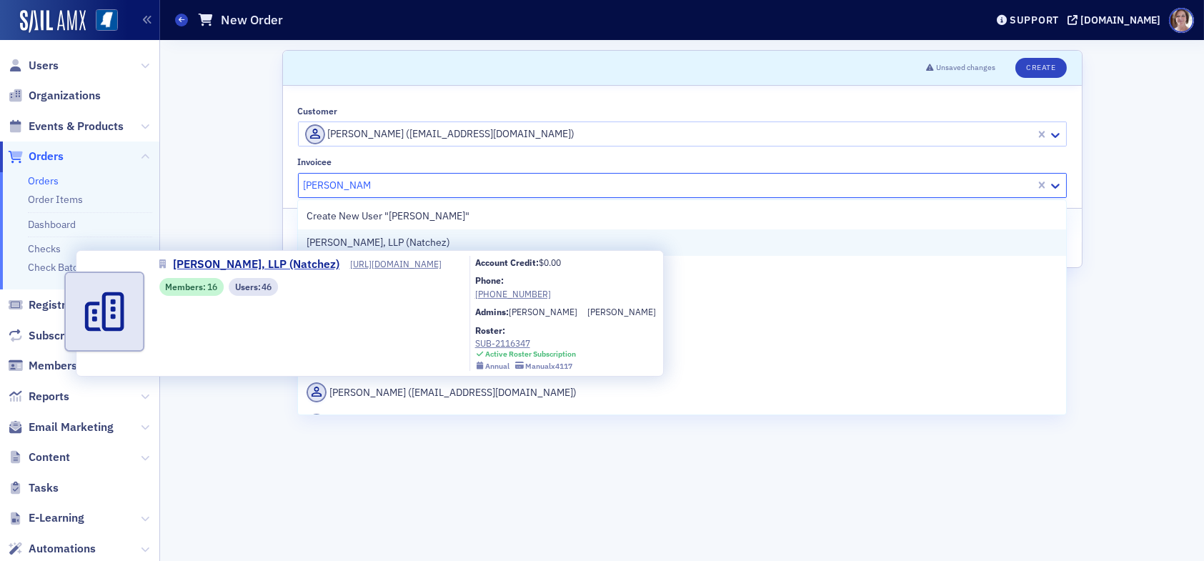
click at [395, 243] on span "Silas Simmons, LLP (Natchez)" at bounding box center [379, 242] width 144 height 15
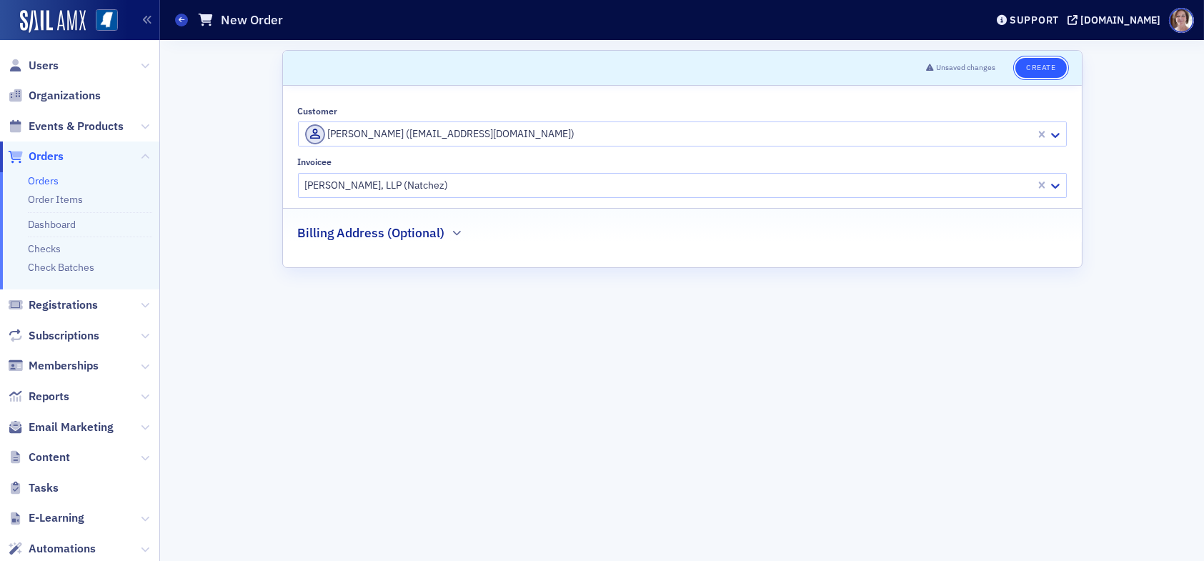
click at [1036, 66] on button "Create" at bounding box center [1041, 68] width 51 height 20
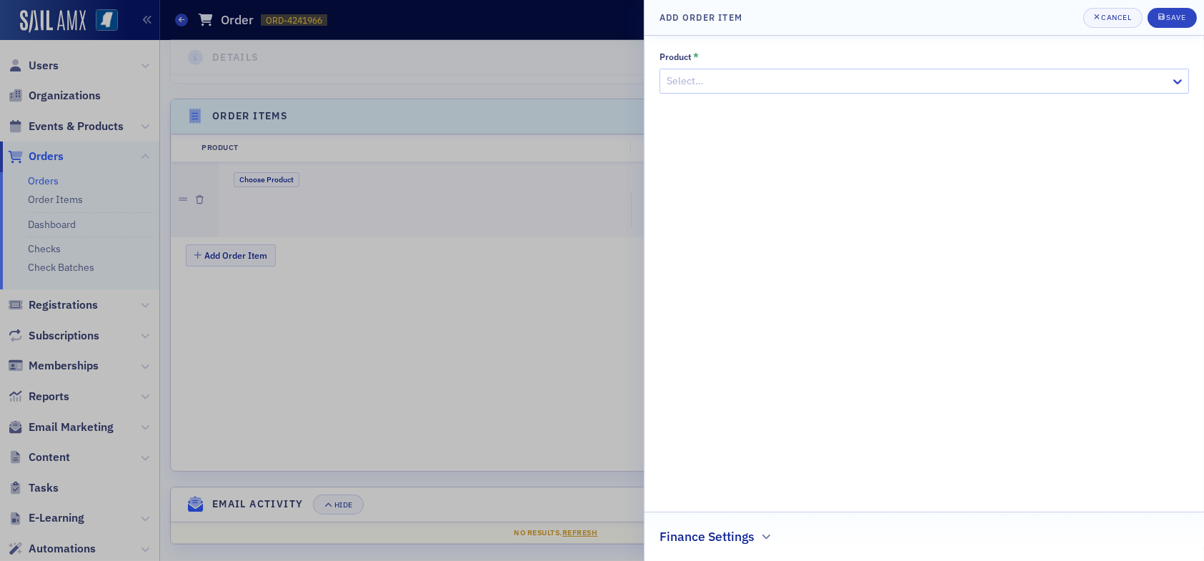
scroll to position [420, 0]
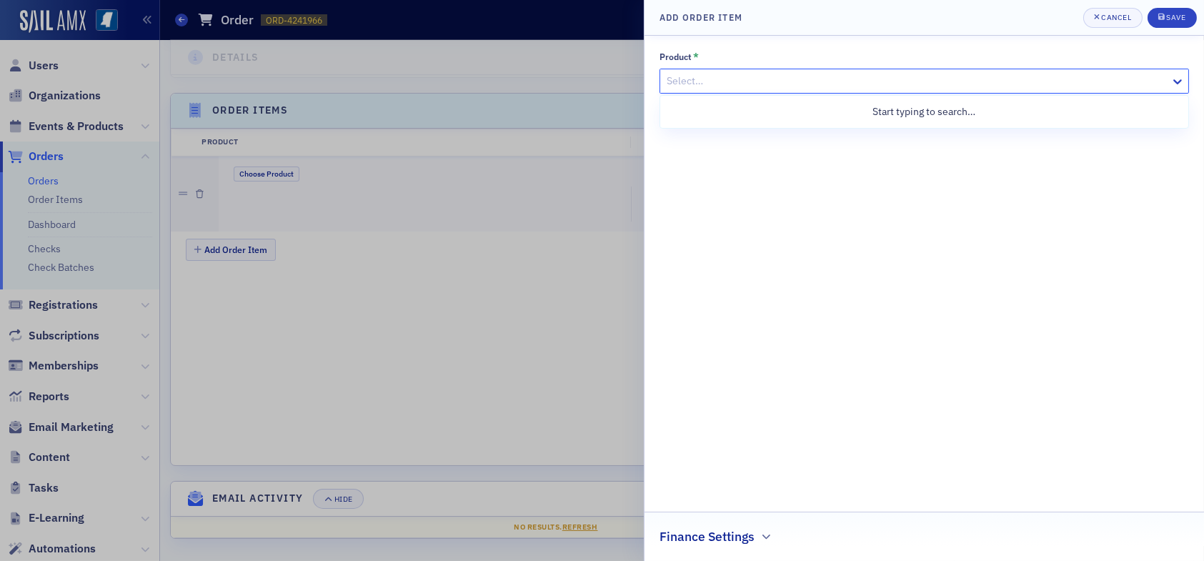
click at [708, 84] on div at bounding box center [917, 81] width 504 height 18
type input "agriculture"
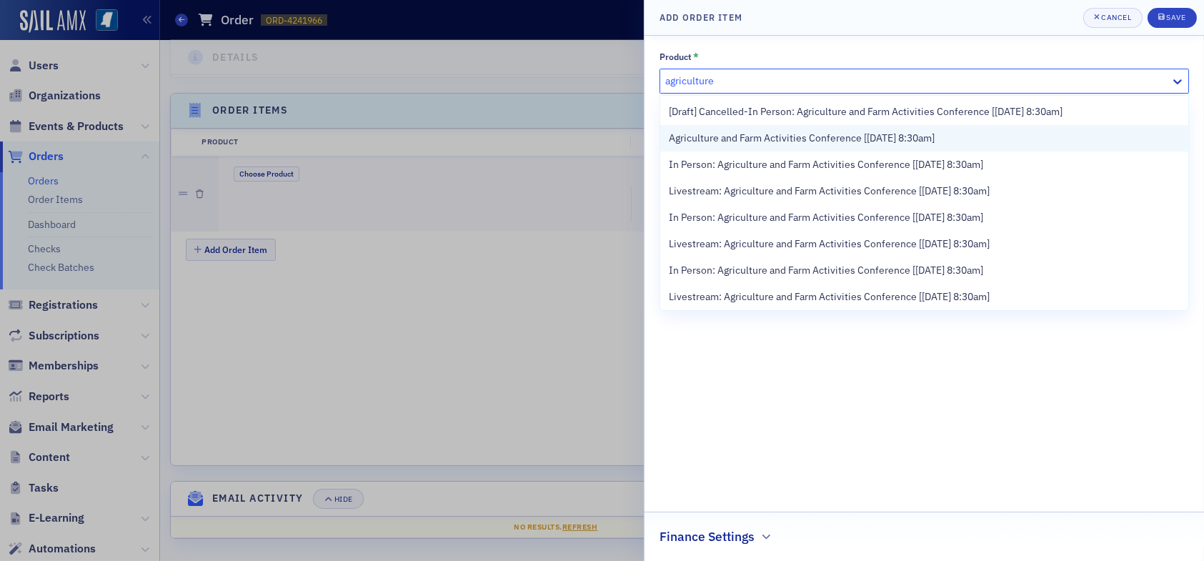
click at [771, 134] on span "Agriculture and Farm Activities Conference [8/19/2025 8:30am]" at bounding box center [802, 138] width 266 height 15
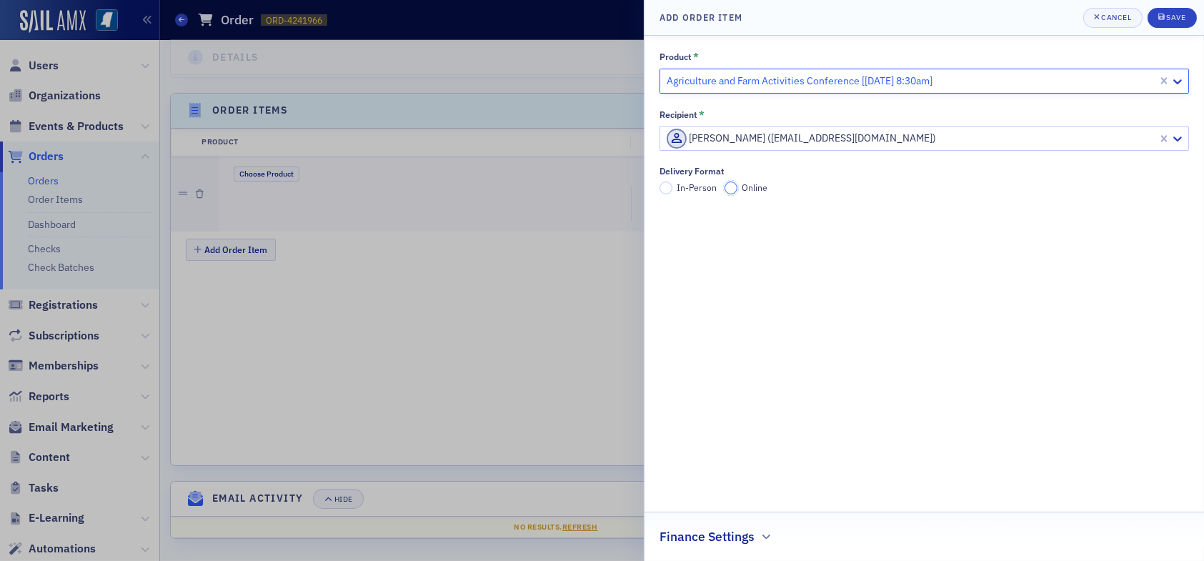
click at [730, 189] on input "Online" at bounding box center [731, 188] width 13 height 13
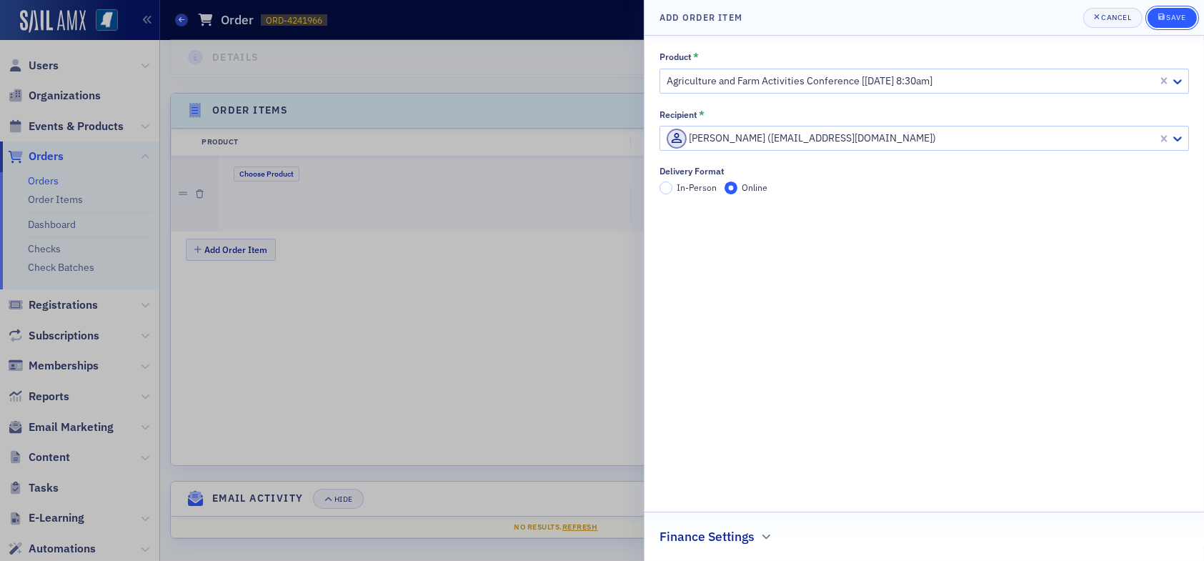
click at [1173, 17] on div "Save" at bounding box center [1176, 18] width 19 height 8
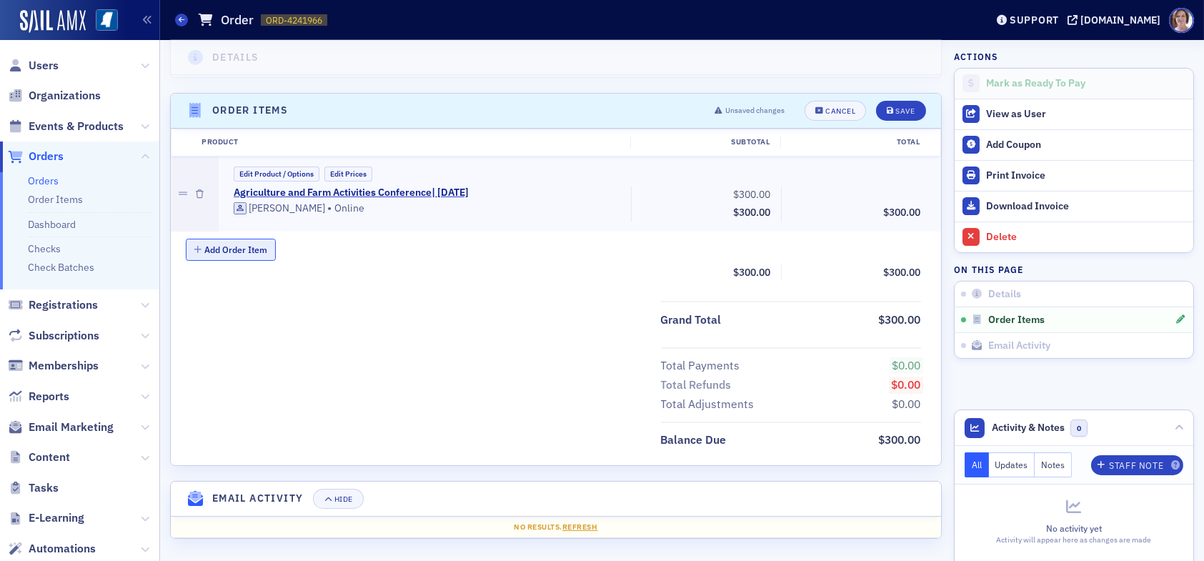
click at [244, 247] on button "Add Order Item" at bounding box center [231, 250] width 90 height 22
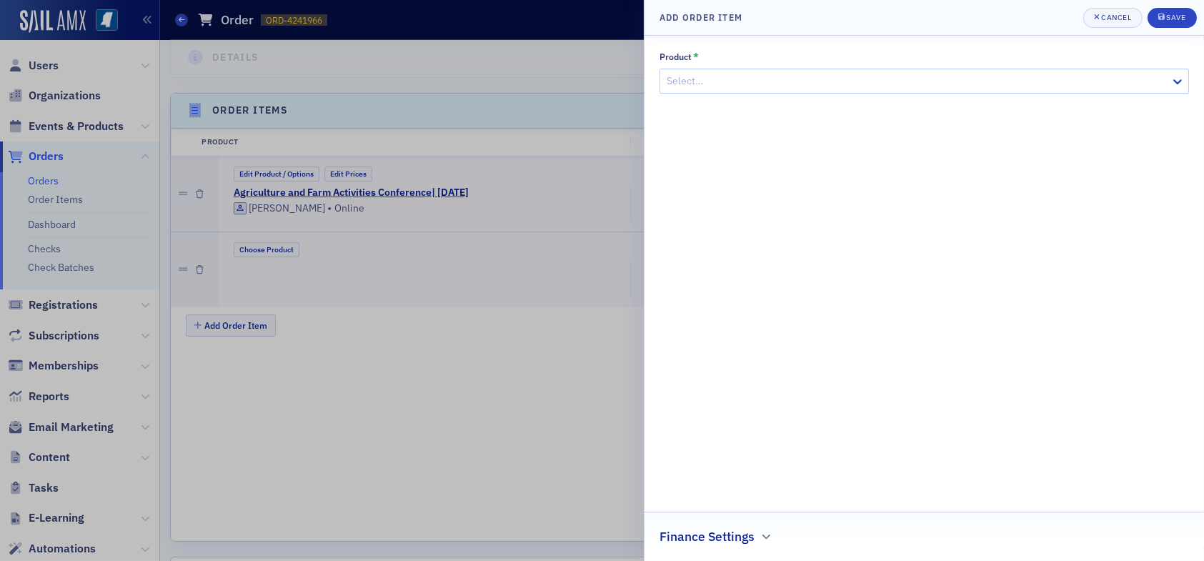
click at [700, 86] on div at bounding box center [917, 81] width 504 height 18
type input "banking"
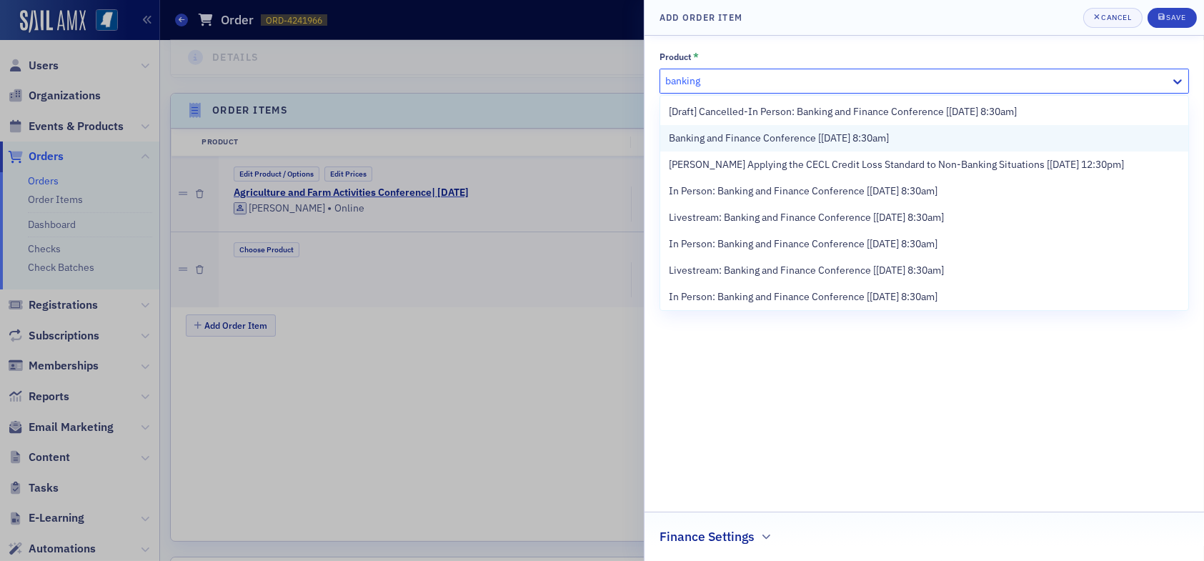
click at [739, 135] on span "Banking and Finance Conference [8/21/2025 8:30am]" at bounding box center [779, 138] width 220 height 15
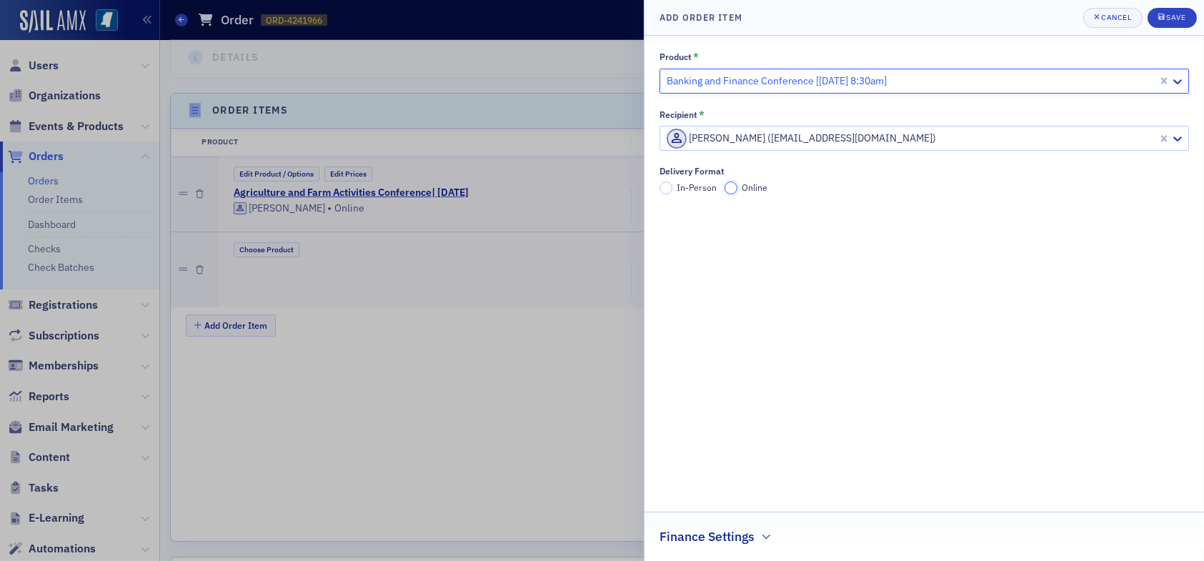
click at [733, 186] on input "Online" at bounding box center [731, 188] width 13 height 13
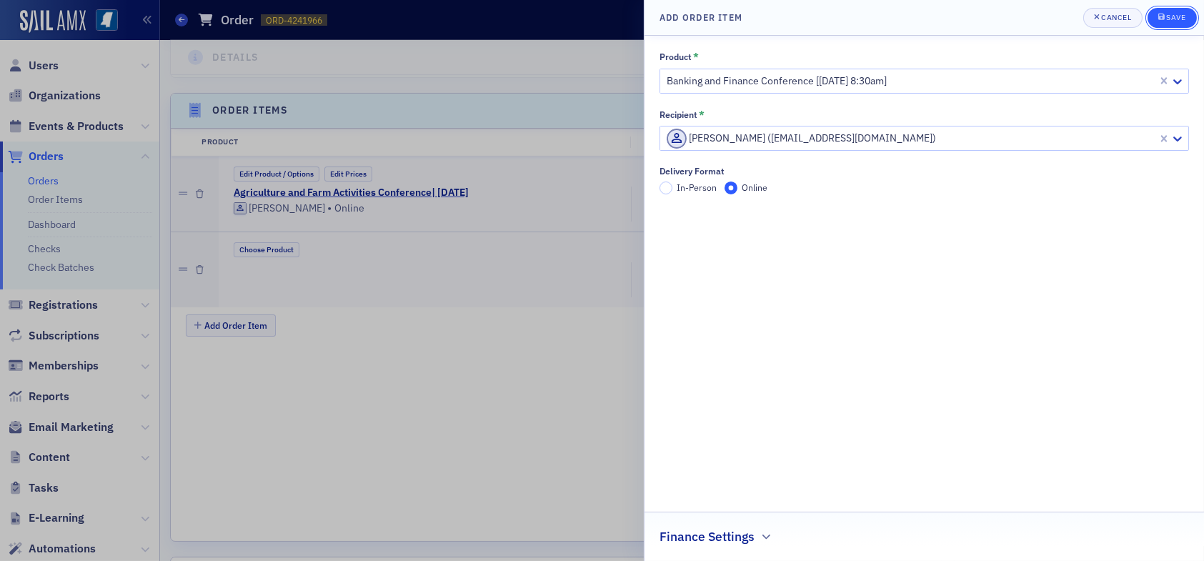
click at [1184, 15] on div "Save" at bounding box center [1176, 18] width 19 height 8
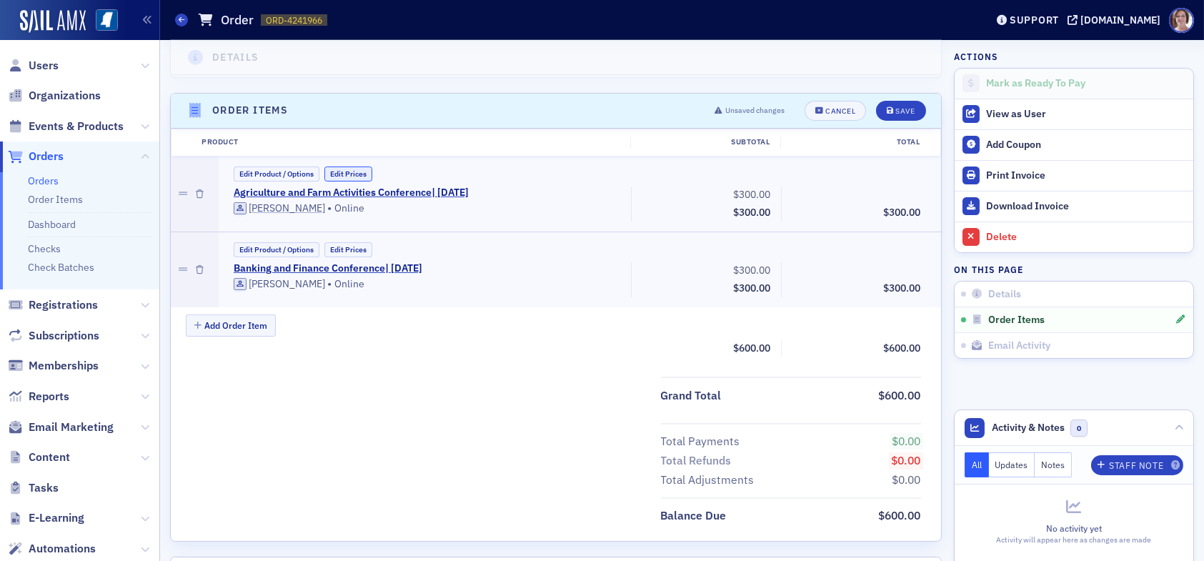
click at [358, 170] on button "Edit Prices" at bounding box center [349, 174] width 48 height 15
drag, startPoint x: 729, startPoint y: 192, endPoint x: 788, endPoint y: 199, distance: 59.1
click at [786, 199] on div "Agriculture and Farm Activities Conference | 8/19/2025 (Custom Price) Sara Bequ…" at bounding box center [578, 206] width 708 height 38
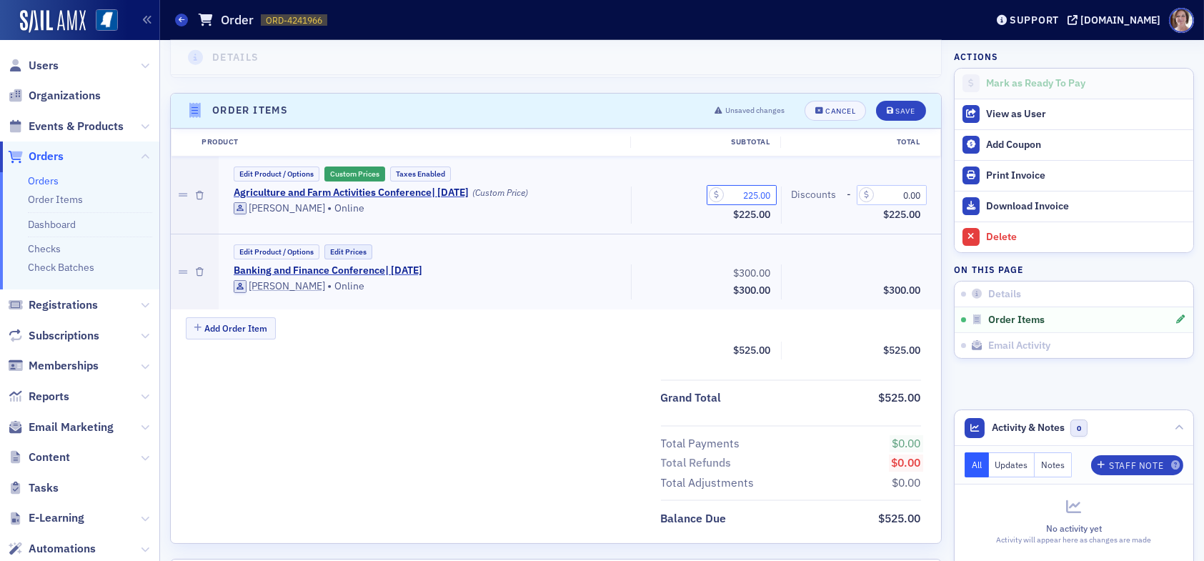
type input "225.00"
click at [347, 245] on button "Edit Prices" at bounding box center [349, 251] width 48 height 15
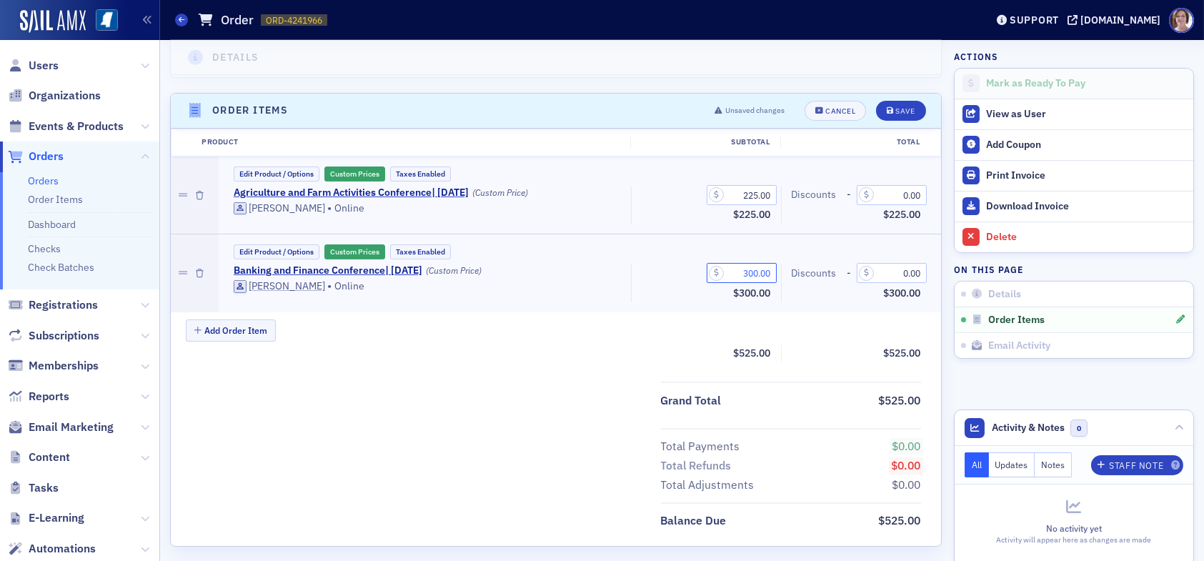
drag, startPoint x: 725, startPoint y: 270, endPoint x: 778, endPoint y: 274, distance: 53.1
click at [778, 274] on div "Banking and Finance Conference | 8/21/2025 (Custom Price) Sara Bequette • Onlin…" at bounding box center [578, 283] width 708 height 38
type input "225.00"
click at [588, 349] on div "Subtotal $450.00 Total $450.00" at bounding box center [556, 354] width 771 height 18
click at [896, 107] on div "Save" at bounding box center [905, 111] width 19 height 8
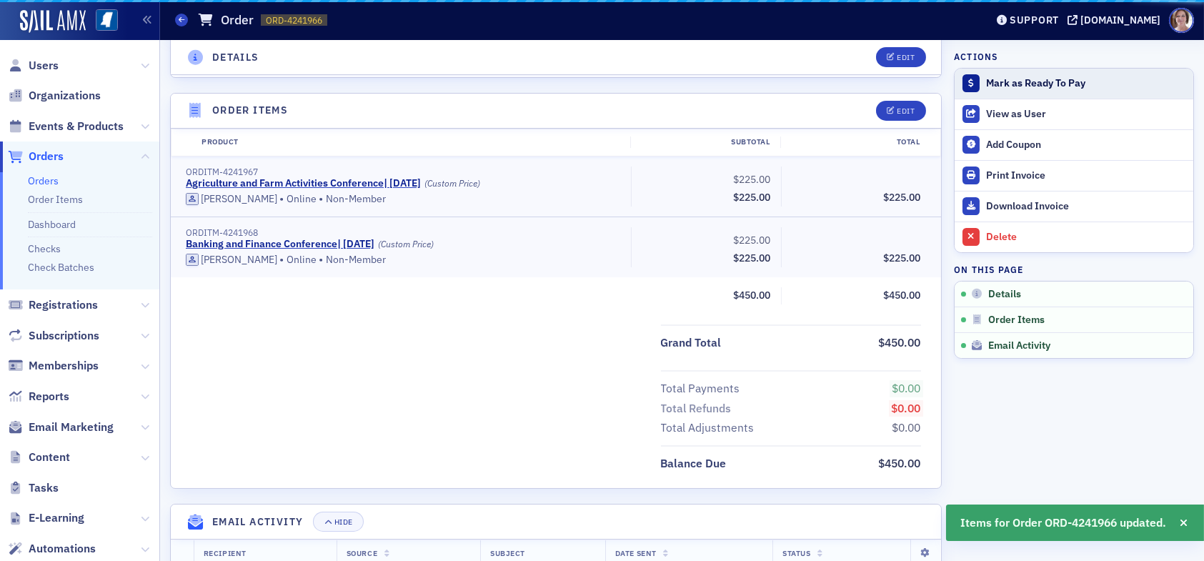
scroll to position [444, 0]
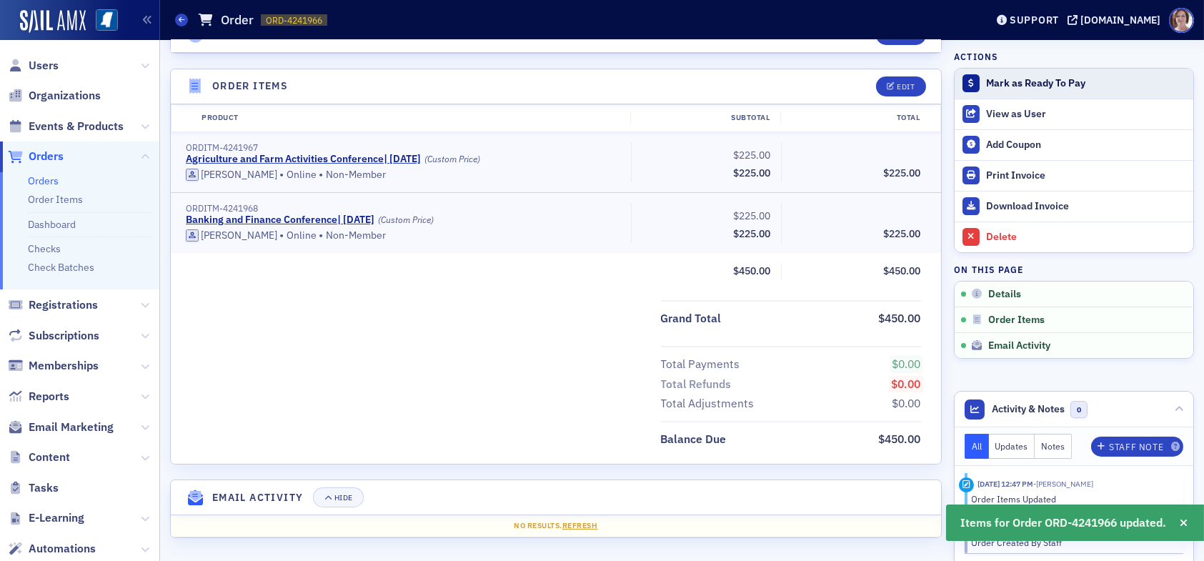
click at [1010, 81] on div "Mark as Ready To Pay" at bounding box center [1086, 83] width 200 height 13
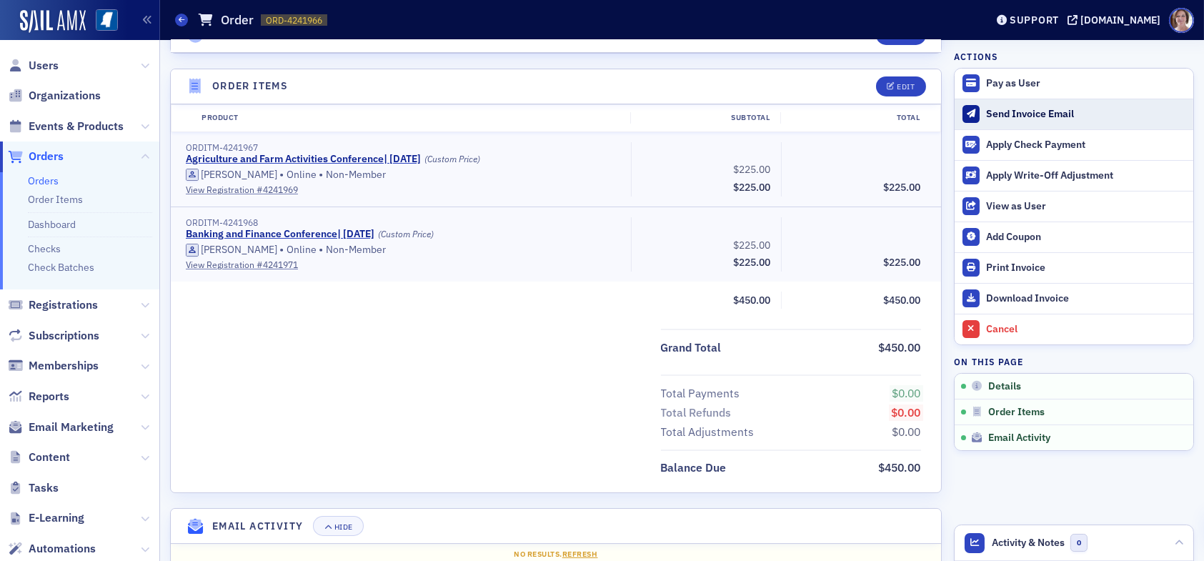
click at [1038, 114] on div "Send Invoice Email" at bounding box center [1086, 114] width 200 height 13
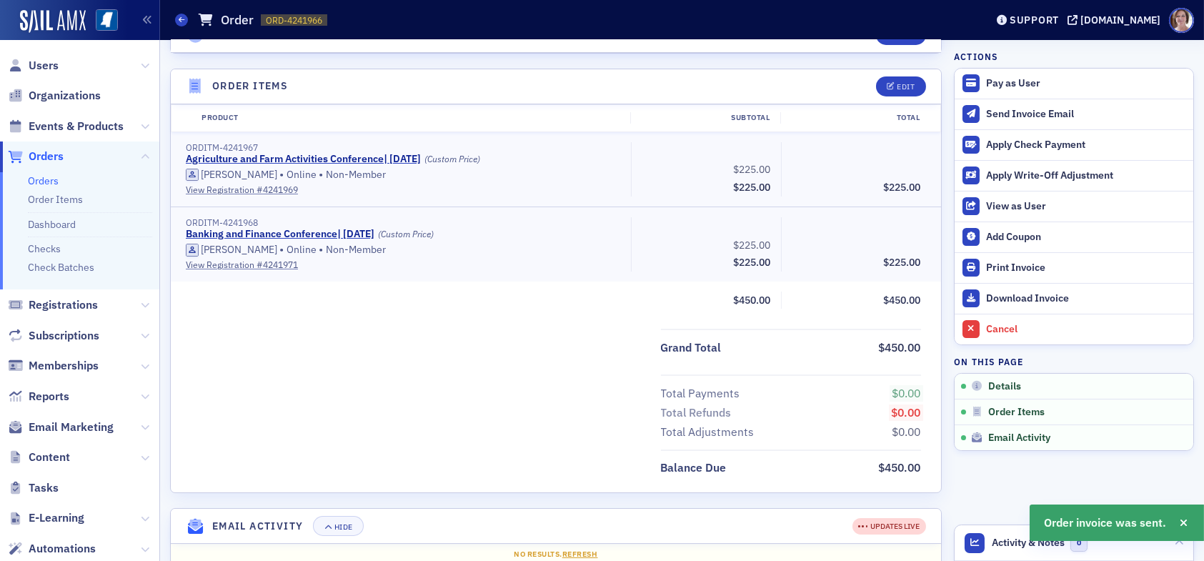
click at [51, 155] on span "Orders" at bounding box center [46, 157] width 35 height 16
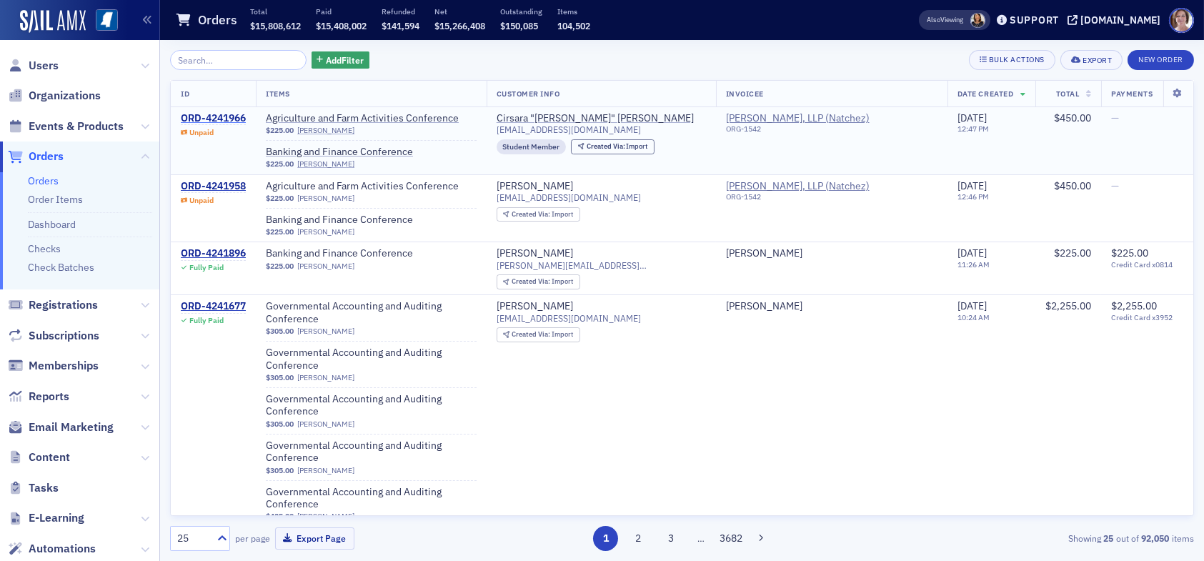
click at [225, 116] on div "ORD-4241966" at bounding box center [213, 118] width 65 height 13
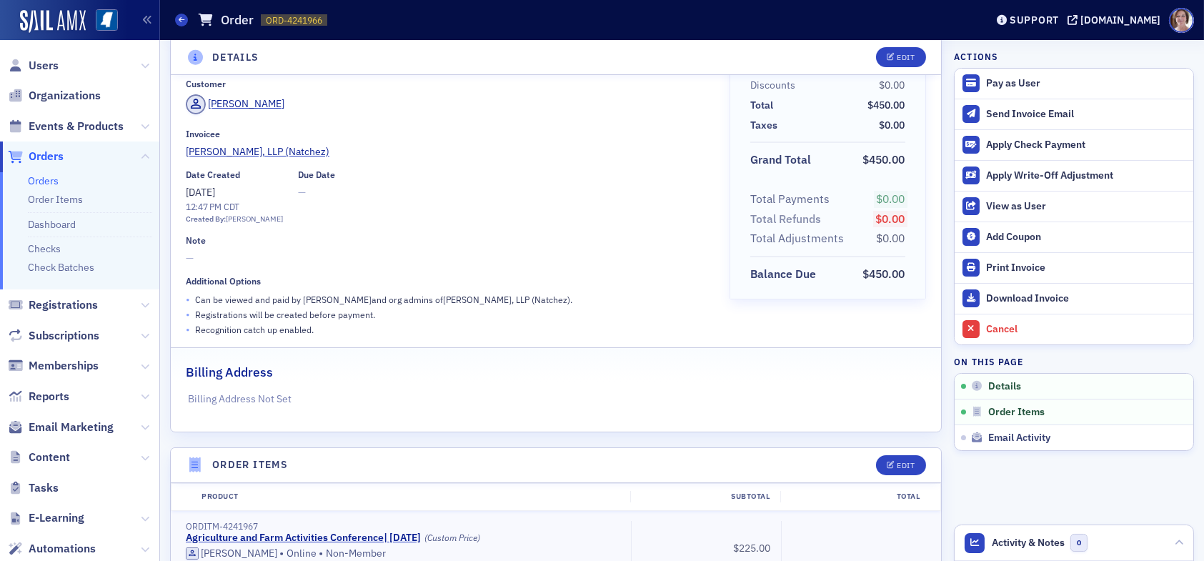
scroll to position [286, 0]
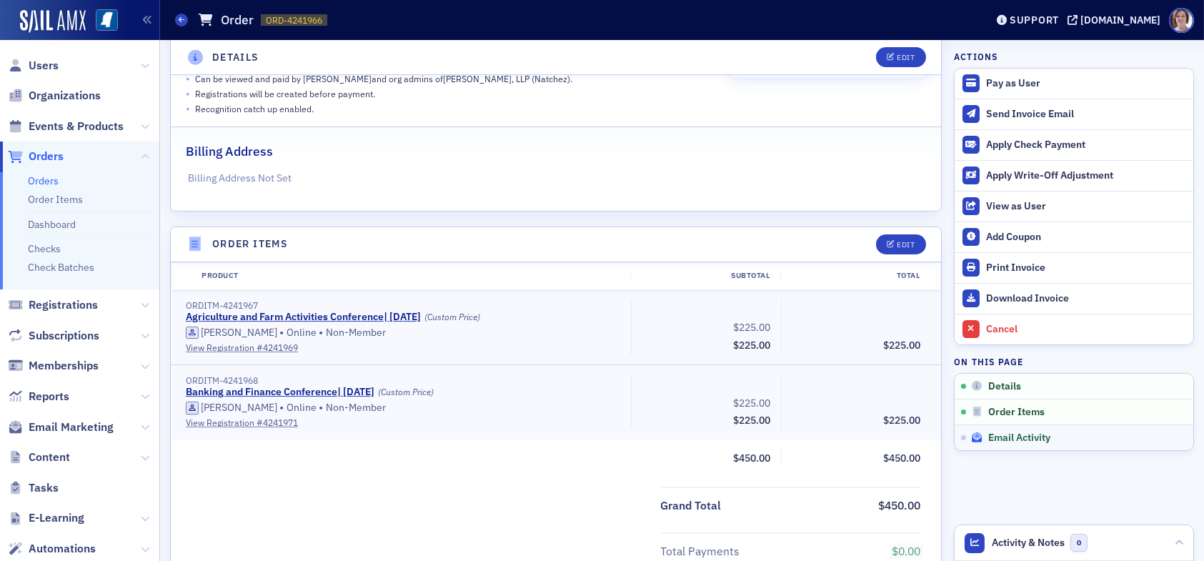
click at [1015, 433] on span "Email Activity" at bounding box center [1020, 438] width 62 height 13
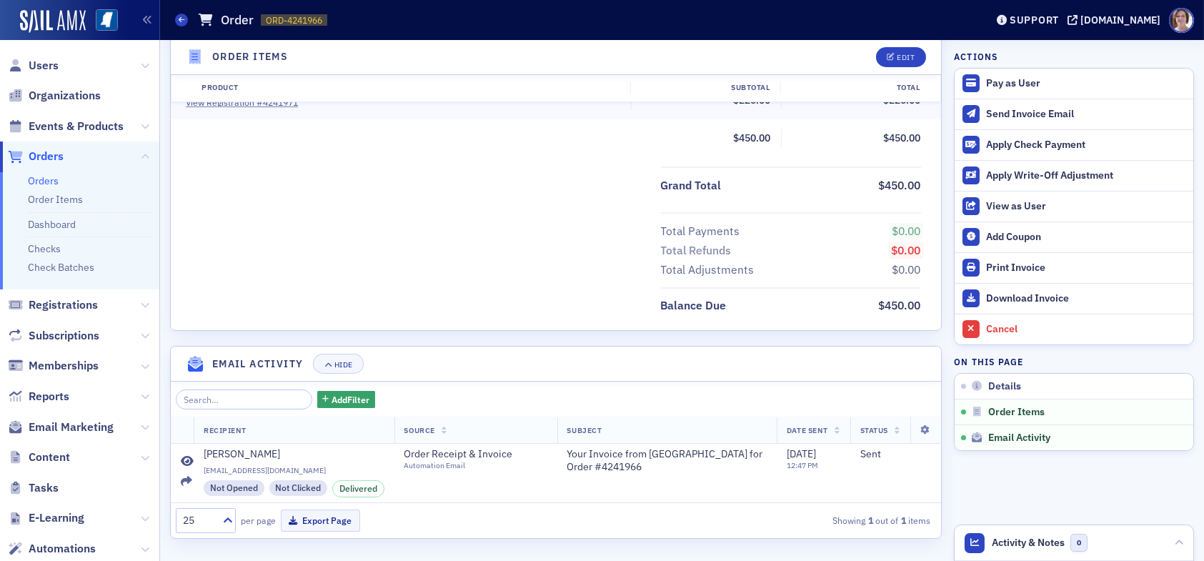
scroll to position [607, 0]
click at [193, 455] on icon at bounding box center [187, 460] width 13 height 11
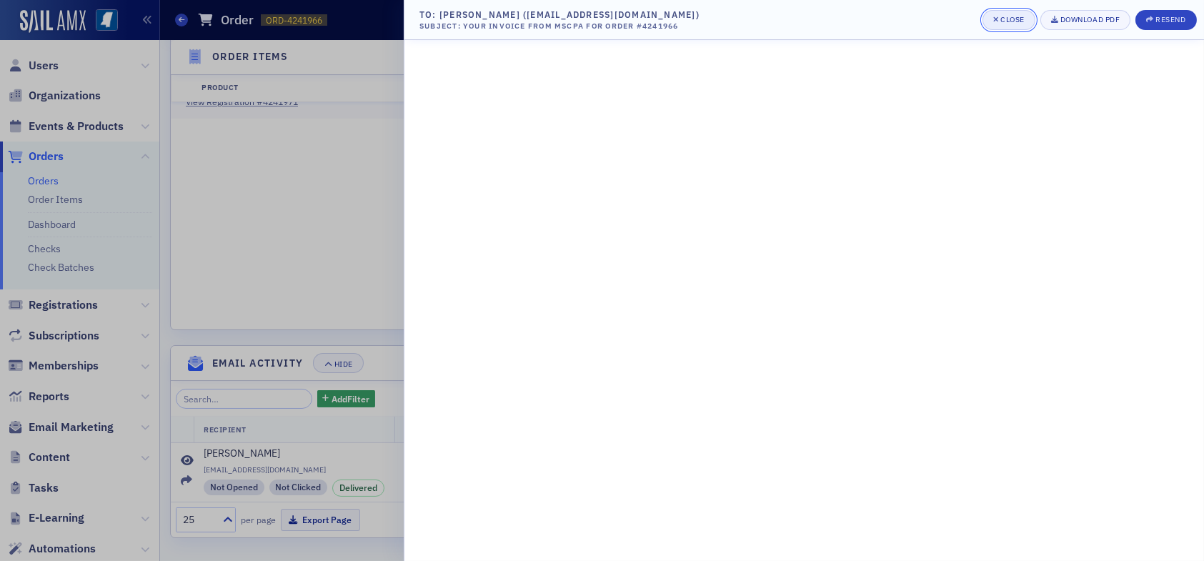
click at [1013, 17] on div "Close" at bounding box center [1013, 20] width 24 height 8
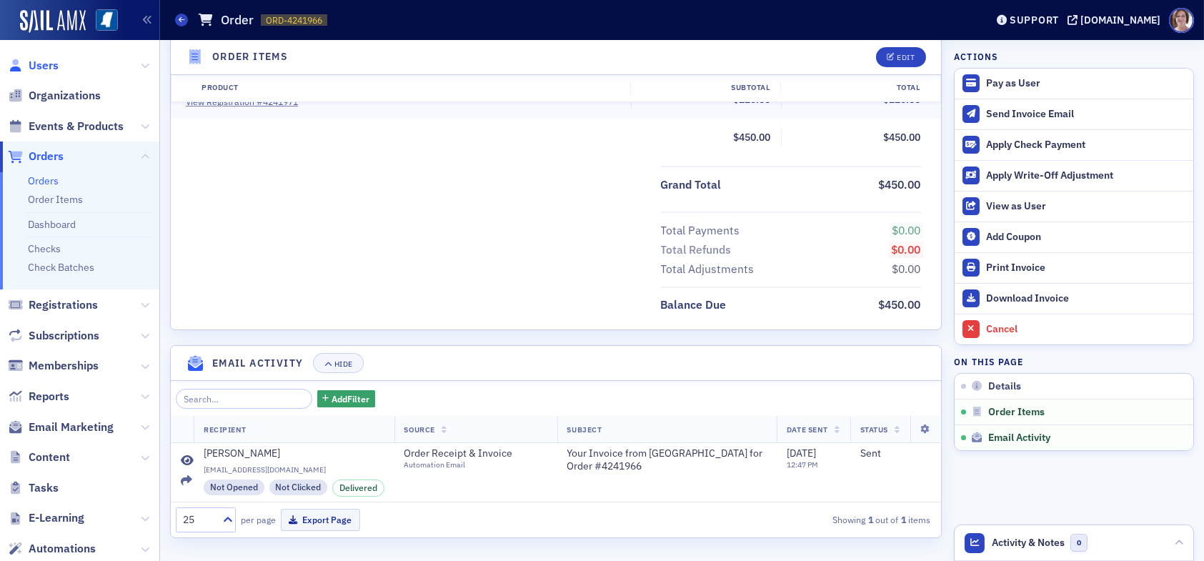
click at [33, 61] on span "Users" at bounding box center [44, 66] width 30 height 16
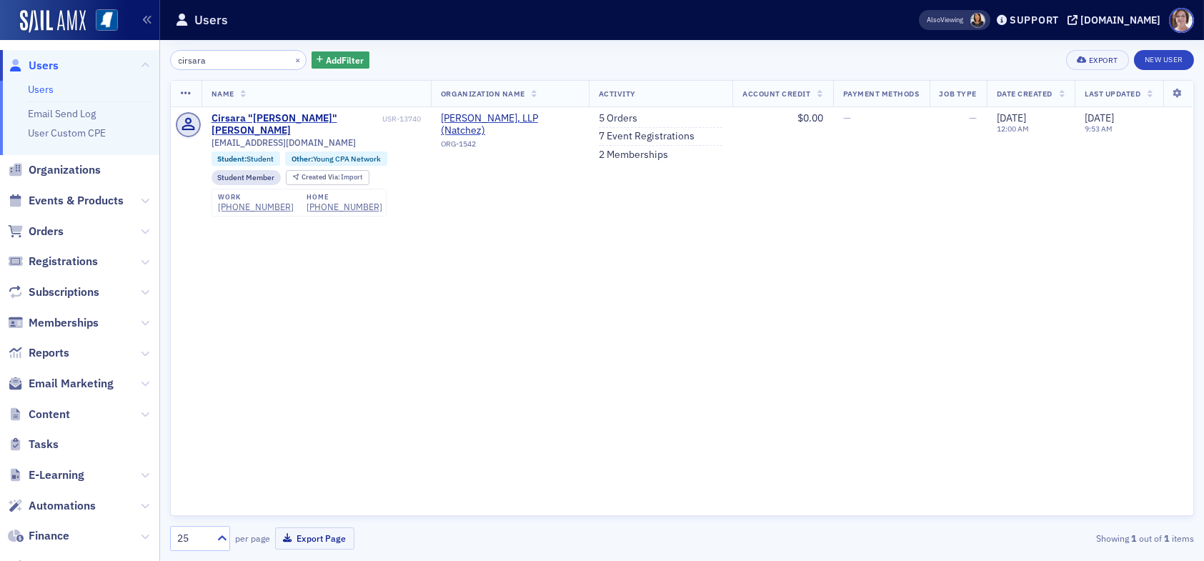
click at [43, 87] on link "Users" at bounding box center [41, 89] width 26 height 13
drag, startPoint x: 230, startPoint y: 58, endPoint x: 91, endPoint y: 56, distance: 139.4
click at [93, 59] on div "Users Users Email Send Log User Custom CPE Organizations Events & Products Orde…" at bounding box center [602, 280] width 1204 height 561
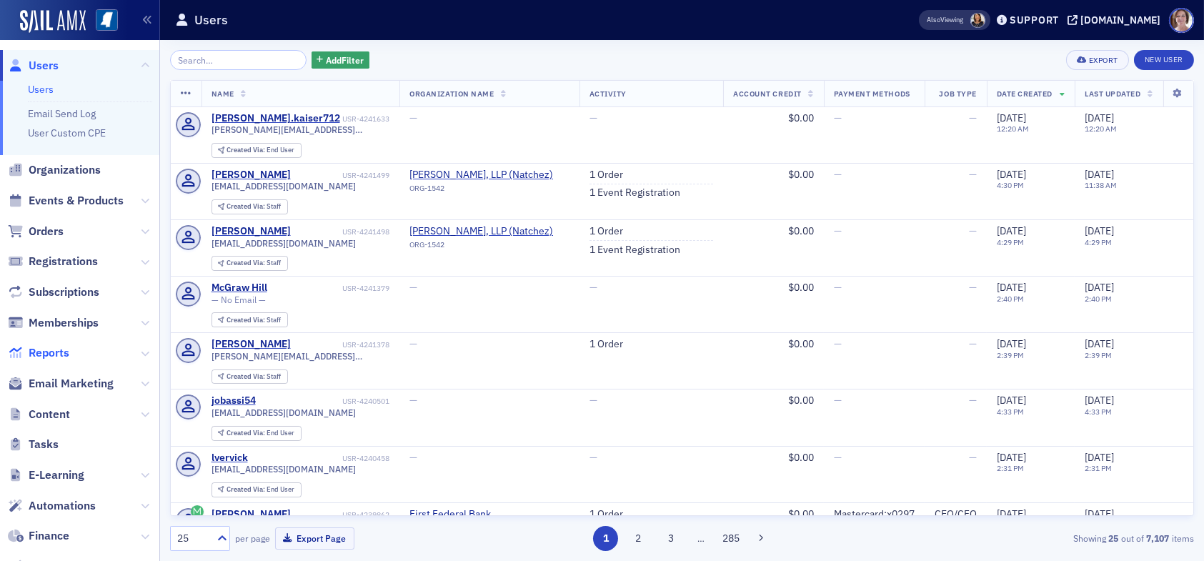
click at [50, 352] on span "Reports" at bounding box center [49, 353] width 41 height 16
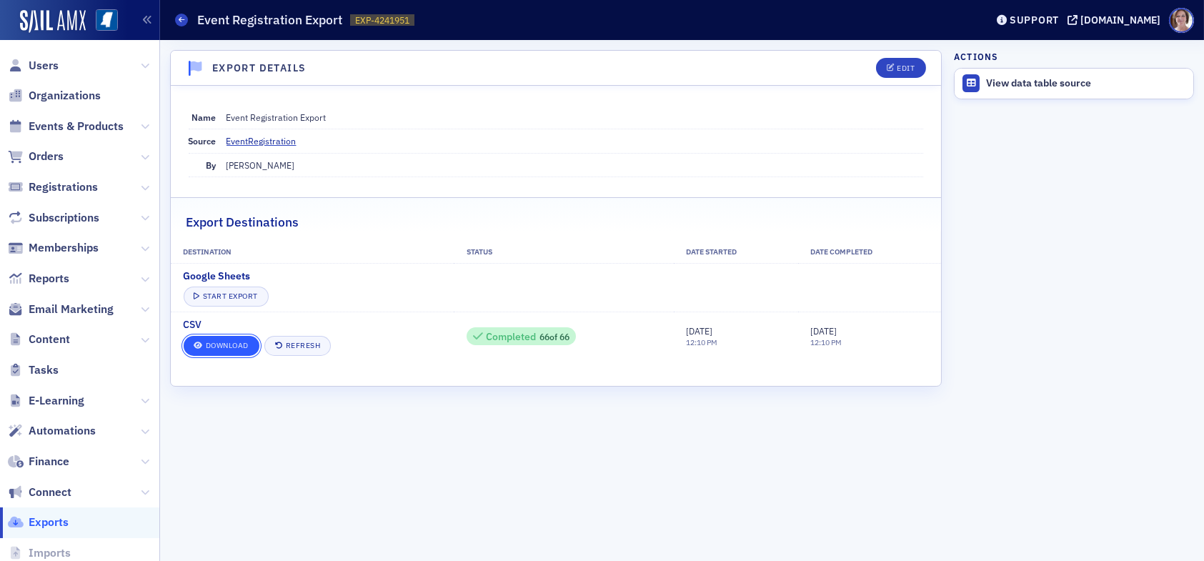
click at [222, 347] on link "Download" at bounding box center [222, 346] width 76 height 20
click at [42, 65] on span "Users" at bounding box center [44, 66] width 30 height 16
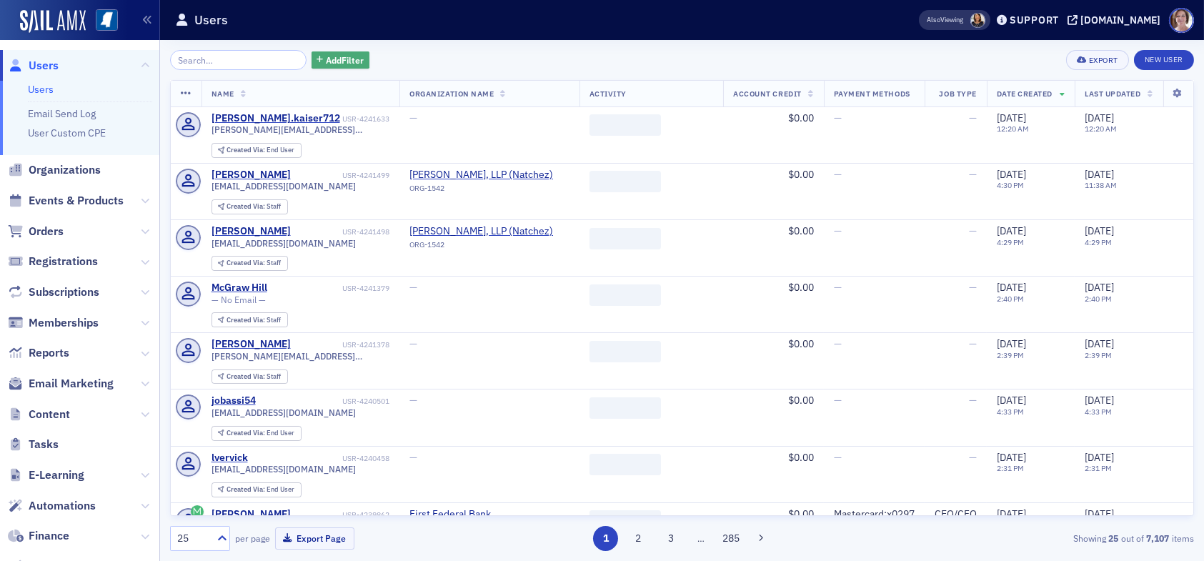
drag, startPoint x: 331, startPoint y: 56, endPoint x: 352, endPoint y: 66, distance: 23.0
click at [332, 56] on span "Add Filter" at bounding box center [345, 60] width 38 height 13
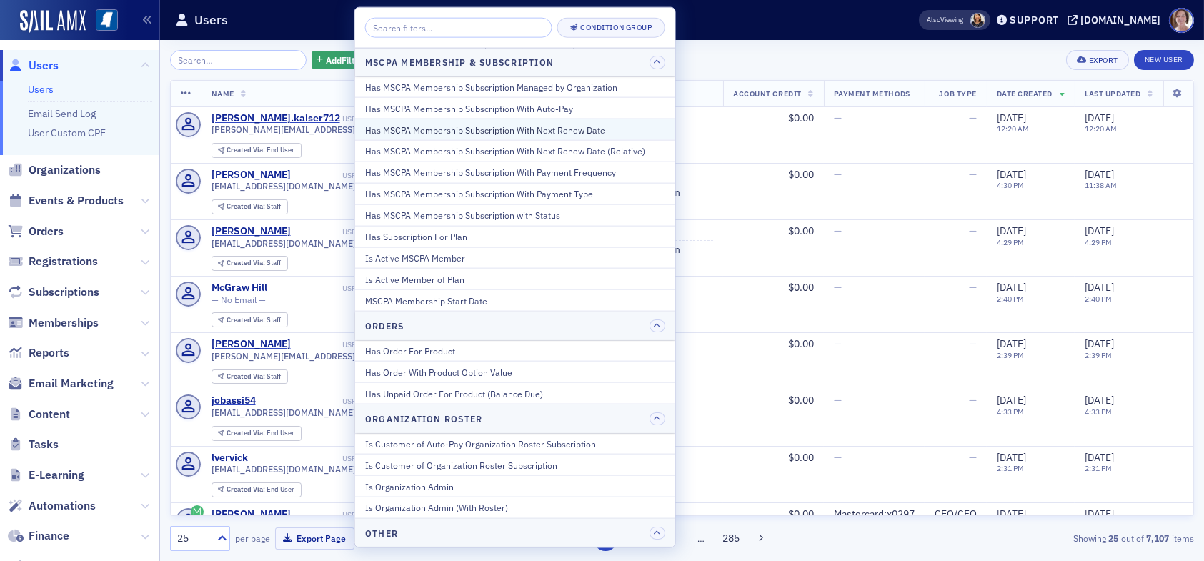
scroll to position [786, 0]
click at [488, 390] on div "Has Unpaid Order For Product (Balance Due)" at bounding box center [515, 392] width 300 height 13
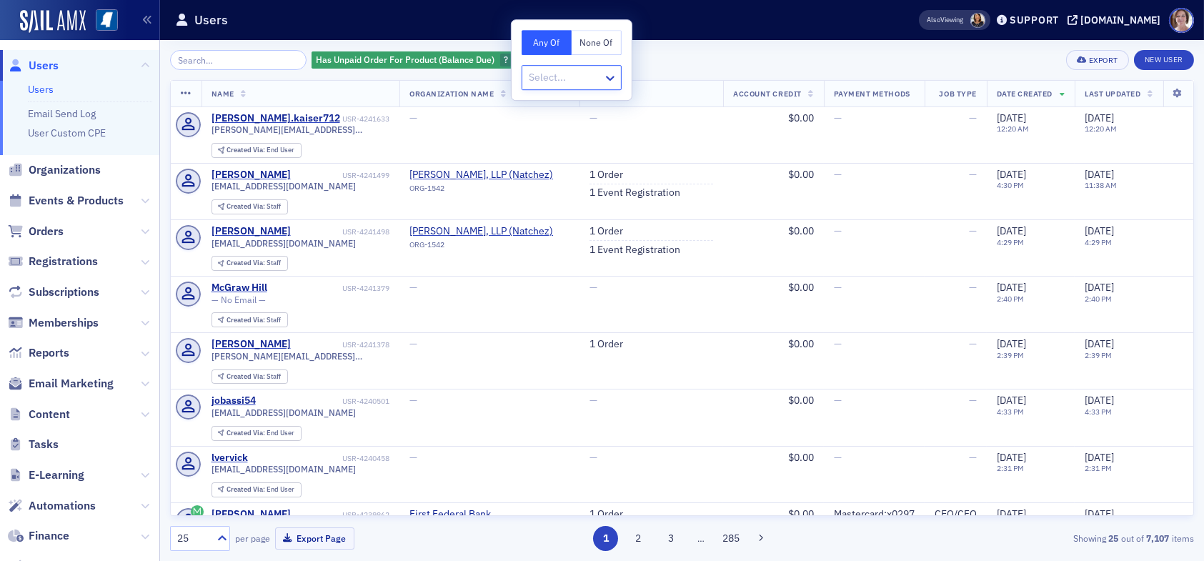
click at [594, 72] on div at bounding box center [565, 78] width 74 height 18
click at [665, 53] on div "Has Unpaid Order For Product (Balance Due) ? Add Filter Export New User" at bounding box center [682, 60] width 1024 height 20
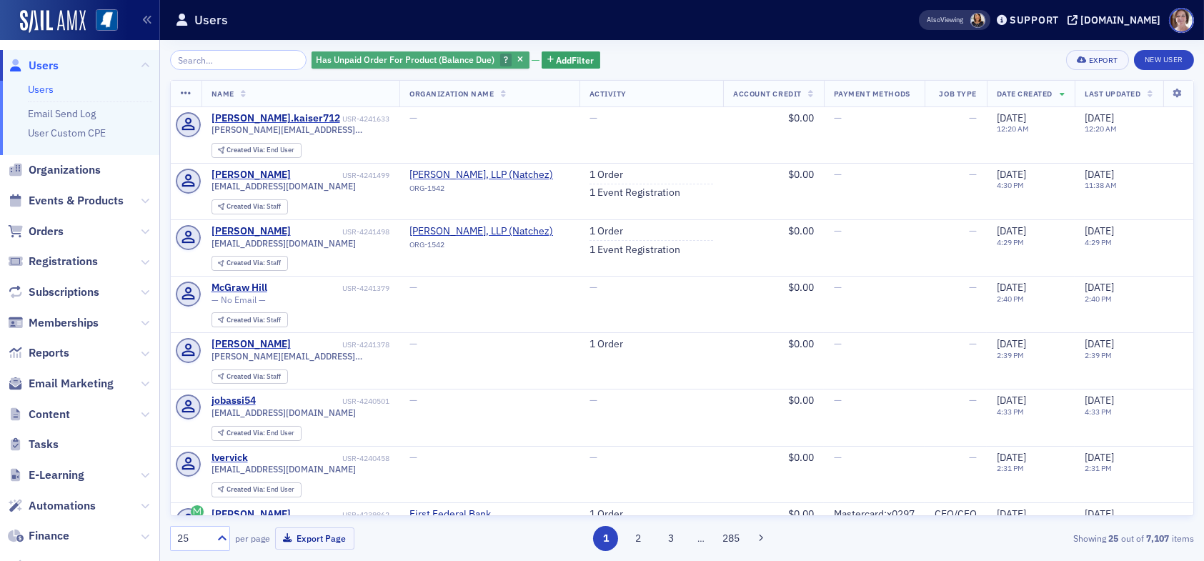
click at [407, 59] on span "Has Unpaid Order For Product (Balance Due)" at bounding box center [406, 59] width 179 height 11
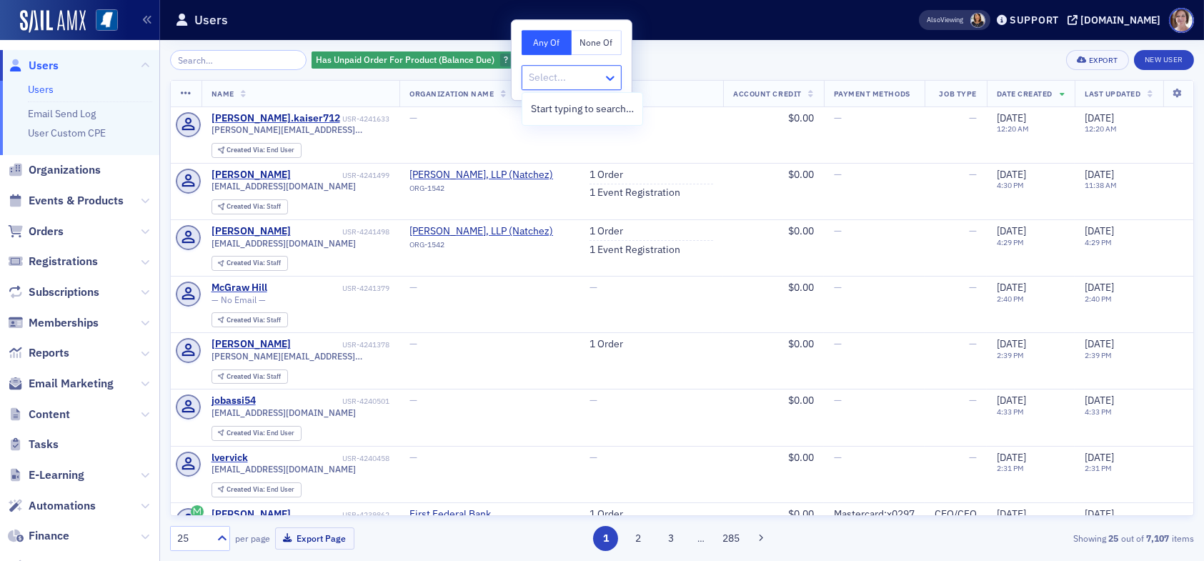
click at [611, 79] on icon at bounding box center [610, 78] width 9 height 5
click at [586, 79] on div at bounding box center [565, 78] width 74 height 18
click at [673, 56] on div "Has Unpaid Order For Product (Balance Due) ? Add Filter Export New User" at bounding box center [682, 60] width 1024 height 20
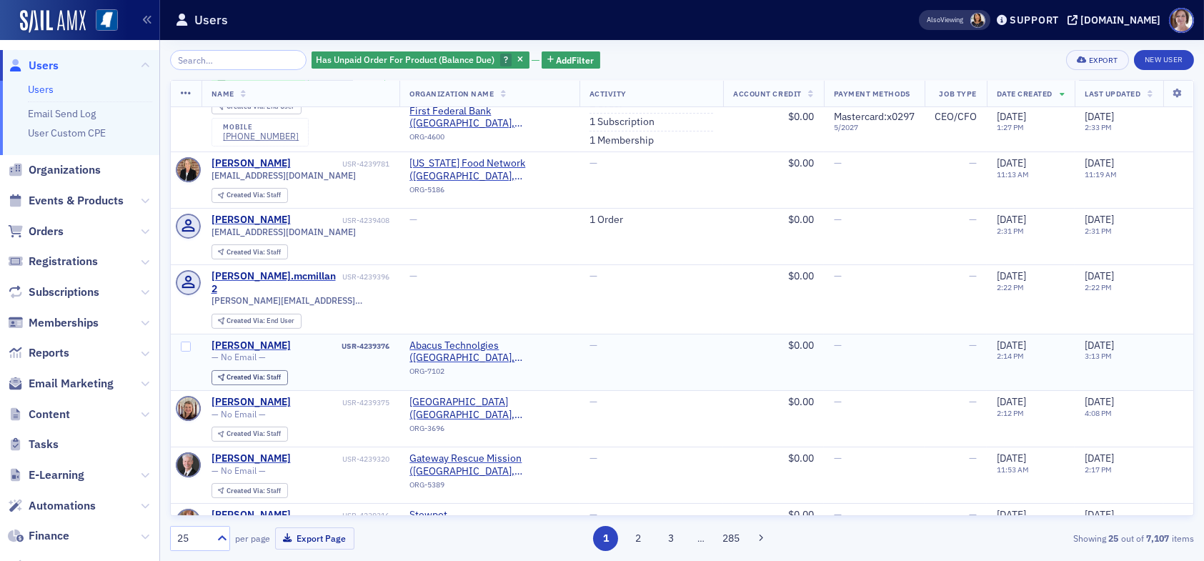
scroll to position [500, 0]
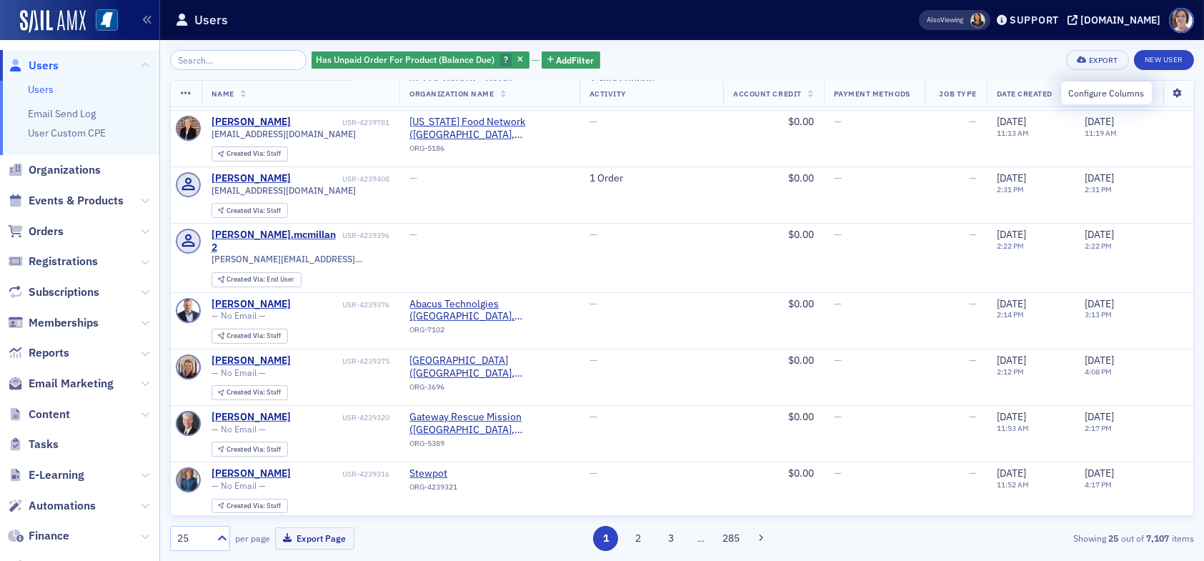
click at [1169, 89] on icon at bounding box center [1178, 93] width 29 height 9
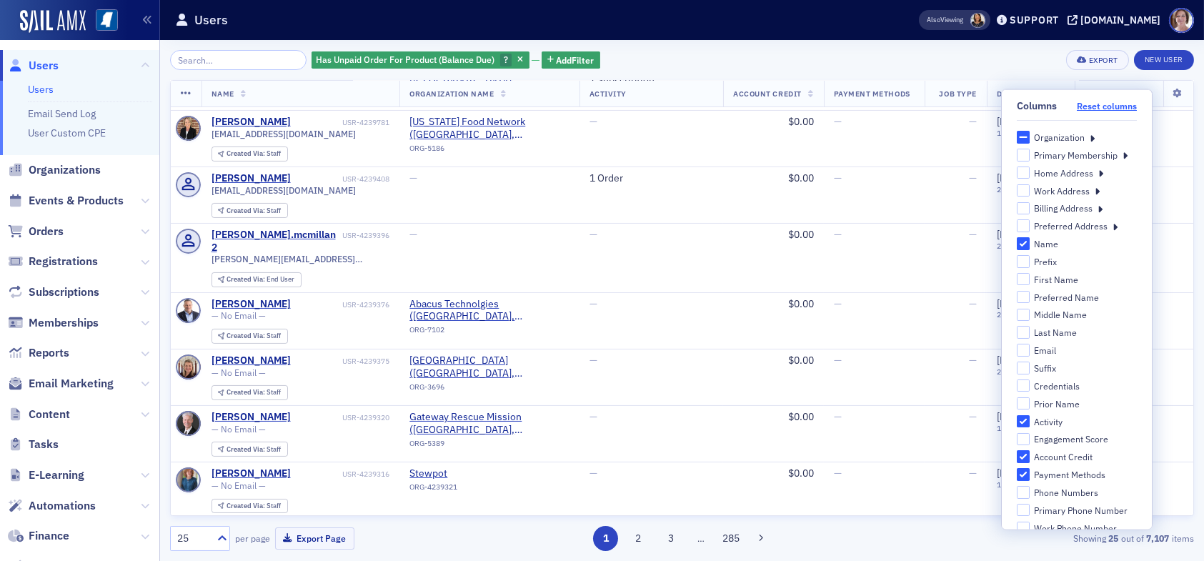
click at [1090, 109] on button "Reset columns" at bounding box center [1107, 106] width 60 height 11
click at [1098, 106] on button "Reset columns" at bounding box center [1107, 106] width 60 height 11
click at [951, 64] on div "Has Unpaid Order For Product (Balance Due) ? Add Filter Export New User" at bounding box center [682, 60] width 1024 height 20
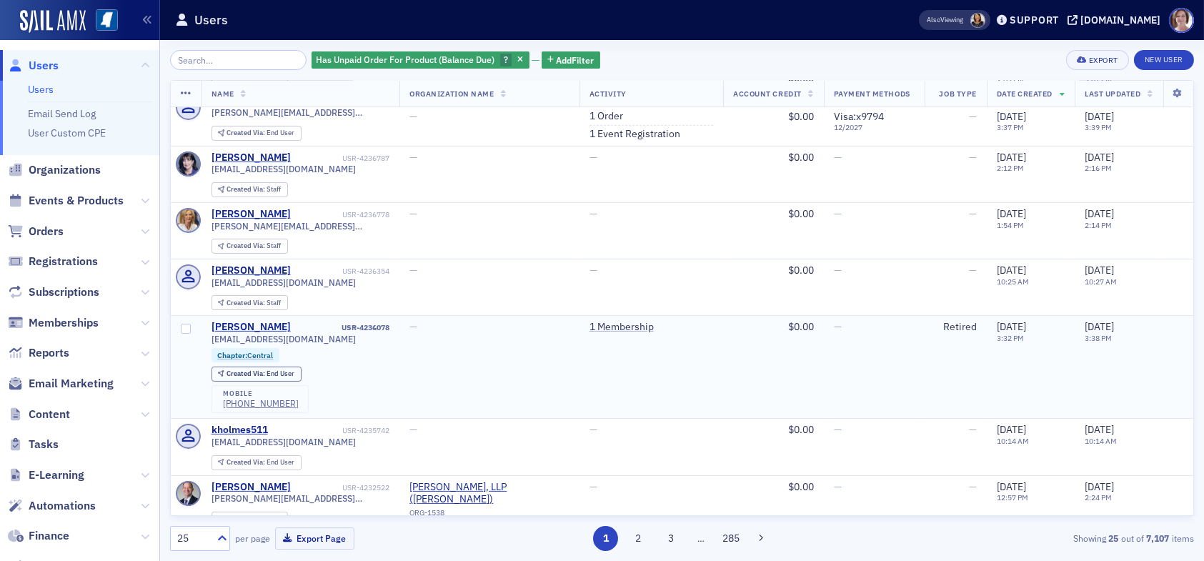
scroll to position [1113, 0]
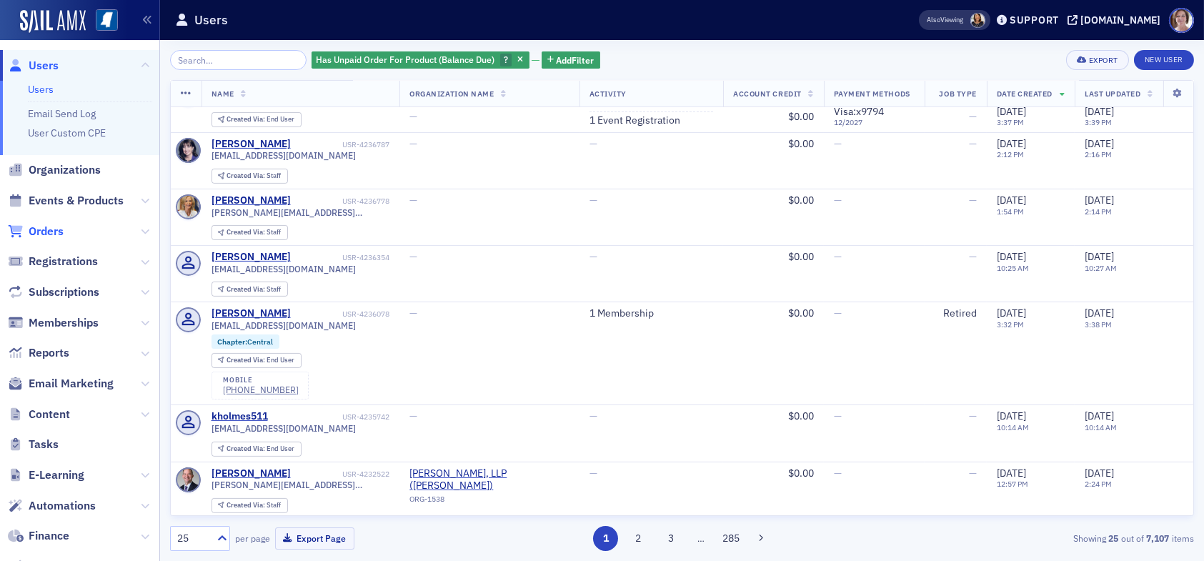
click at [54, 231] on span "Orders" at bounding box center [46, 232] width 35 height 16
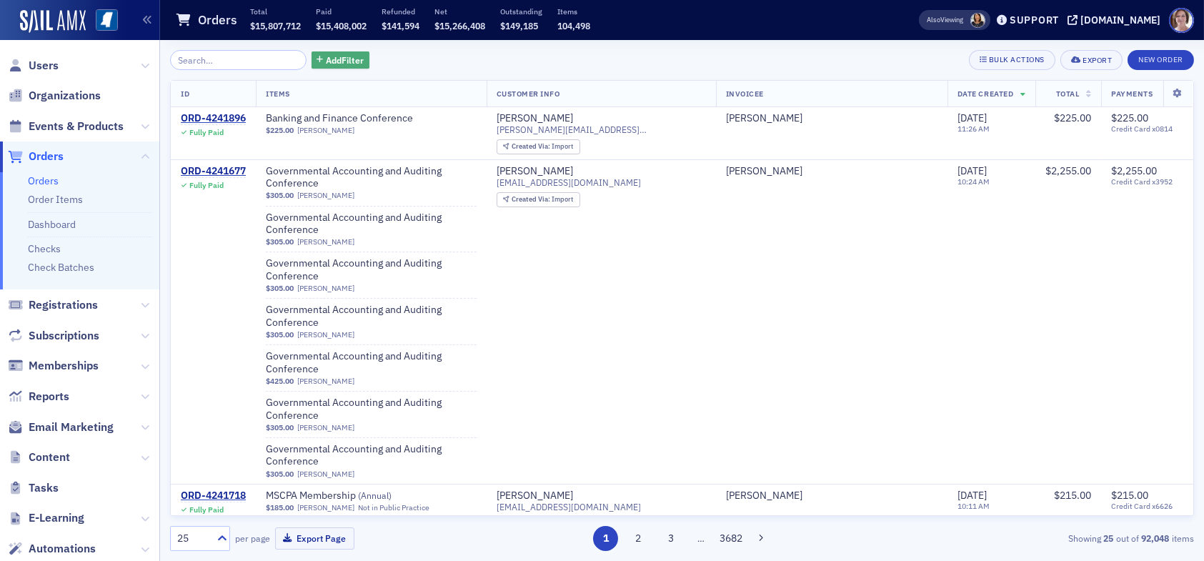
click at [326, 60] on span "Add Filter" at bounding box center [345, 60] width 38 height 13
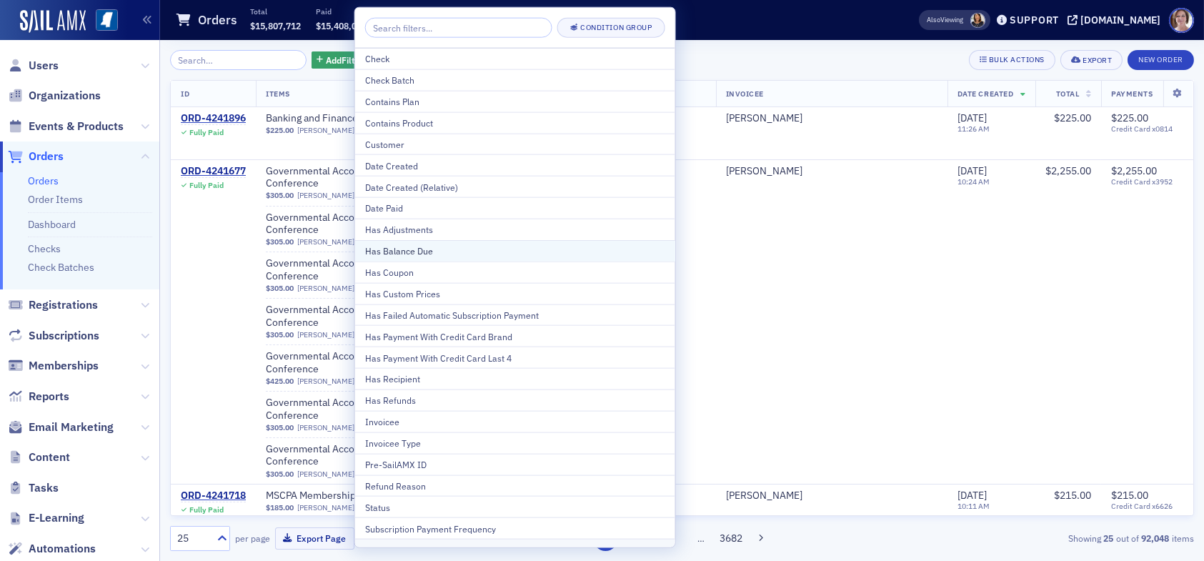
click at [409, 249] on div "Has Balance Due" at bounding box center [515, 250] width 300 height 13
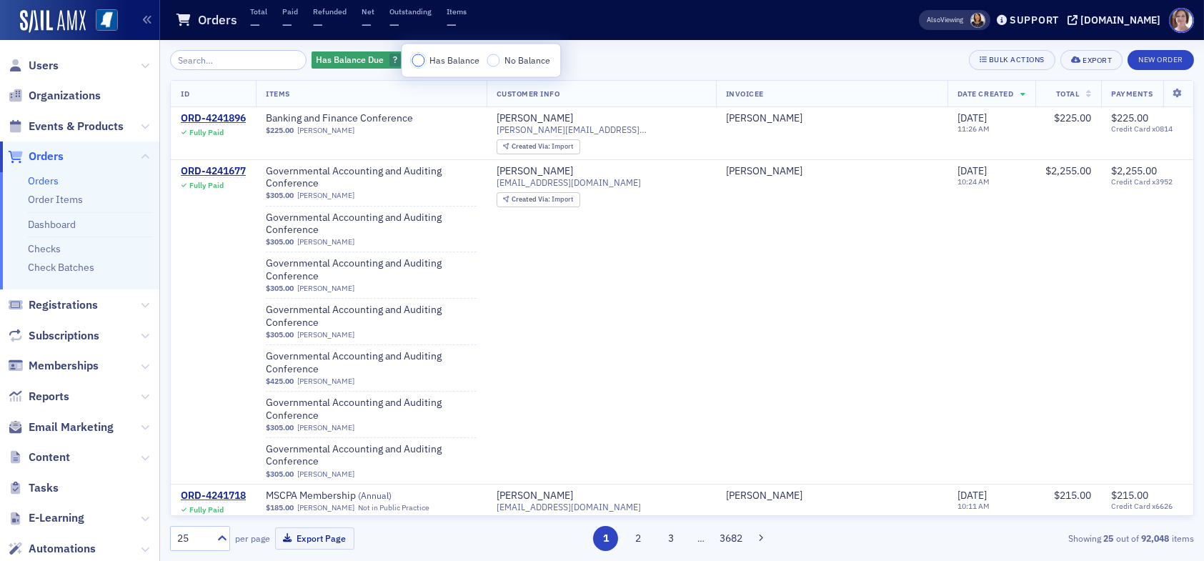
click at [418, 56] on input "Has Balance" at bounding box center [418, 60] width 13 height 13
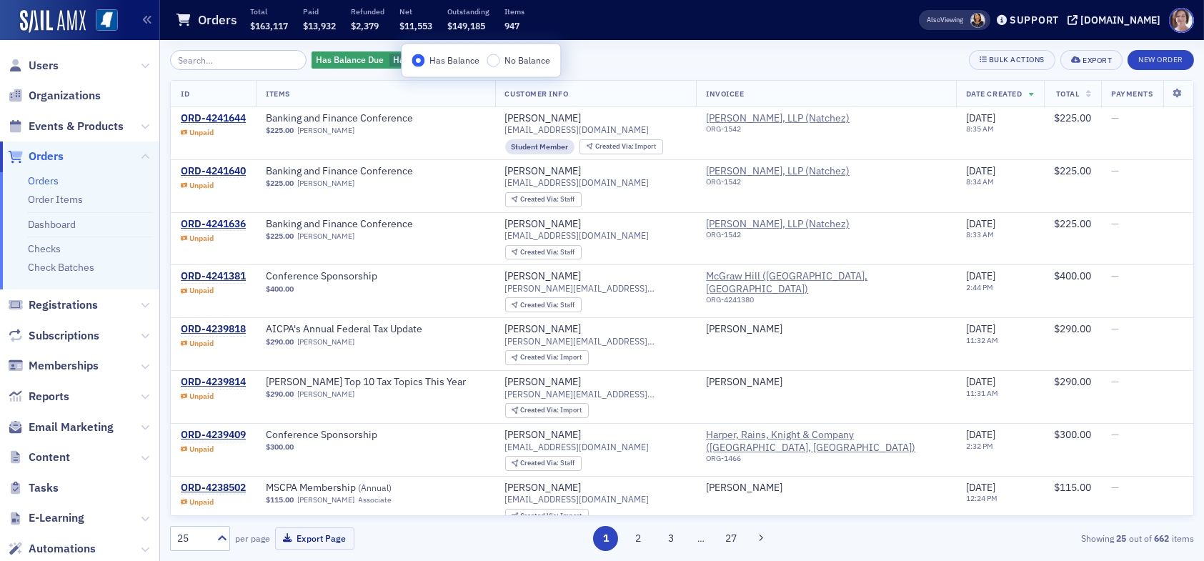
click at [623, 61] on div "Has Balance Due Has Balance Add Filter Bulk Actions Export New Order" at bounding box center [682, 60] width 1024 height 20
click at [670, 547] on button "3" at bounding box center [670, 538] width 25 height 25
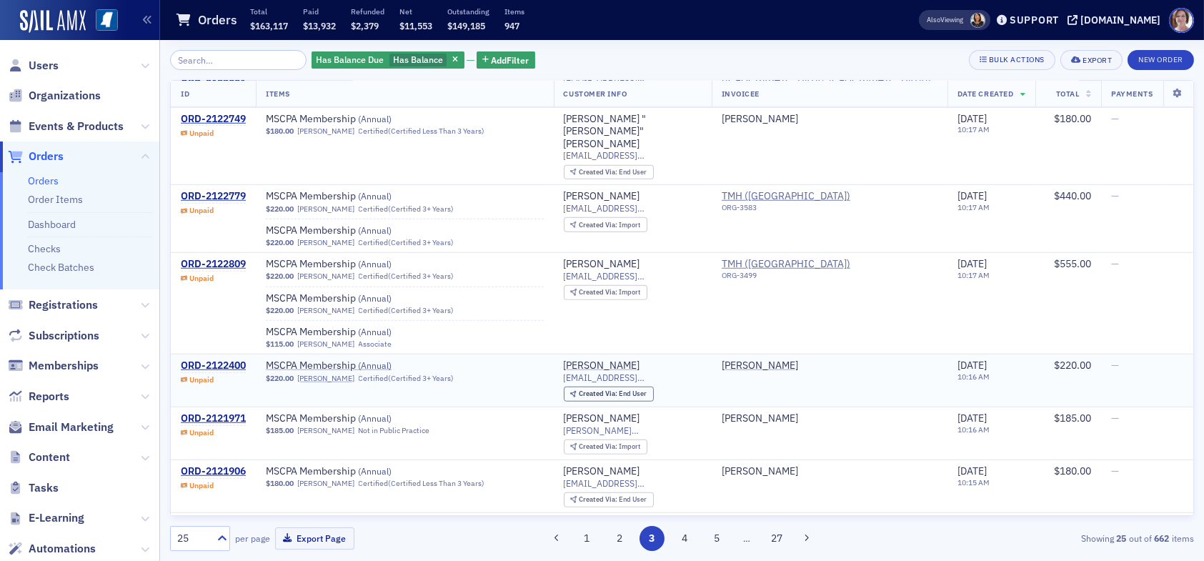
scroll to position [3051, 0]
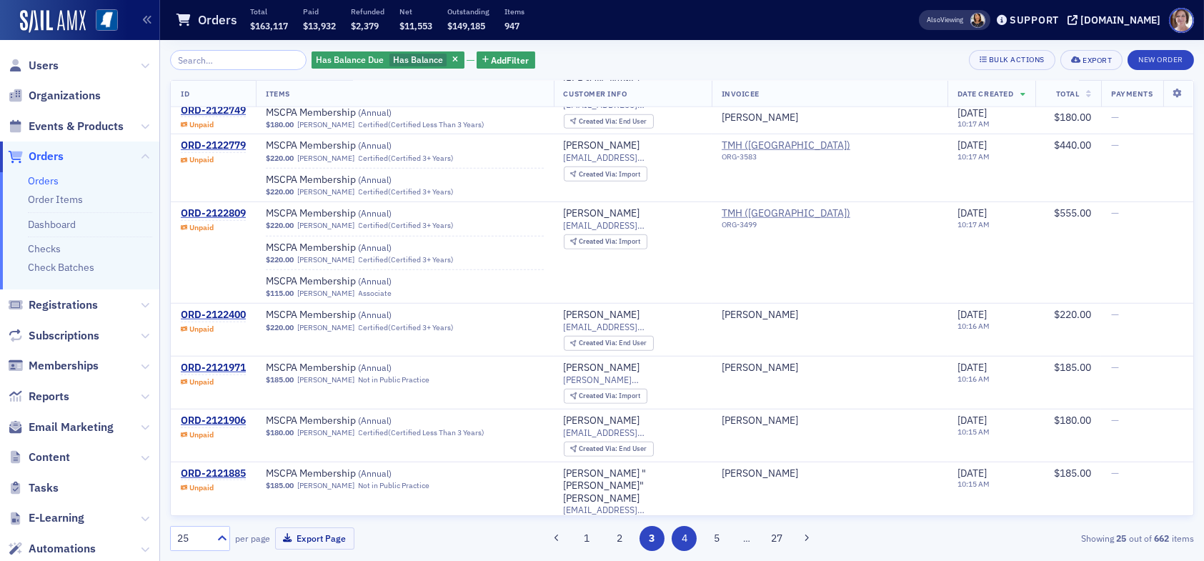
click at [688, 538] on button "4" at bounding box center [684, 538] width 25 height 25
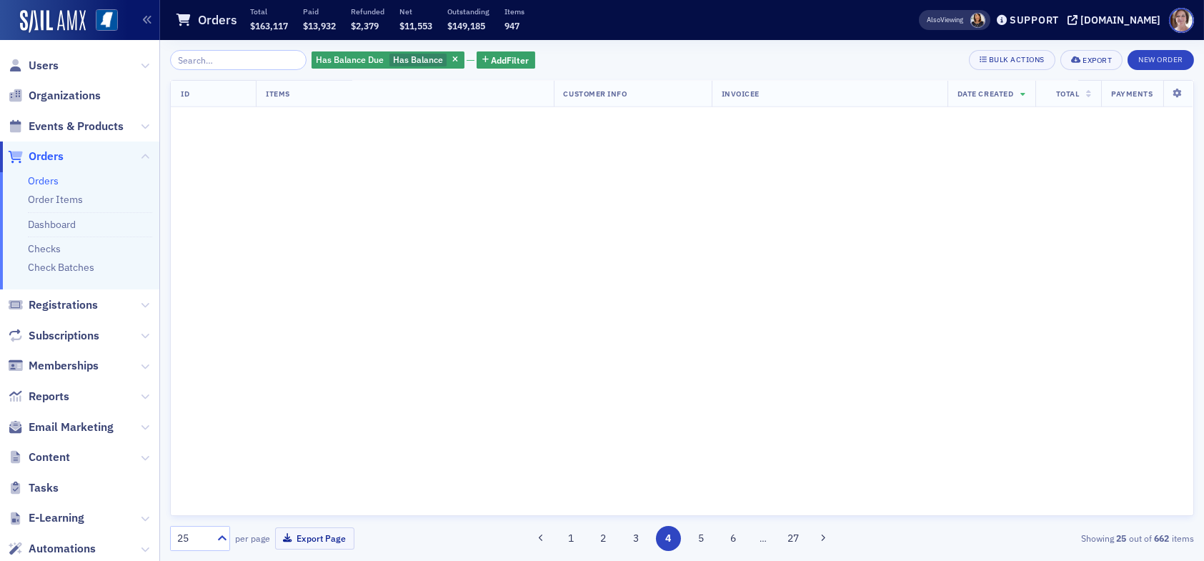
scroll to position [0, 0]
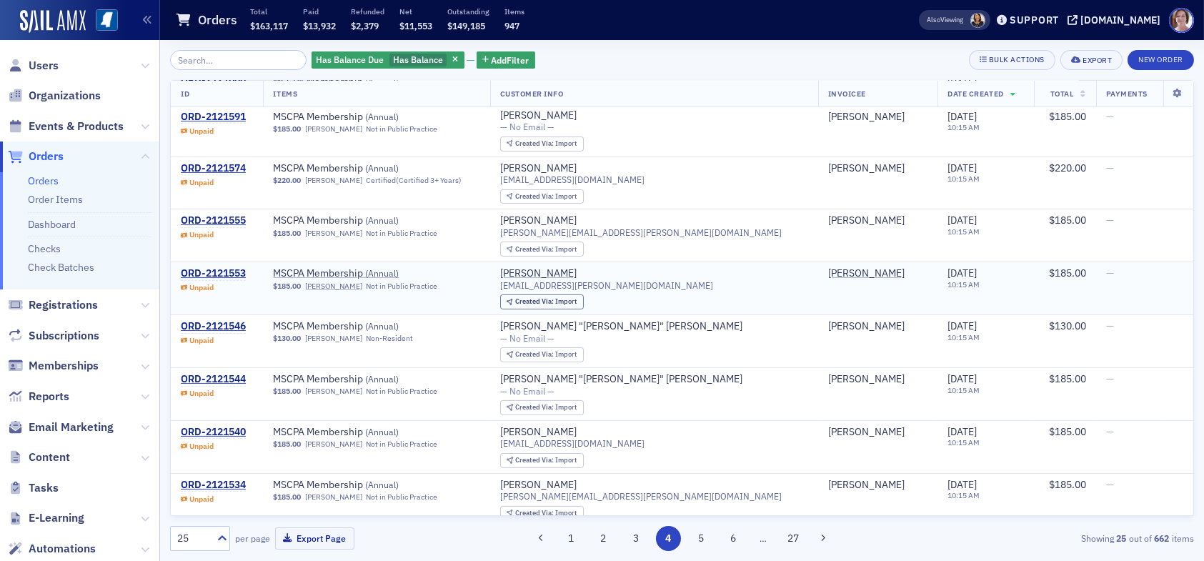
scroll to position [903, 0]
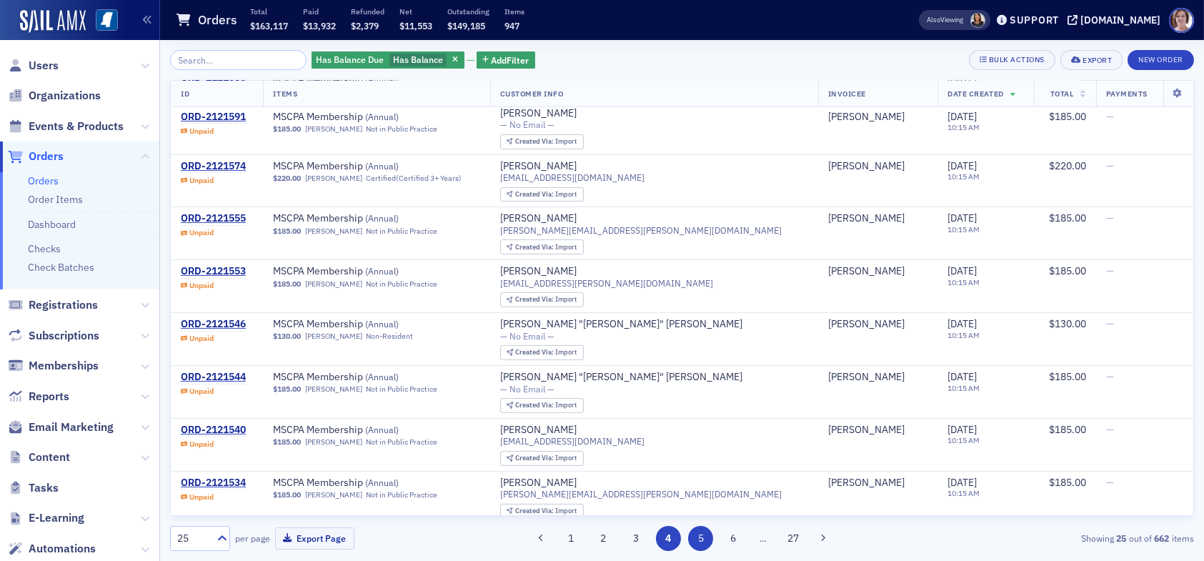
click at [698, 540] on button "5" at bounding box center [700, 538] width 25 height 25
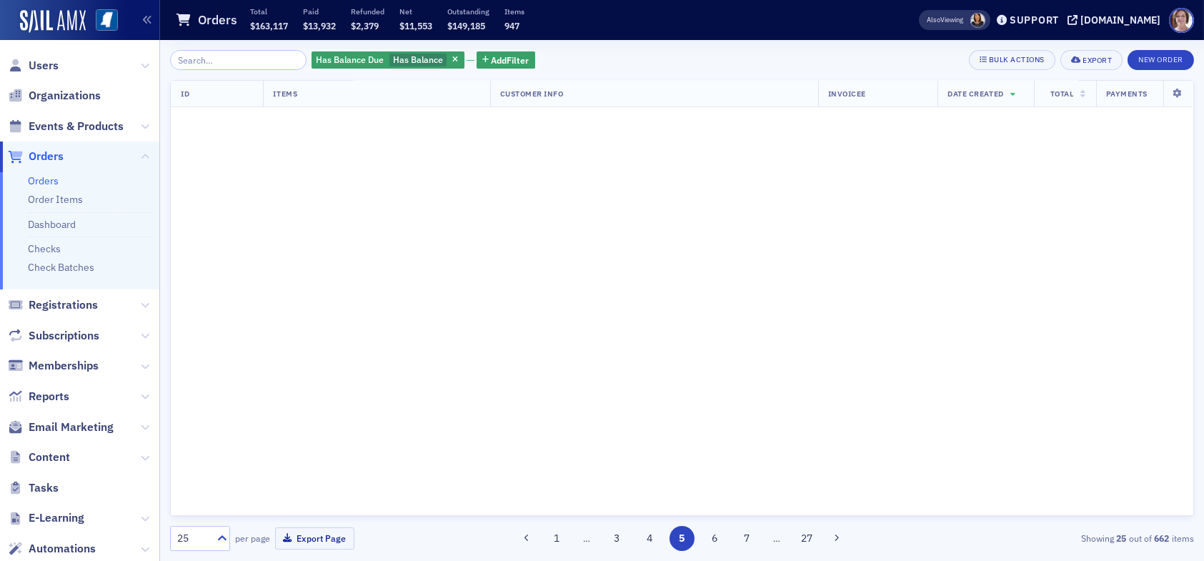
scroll to position [0, 0]
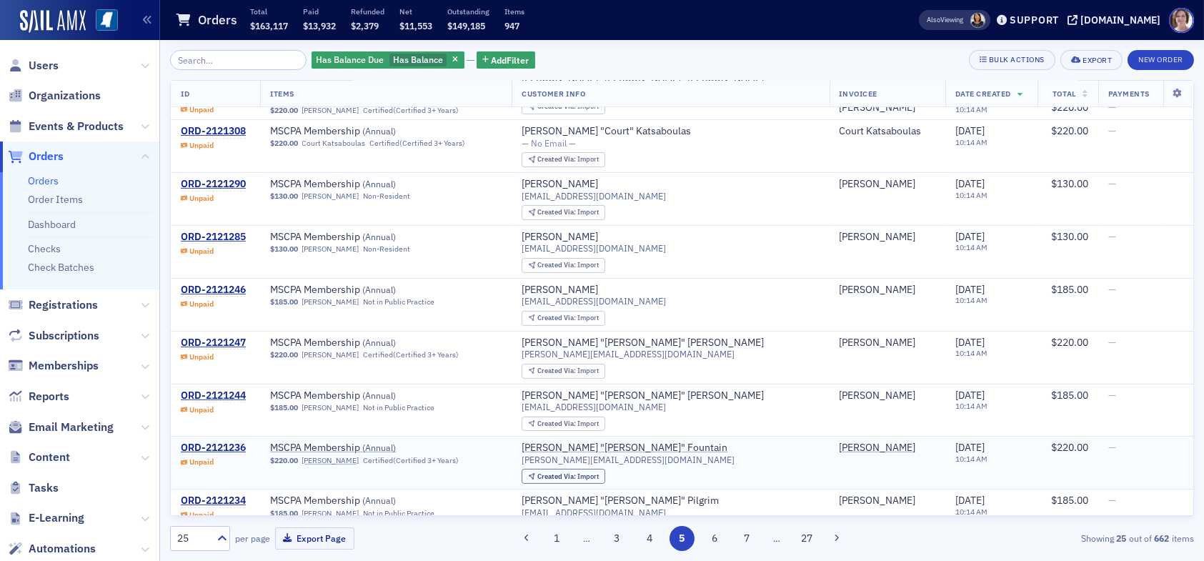
scroll to position [715, 0]
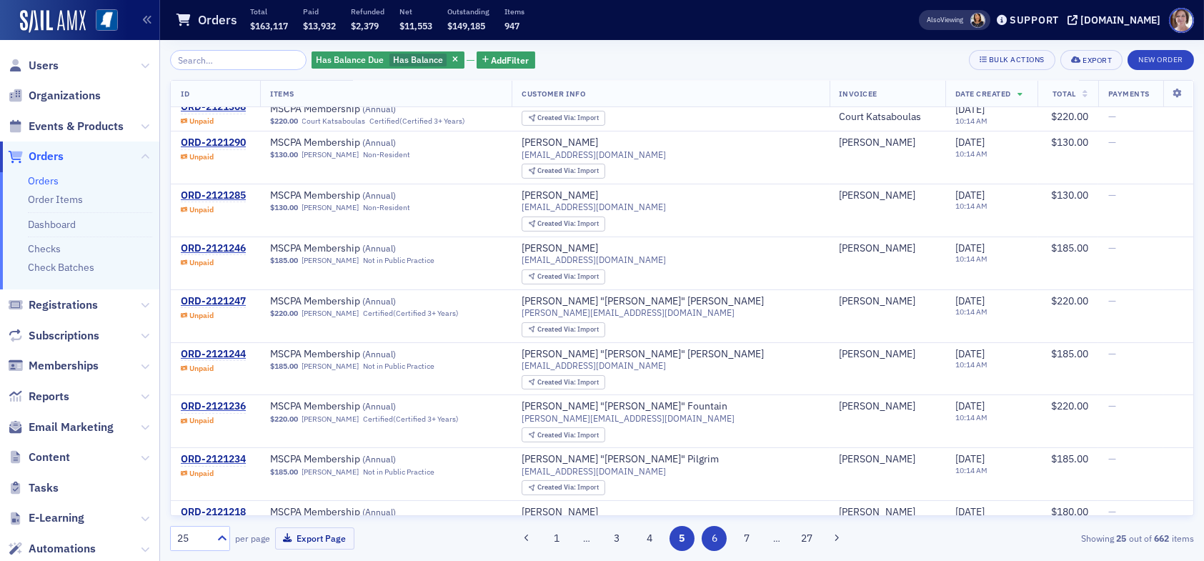
click at [711, 536] on button "6" at bounding box center [714, 538] width 25 height 25
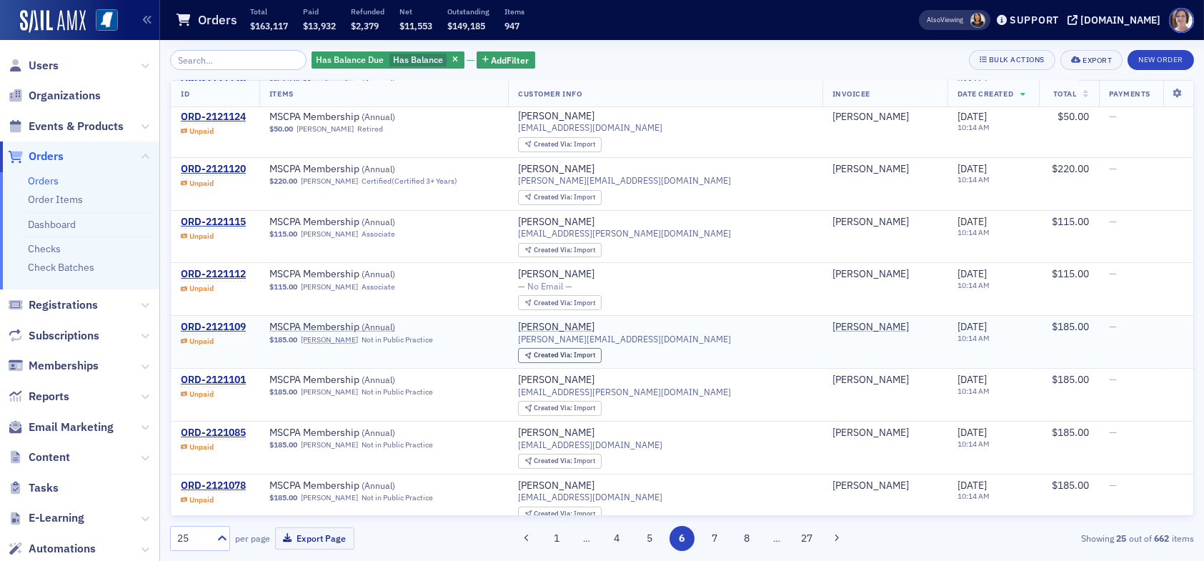
scroll to position [429, 0]
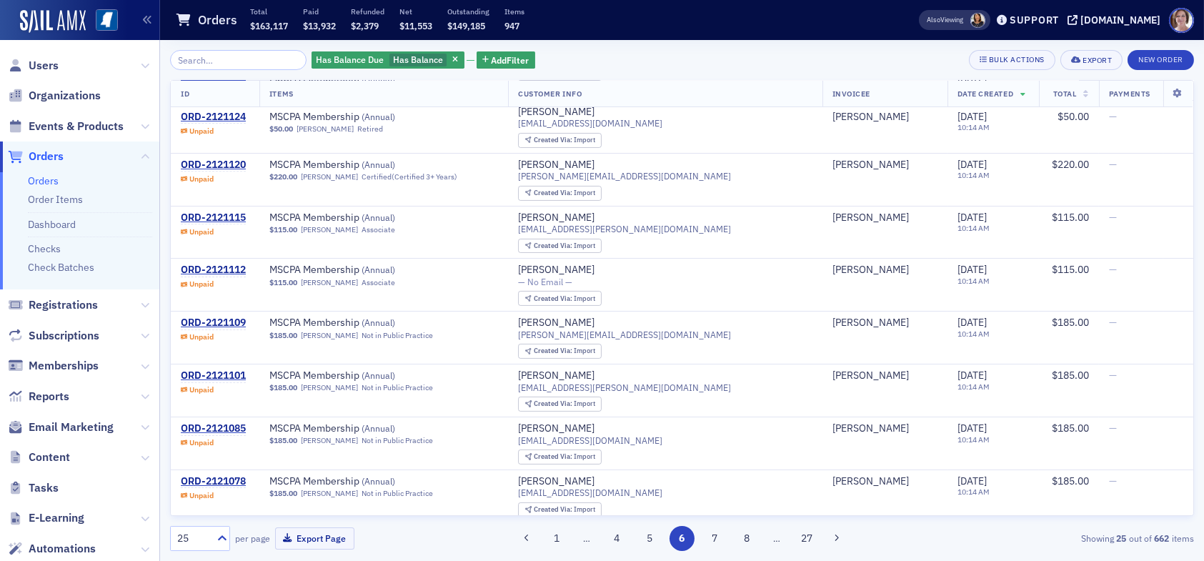
click at [622, 539] on button "4" at bounding box center [617, 538] width 25 height 25
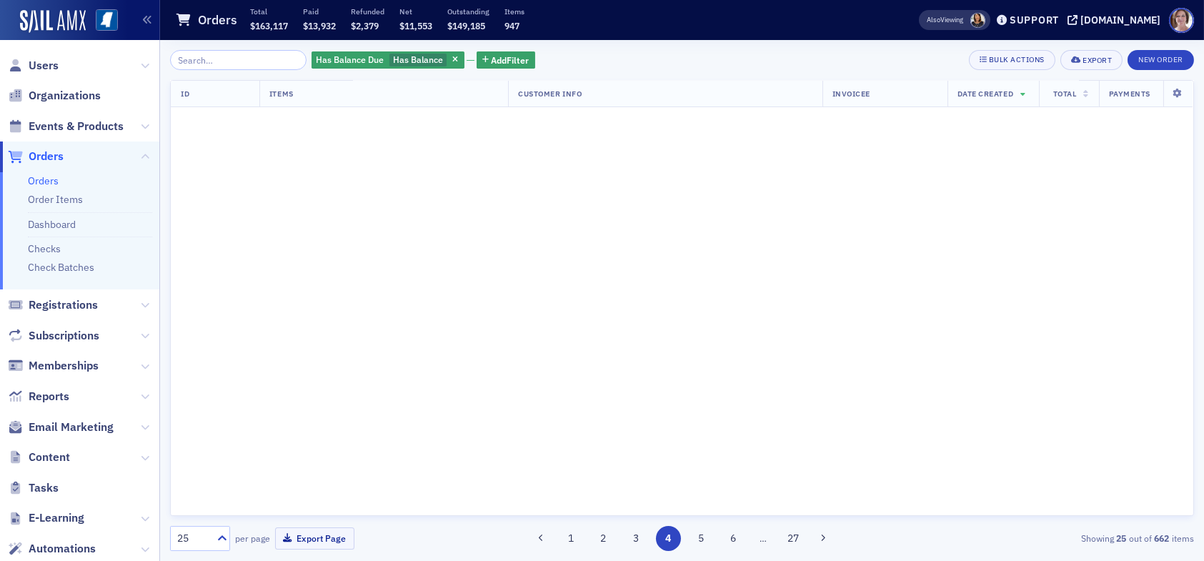
scroll to position [0, 0]
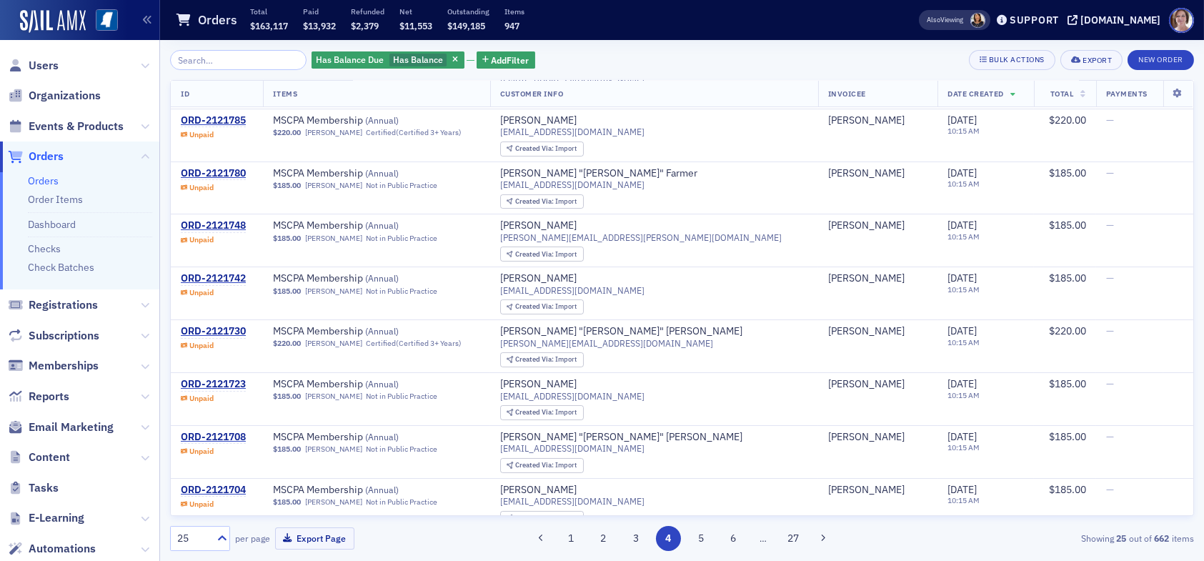
scroll to position [214, 0]
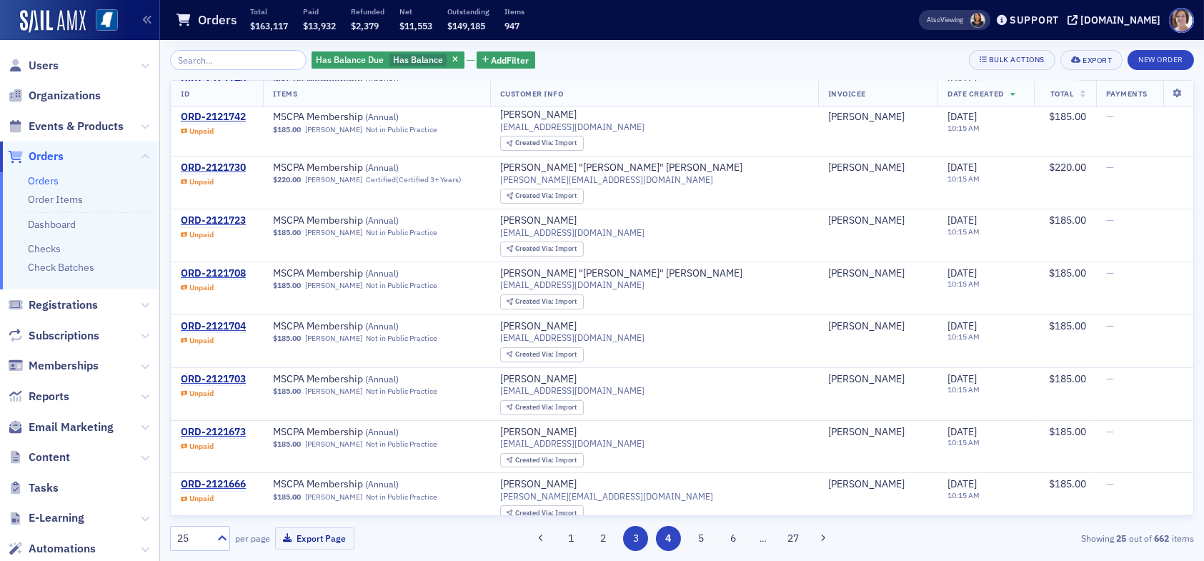
click at [637, 545] on button "3" at bounding box center [635, 538] width 25 height 25
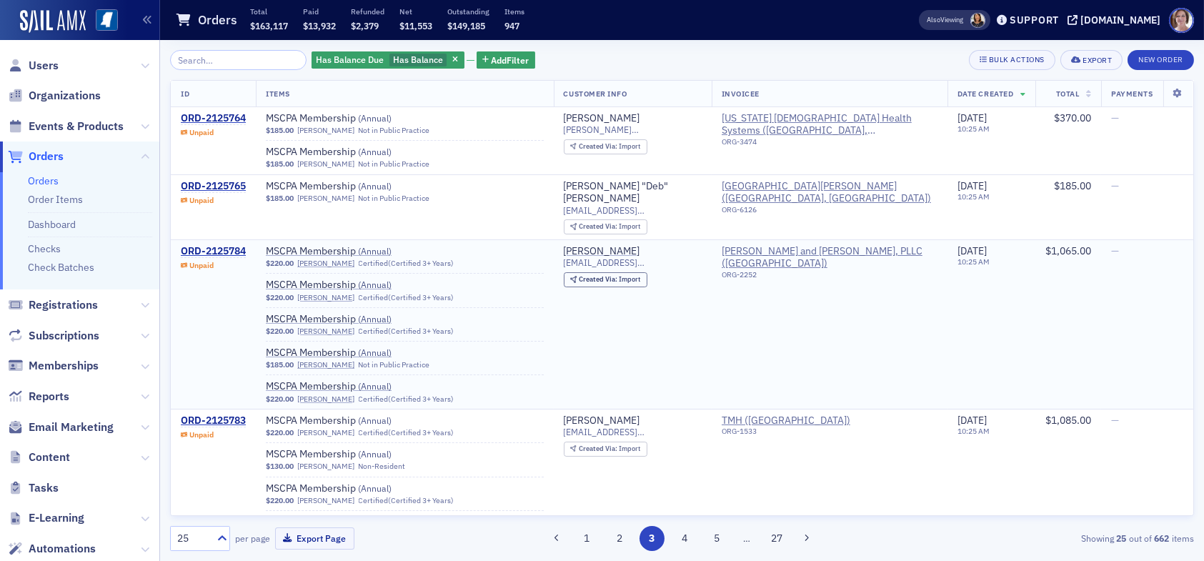
scroll to position [71, 0]
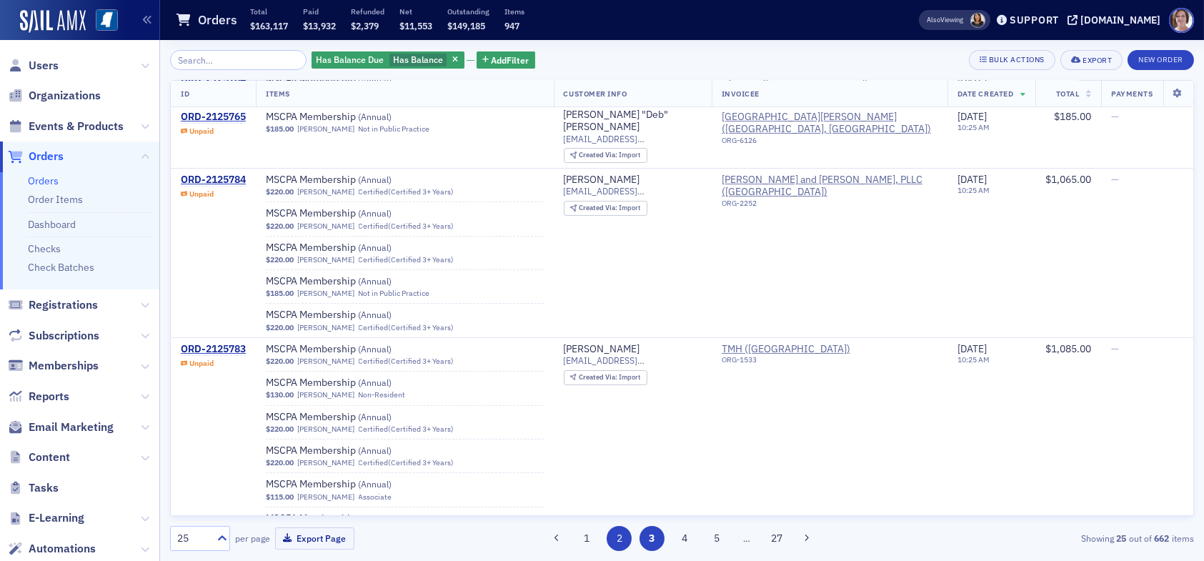
click at [631, 539] on button "2" at bounding box center [619, 538] width 25 height 25
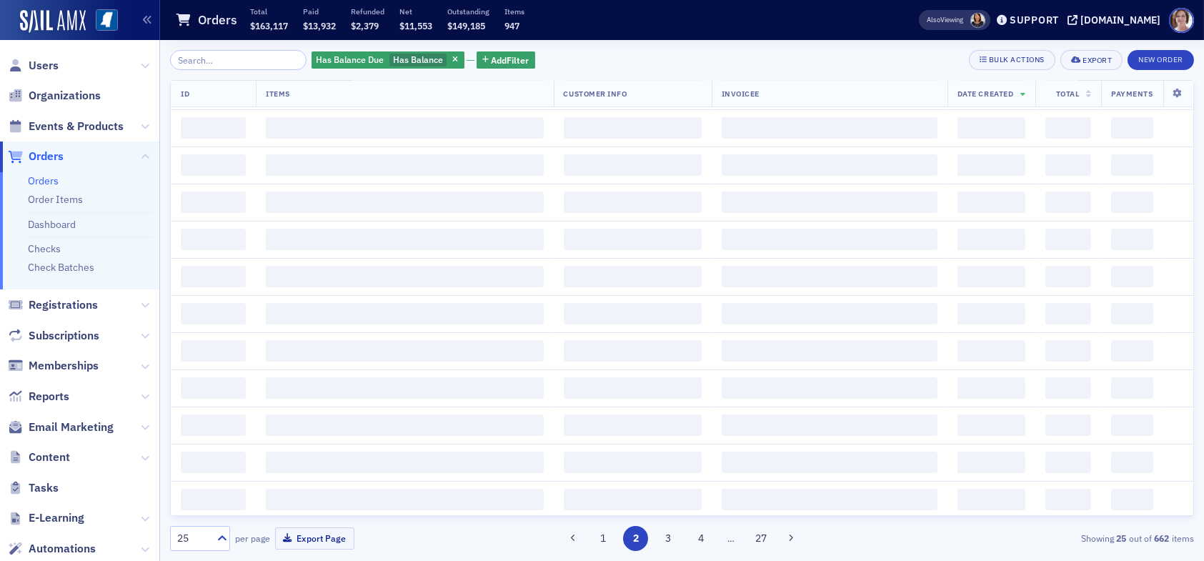
scroll to position [0, 0]
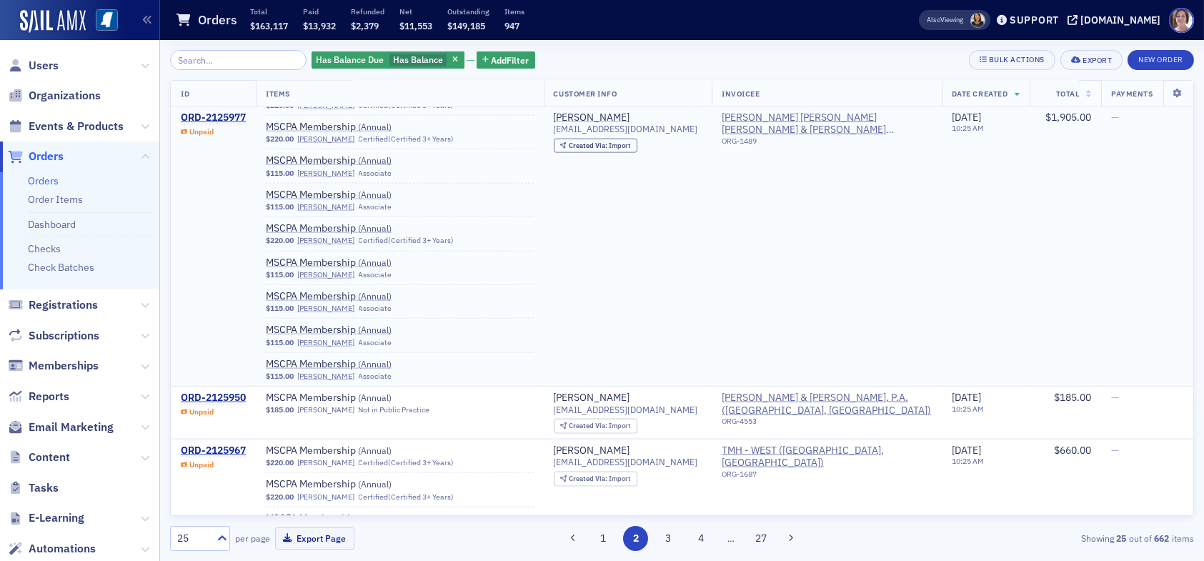
scroll to position [4947, 0]
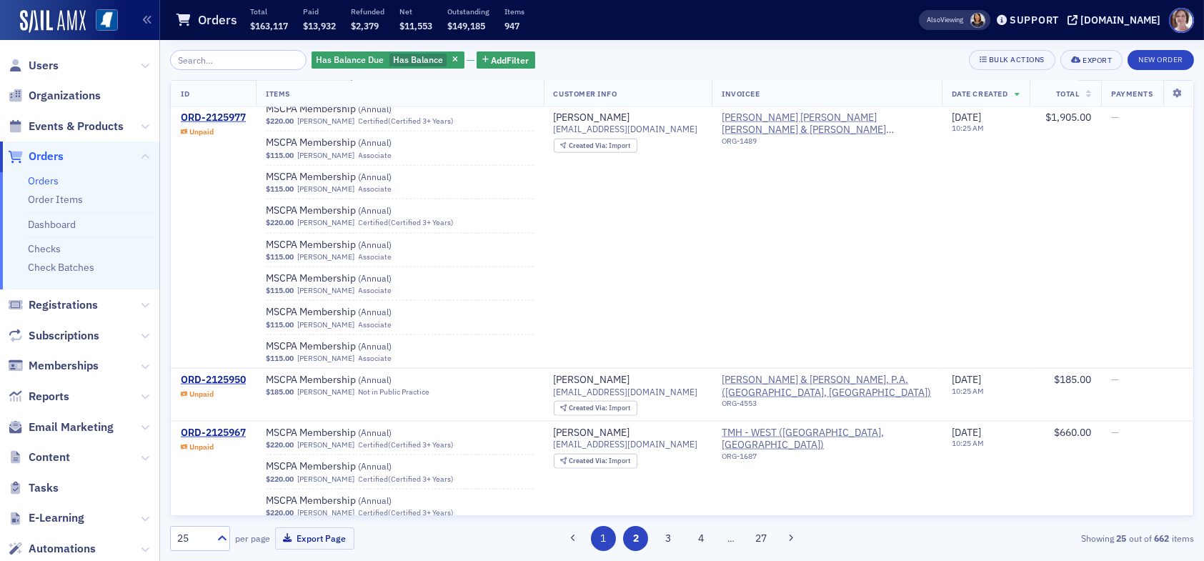
click at [605, 542] on button "1" at bounding box center [603, 538] width 25 height 25
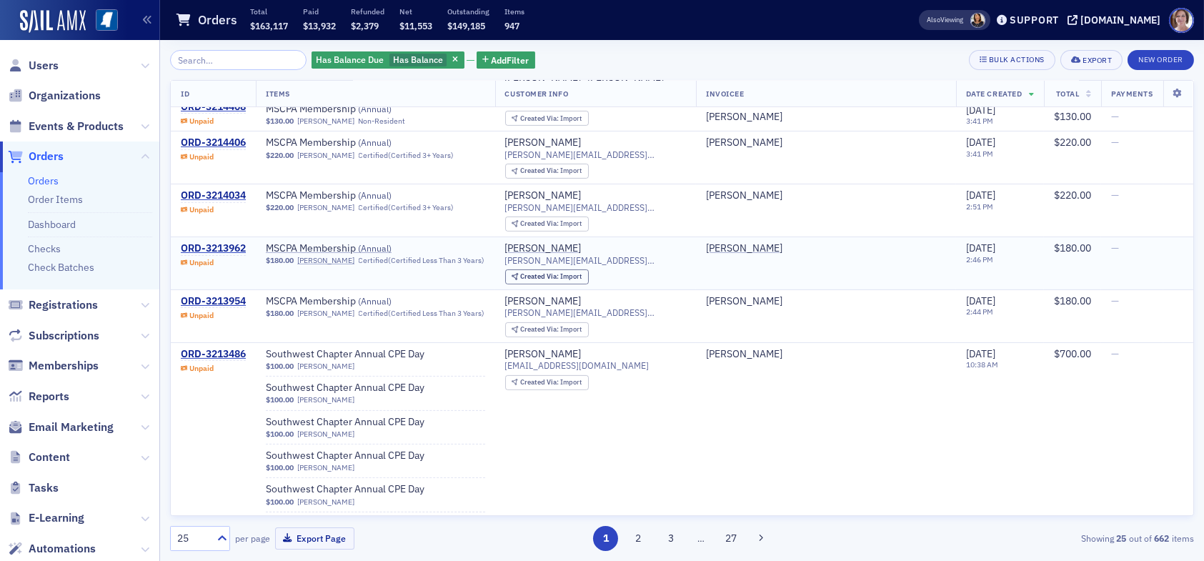
scroll to position [1106, 0]
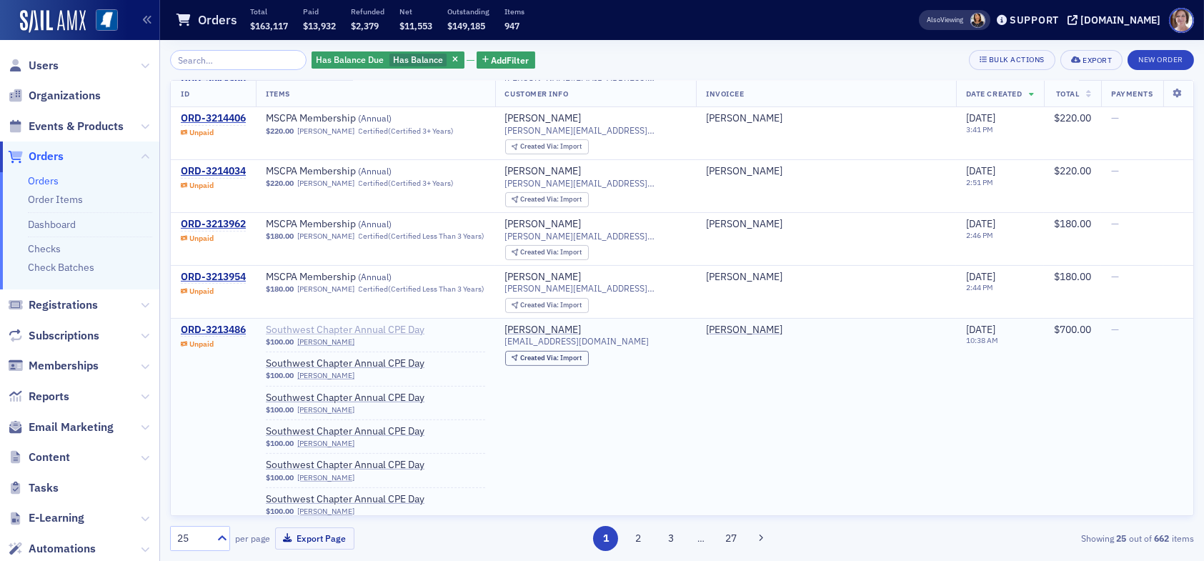
click at [399, 324] on span "Southwest Chapter Annual CPE Day" at bounding box center [356, 330] width 180 height 13
click at [863, 405] on td "Christy Waggoner" at bounding box center [826, 436] width 260 height 237
click at [811, 444] on td "Christy Waggoner" at bounding box center [826, 436] width 260 height 237
click at [229, 324] on div "ORD-3213486" at bounding box center [213, 330] width 65 height 13
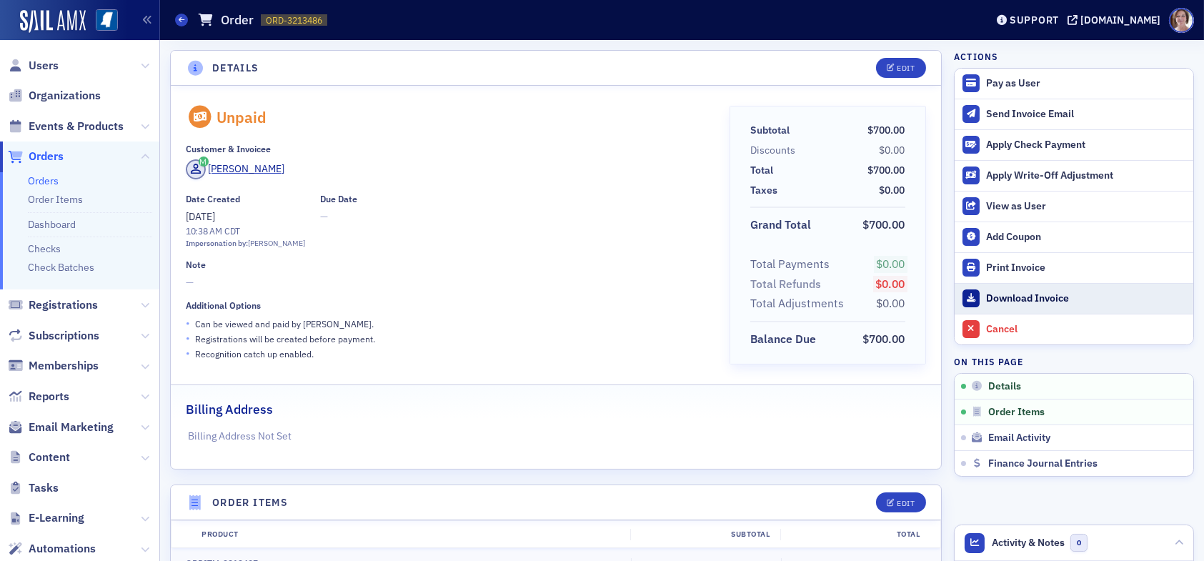
click at [1039, 300] on div "Download Invoice" at bounding box center [1086, 298] width 200 height 13
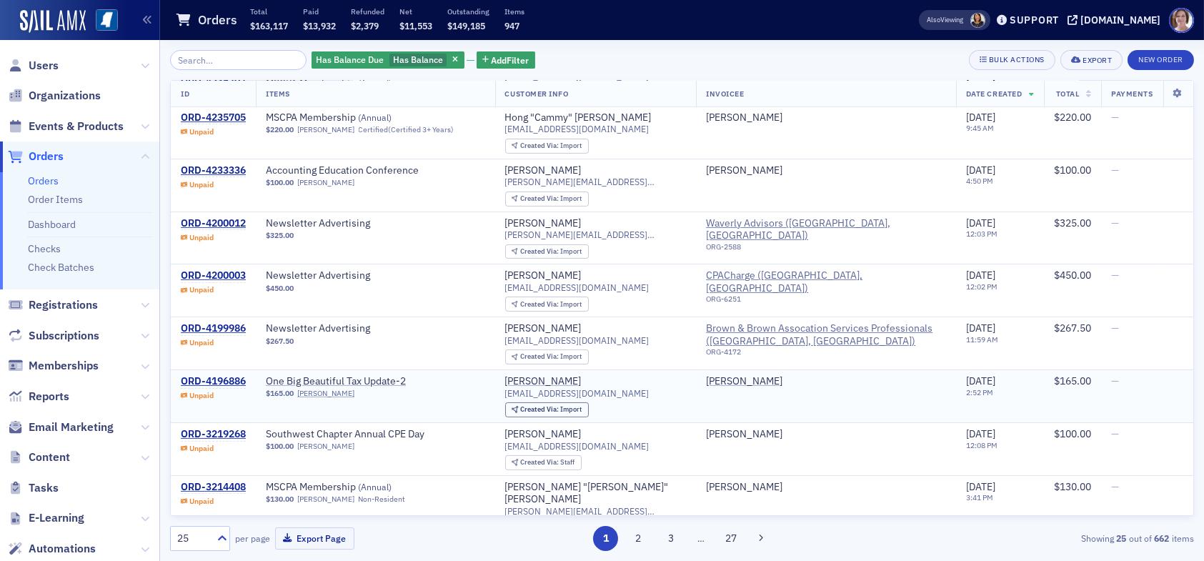
scroll to position [715, 0]
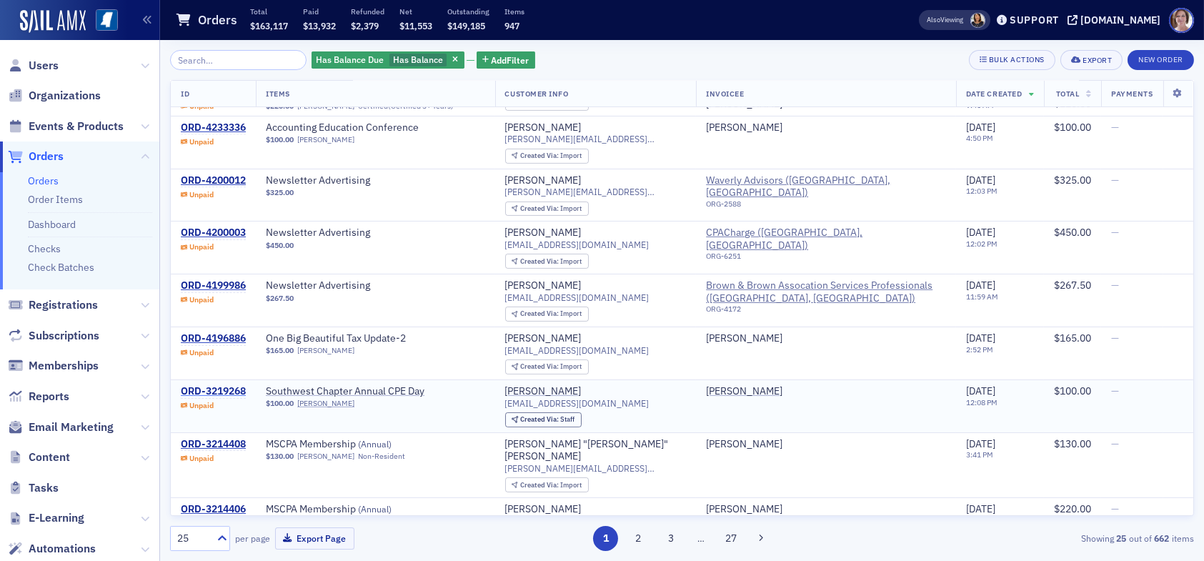
click at [219, 385] on div "ORD-3219268" at bounding box center [213, 391] width 65 height 13
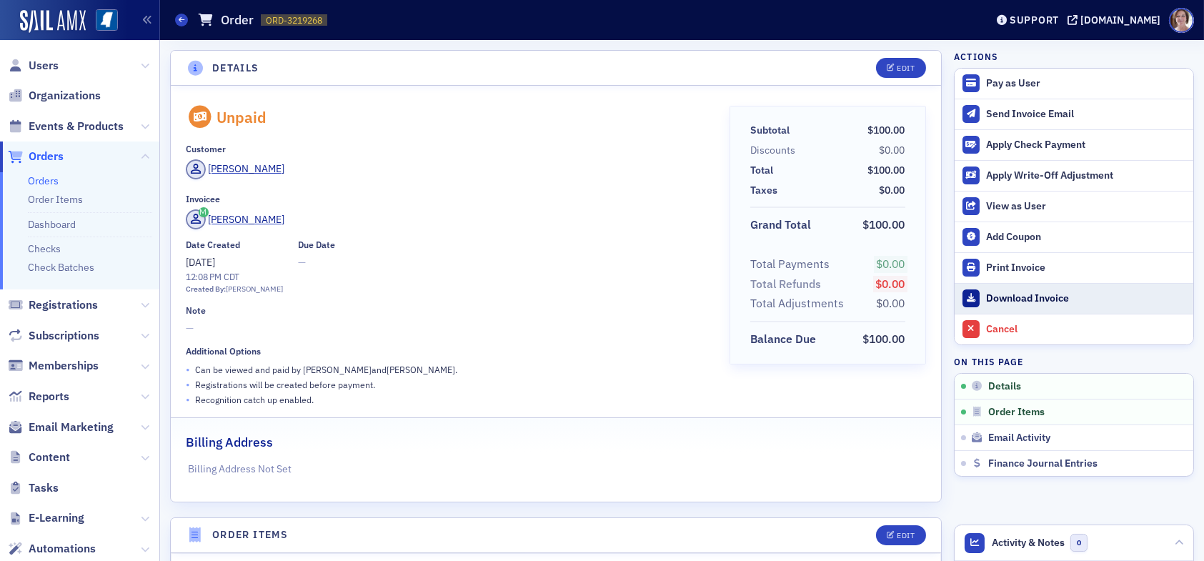
click at [1026, 301] on div "Download Invoice" at bounding box center [1086, 298] width 200 height 13
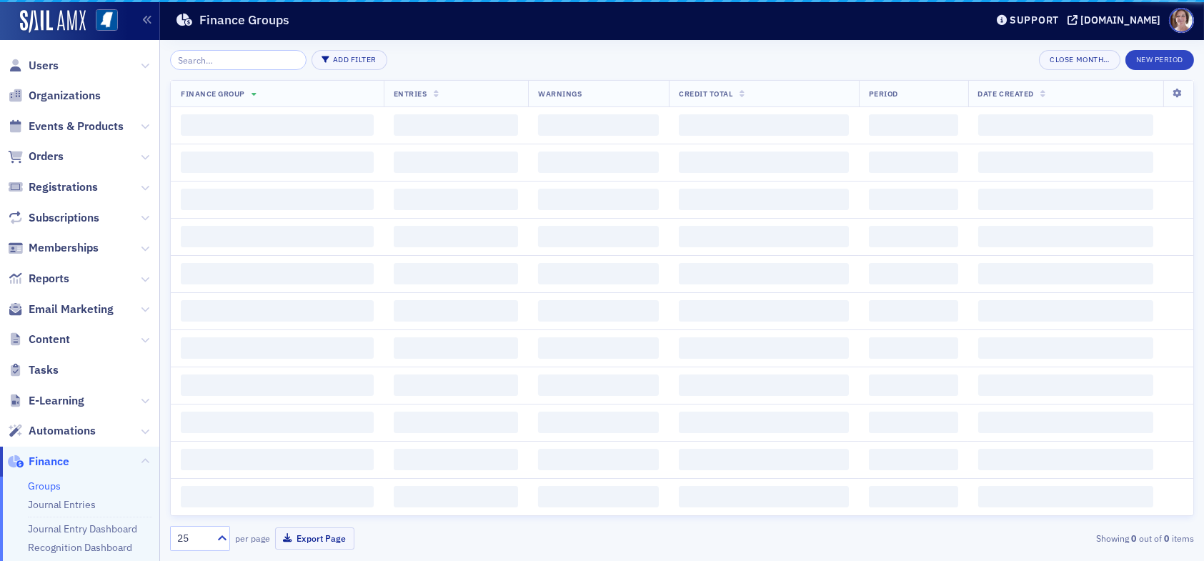
scroll to position [198, 0]
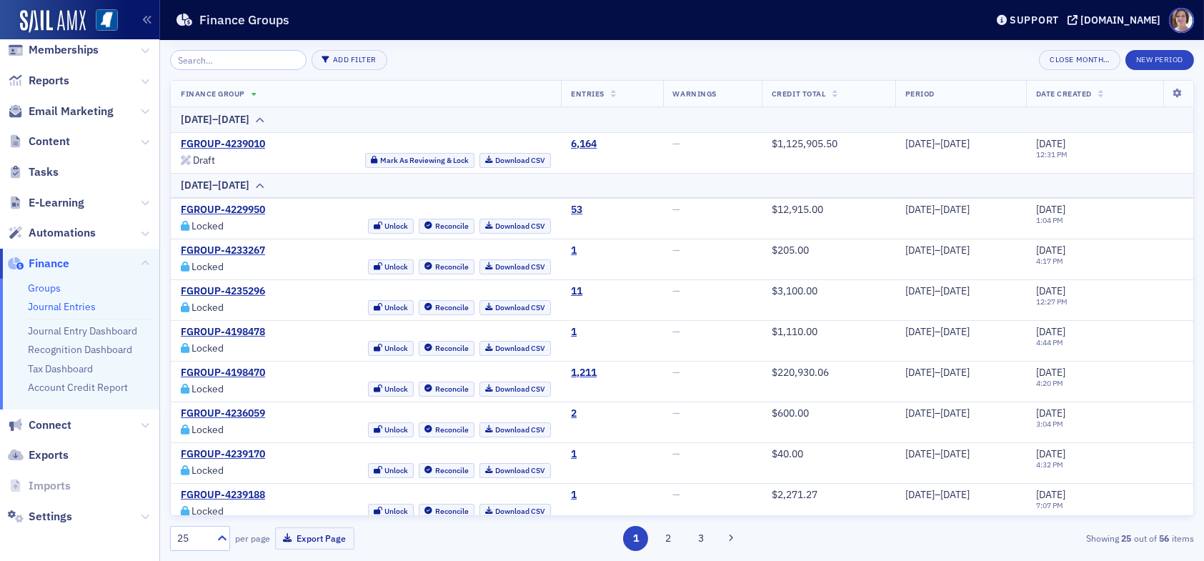
click at [64, 305] on link "Journal Entries" at bounding box center [62, 306] width 68 height 13
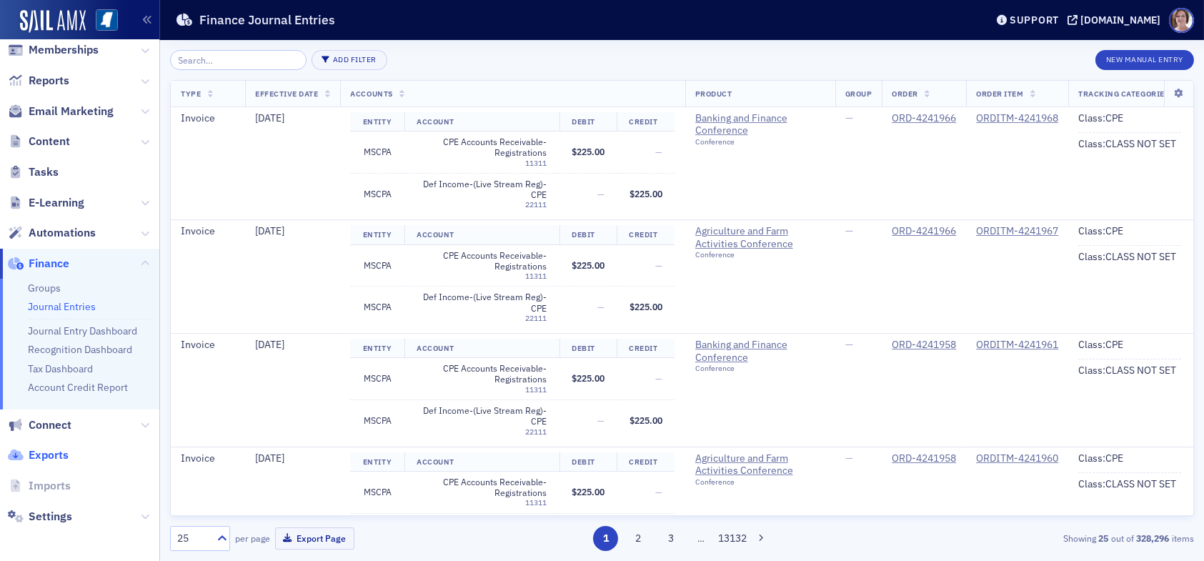
click at [53, 454] on span "Exports" at bounding box center [49, 455] width 40 height 16
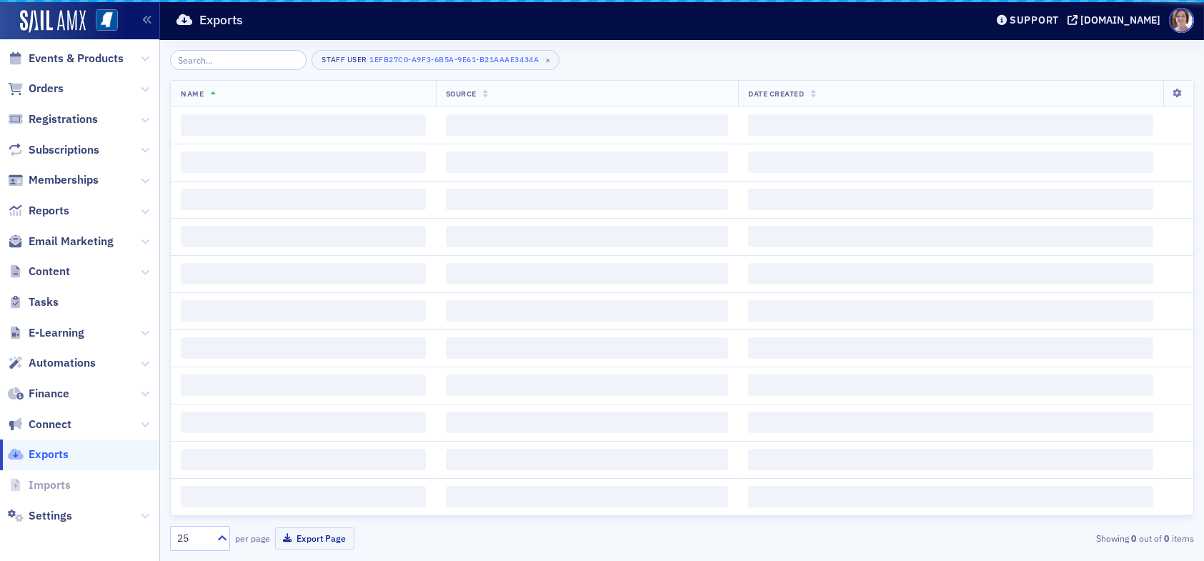
scroll to position [67, 0]
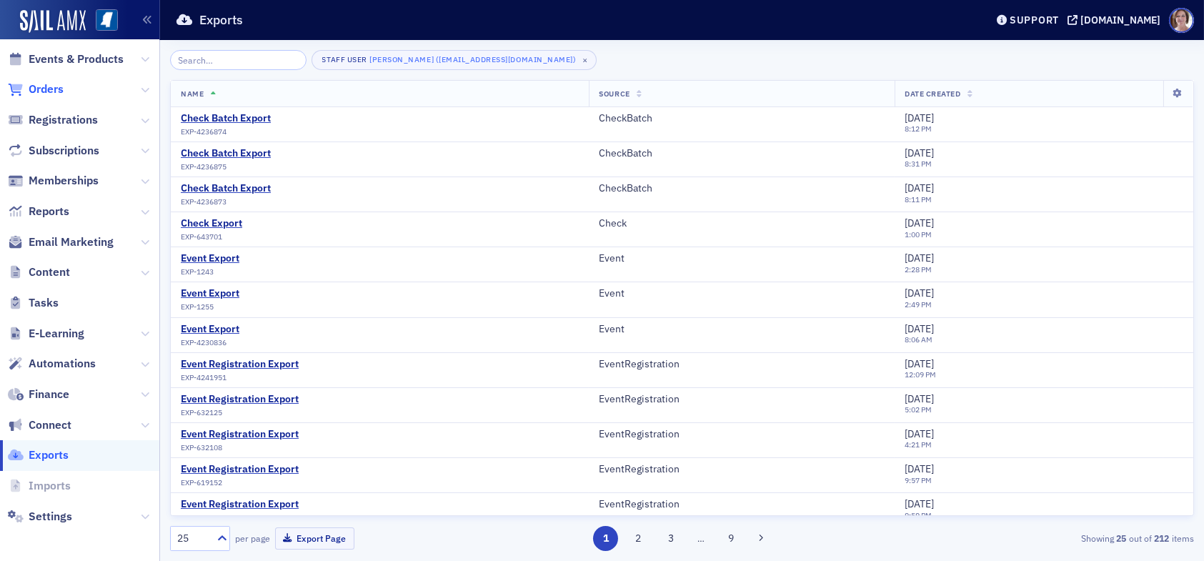
click at [47, 92] on span "Orders" at bounding box center [46, 89] width 35 height 16
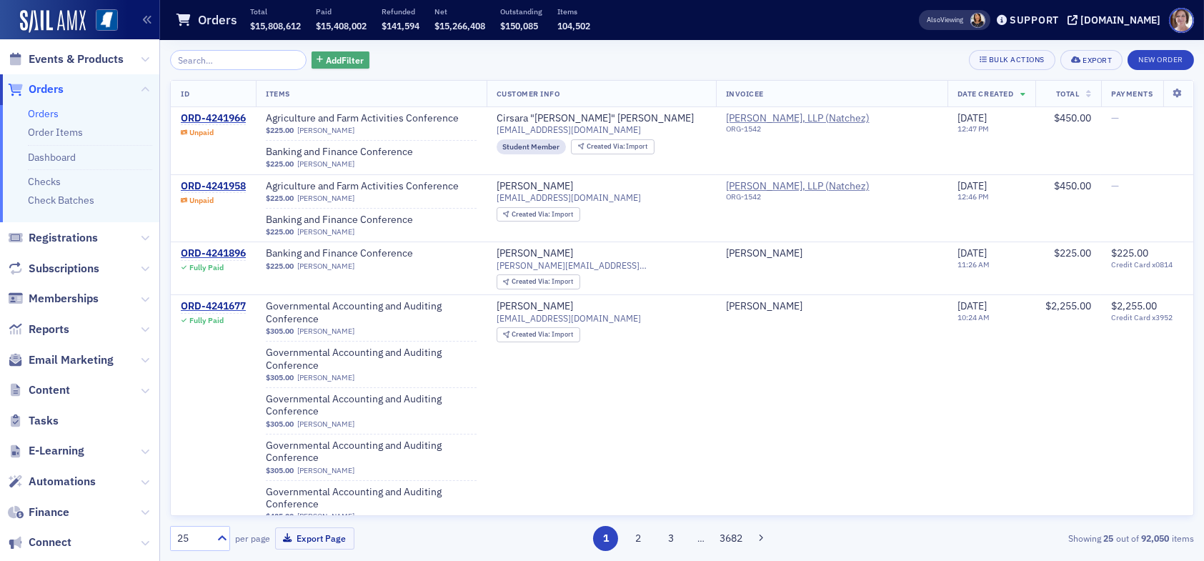
click at [332, 56] on span "Add Filter" at bounding box center [345, 60] width 38 height 13
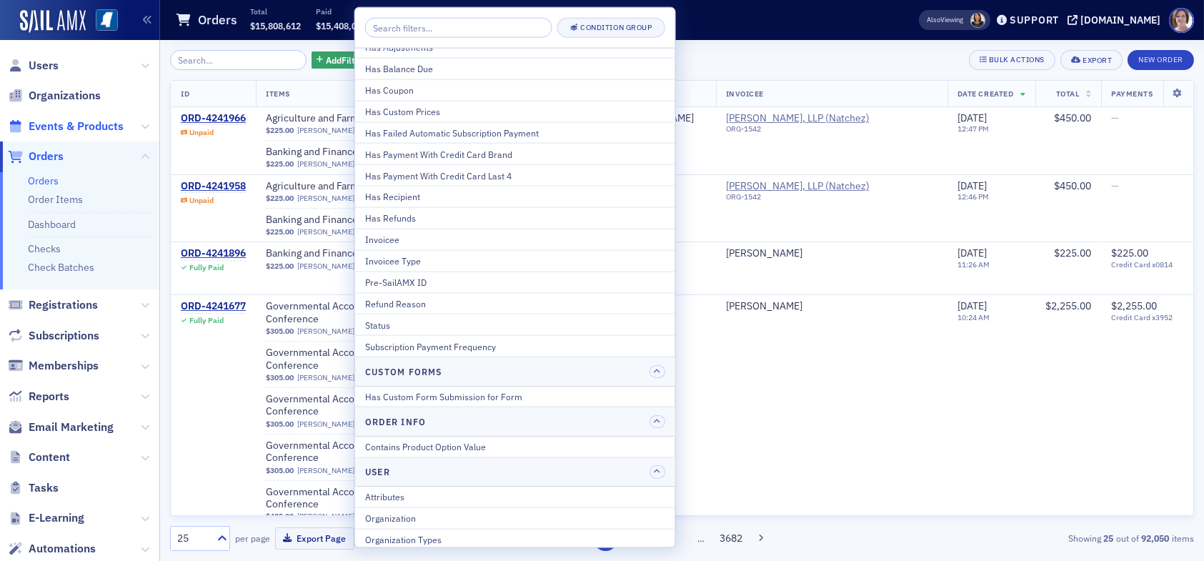
click at [95, 127] on span "Events & Products" at bounding box center [76, 127] width 95 height 16
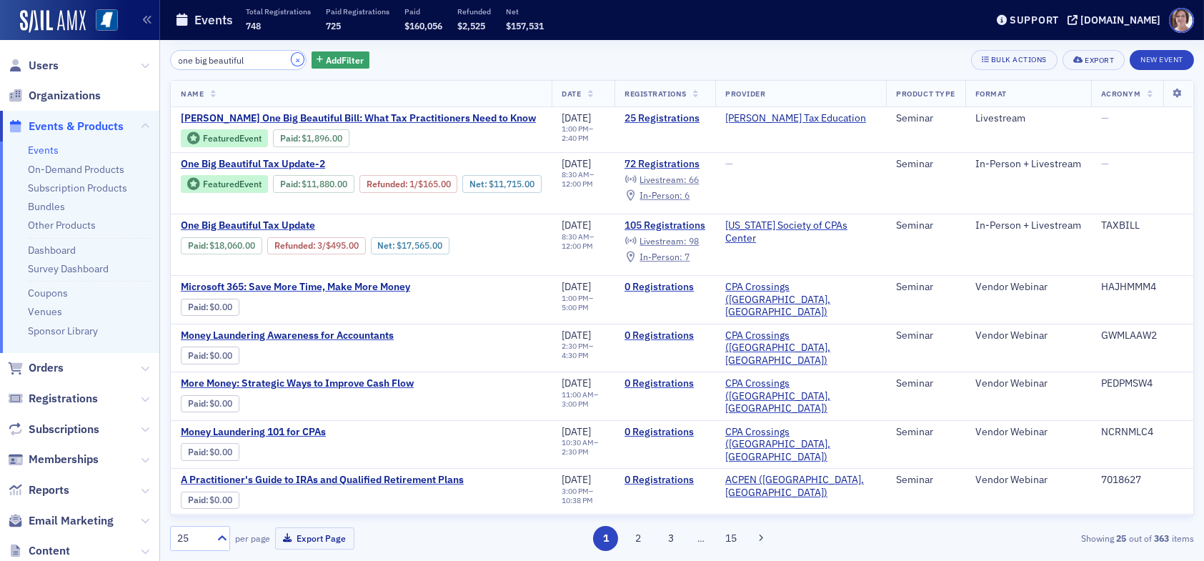
click at [292, 59] on button "×" at bounding box center [298, 59] width 13 height 13
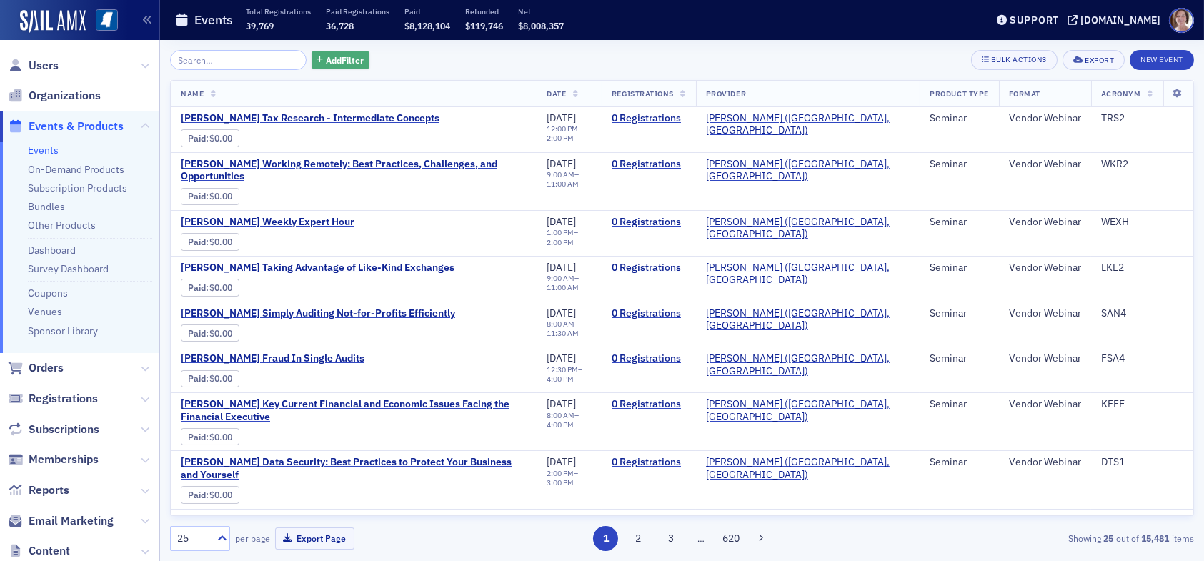
click at [326, 61] on span "Add Filter" at bounding box center [345, 60] width 38 height 13
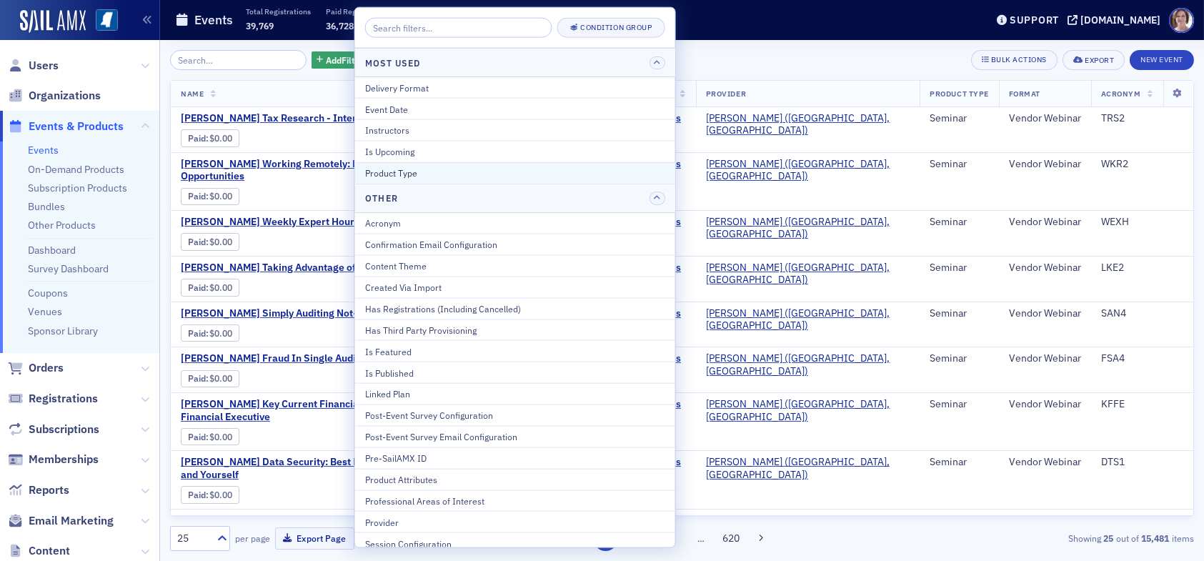
click at [425, 175] on div "Product Type" at bounding box center [515, 173] width 300 height 13
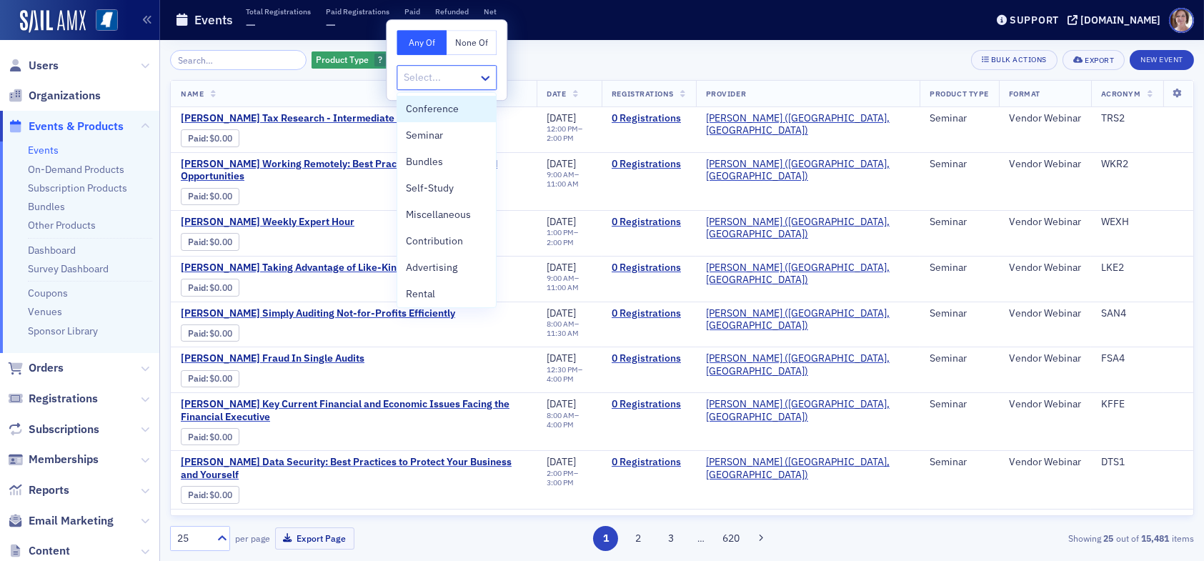
click at [461, 80] on div at bounding box center [439, 78] width 74 height 18
click at [443, 166] on span "Membership" at bounding box center [434, 167] width 56 height 15
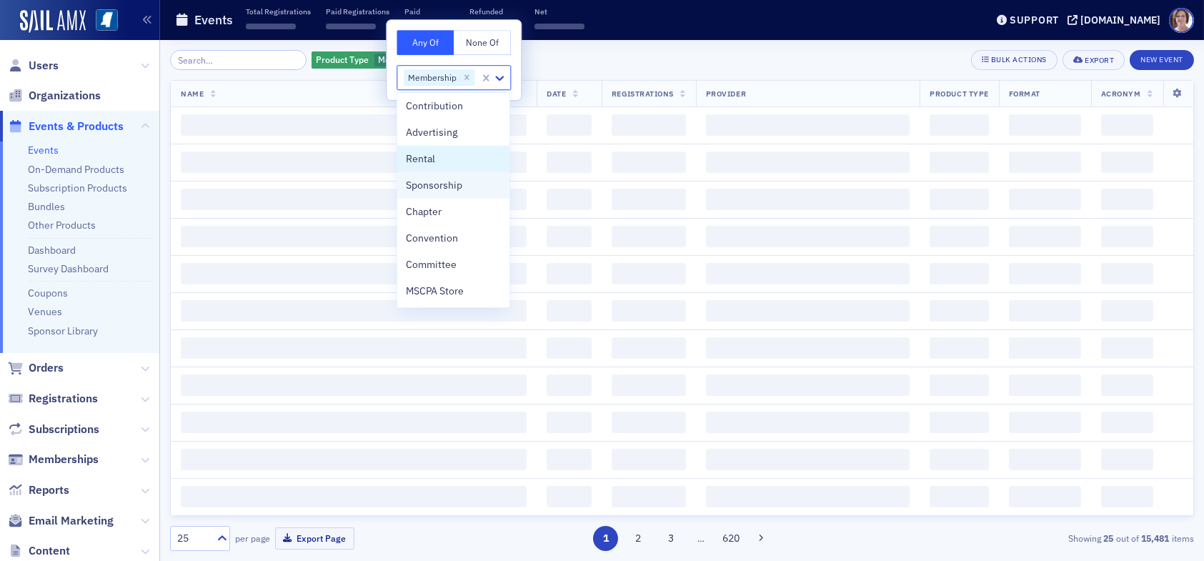
scroll to position [134, 0]
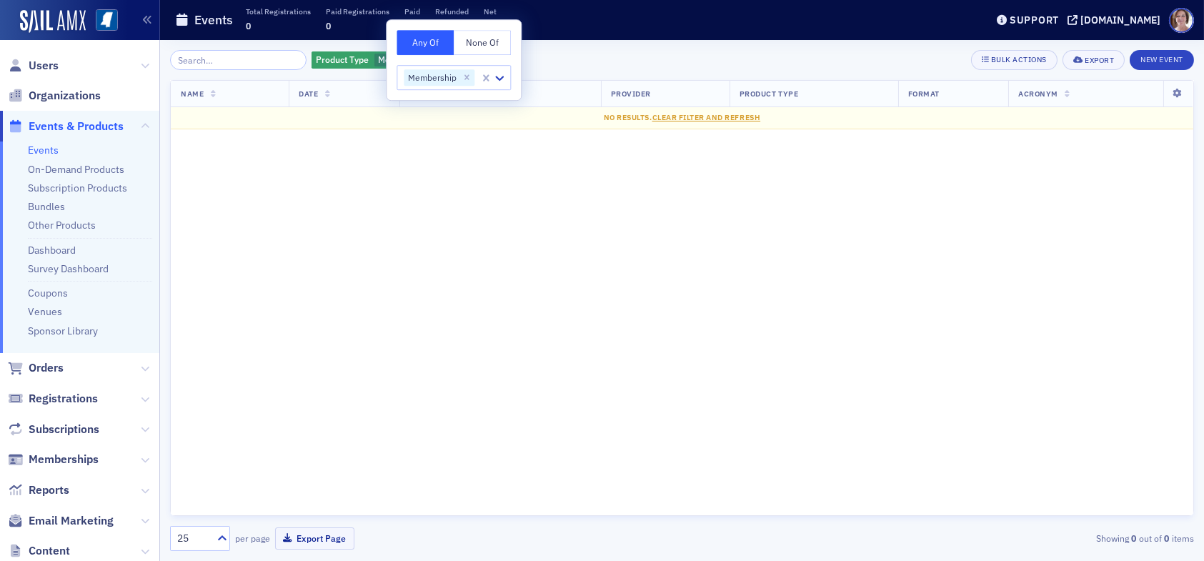
click at [628, 250] on div "Name Date Registrations Provider Product Type Format Acronym No results. Clear …" at bounding box center [682, 298] width 1024 height 436
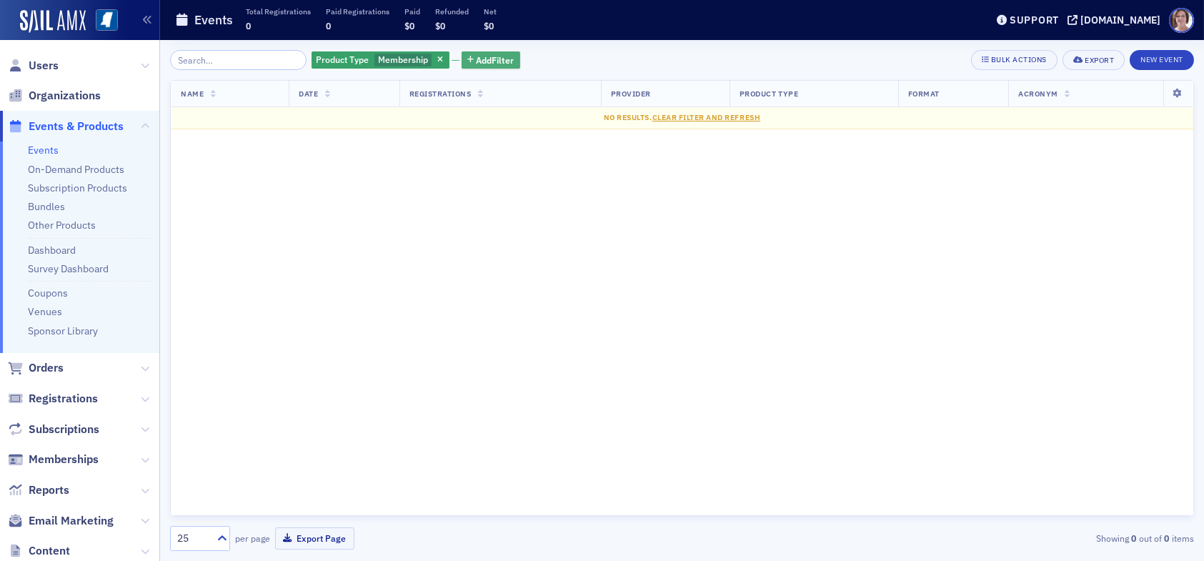
click at [477, 61] on span "Add Filter" at bounding box center [496, 60] width 38 height 13
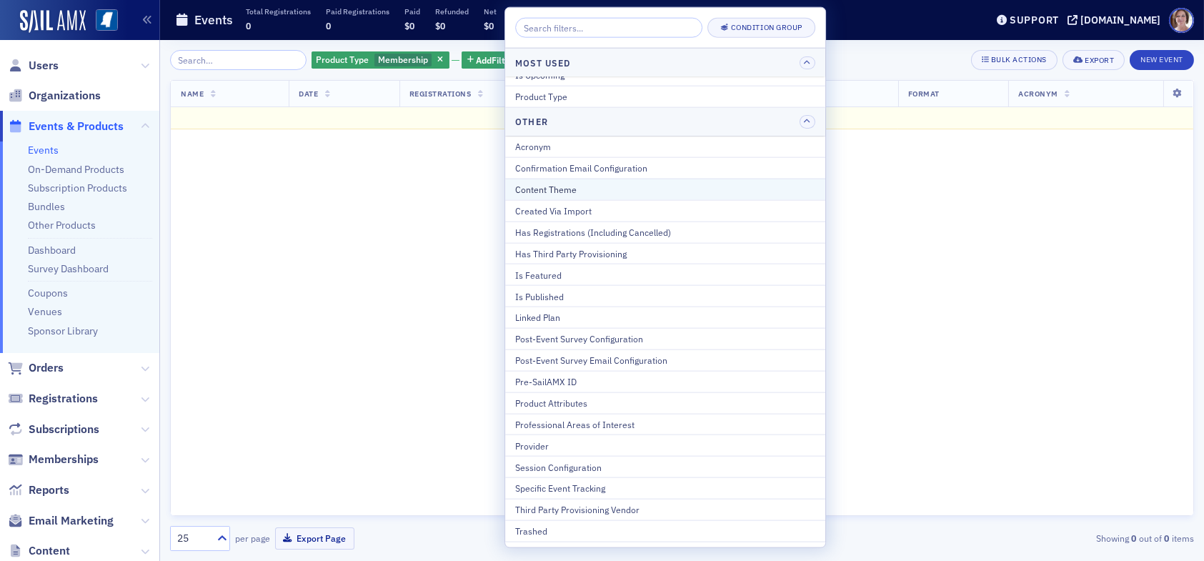
scroll to position [90, 0]
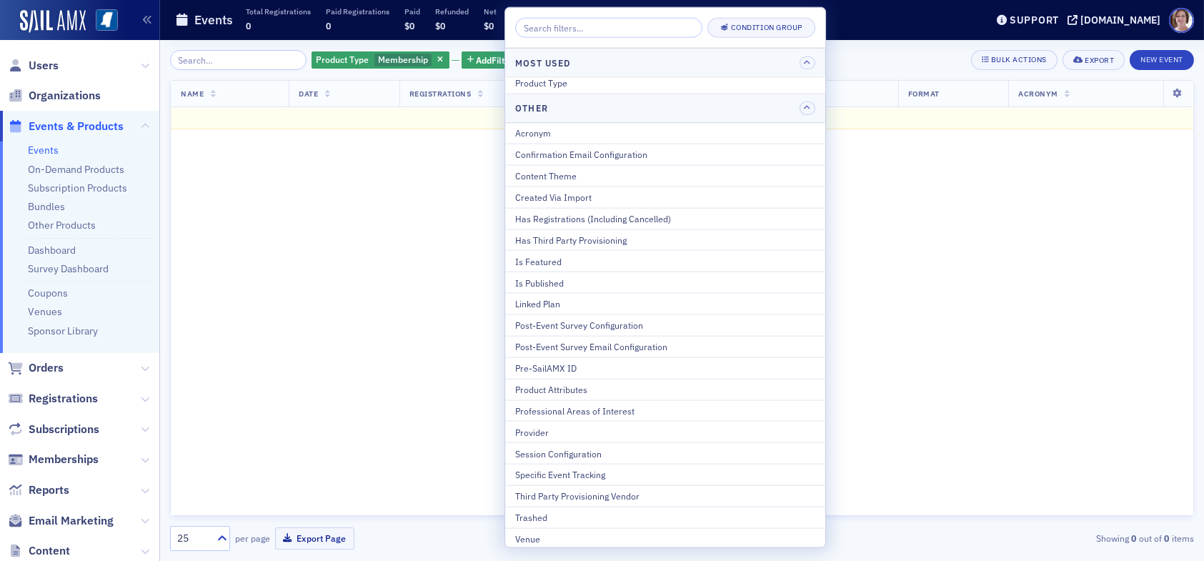
click at [1026, 307] on div "Name Date Registrations Provider Product Type Format Acronym No results. Clear …" at bounding box center [682, 298] width 1024 height 436
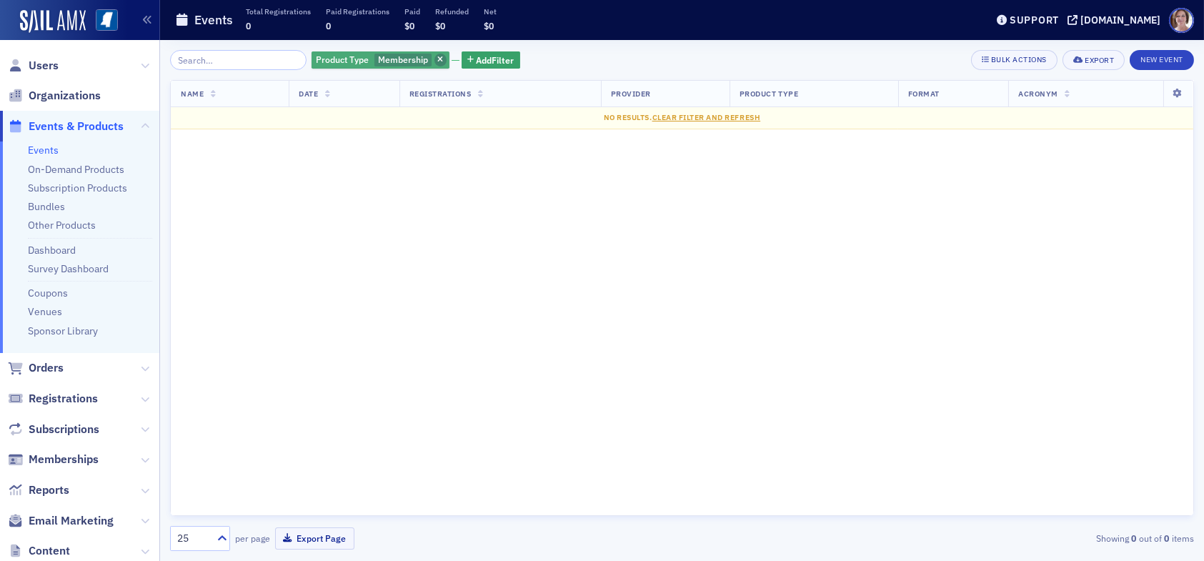
click at [437, 58] on icon "button" at bounding box center [440, 60] width 6 height 8
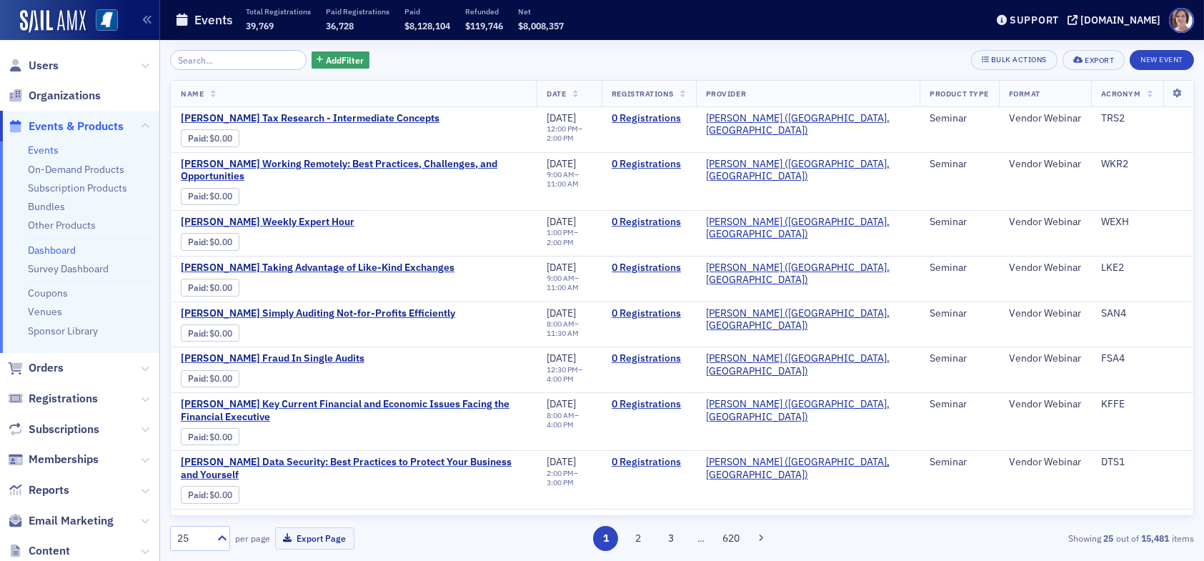
click at [65, 247] on link "Dashboard" at bounding box center [52, 250] width 48 height 13
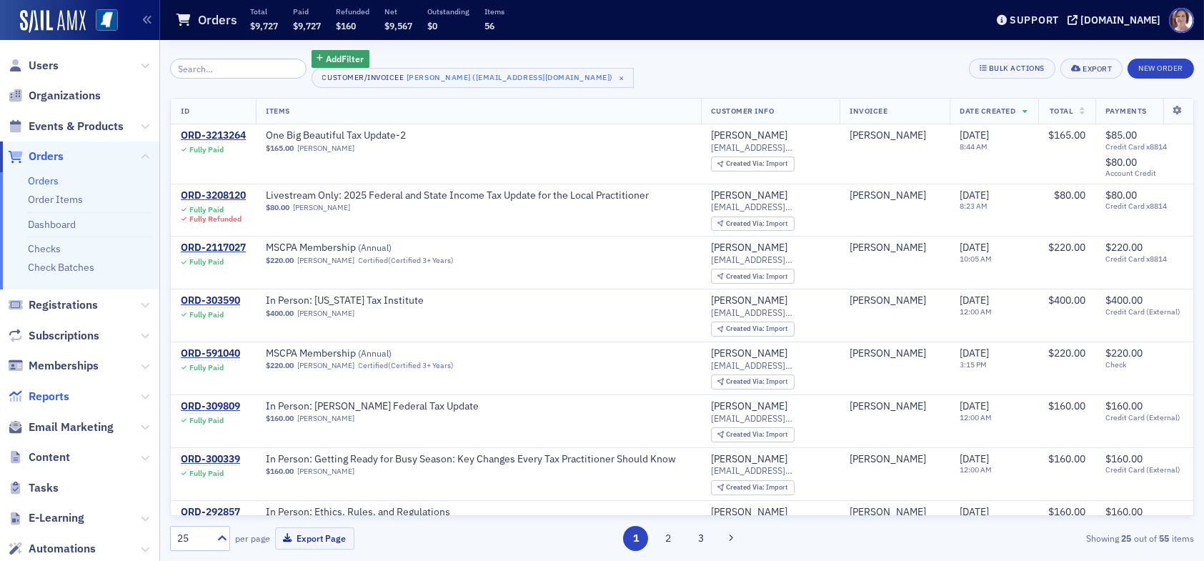
click at [56, 394] on span "Reports" at bounding box center [49, 397] width 41 height 16
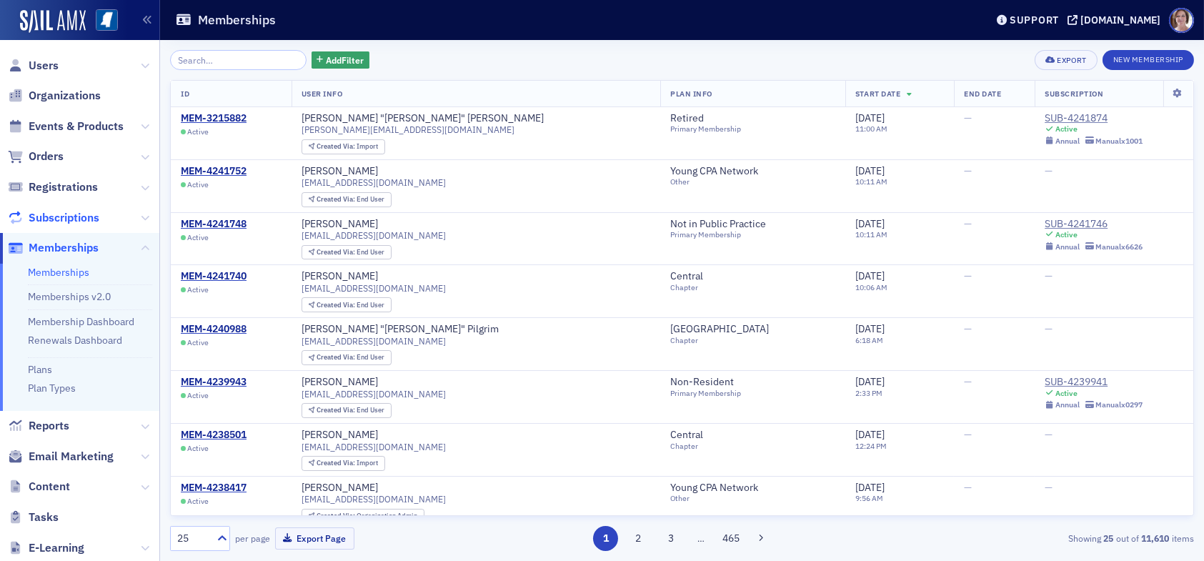
click at [71, 215] on span "Subscriptions" at bounding box center [64, 218] width 71 height 16
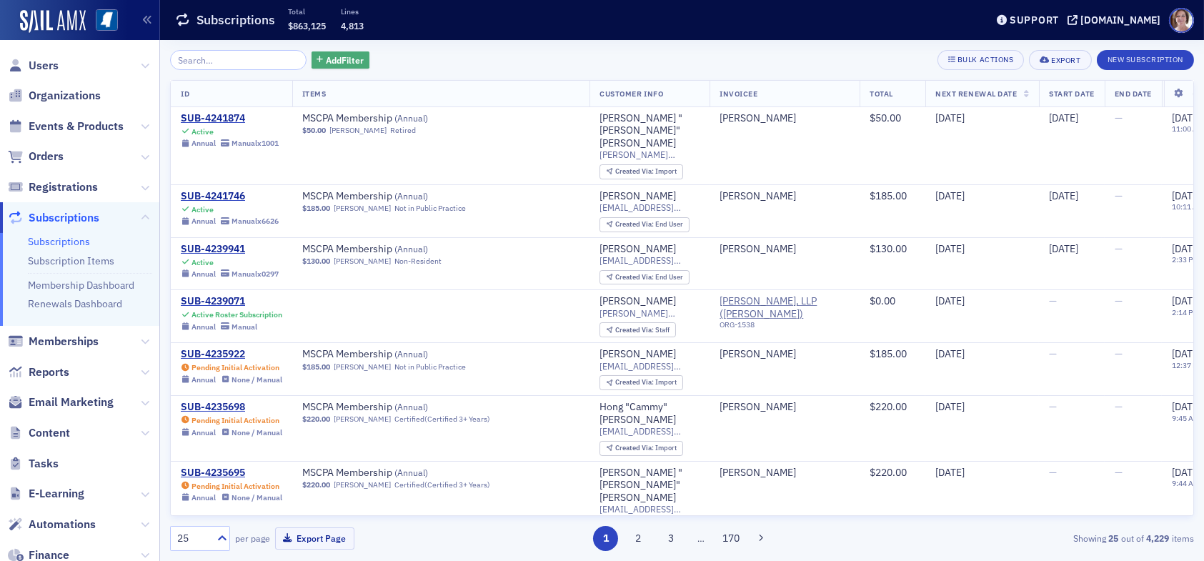
click at [337, 58] on span "Add Filter" at bounding box center [345, 60] width 38 height 13
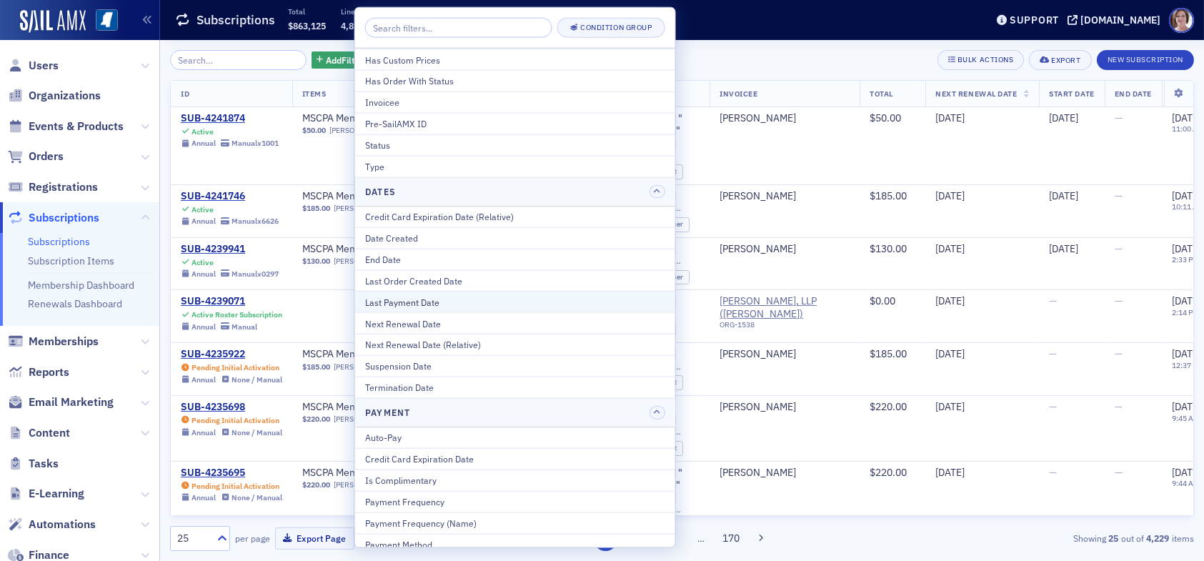
scroll to position [132, 0]
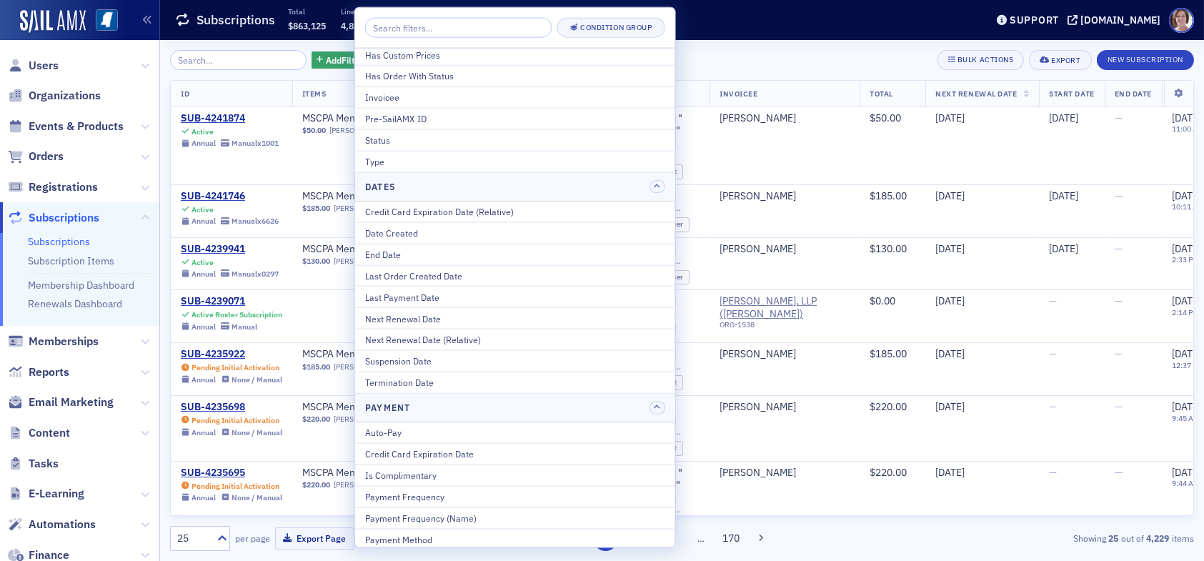
click at [701, 31] on div "Subscriptions Total $863,125 Lines 4,813" at bounding box center [569, 20] width 789 height 38
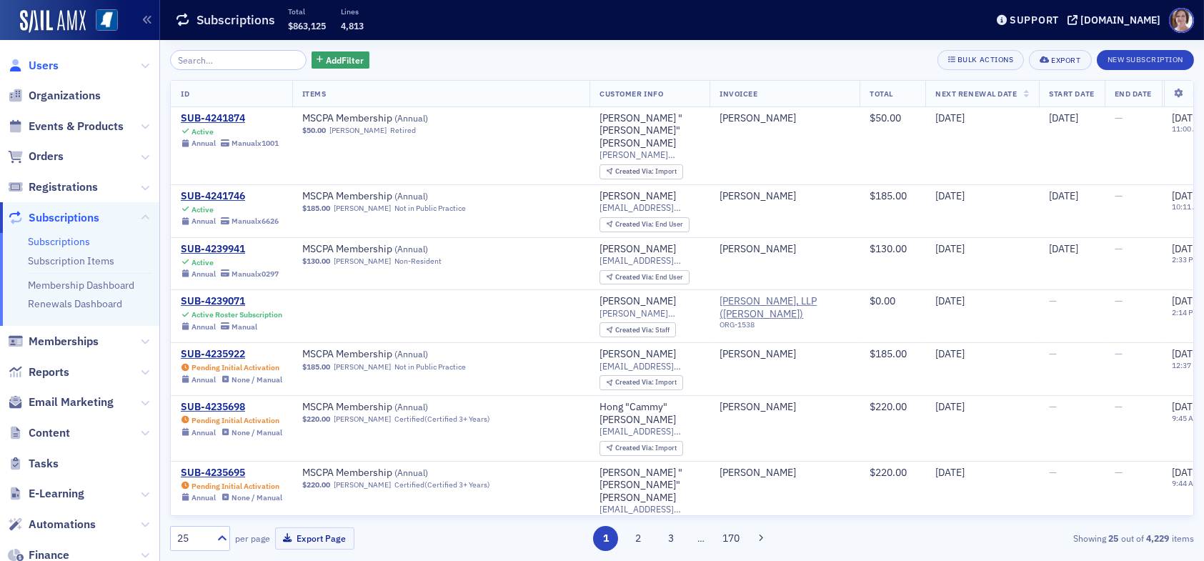
click at [35, 58] on span "Users" at bounding box center [44, 66] width 30 height 16
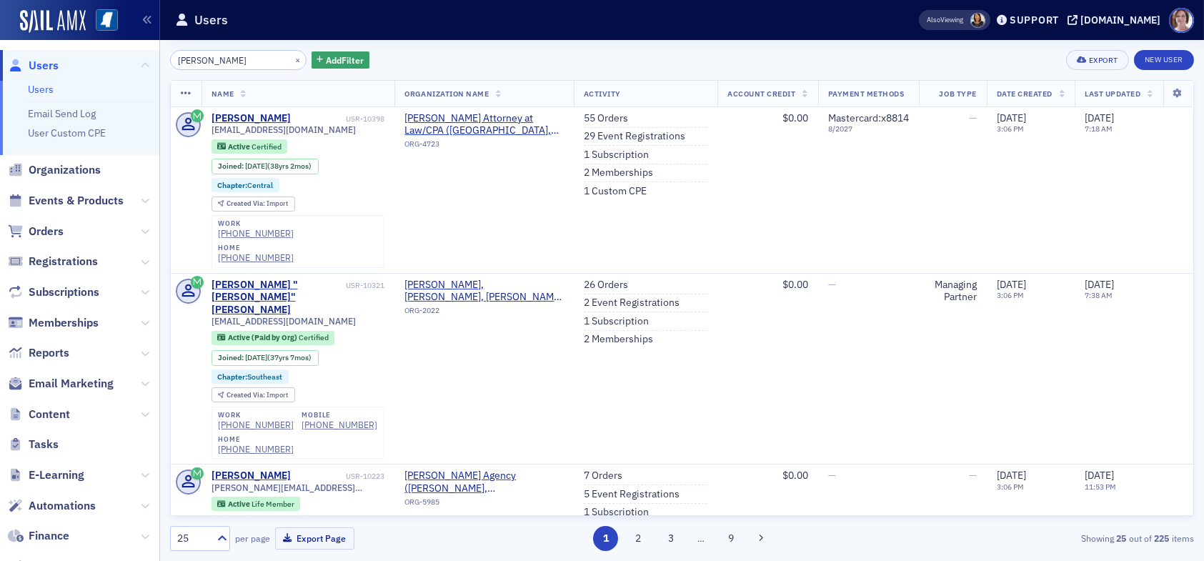
drag, startPoint x: 234, startPoint y: 61, endPoint x: 134, endPoint y: 47, distance: 101.8
click at [134, 47] on div "Users Users Email Send Log User Custom CPE Organizations Events & Products Orde…" at bounding box center [602, 280] width 1204 height 561
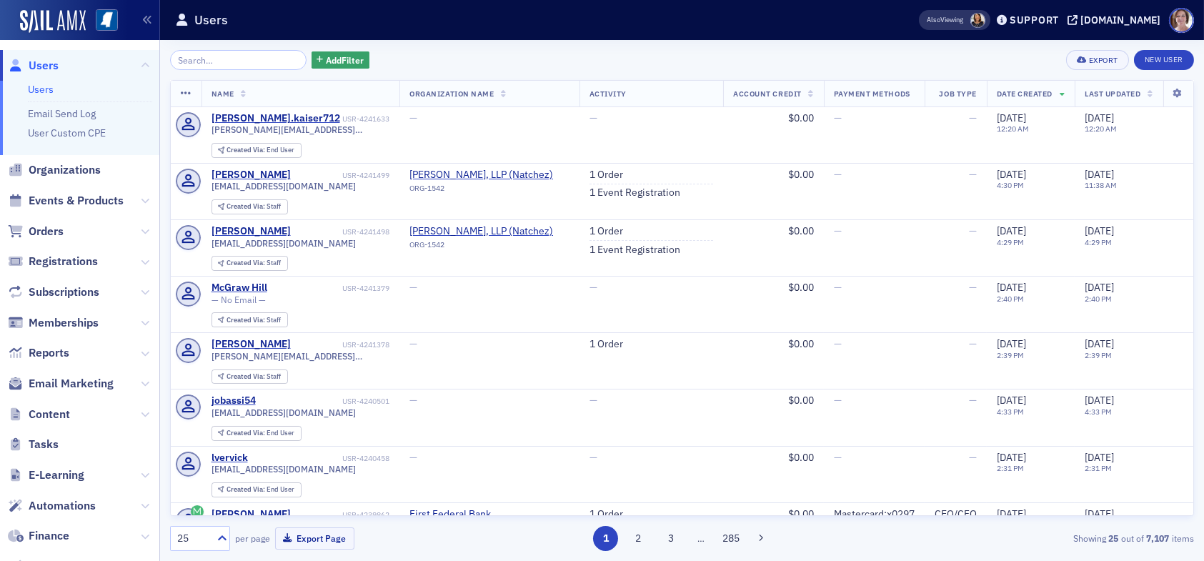
click at [450, 74] on div "Add Filter Export New User Name Organization Name Activity Account Credit Payme…" at bounding box center [682, 300] width 1024 height 501
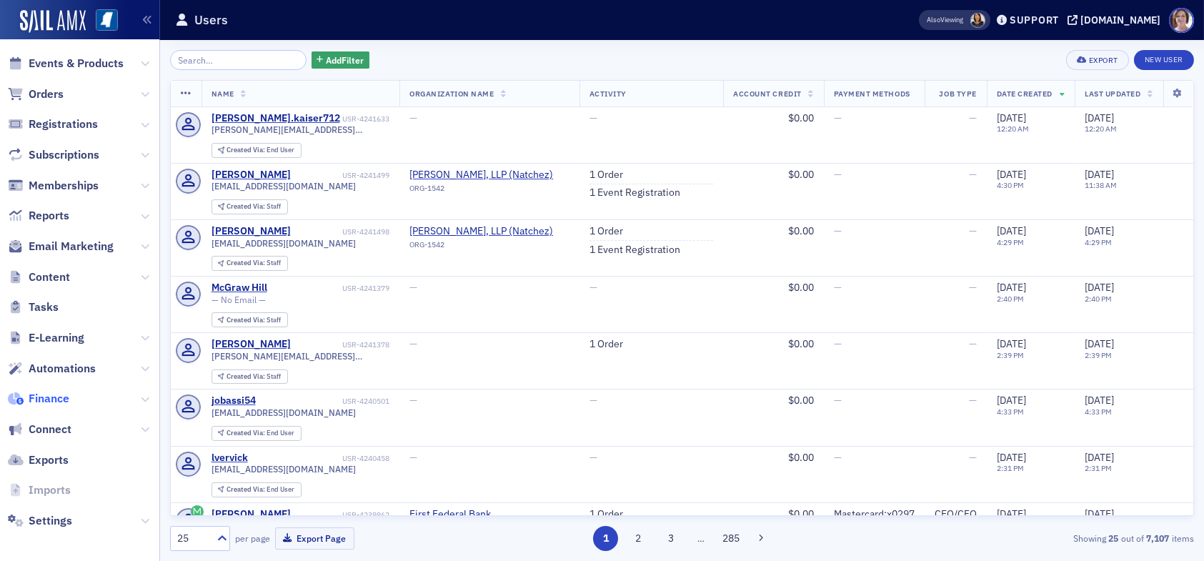
scroll to position [142, 0]
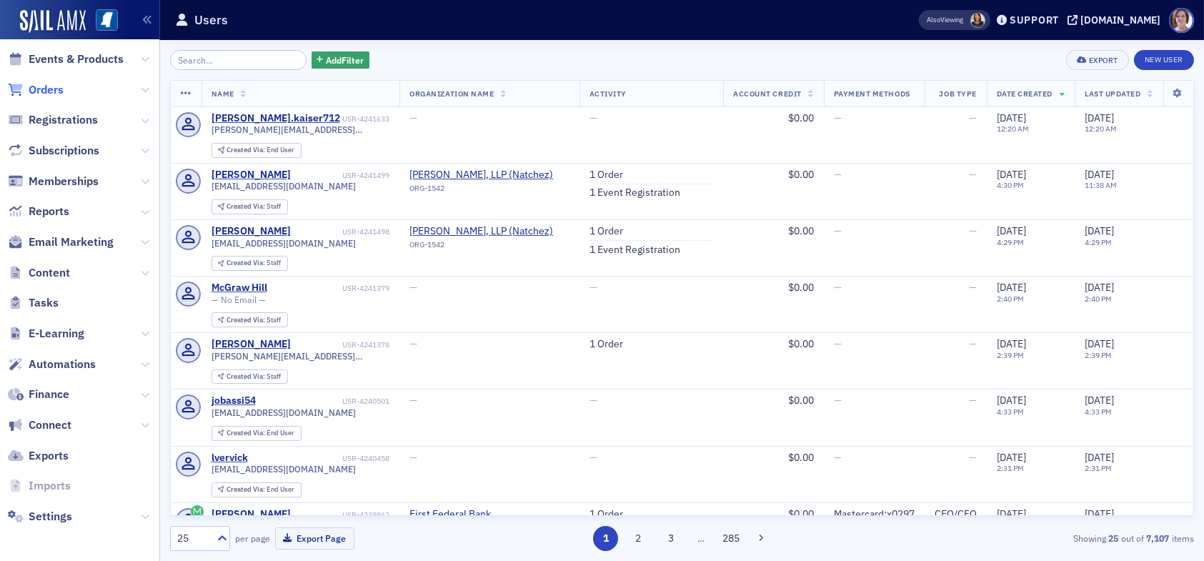
click at [47, 89] on span "Orders" at bounding box center [46, 90] width 35 height 16
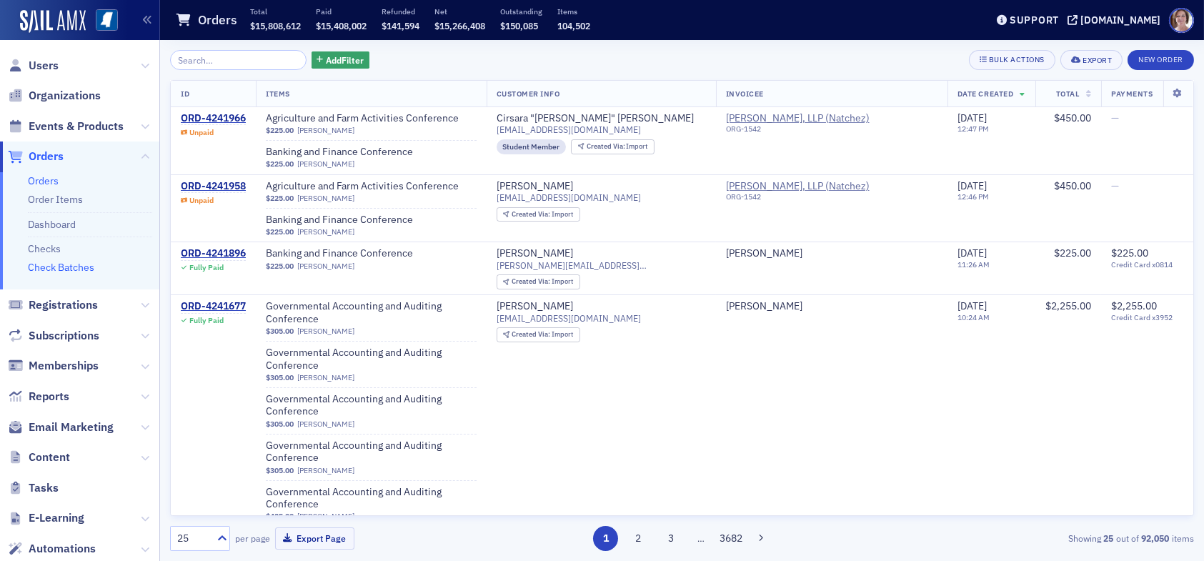
click at [59, 265] on link "Check Batches" at bounding box center [61, 267] width 66 height 13
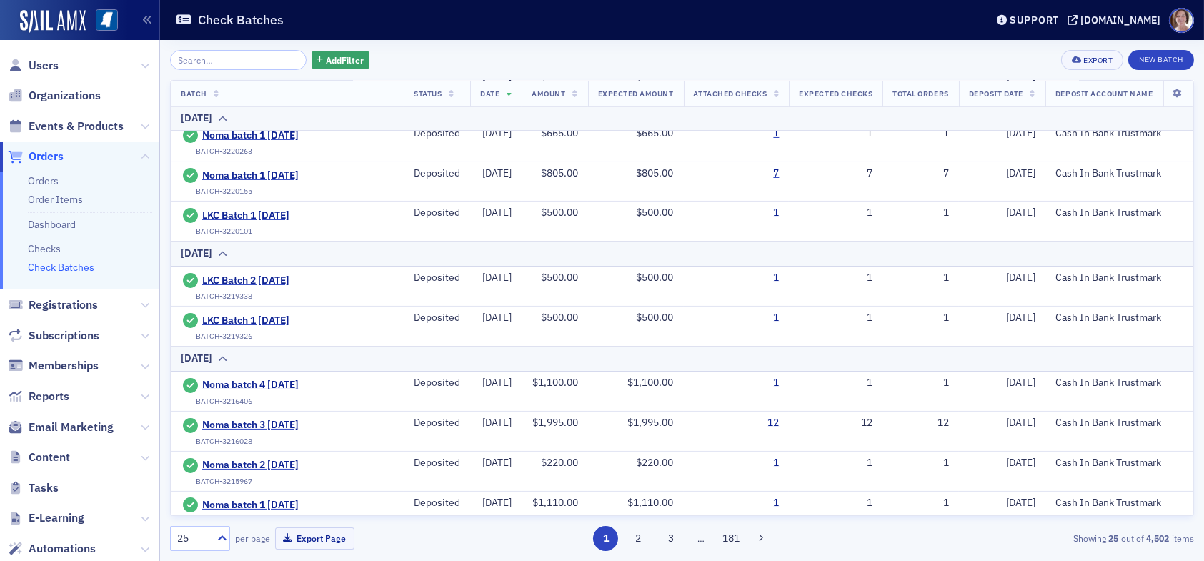
scroll to position [846, 0]
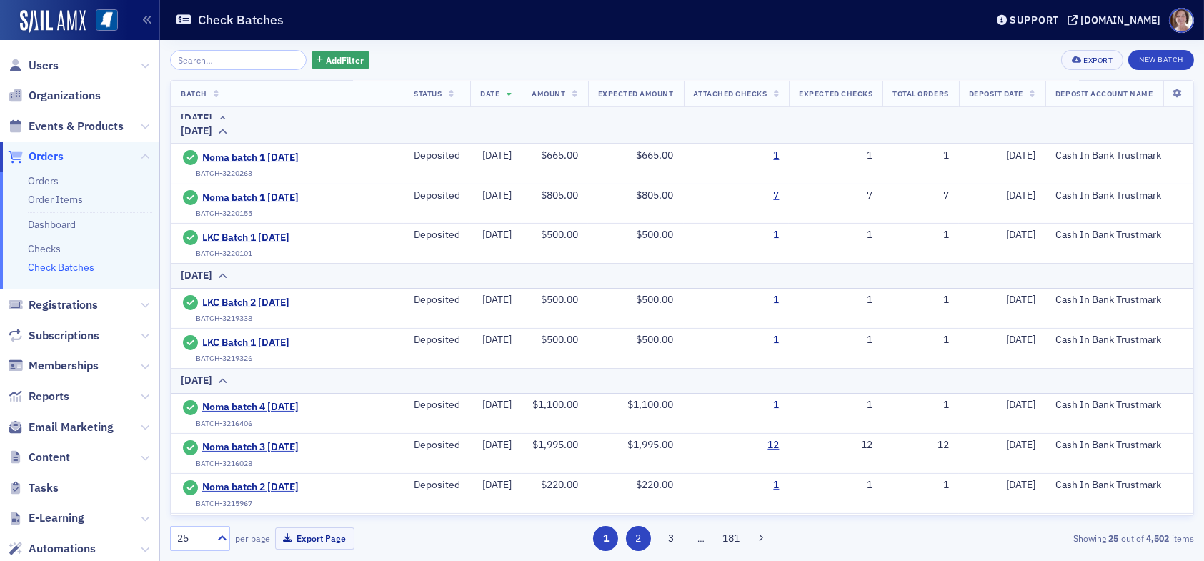
click at [633, 540] on button "2" at bounding box center [638, 538] width 25 height 25
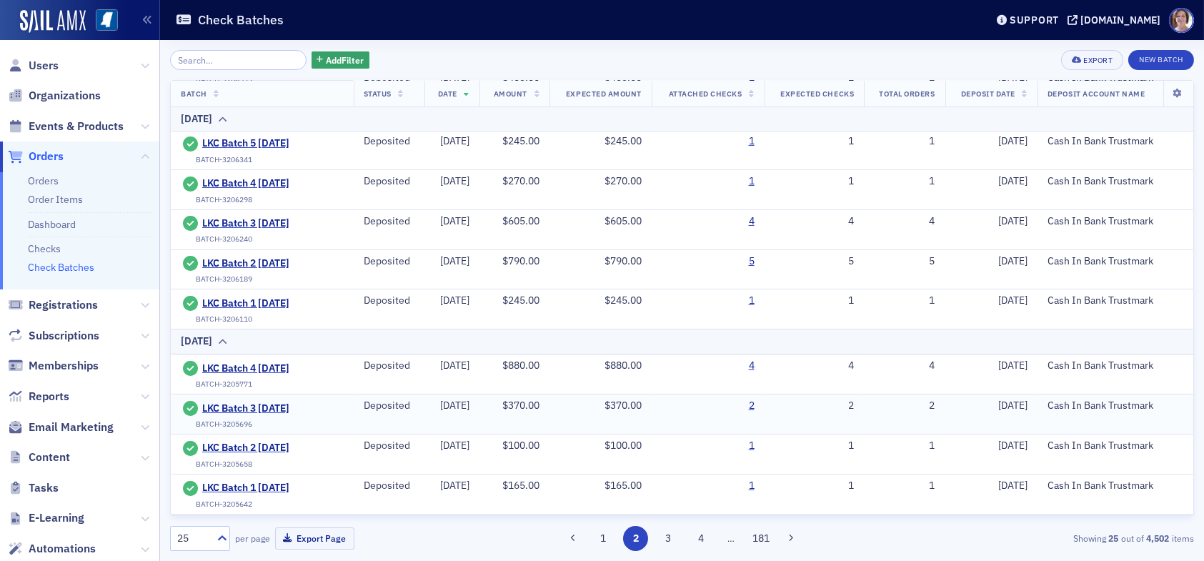
scroll to position [725, 0]
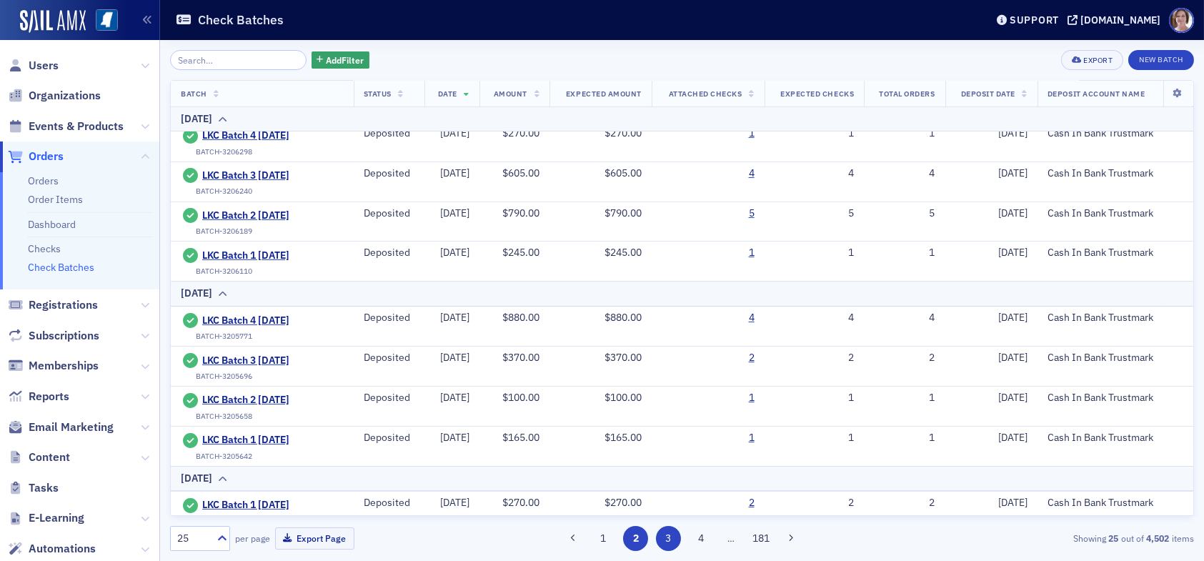
click at [673, 540] on button "3" at bounding box center [668, 538] width 25 height 25
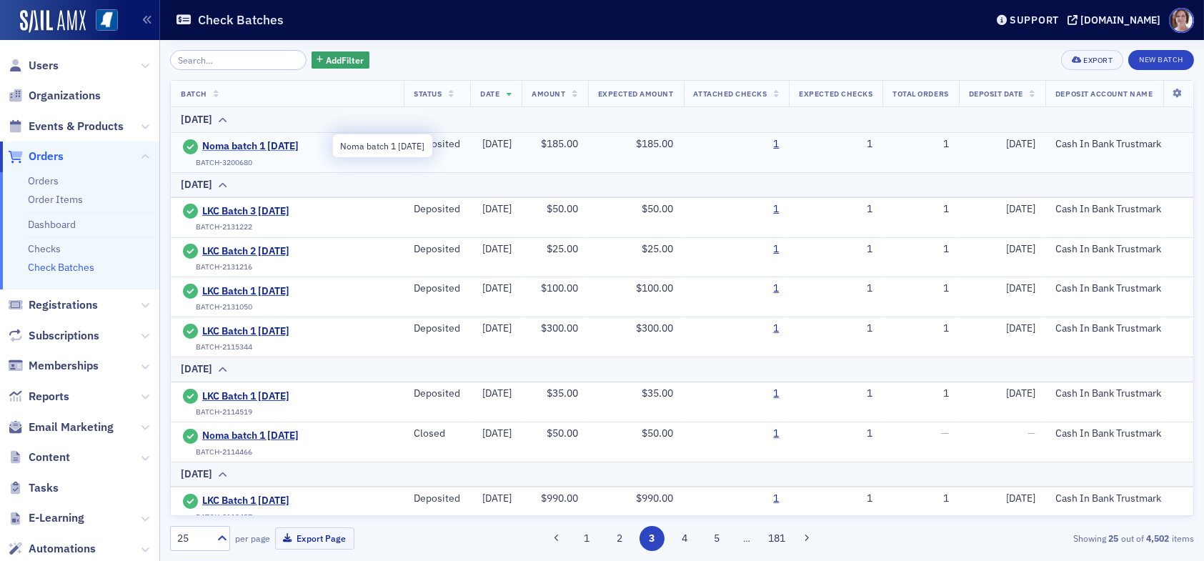
click at [275, 144] on span "Noma batch 1 7.2.25" at bounding box center [267, 146] width 130 height 13
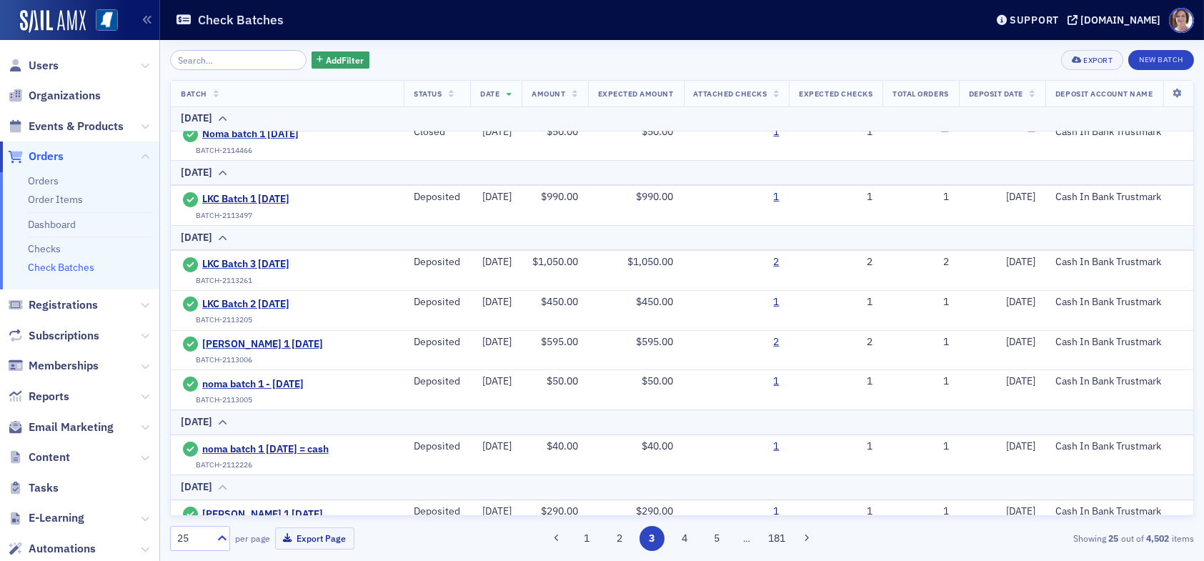
scroll to position [143, 0]
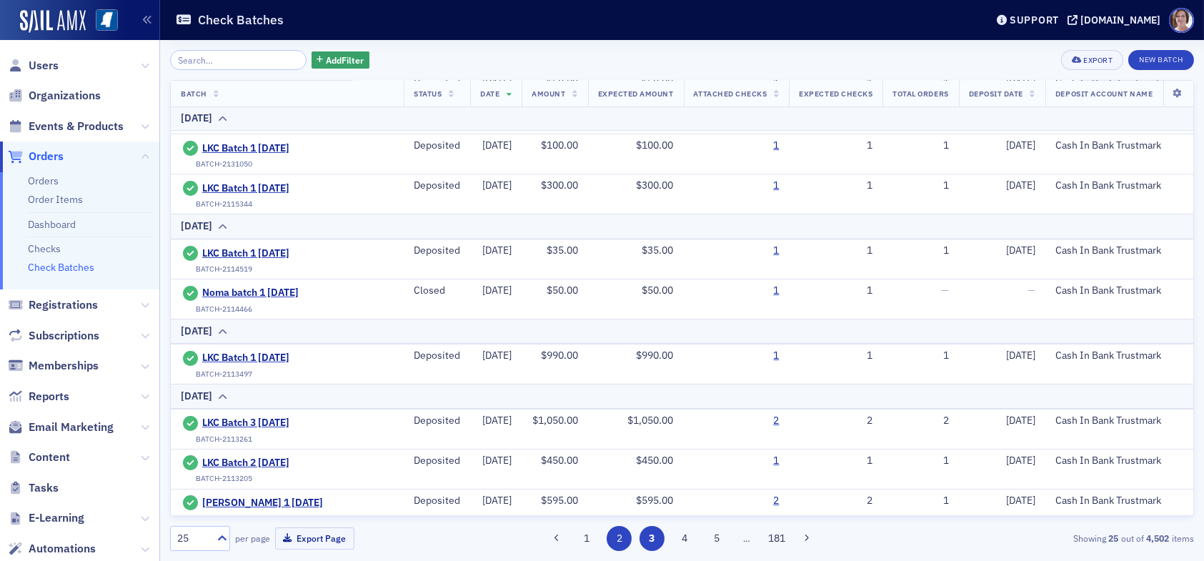
click at [618, 534] on button "2" at bounding box center [619, 538] width 25 height 25
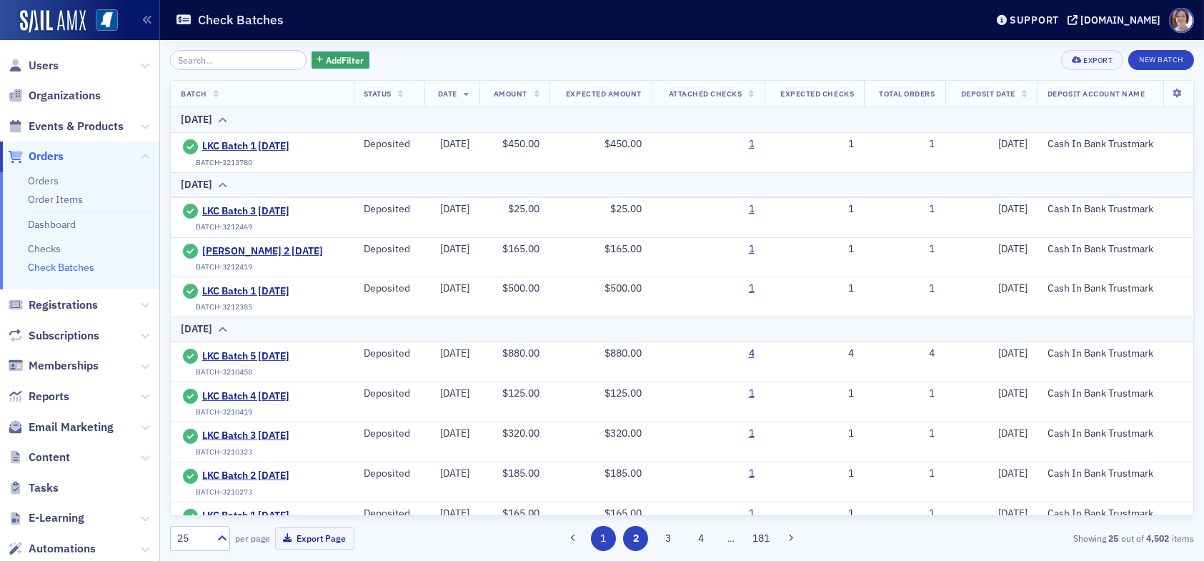
click at [607, 540] on button "1" at bounding box center [603, 538] width 25 height 25
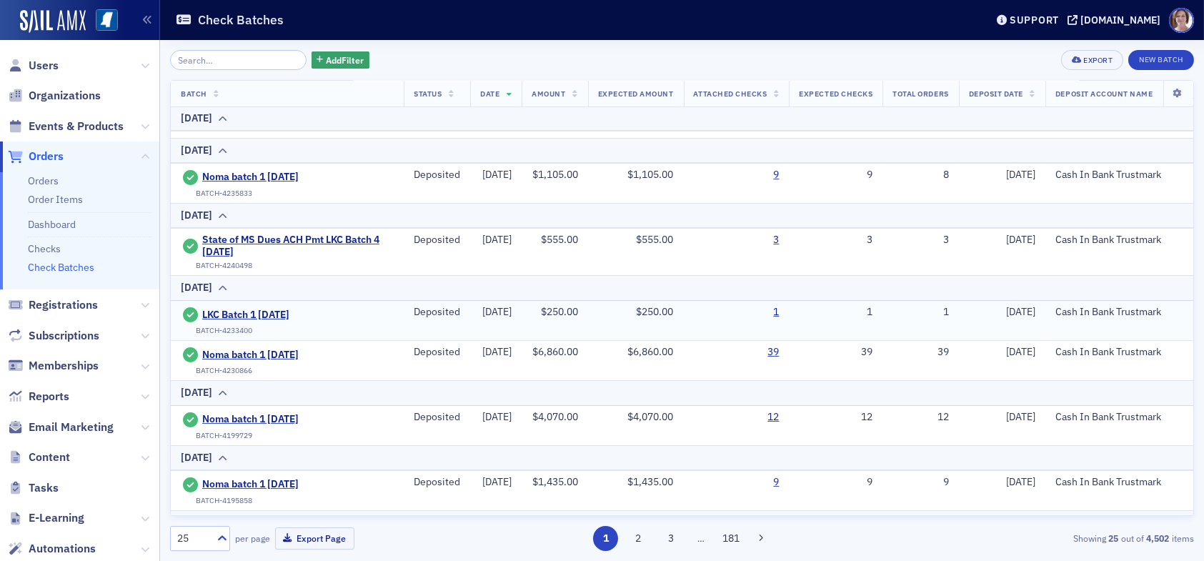
scroll to position [357, 0]
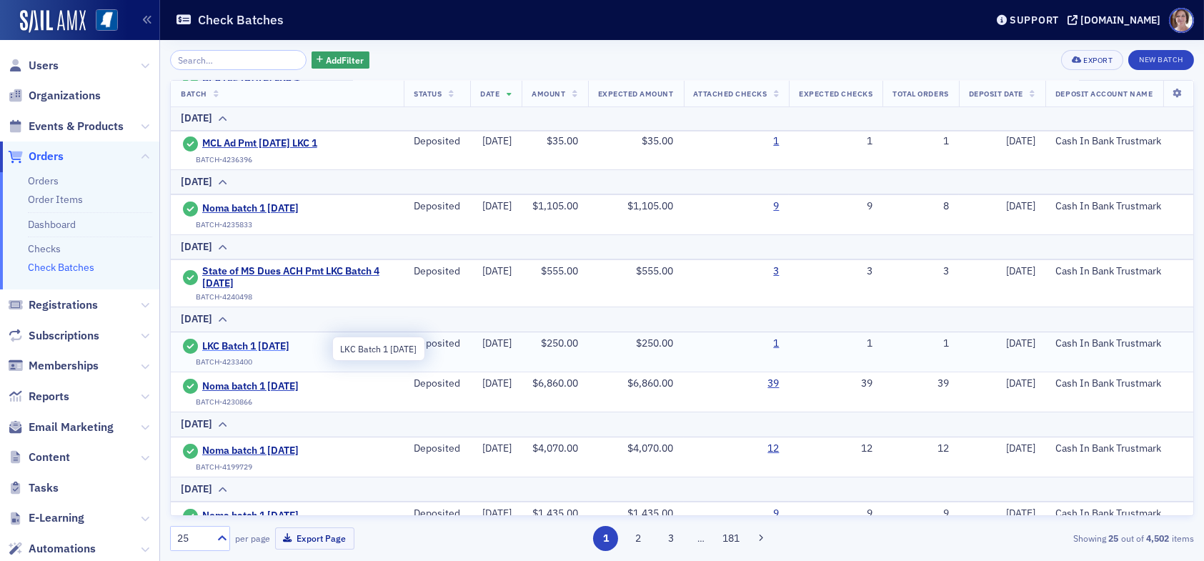
click at [290, 347] on span "LKC Batch 1 07.31.25" at bounding box center [267, 346] width 130 height 13
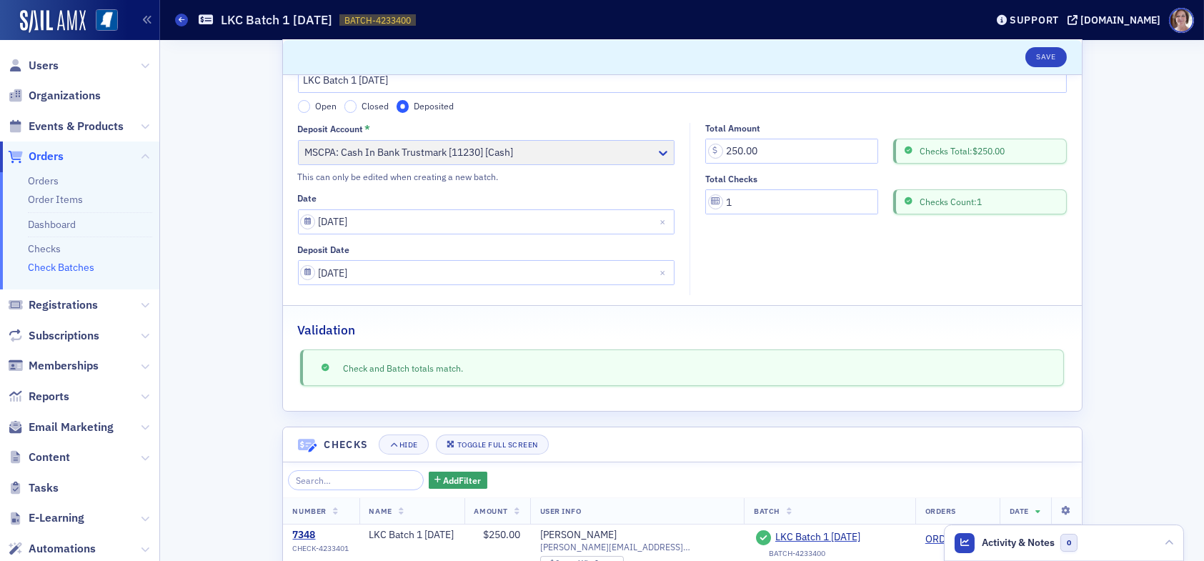
scroll to position [131, 0]
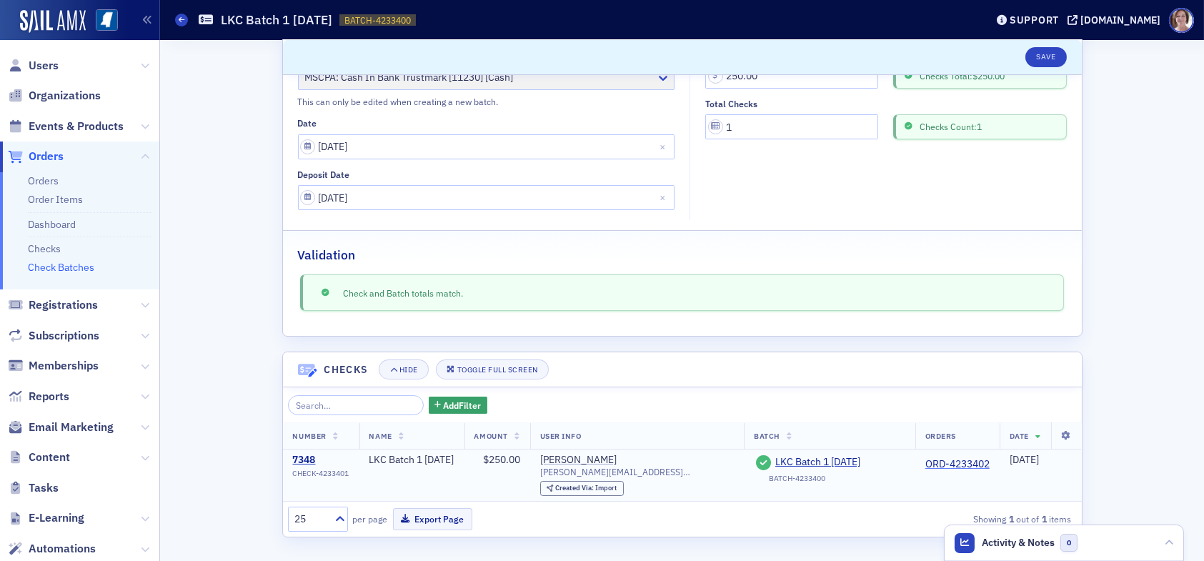
click at [941, 462] on link "ORD-4233402" at bounding box center [958, 464] width 64 height 13
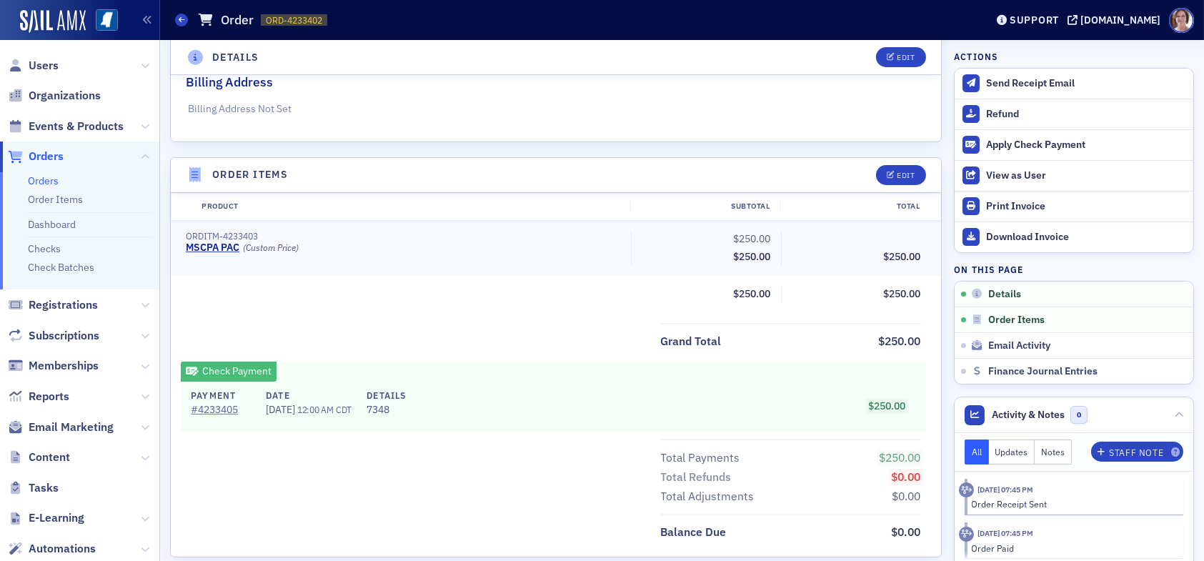
scroll to position [274, 0]
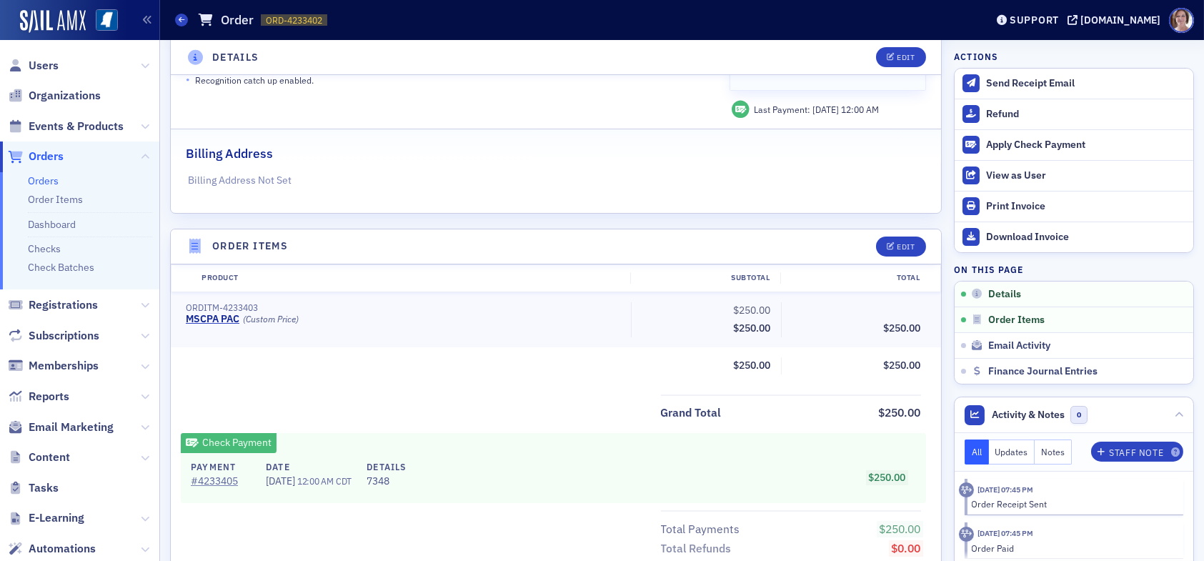
scroll to position [9, 0]
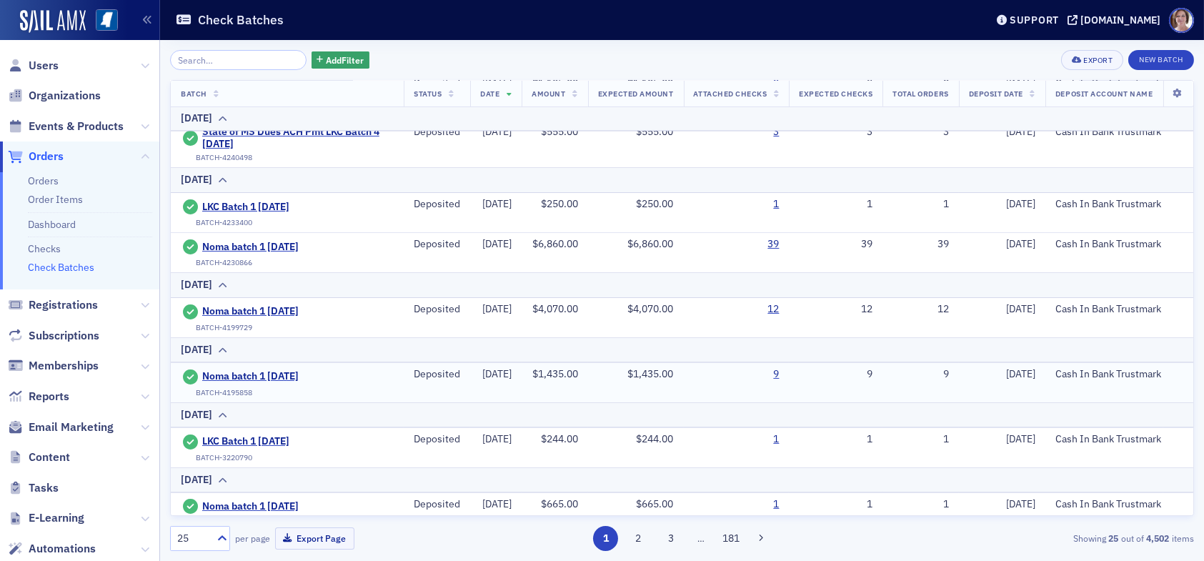
scroll to position [500, 0]
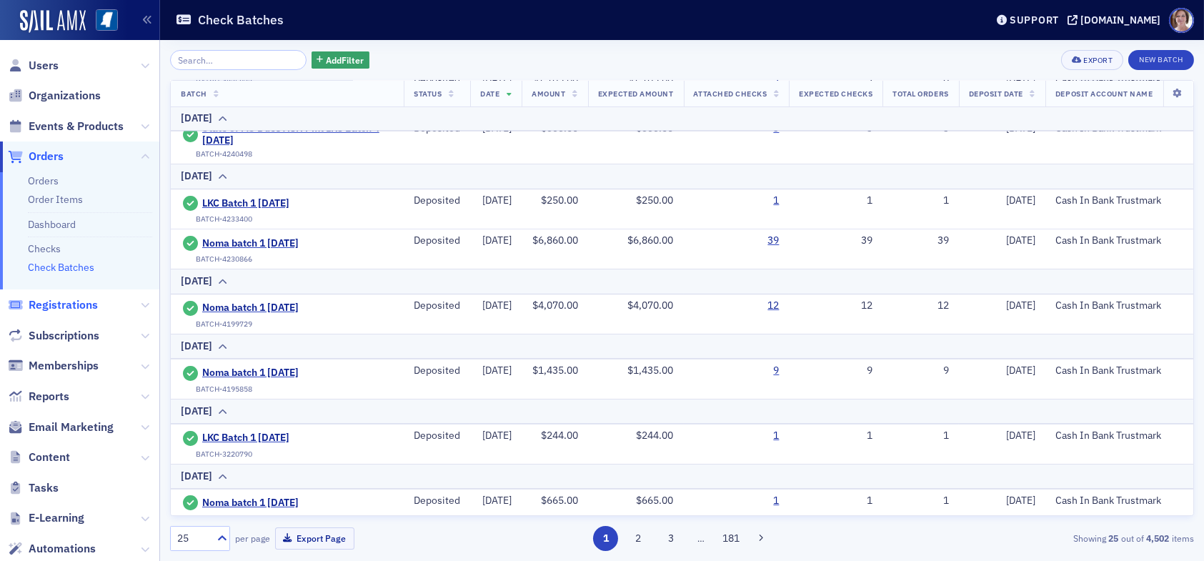
click at [63, 301] on span "Registrations" at bounding box center [63, 305] width 69 height 16
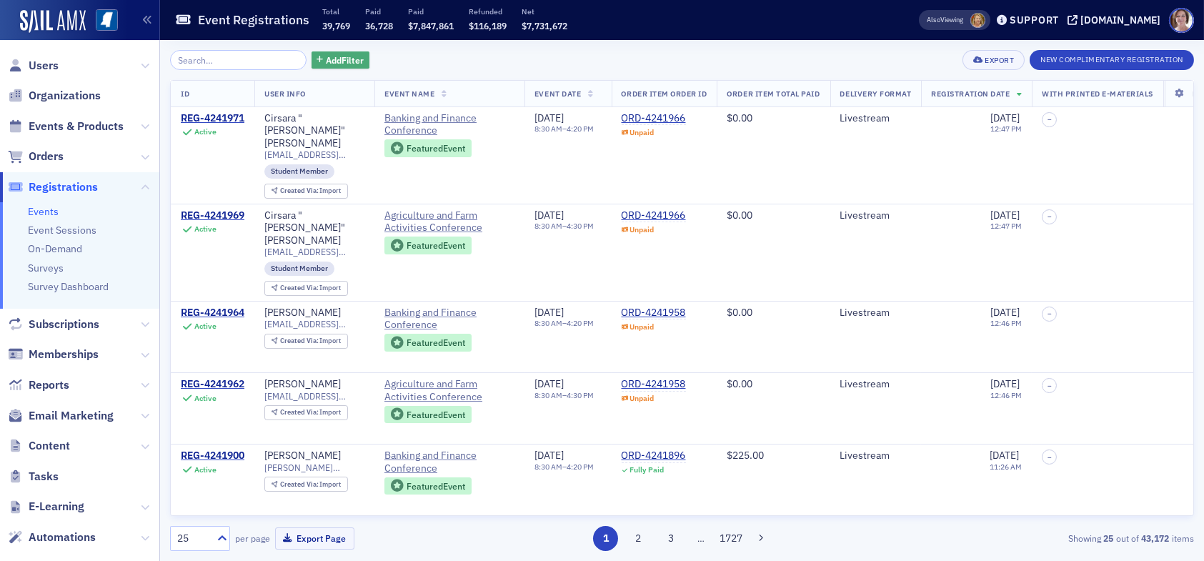
click at [326, 58] on span "Add Filter" at bounding box center [345, 60] width 38 height 13
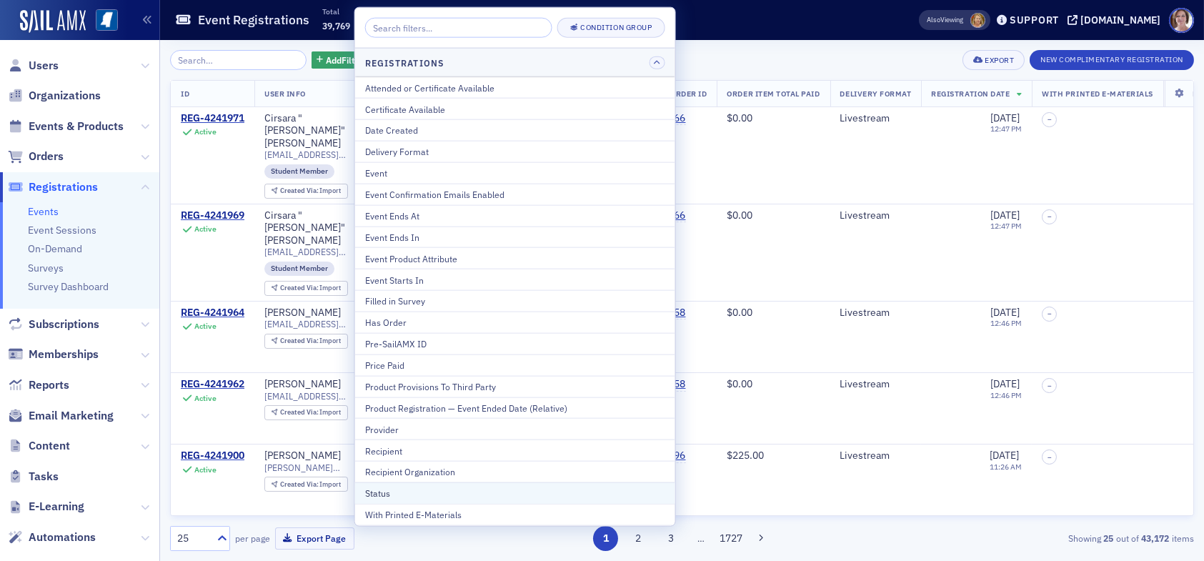
click at [416, 490] on div "Status" at bounding box center [515, 493] width 300 height 13
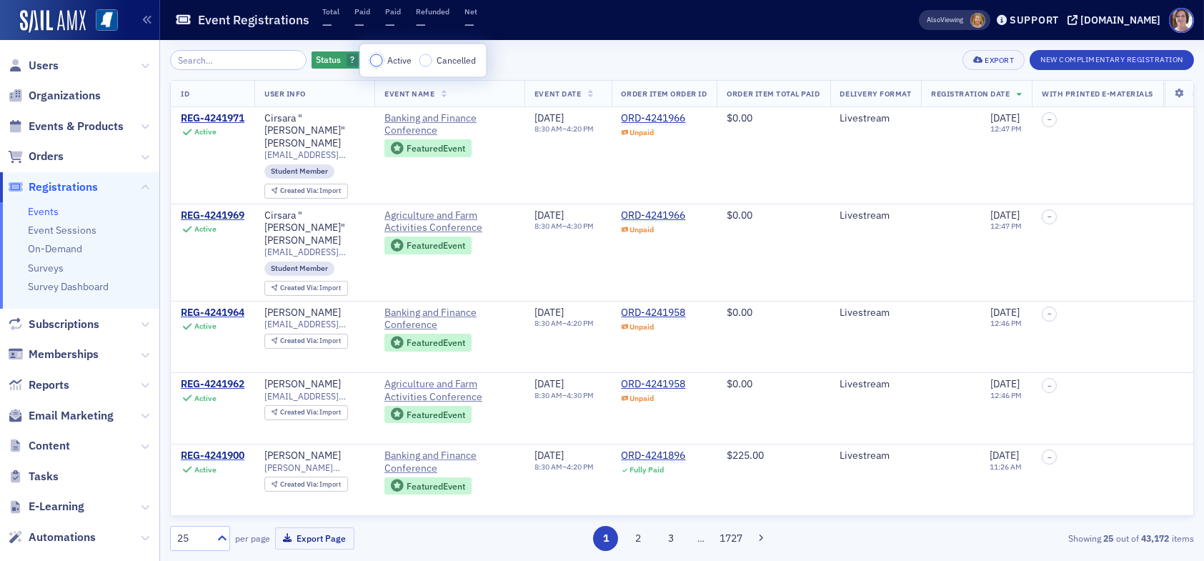
click at [377, 60] on input "Active" at bounding box center [376, 60] width 13 height 13
click at [503, 58] on div "Status Active Add Filter Export New Complimentary Registration" at bounding box center [682, 60] width 1024 height 20
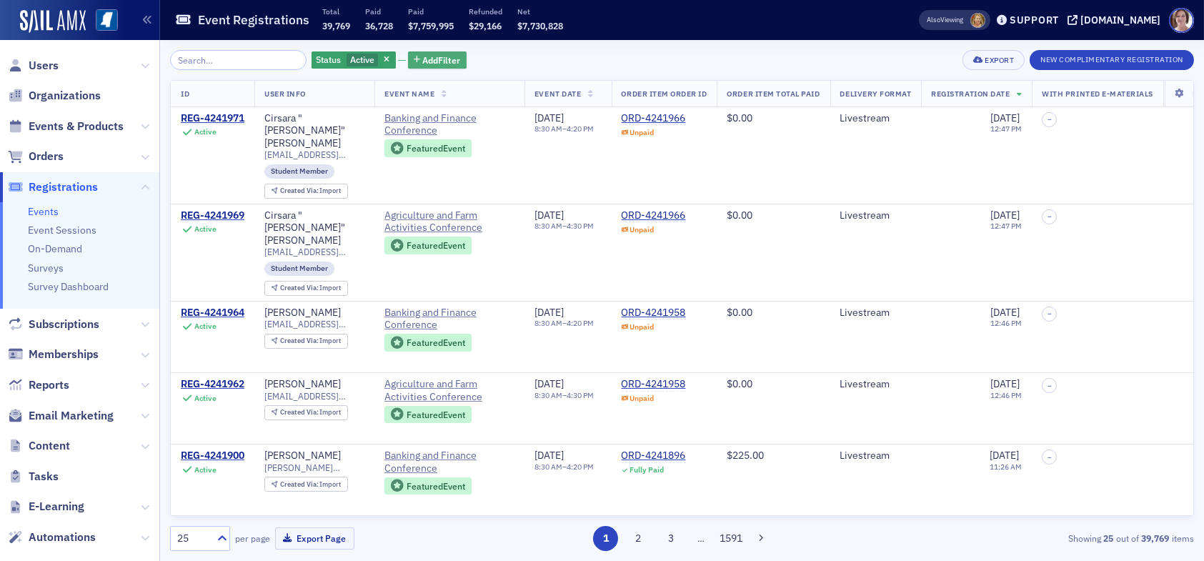
click at [423, 58] on span "Add Filter" at bounding box center [442, 60] width 38 height 13
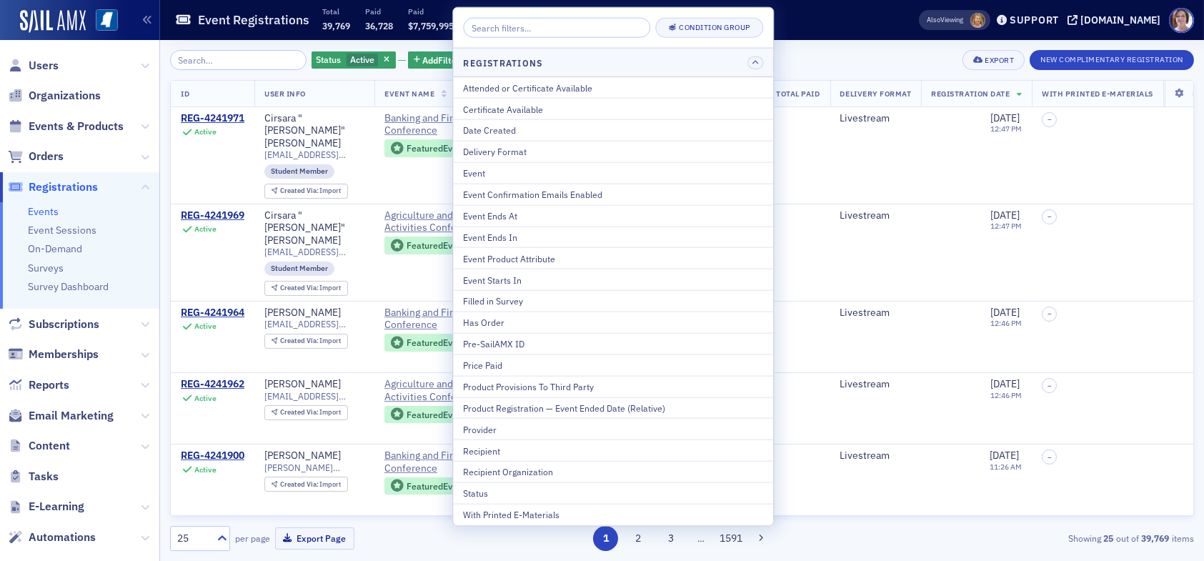
click at [520, 152] on div "Delivery Format" at bounding box center [613, 151] width 300 height 13
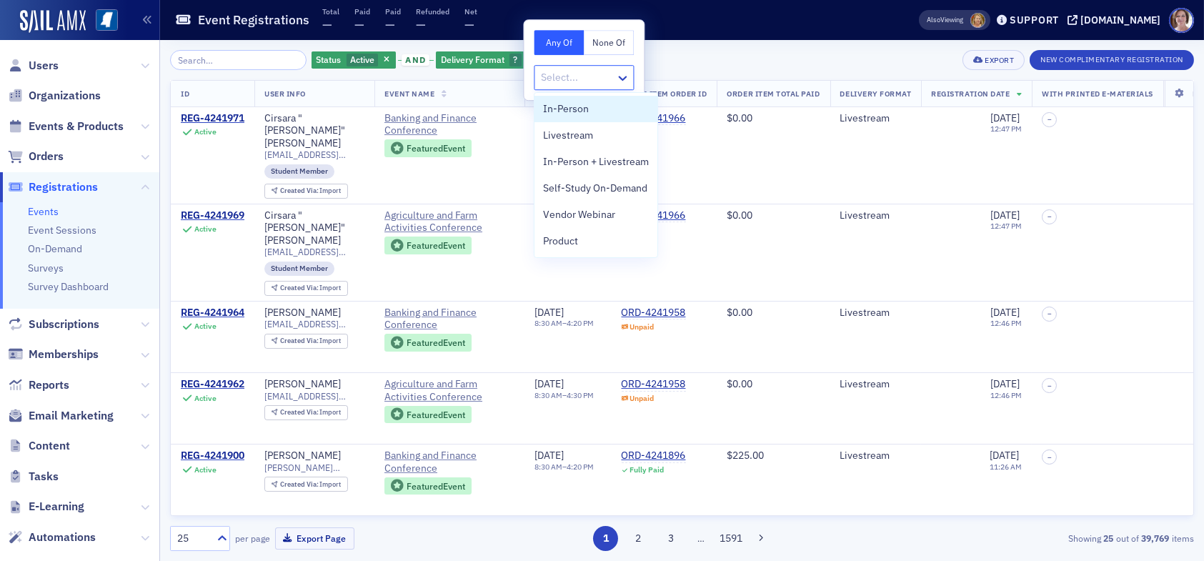
click at [563, 74] on div at bounding box center [577, 78] width 74 height 18
click at [578, 108] on span "In-Person" at bounding box center [566, 109] width 46 height 15
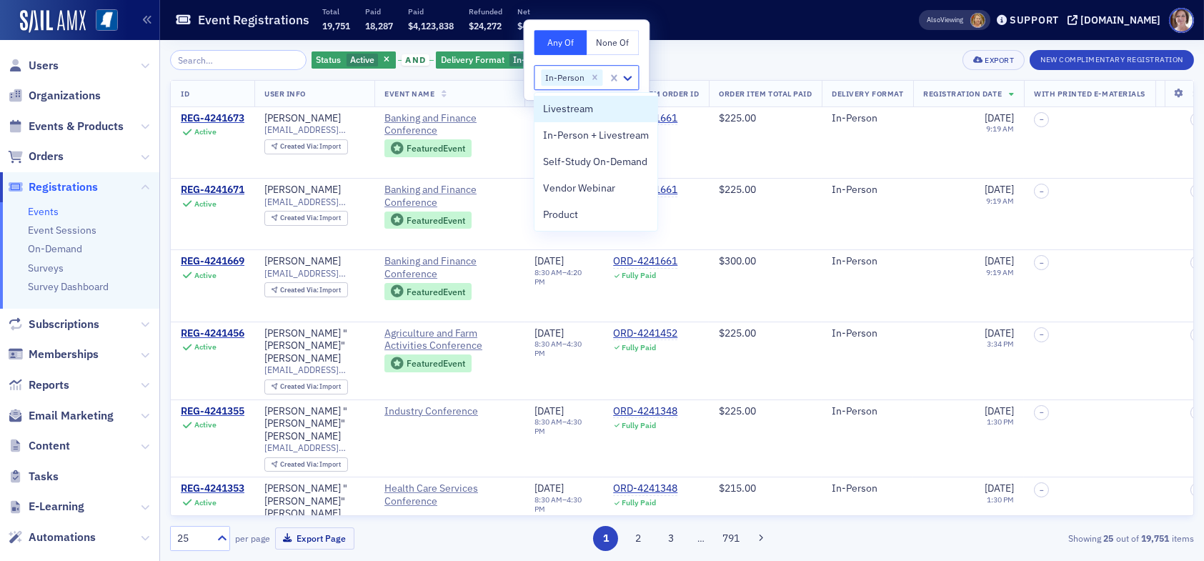
click at [680, 57] on div "Status Active and Delivery Format In-Person Add Filter Export New Complimentary…" at bounding box center [682, 60] width 1024 height 20
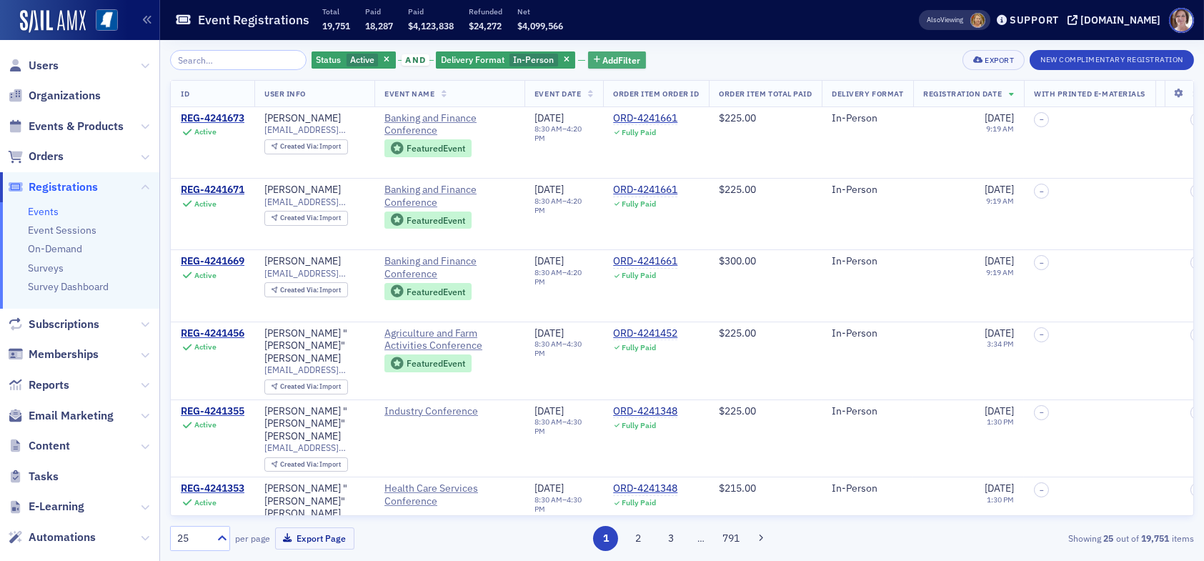
click at [603, 54] on span "Add Filter" at bounding box center [622, 60] width 38 height 13
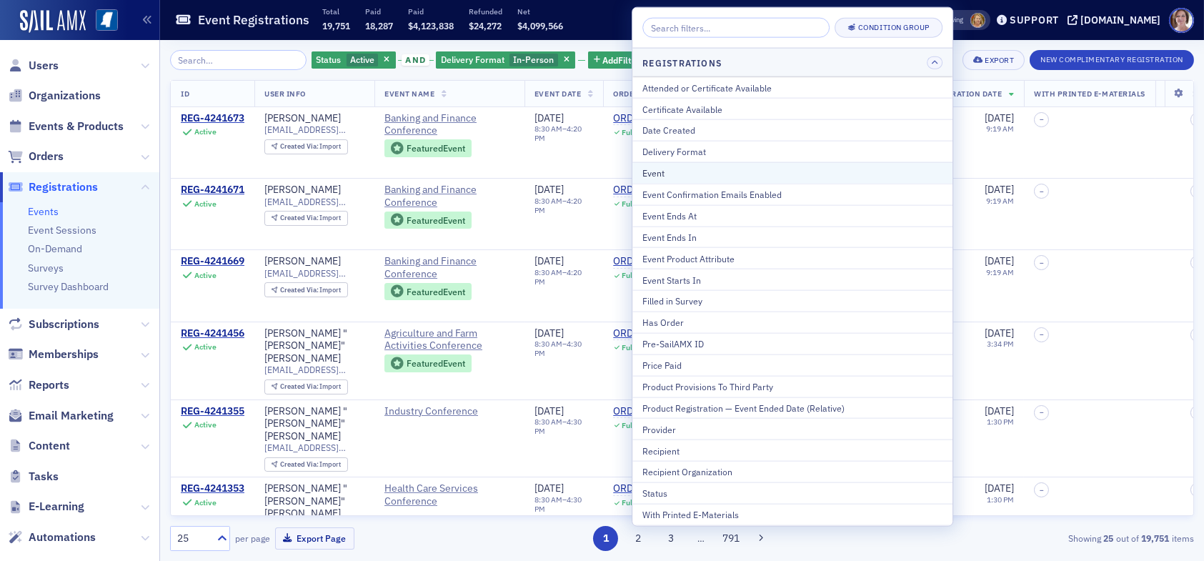
click at [703, 174] on div "Event" at bounding box center [793, 173] width 300 height 13
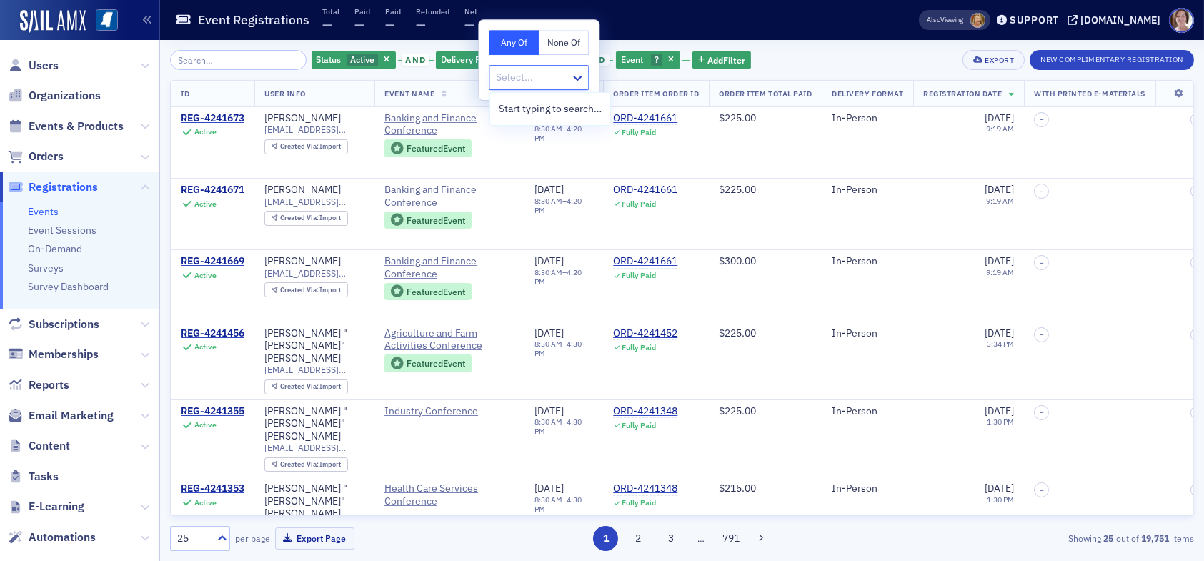
click at [568, 73] on div at bounding box center [532, 78] width 74 height 18
drag, startPoint x: 813, startPoint y: 50, endPoint x: 753, endPoint y: 61, distance: 61.0
click at [811, 50] on div "Status Active and Delivery Format In-Person and Event ? Add Filter Export New C…" at bounding box center [682, 60] width 1024 height 20
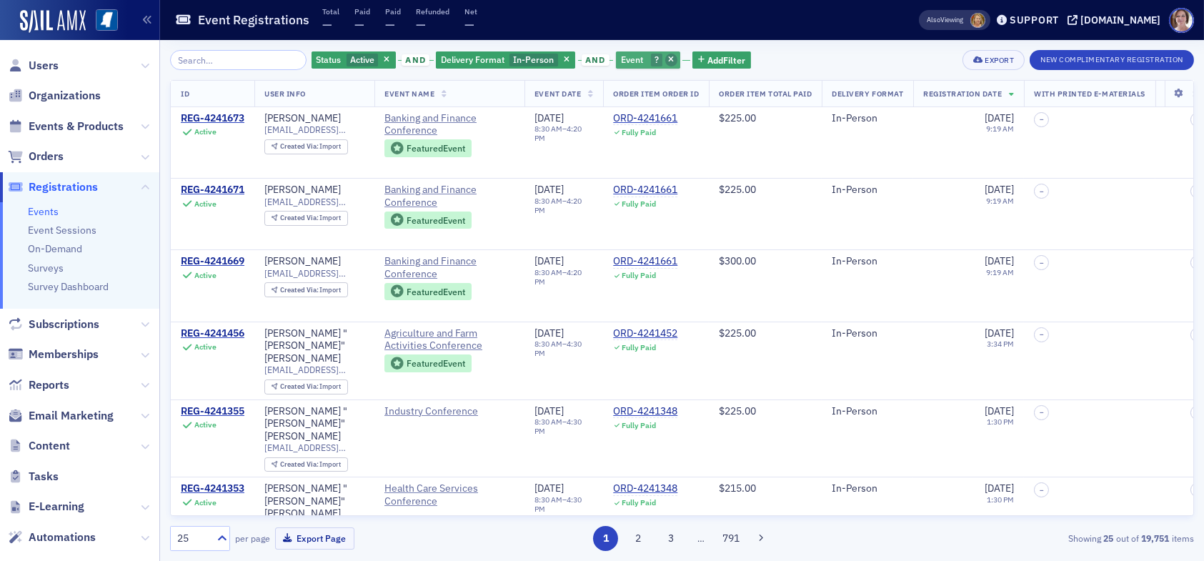
click at [668, 62] on icon "button" at bounding box center [671, 60] width 6 height 8
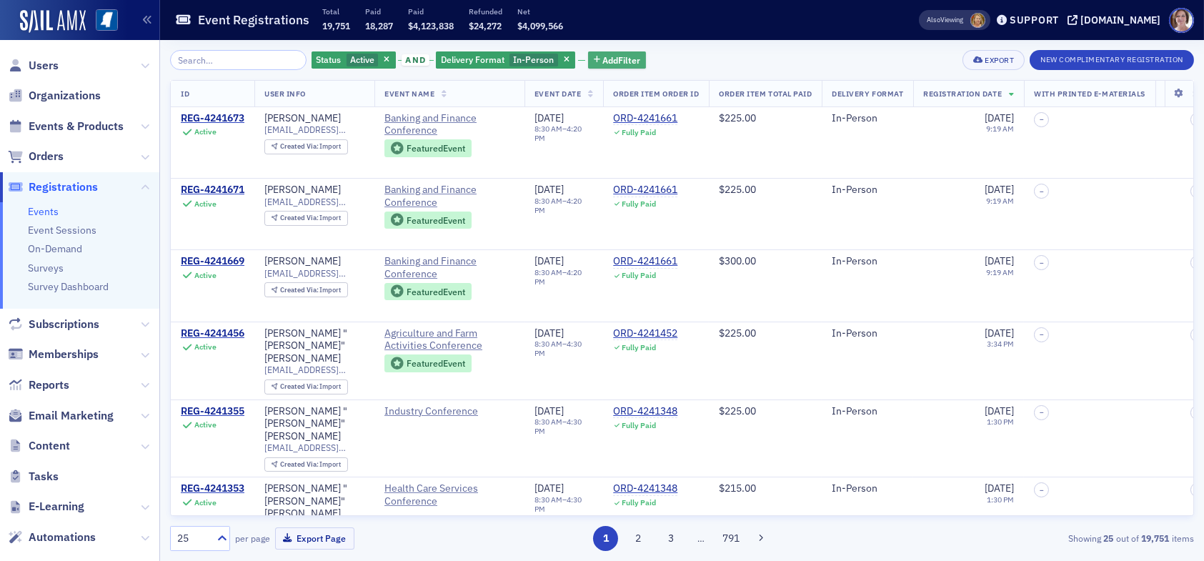
click at [603, 61] on span "Add Filter" at bounding box center [622, 60] width 38 height 13
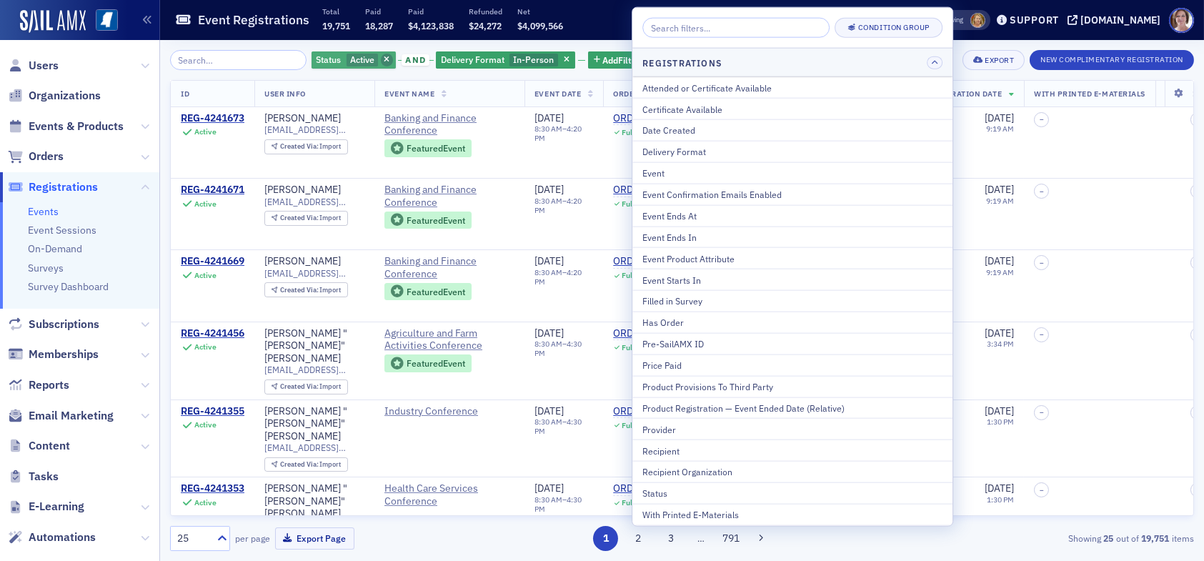
click at [384, 59] on icon "button" at bounding box center [387, 60] width 6 height 8
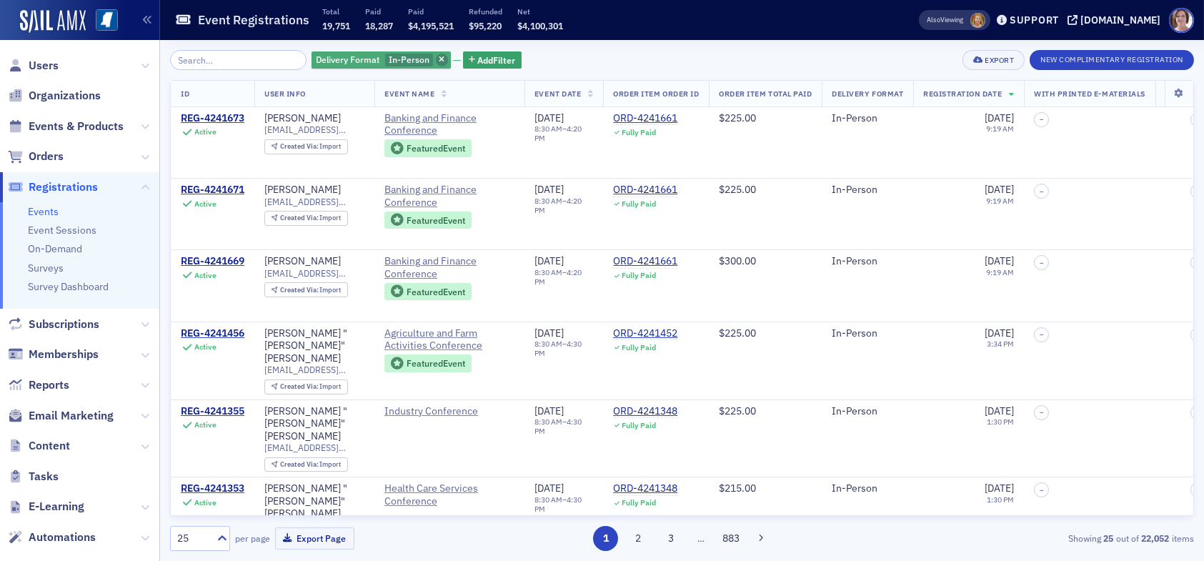
click at [439, 62] on icon "button" at bounding box center [442, 60] width 6 height 8
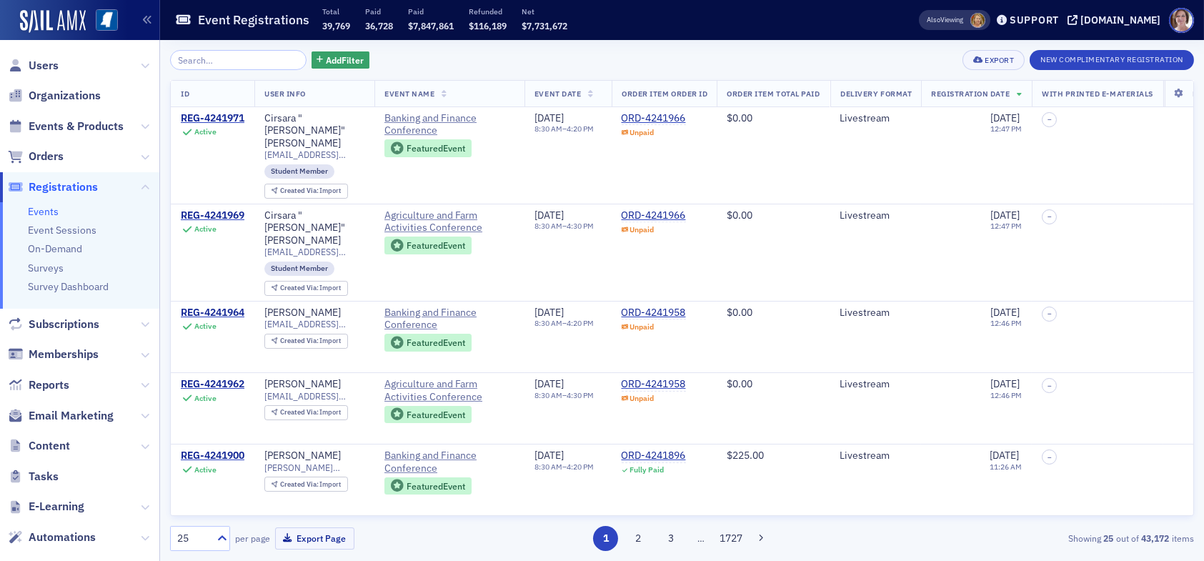
click at [483, 66] on div "Add Filter Export New Complimentary Registration" at bounding box center [682, 60] width 1024 height 20
click at [54, 385] on span "Reports" at bounding box center [49, 385] width 41 height 16
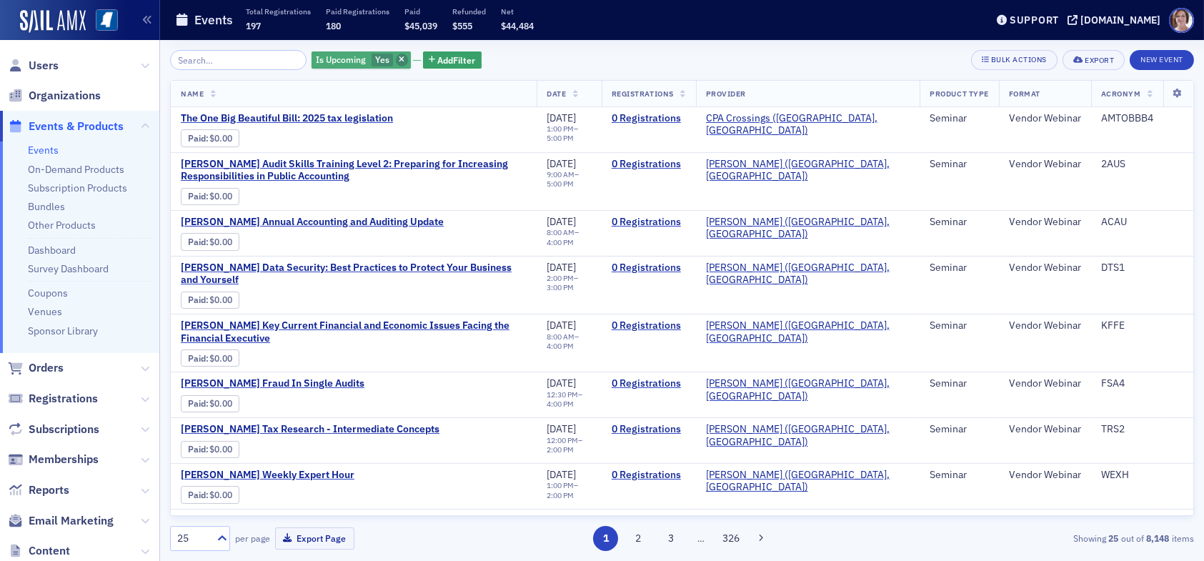
click at [399, 57] on icon "button" at bounding box center [402, 60] width 6 height 8
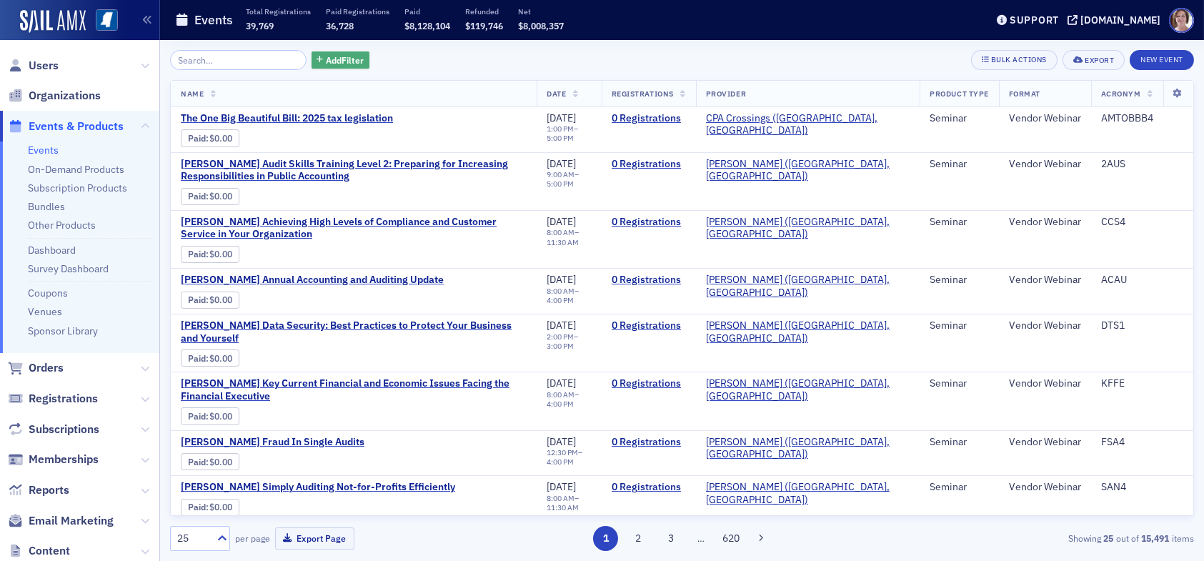
click at [338, 61] on span "Add Filter" at bounding box center [345, 60] width 38 height 13
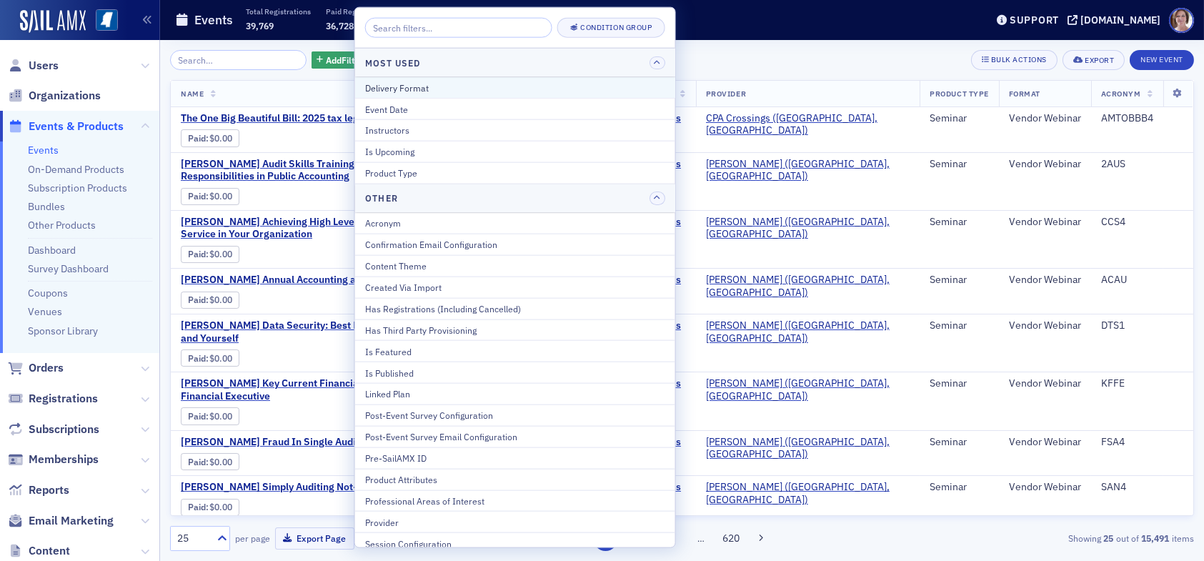
click at [437, 87] on div "Delivery Format" at bounding box center [515, 87] width 300 height 13
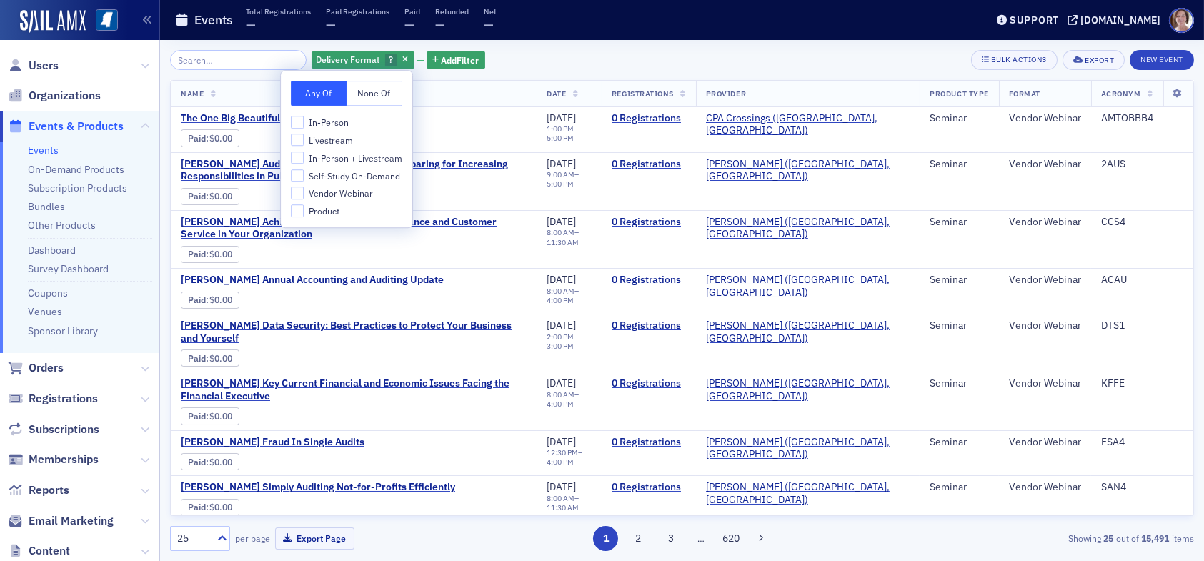
click at [330, 118] on span "In-Person" at bounding box center [329, 123] width 40 height 12
click at [304, 118] on input "In-Person" at bounding box center [297, 122] width 13 height 13
checkbox input "true"
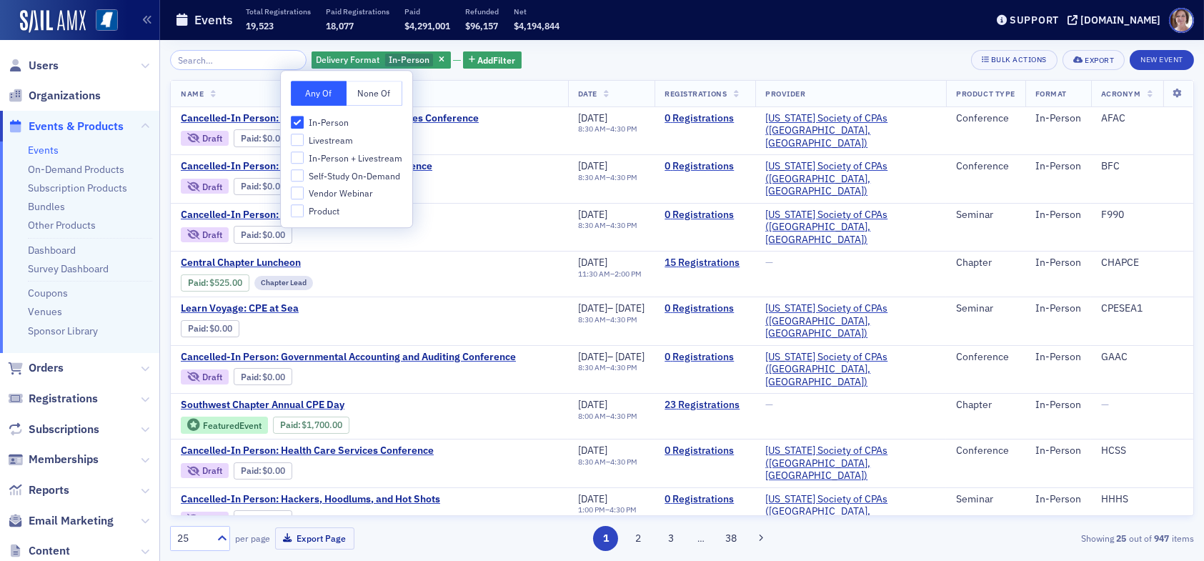
click at [566, 61] on div "Delivery Format In-Person Add Filter Bulk Actions Export New Event" at bounding box center [682, 60] width 1024 height 20
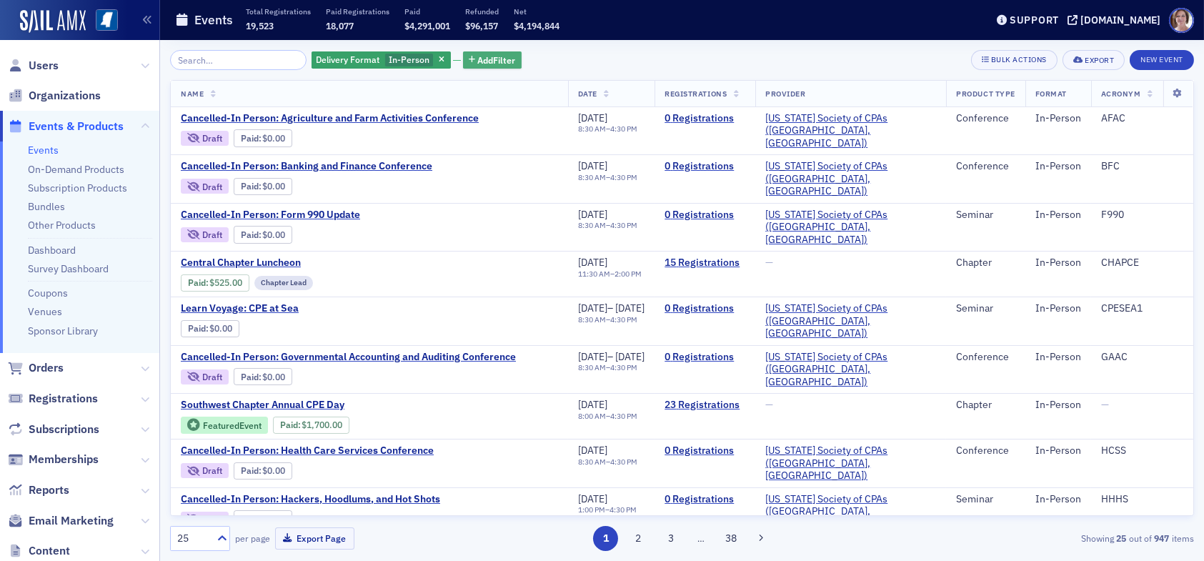
click at [478, 61] on span "Add Filter" at bounding box center [497, 60] width 38 height 13
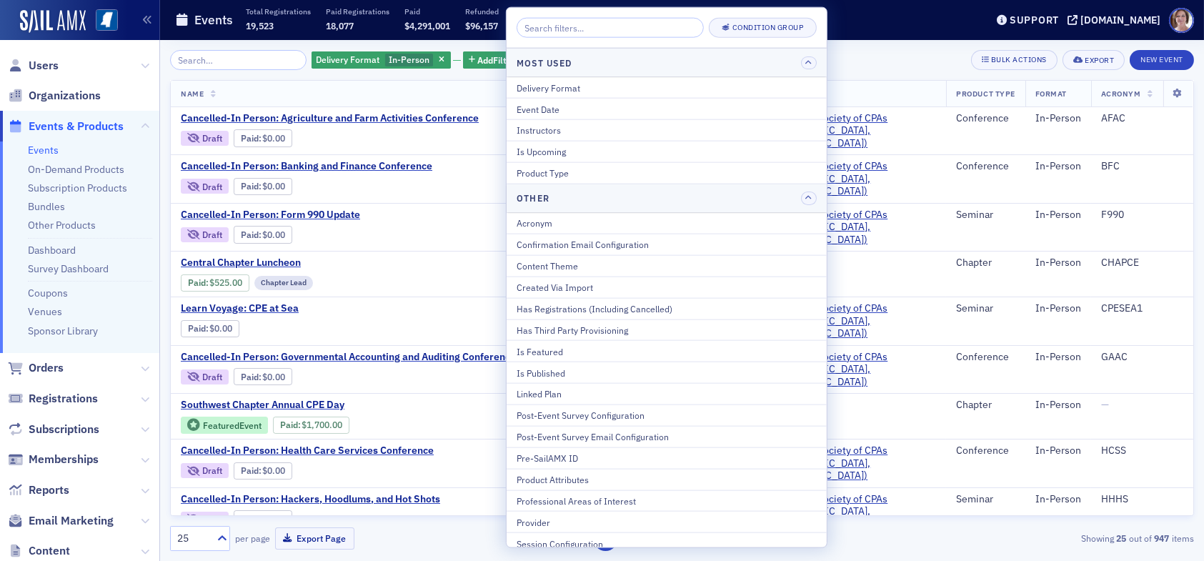
click at [827, 63] on div "Delivery Format In-Person Add Filter Bulk Actions Export New Event" at bounding box center [682, 60] width 1024 height 20
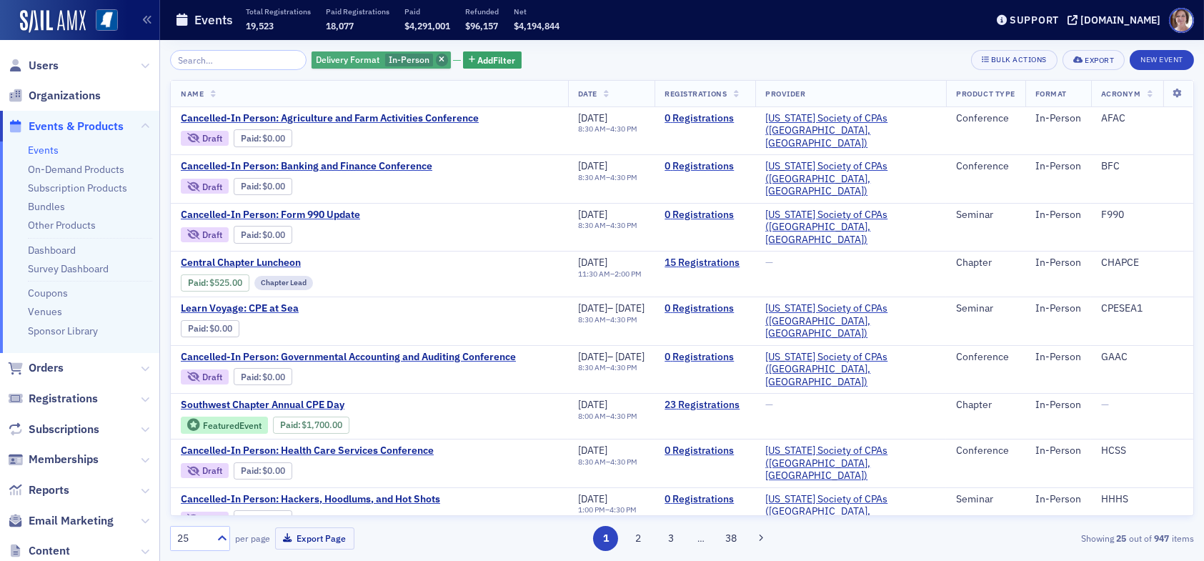
click at [439, 61] on icon "button" at bounding box center [442, 60] width 6 height 8
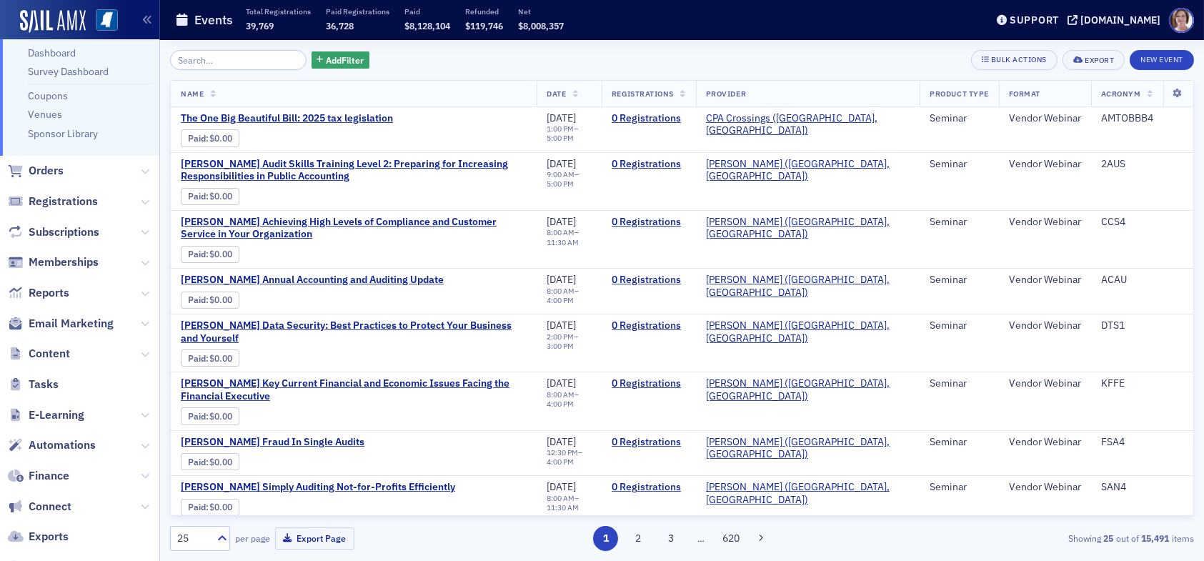
scroll to position [214, 0]
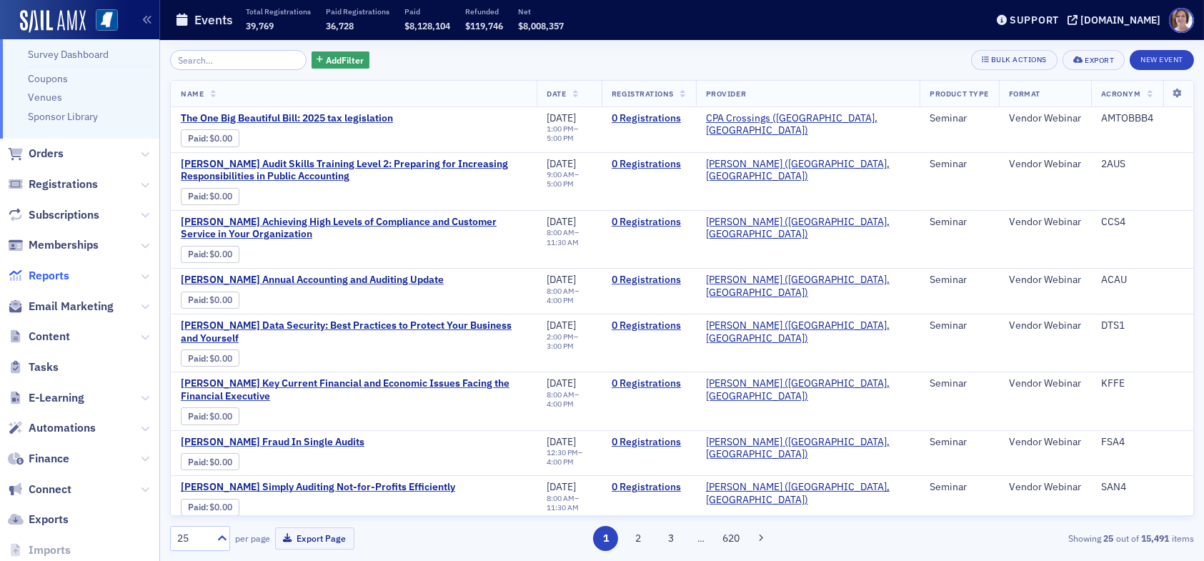
click at [61, 279] on span "Reports" at bounding box center [49, 276] width 41 height 16
